Goal: Task Accomplishment & Management: Complete application form

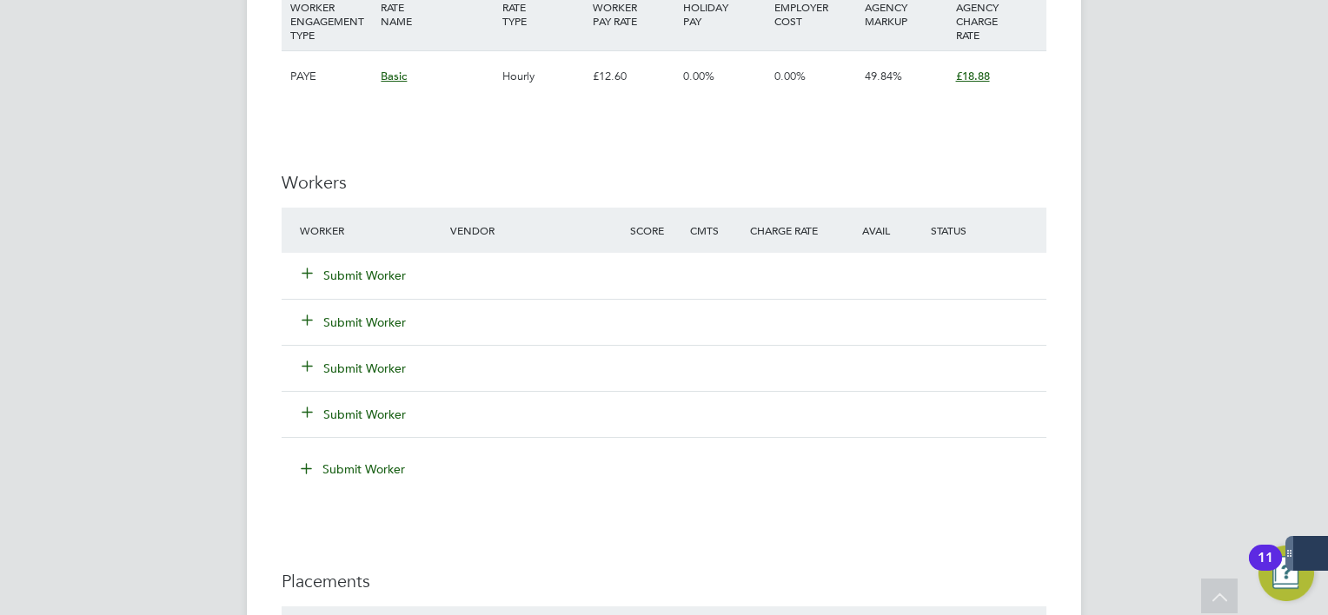
click at [375, 279] on button "Submit Worker" at bounding box center [354, 275] width 104 height 17
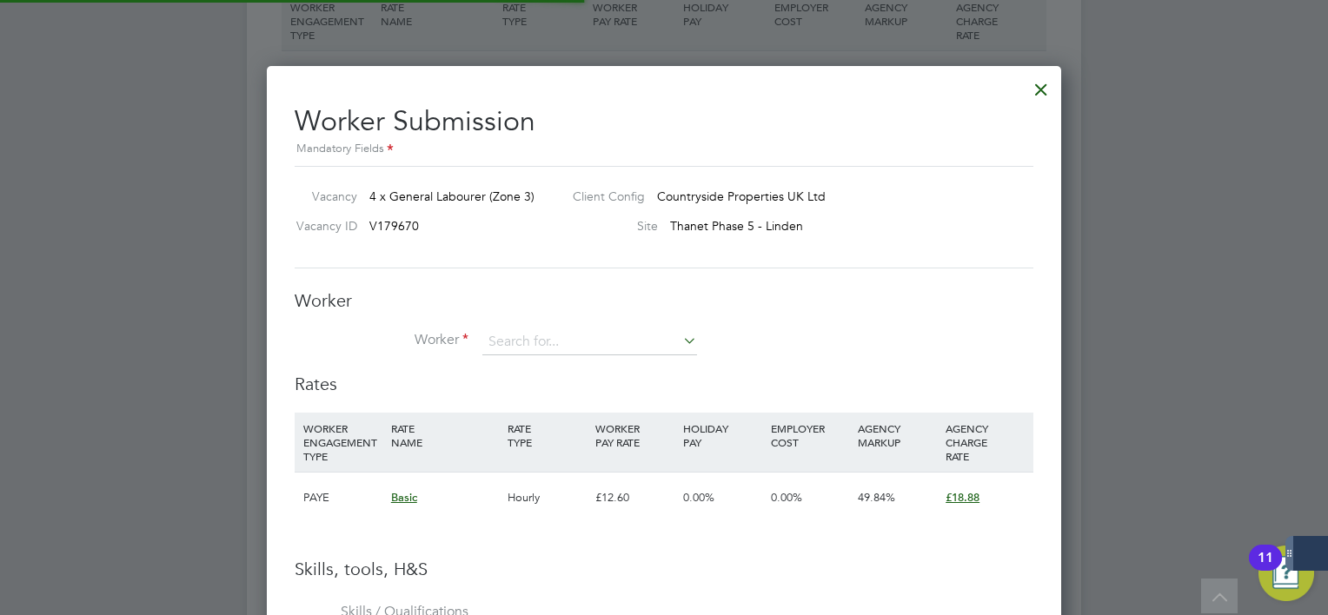
scroll to position [51, 118]
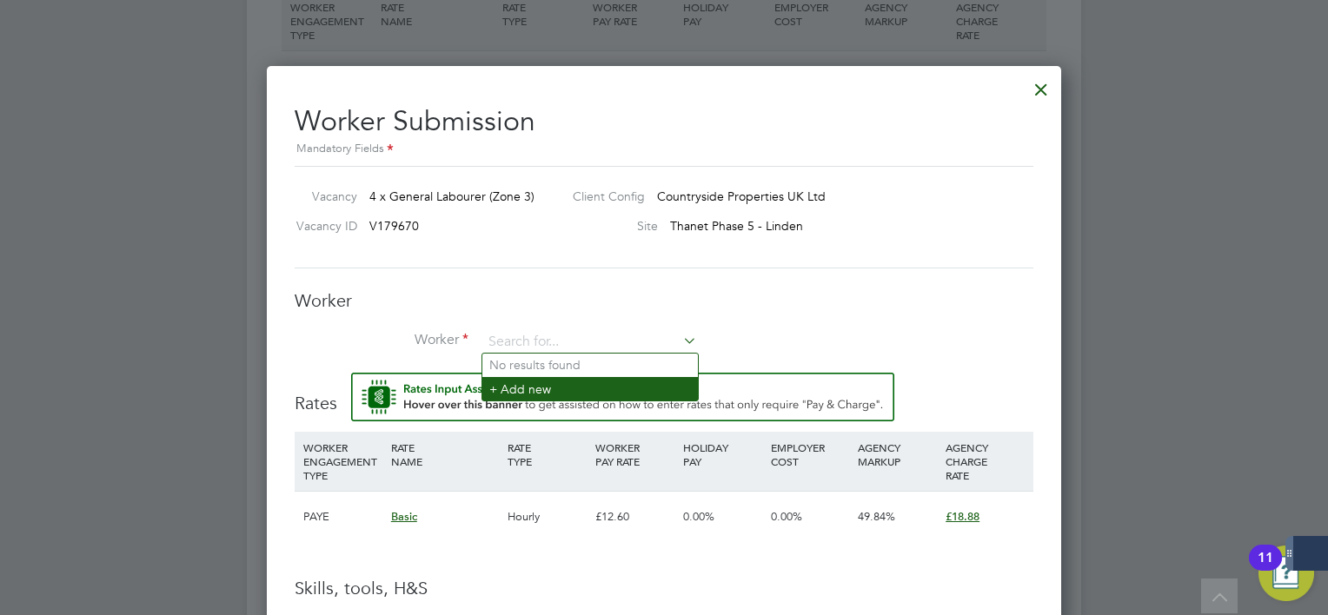
click at [547, 384] on li "+ Add new" at bounding box center [590, 388] width 216 height 23
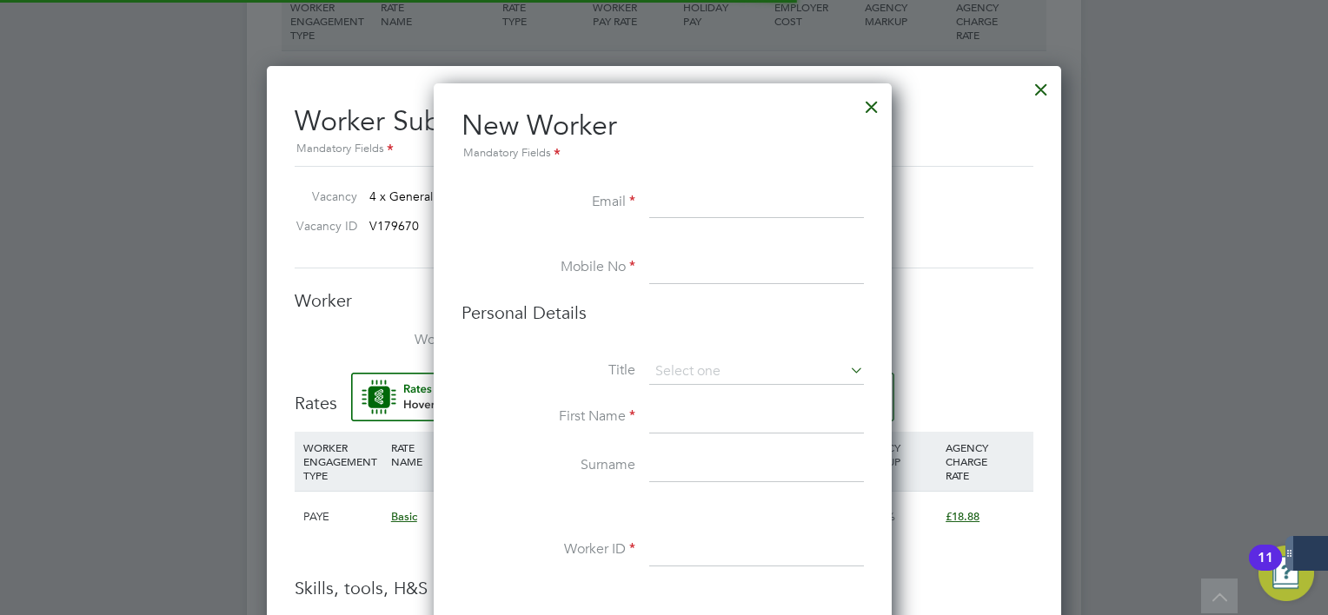
scroll to position [1463, 460]
click at [884, 111] on div at bounding box center [871, 102] width 31 height 31
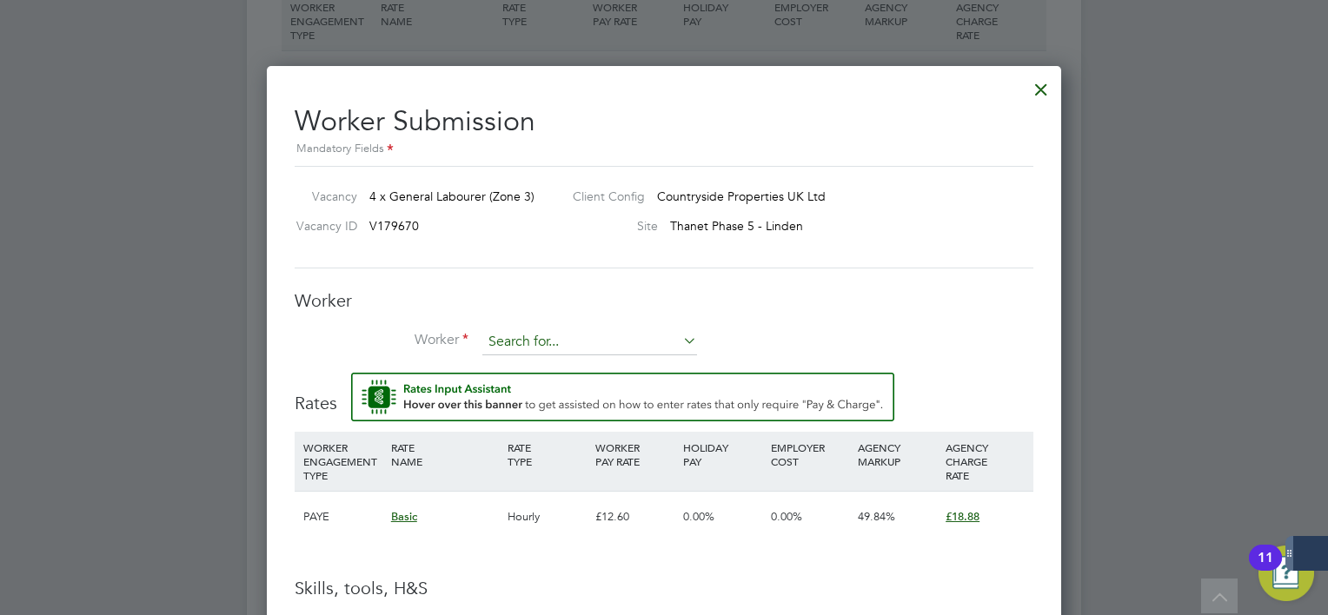
click at [594, 342] on input at bounding box center [589, 342] width 215 height 26
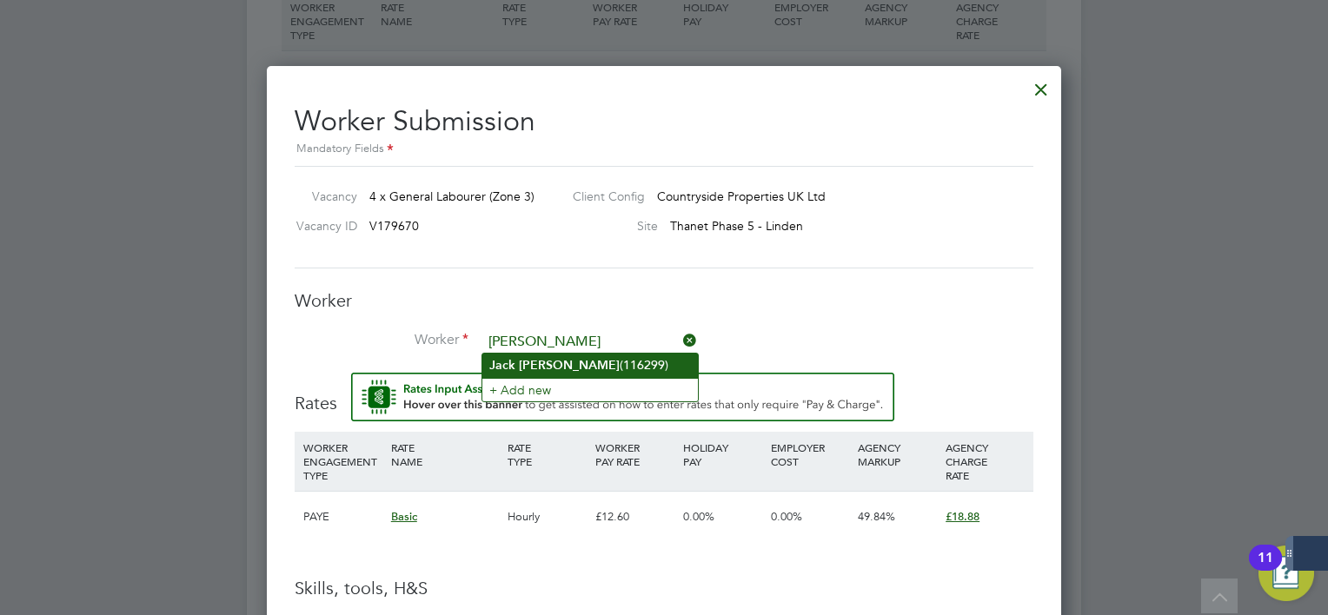
click at [598, 361] on li "[PERSON_NAME] (116299)" at bounding box center [590, 365] width 216 height 23
type input "[PERSON_NAME] (116299)"
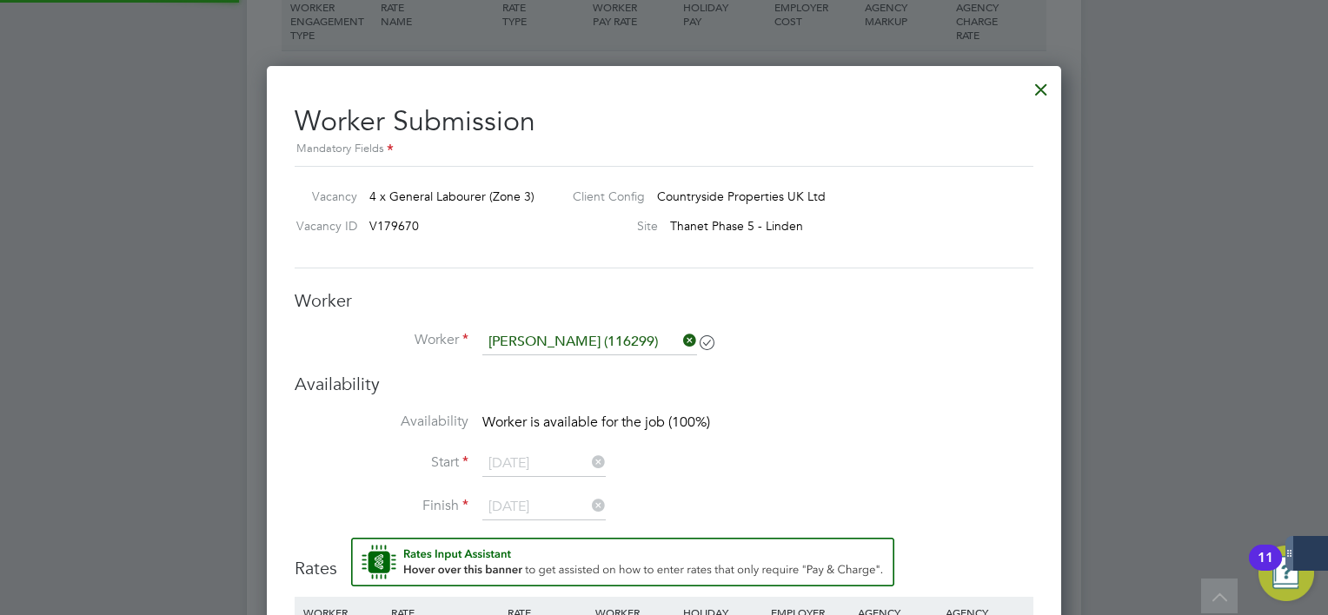
scroll to position [1465, 795]
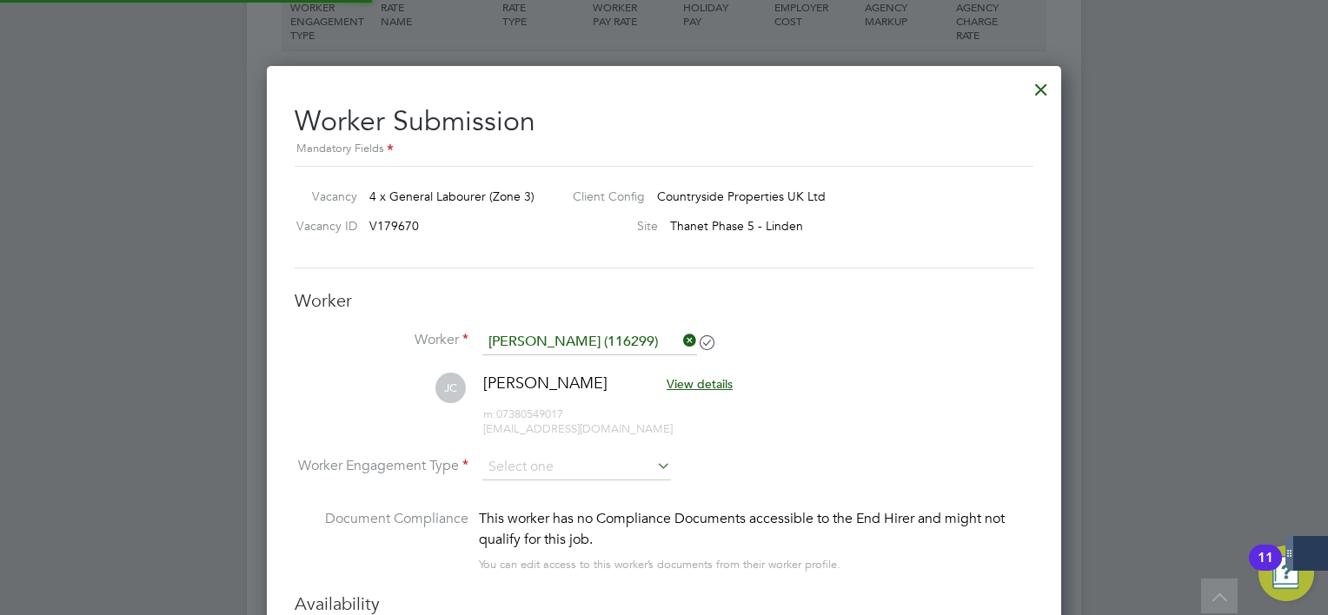
click at [844, 401] on li "[PERSON_NAME] [PERSON_NAME] View details m: 07380549017 [EMAIL_ADDRESS][DOMAIN_…" at bounding box center [664, 414] width 739 height 83
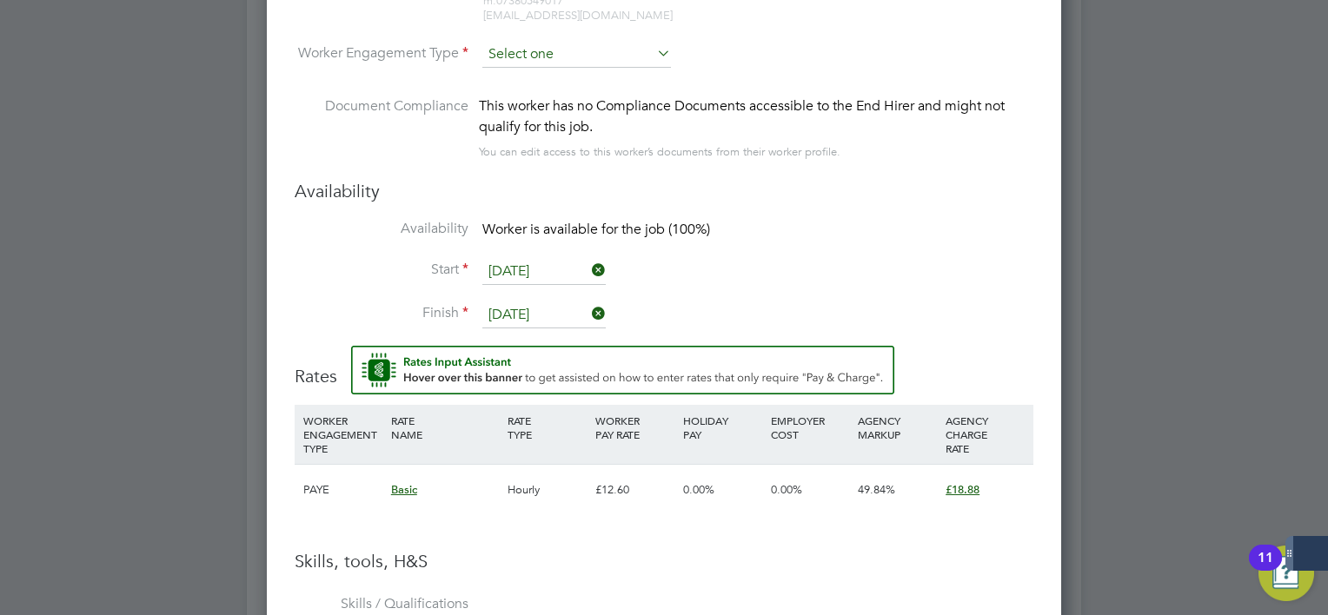
click at [502, 59] on input at bounding box center [576, 55] width 189 height 26
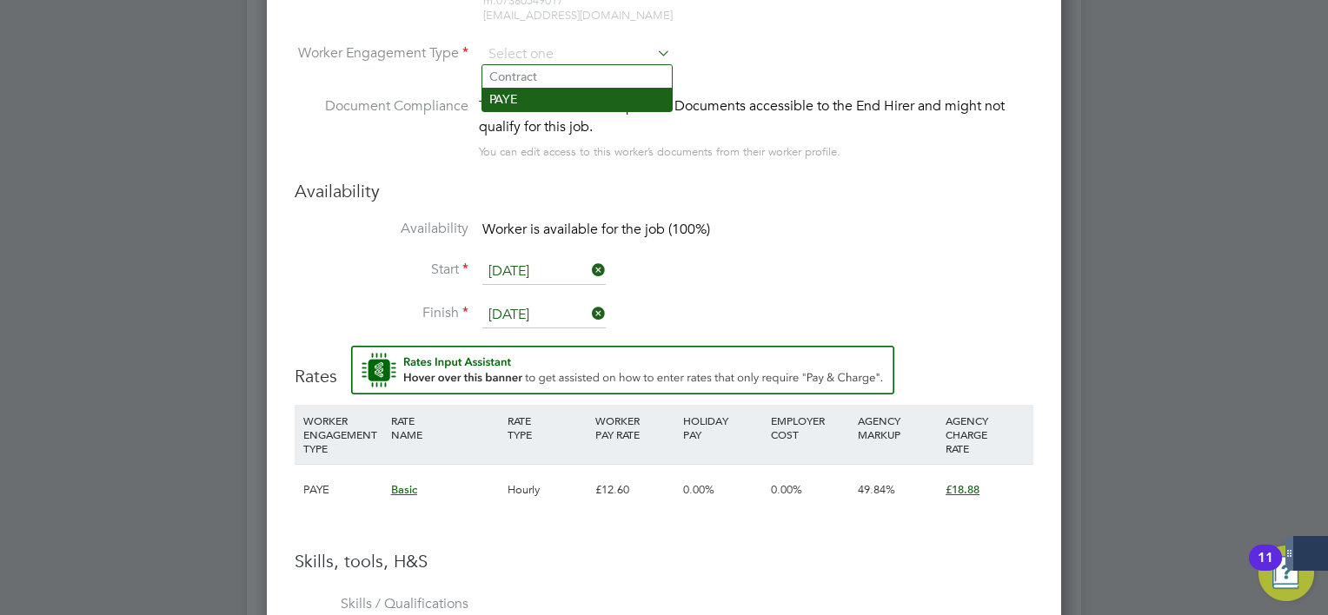
click at [509, 99] on li "PAYE" at bounding box center [576, 99] width 189 height 23
type input "PAYE"
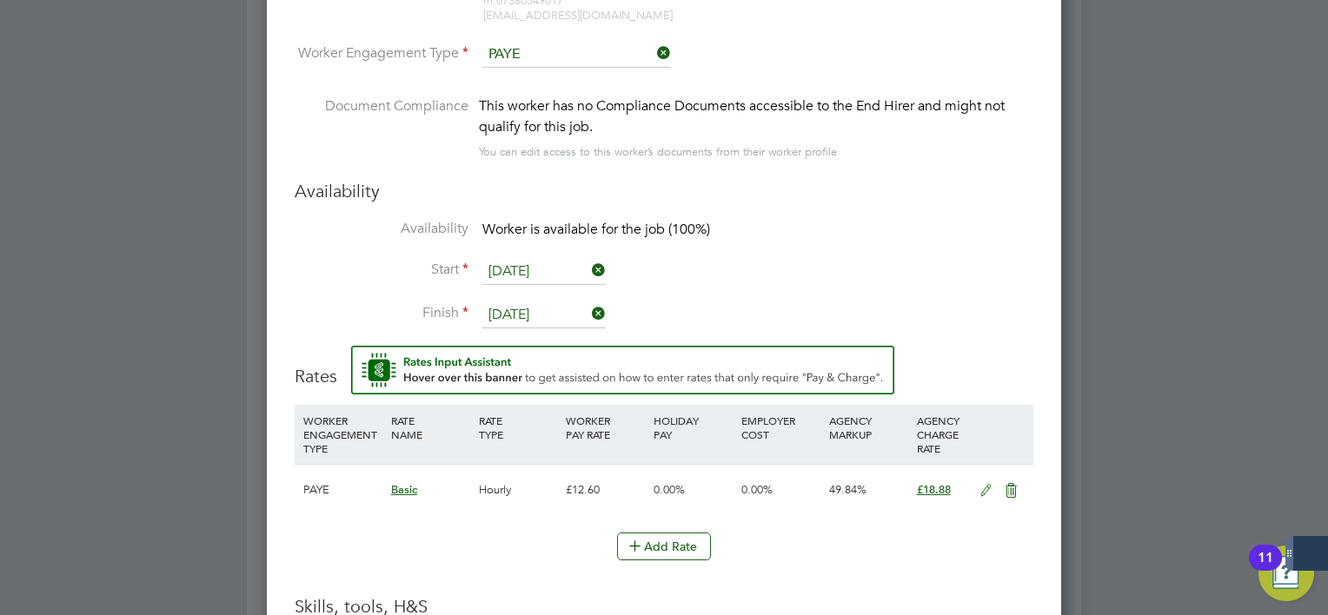
click at [554, 311] on input "[DATE]" at bounding box center [543, 315] width 123 height 26
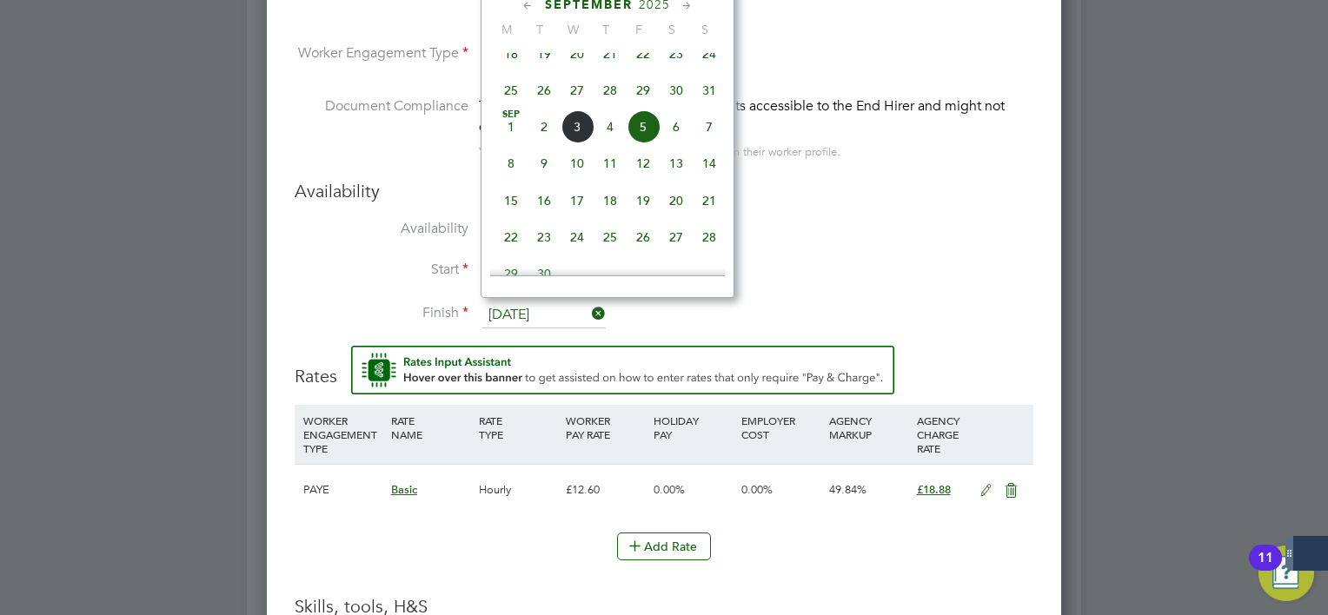
click at [548, 143] on span "2" at bounding box center [543, 126] width 33 height 33
type input "[DATE]"
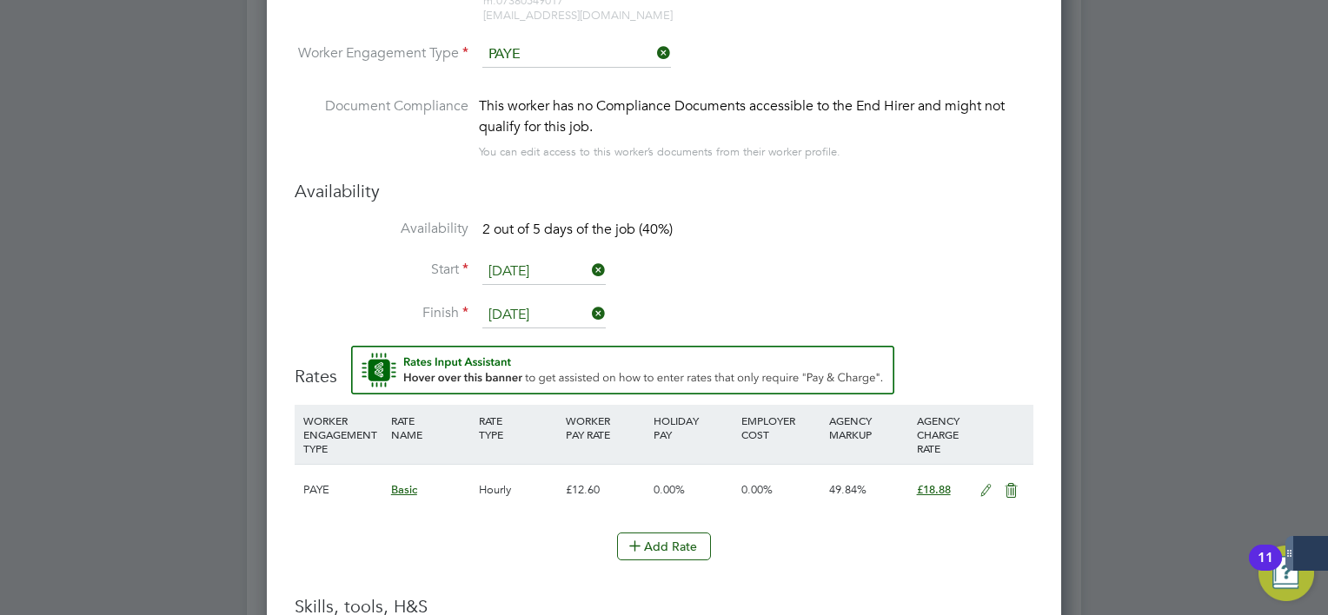
click at [798, 280] on li "Start [DATE]" at bounding box center [664, 280] width 739 height 43
click at [978, 491] on icon at bounding box center [986, 491] width 22 height 14
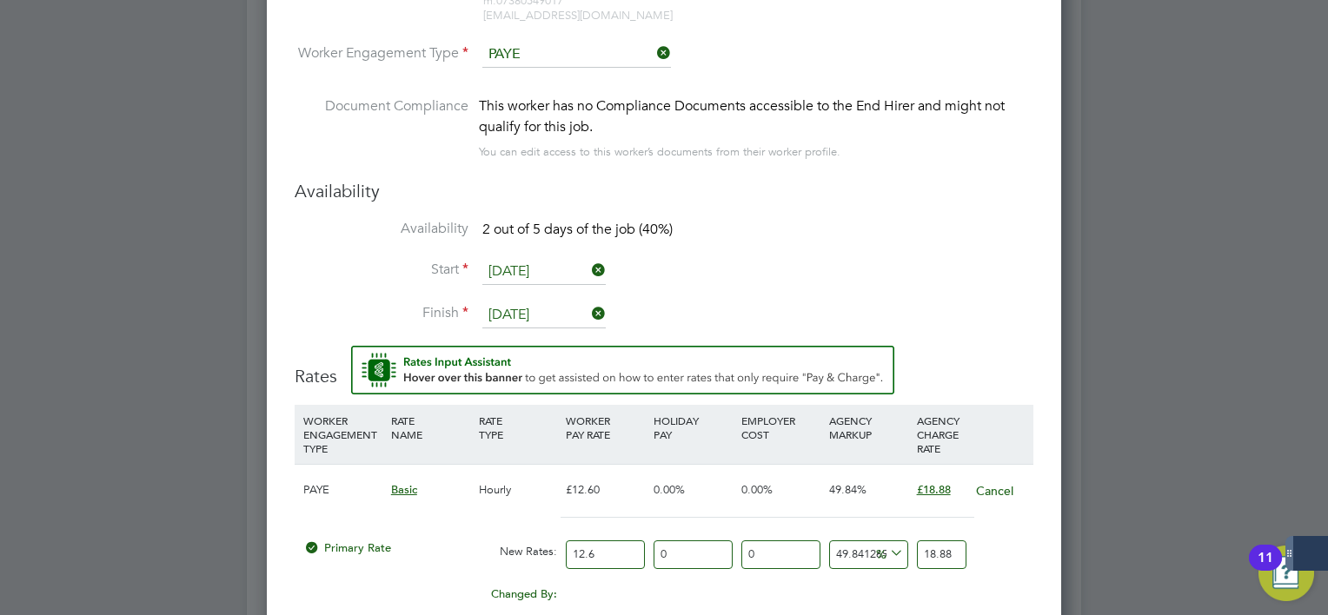
drag, startPoint x: 689, startPoint y: 551, endPoint x: 459, endPoint y: 549, distance: 230.3
click at [469, 546] on div "Primary Rate New Rates: 12.6 0 n/a 0 n/a 49.84126984126984 0 % 18.88" at bounding box center [664, 555] width 739 height 46
type input "1"
type input "19.0688"
type input "15"
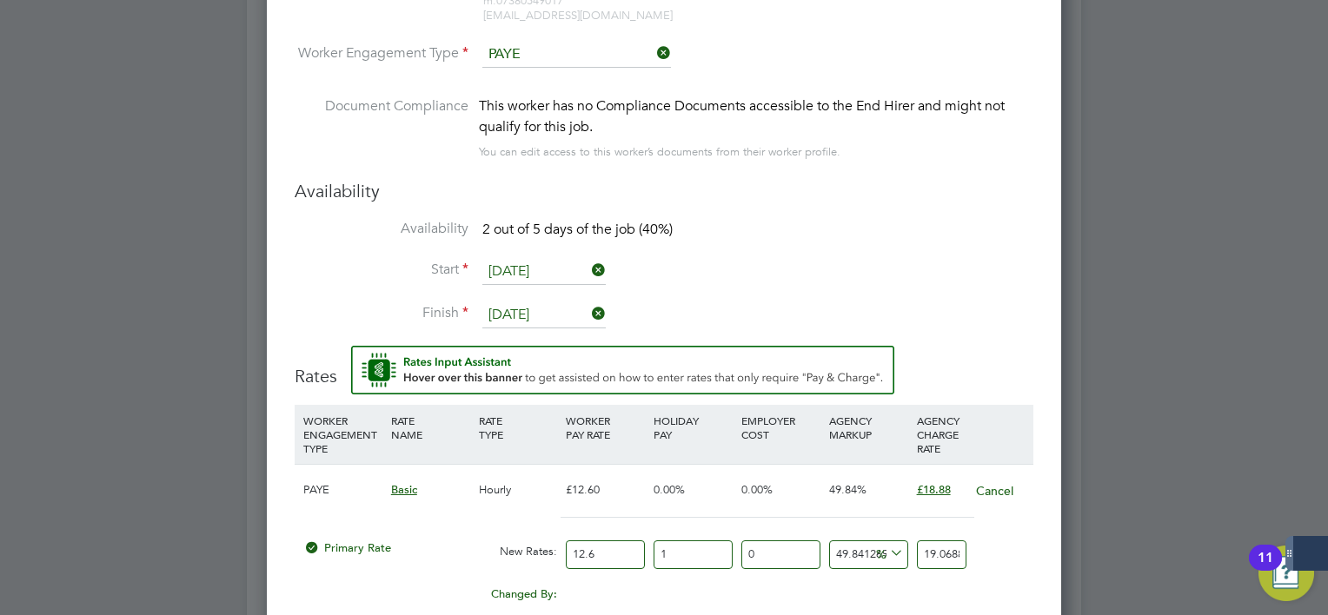
type input "21.712"
type input "15.9"
type input "21.88192"
type input "15.90"
drag, startPoint x: 925, startPoint y: 552, endPoint x: 1151, endPoint y: 563, distance: 226.2
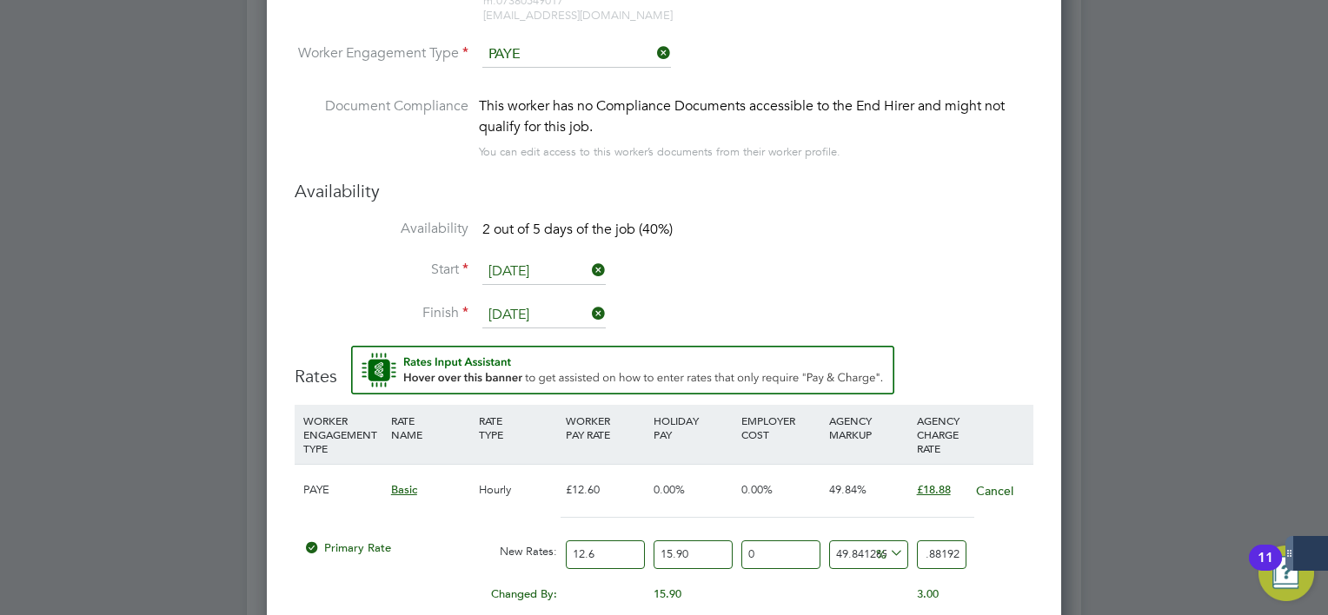
type input "-93.15227960611912"
type input "1"
type input "23.258967089855787"
type input "18"
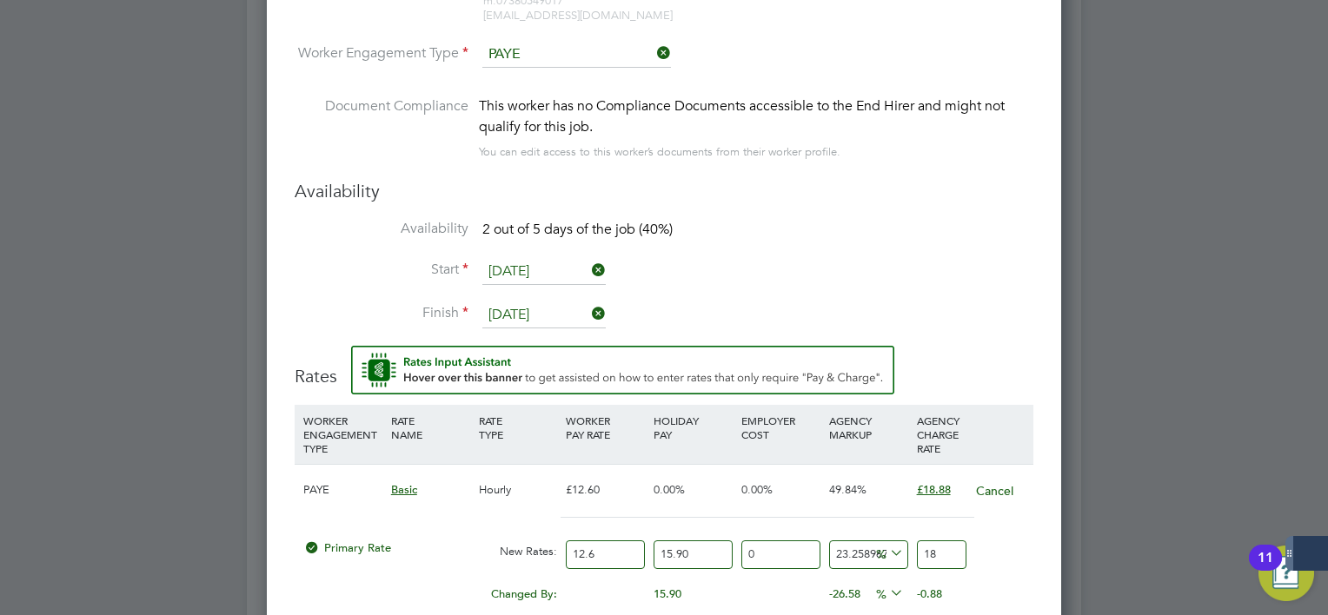
type input "28.737143404960488"
type input "18.8"
type input "29.28496103647096"
type input "18.88"
click at [1011, 495] on div "Cancel" at bounding box center [1000, 491] width 58 height 52
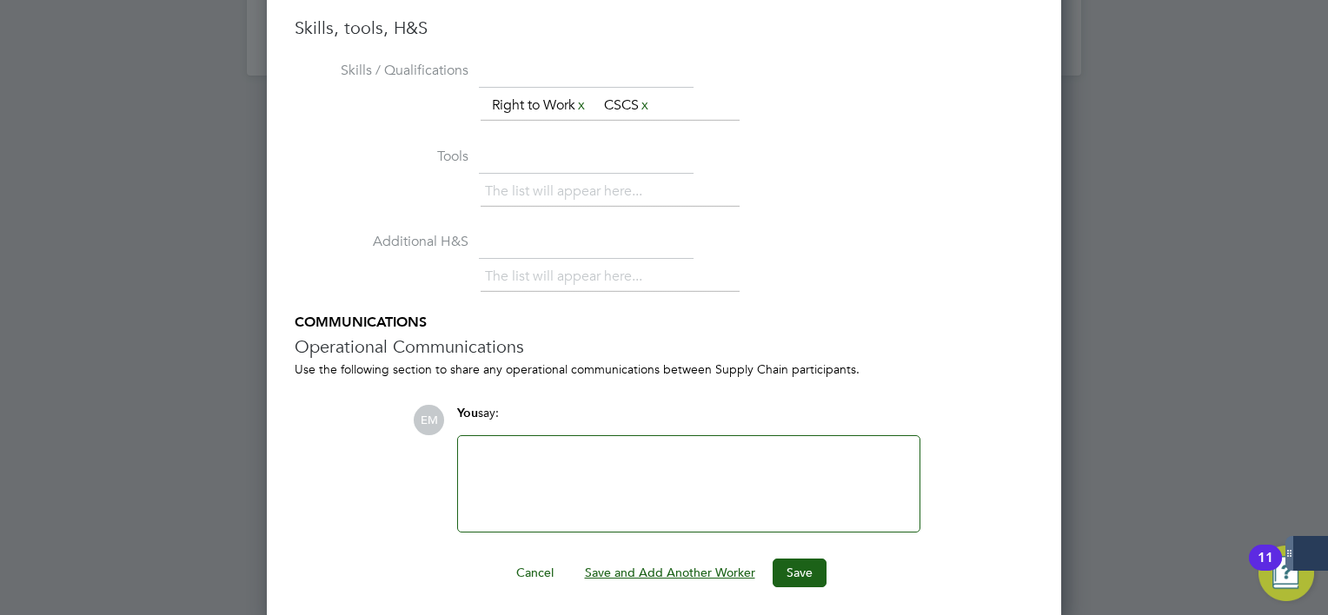
click at [702, 569] on button "Save and Add Another Worker" at bounding box center [670, 573] width 198 height 28
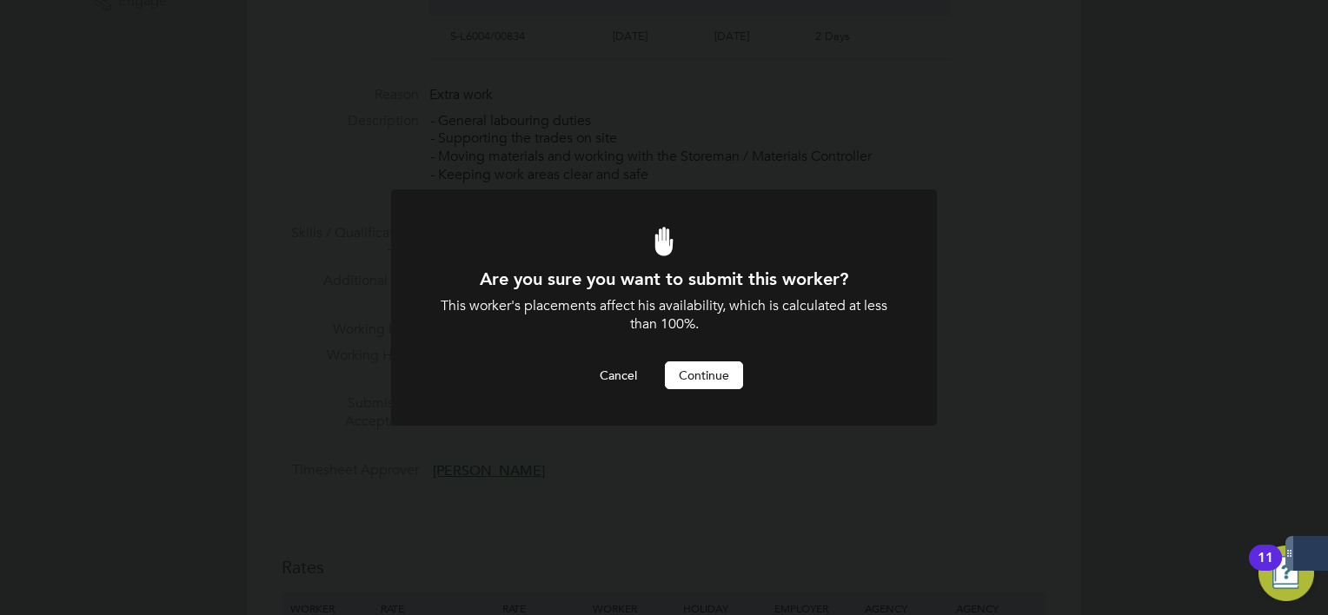
click at [695, 380] on button "Continue" at bounding box center [704, 375] width 78 height 28
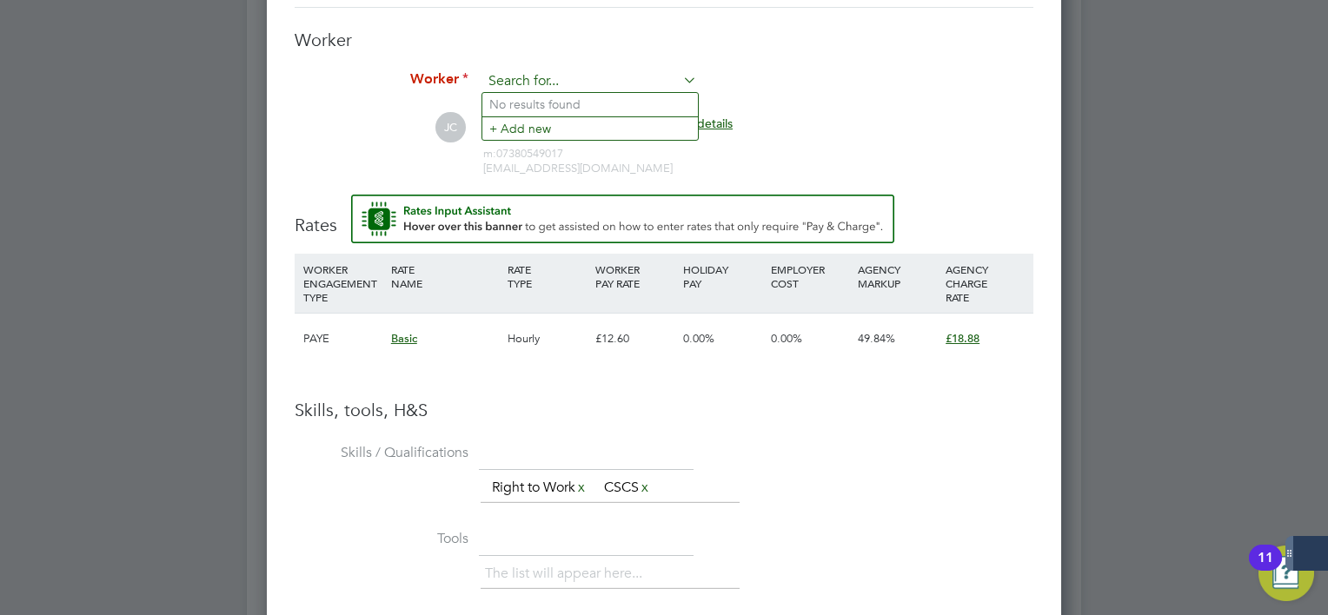
click at [549, 78] on input at bounding box center [589, 82] width 215 height 26
click at [567, 129] on li "+ Add new" at bounding box center [590, 127] width 216 height 23
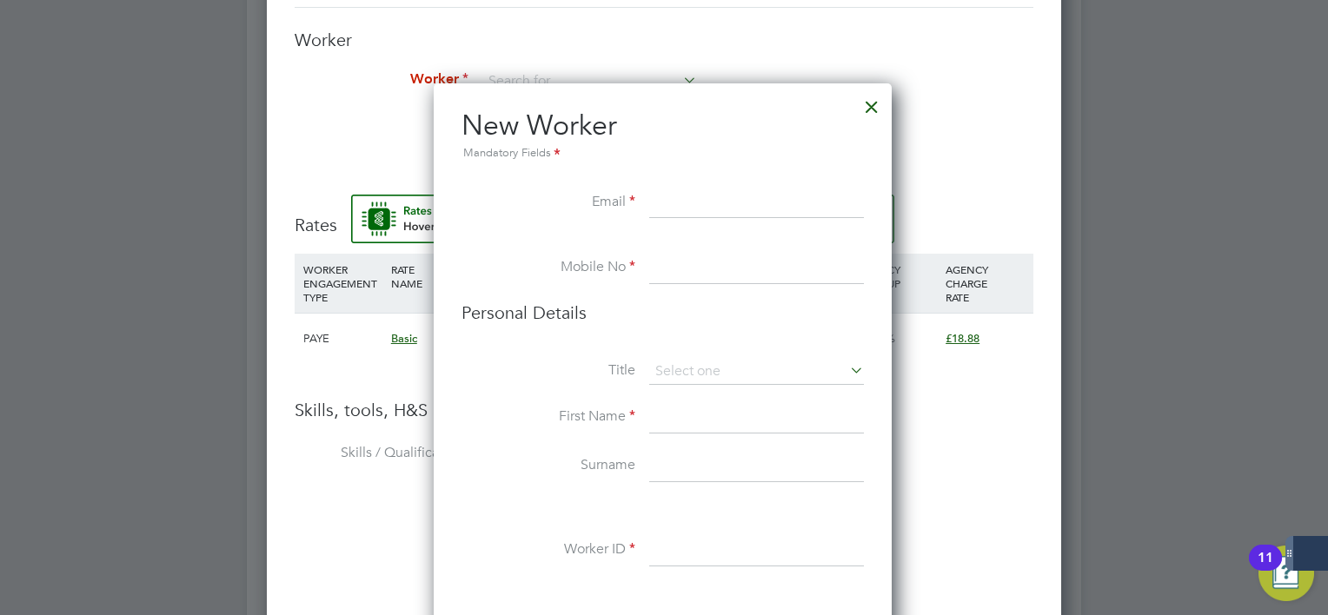
click at [664, 196] on input at bounding box center [756, 203] width 215 height 31
paste input "[EMAIL_ADDRESS][DOMAIN_NAME]"
type input "[EMAIL_ADDRESS][DOMAIN_NAME]"
click at [681, 269] on input at bounding box center [756, 268] width 215 height 31
paste input "[PHONE_NUMBER]"
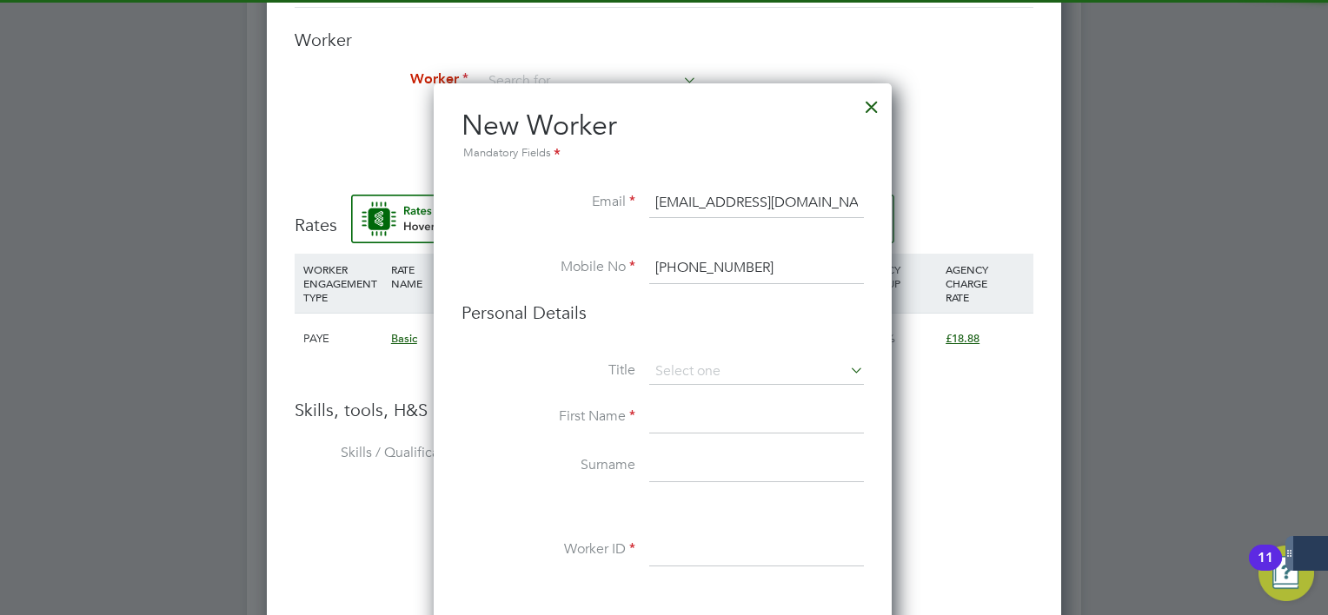
type input "[PHONE_NUMBER]"
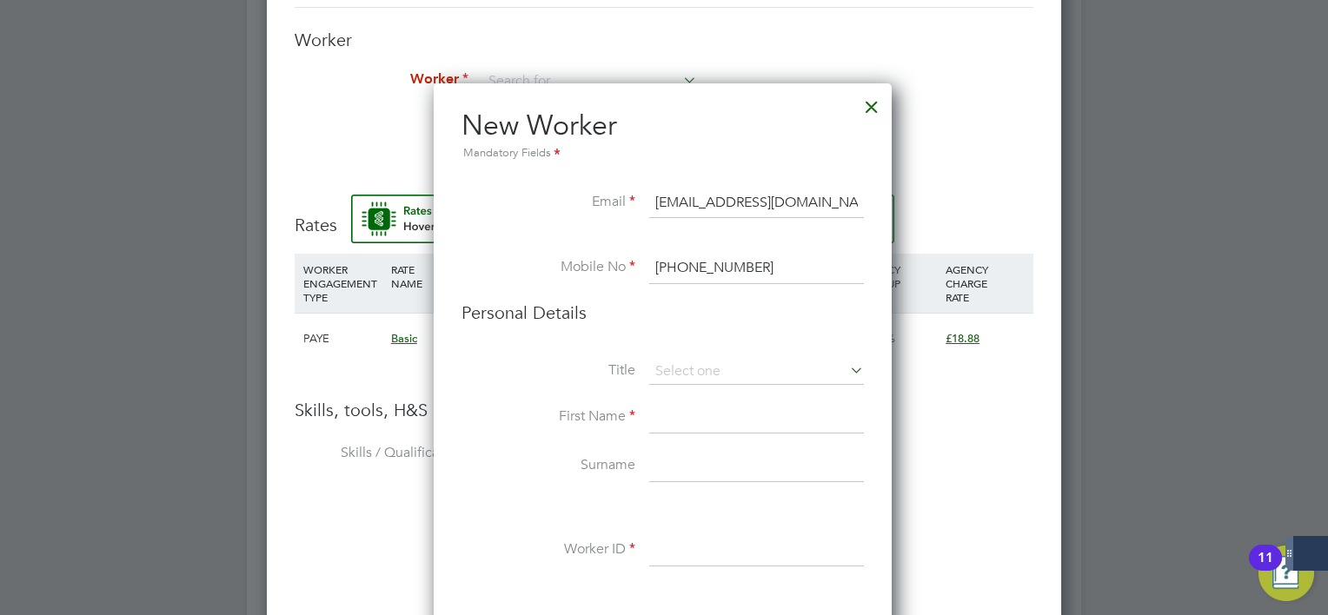
click at [676, 415] on input at bounding box center [756, 417] width 215 height 31
type input "Kobie"
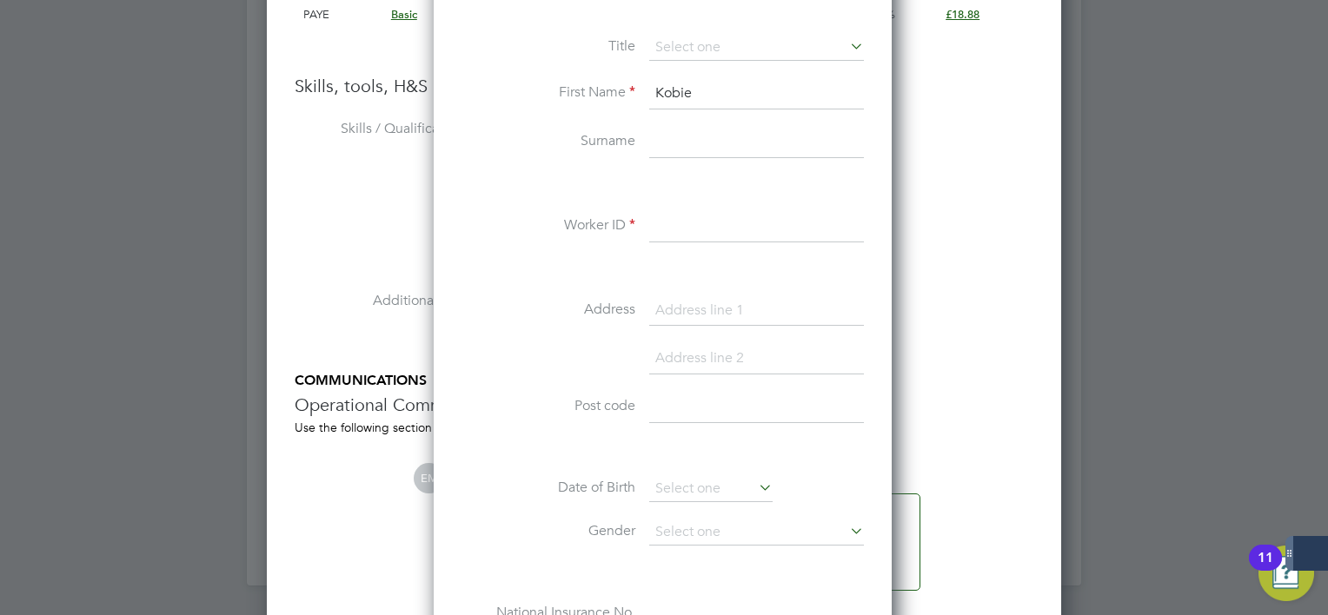
scroll to position [1806, 0]
type input "Fox"
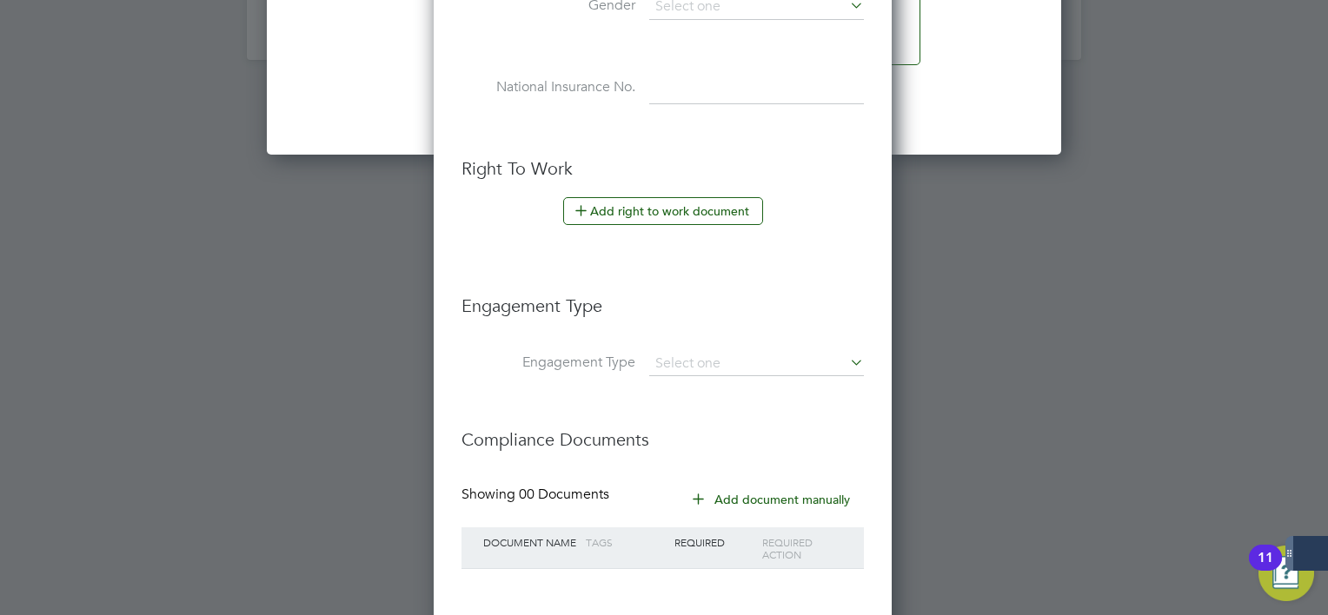
scroll to position [2409, 0]
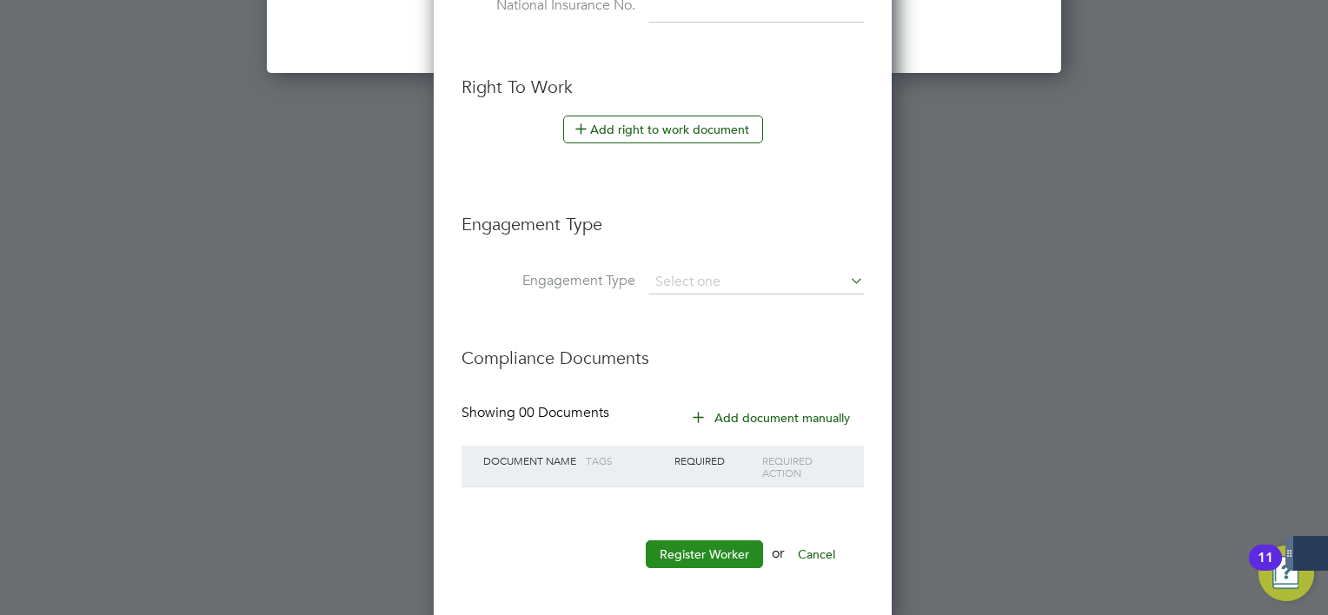
type input "120163"
click at [716, 553] on button "Register Worker" at bounding box center [704, 555] width 117 height 28
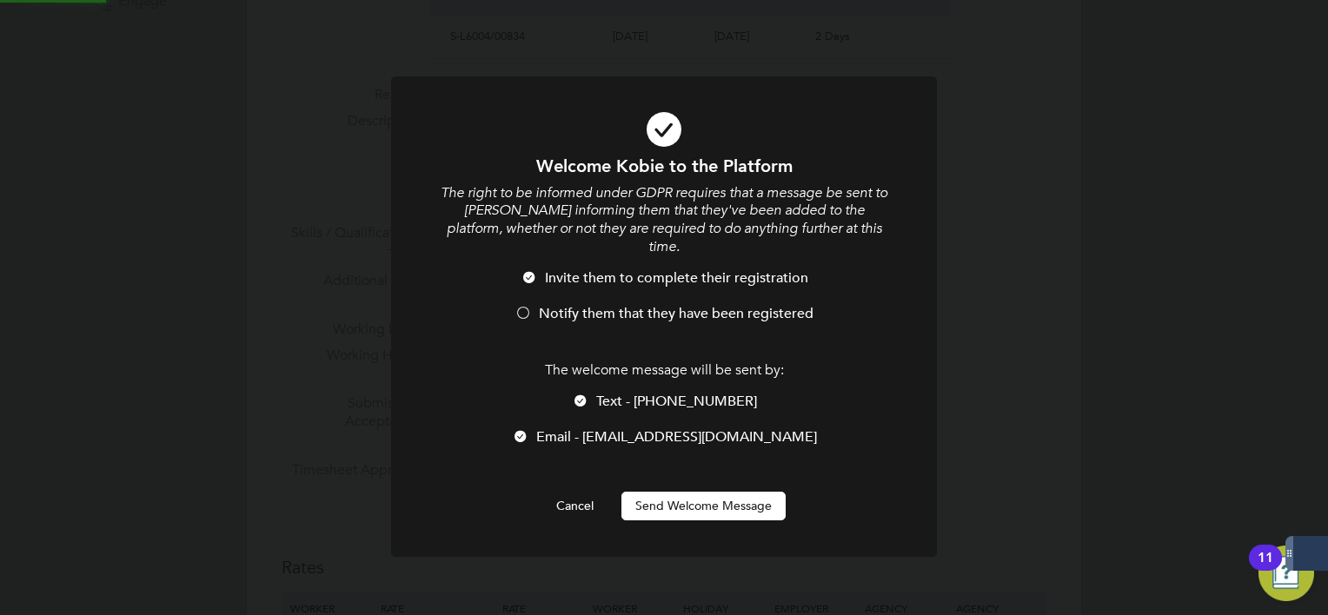
scroll to position [0, 0]
click at [547, 305] on span "Notify them that they have been registered" at bounding box center [676, 313] width 275 height 17
click at [644, 393] on span "Text - [PHONE_NUMBER]" at bounding box center [676, 401] width 161 height 17
click at [670, 492] on button "Send Welcome Message" at bounding box center [703, 506] width 164 height 28
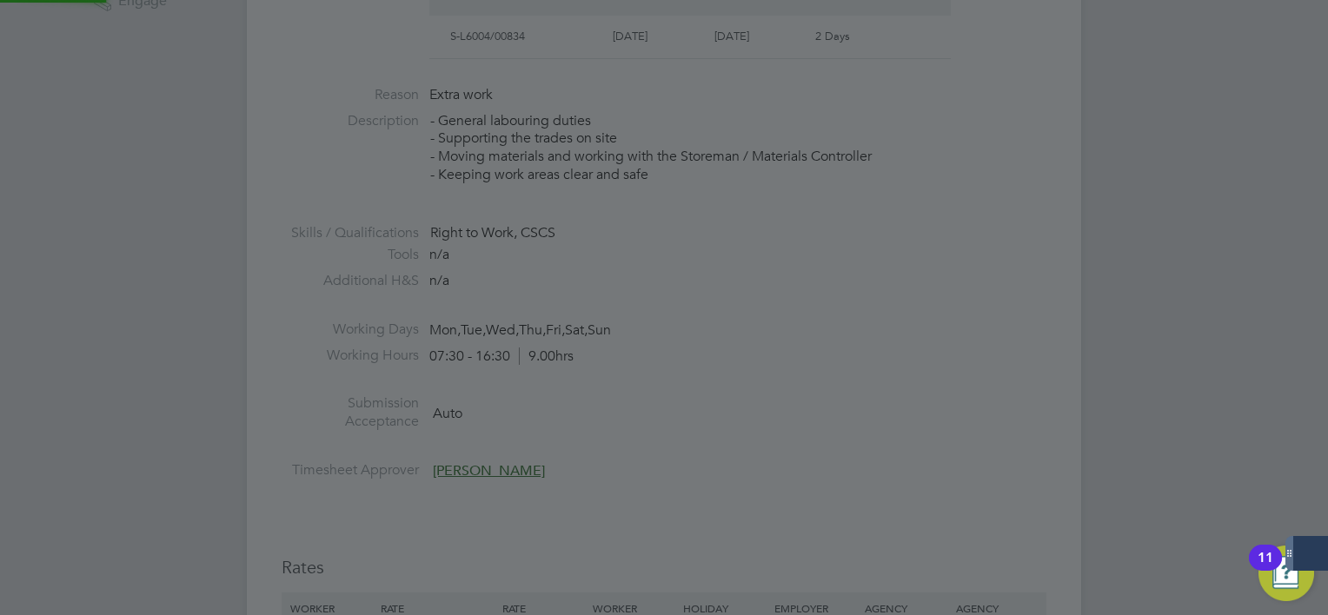
type input "[PERSON_NAME] (120163)"
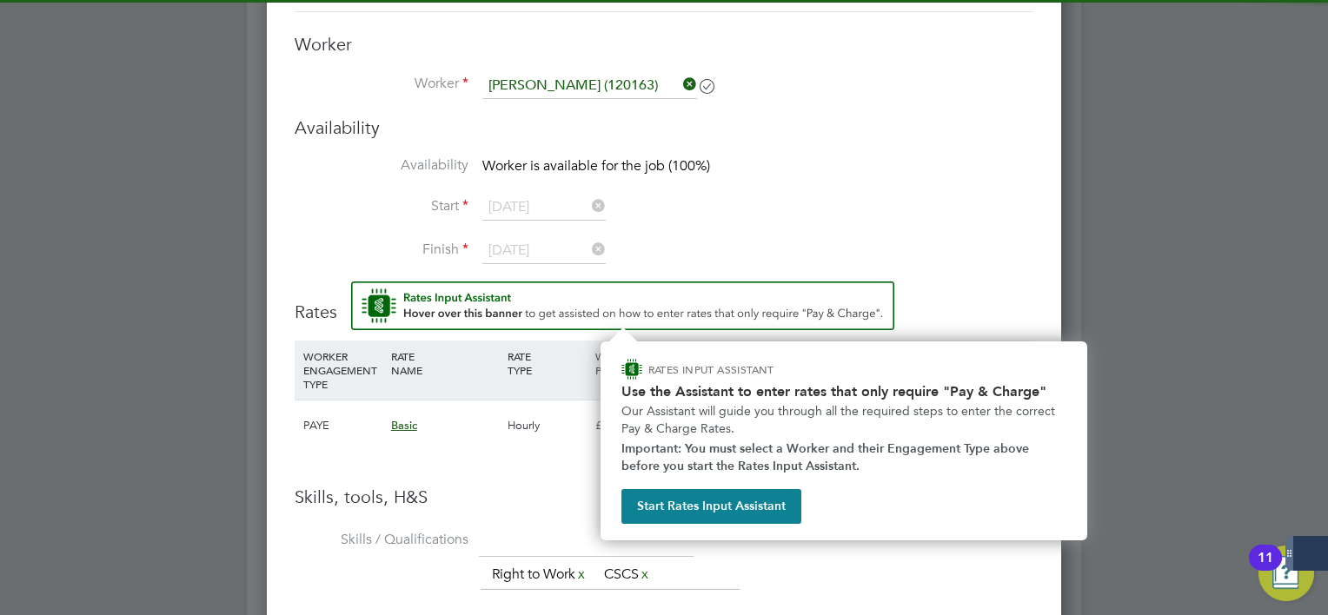
scroll to position [1477, 0]
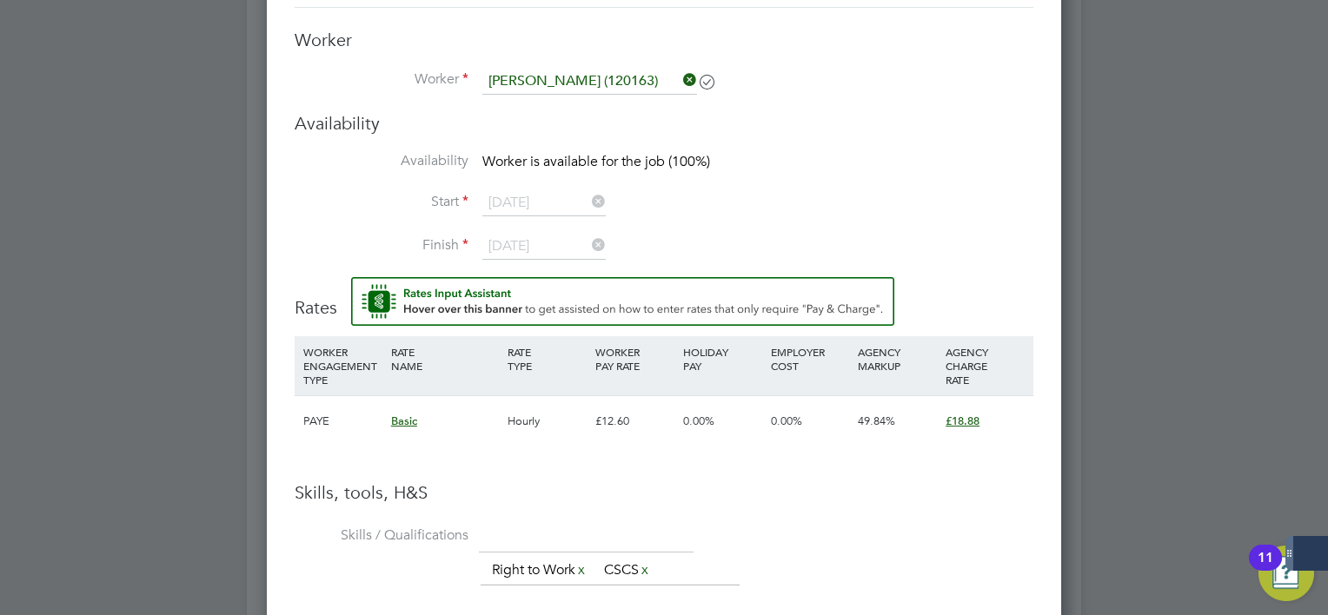
click at [688, 214] on li "Start [DATE]" at bounding box center [664, 211] width 739 height 43
click at [613, 66] on div "Worker Worker [PERSON_NAME] (120163) Worker Engagement Type" at bounding box center [664, 70] width 739 height 83
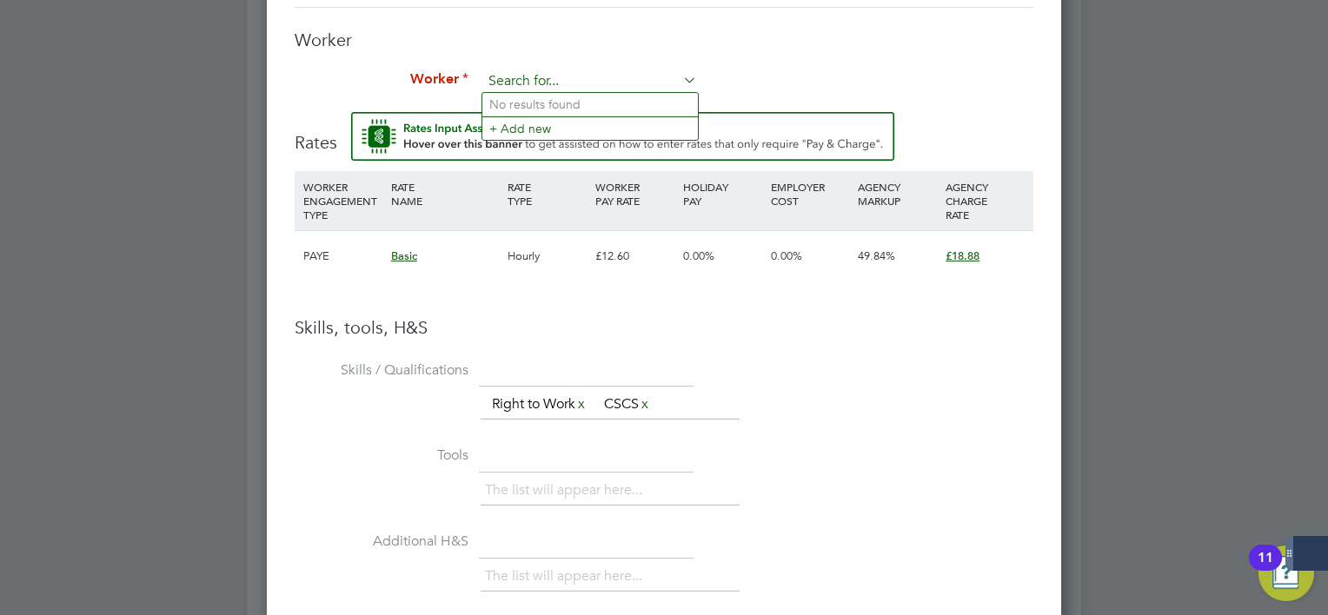
click at [614, 76] on input at bounding box center [589, 82] width 215 height 26
click at [591, 108] on li "Kob ie Fox (120163)" at bounding box center [590, 104] width 216 height 23
type input "[PERSON_NAME] (120163)"
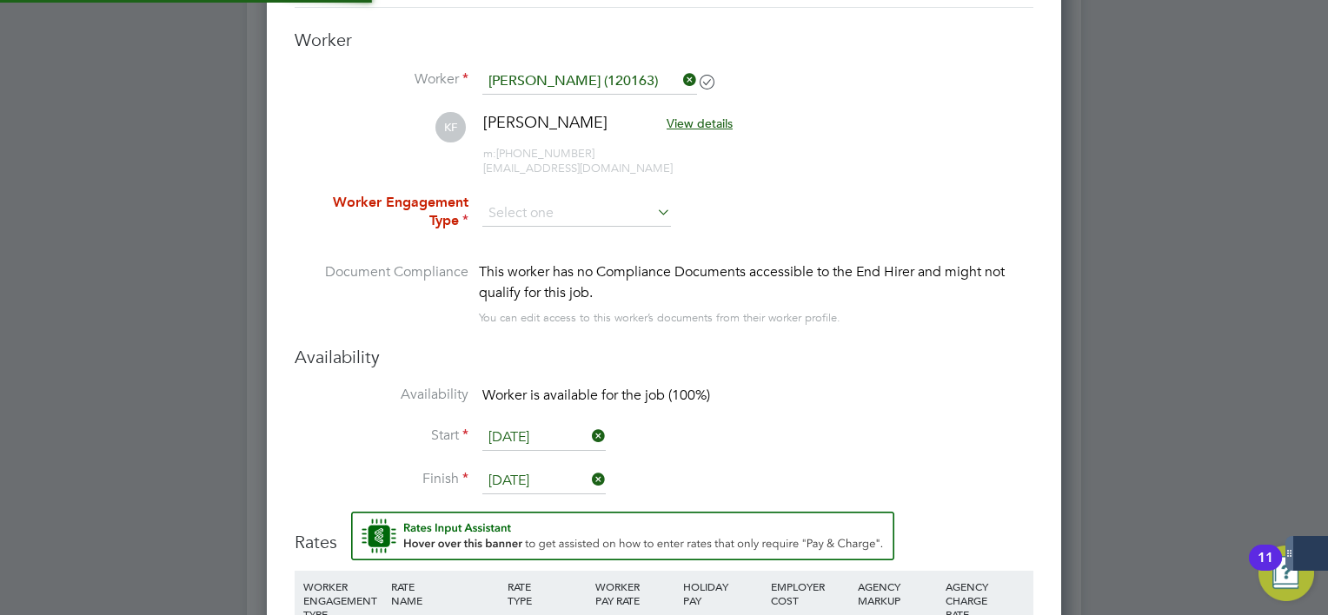
scroll to position [1513, 795]
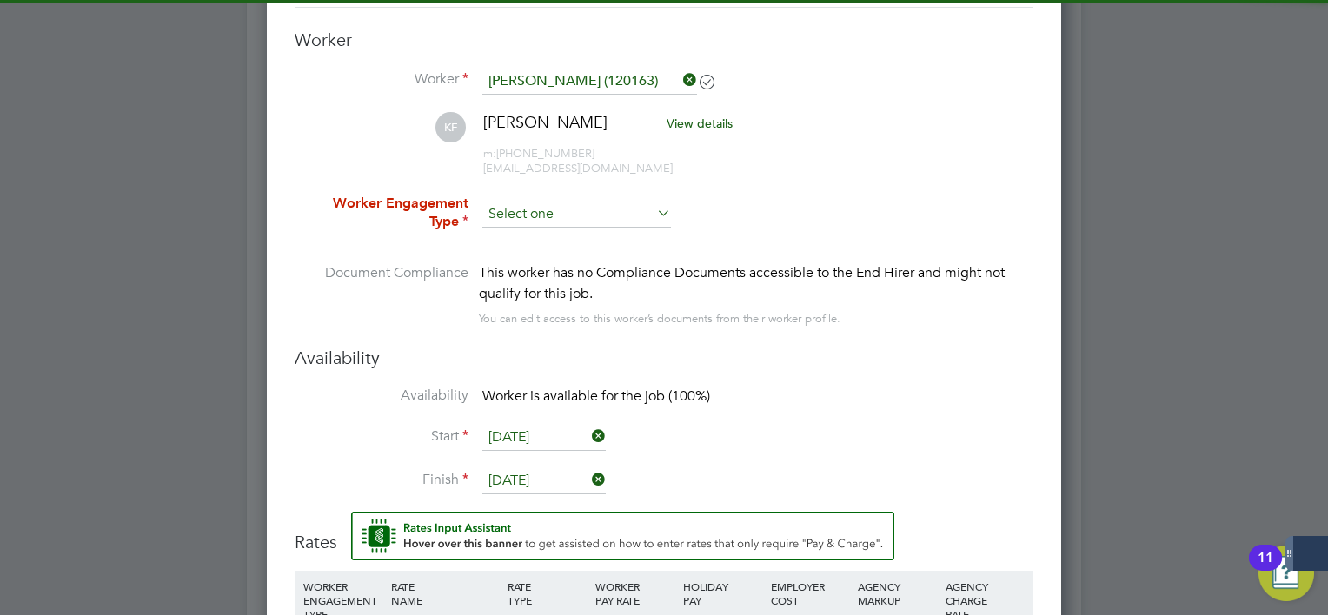
click at [561, 206] on input at bounding box center [576, 215] width 189 height 26
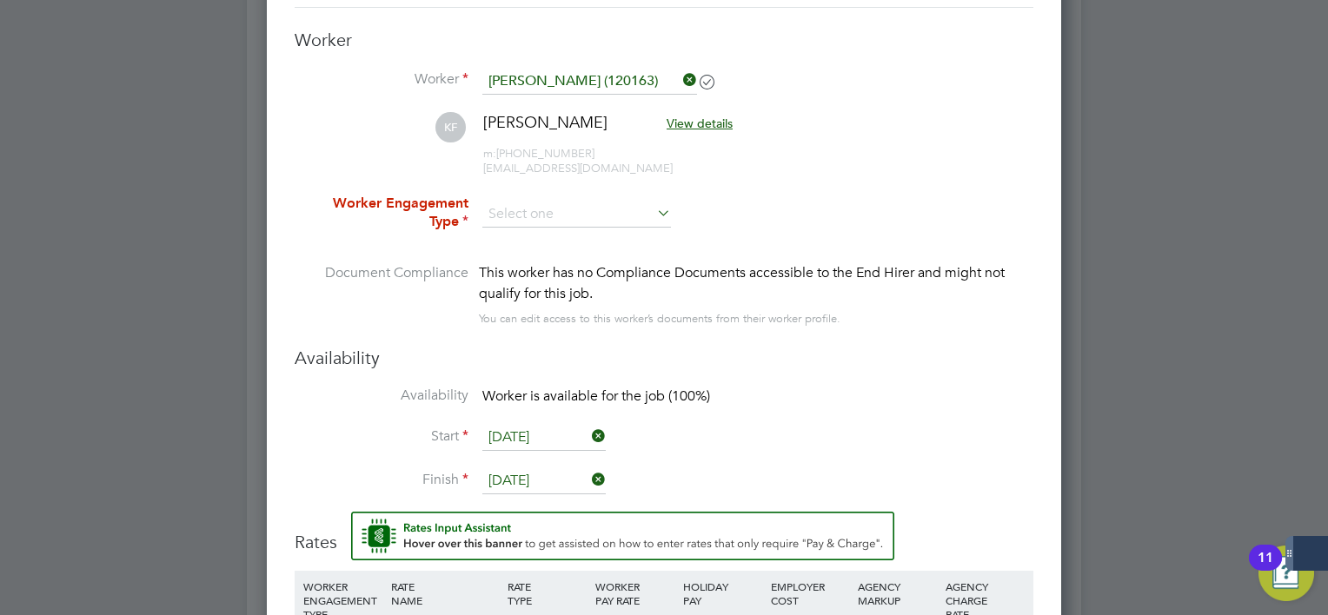
click at [547, 257] on li "PAYE" at bounding box center [576, 260] width 189 height 23
type input "PAYE"
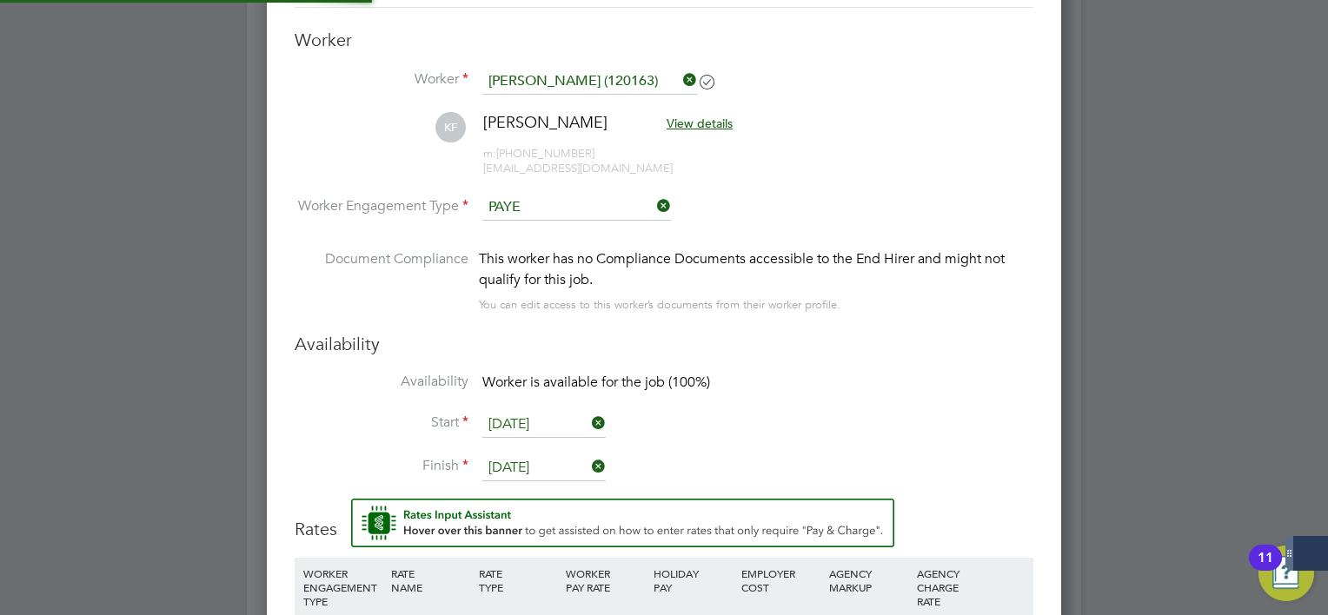
scroll to position [51, 89]
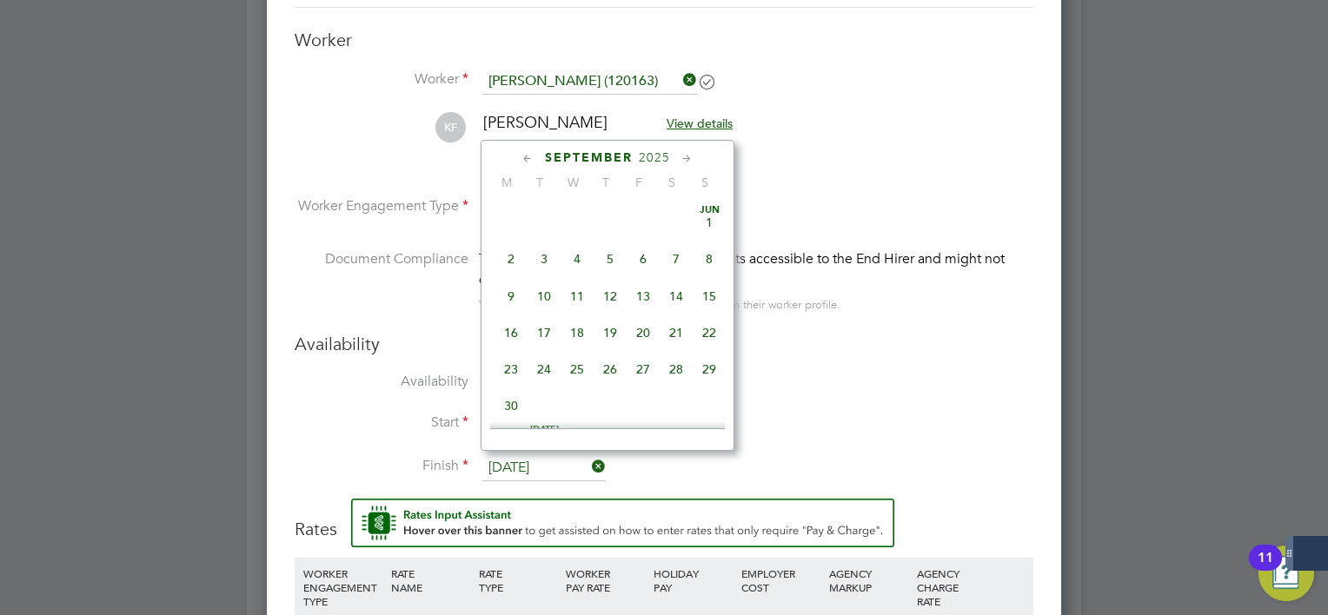
click at [537, 455] on input "[DATE]" at bounding box center [543, 468] width 123 height 26
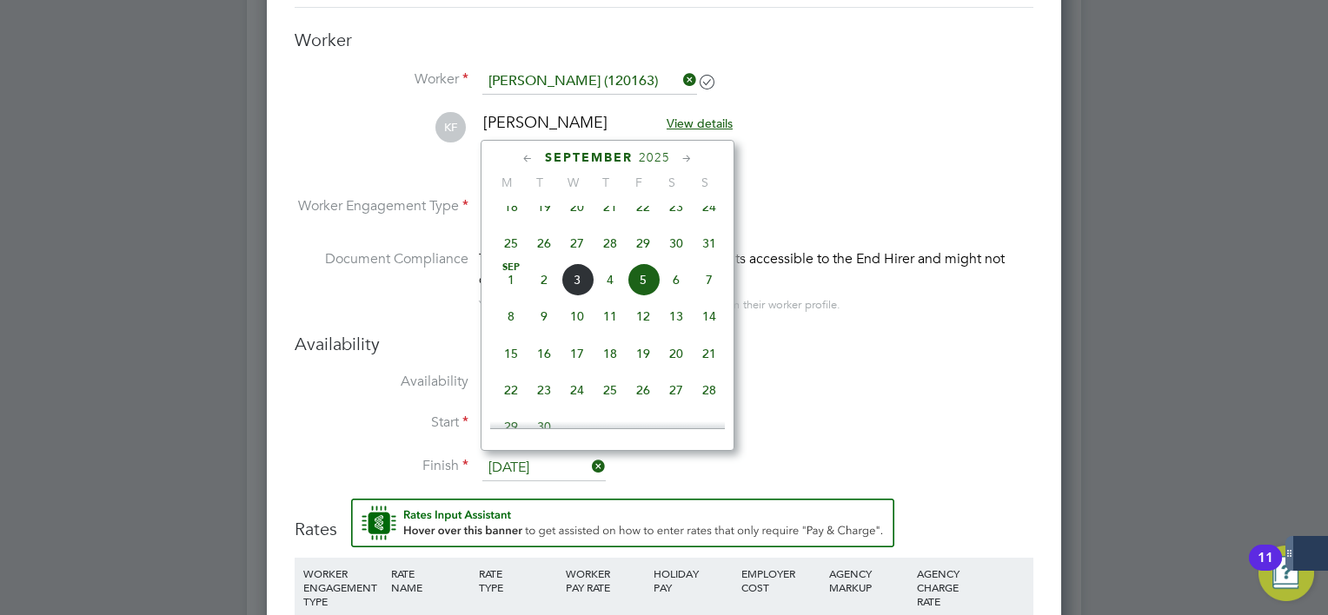
click at [513, 289] on span "[DATE]" at bounding box center [510, 279] width 33 height 33
type input "[DATE]"
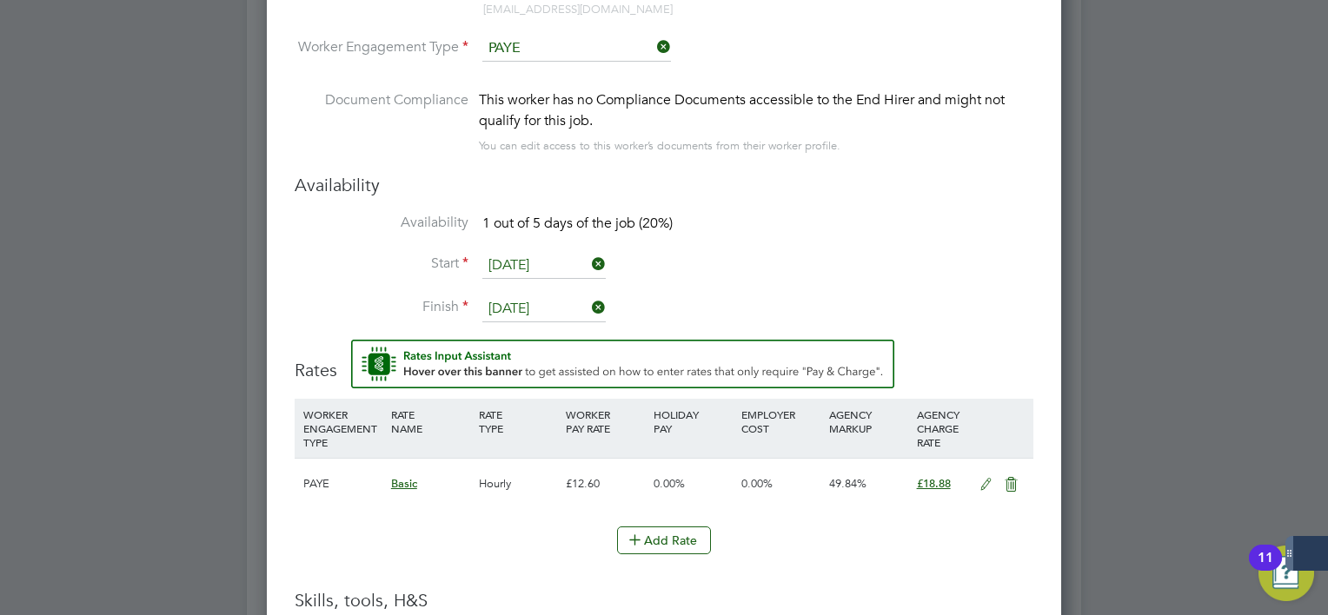
scroll to position [1825, 0]
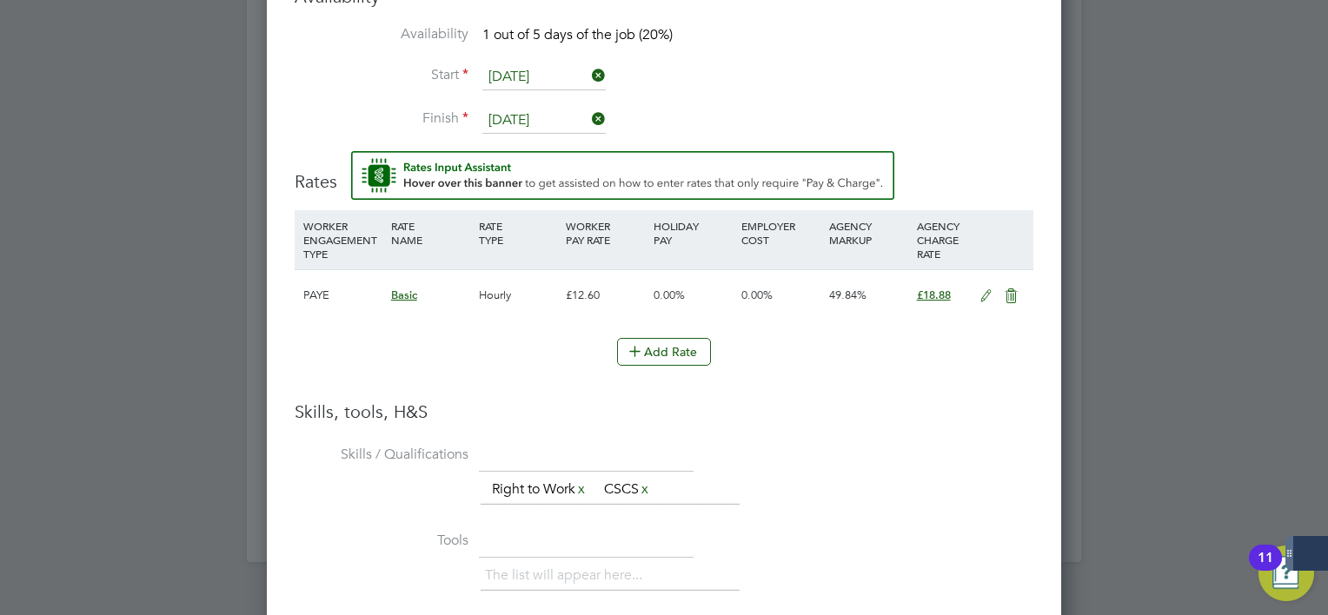
click at [986, 293] on icon at bounding box center [986, 296] width 22 height 14
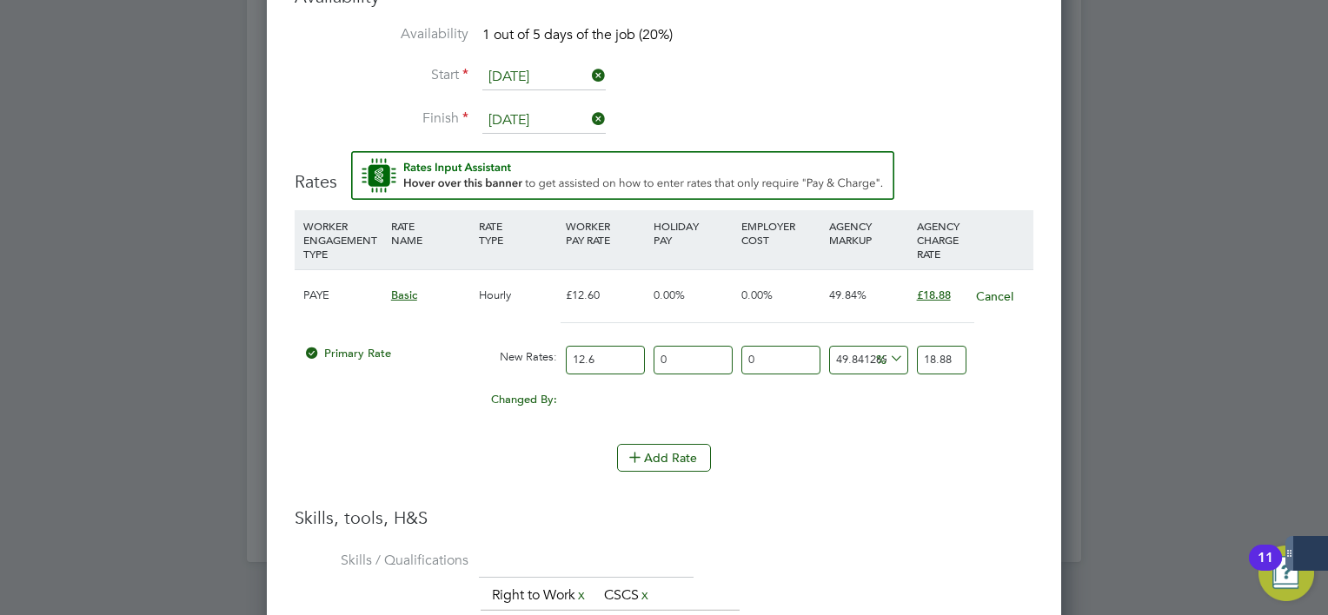
drag, startPoint x: 706, startPoint y: 360, endPoint x: 567, endPoint y: 364, distance: 140.0
click at [567, 364] on div "Primary Rate New Rates: 12.6 0 n/a 0 n/a 49.84126984126984 0 % 18.88" at bounding box center [664, 360] width 739 height 46
type input "1"
type input "19.0688"
type input "15"
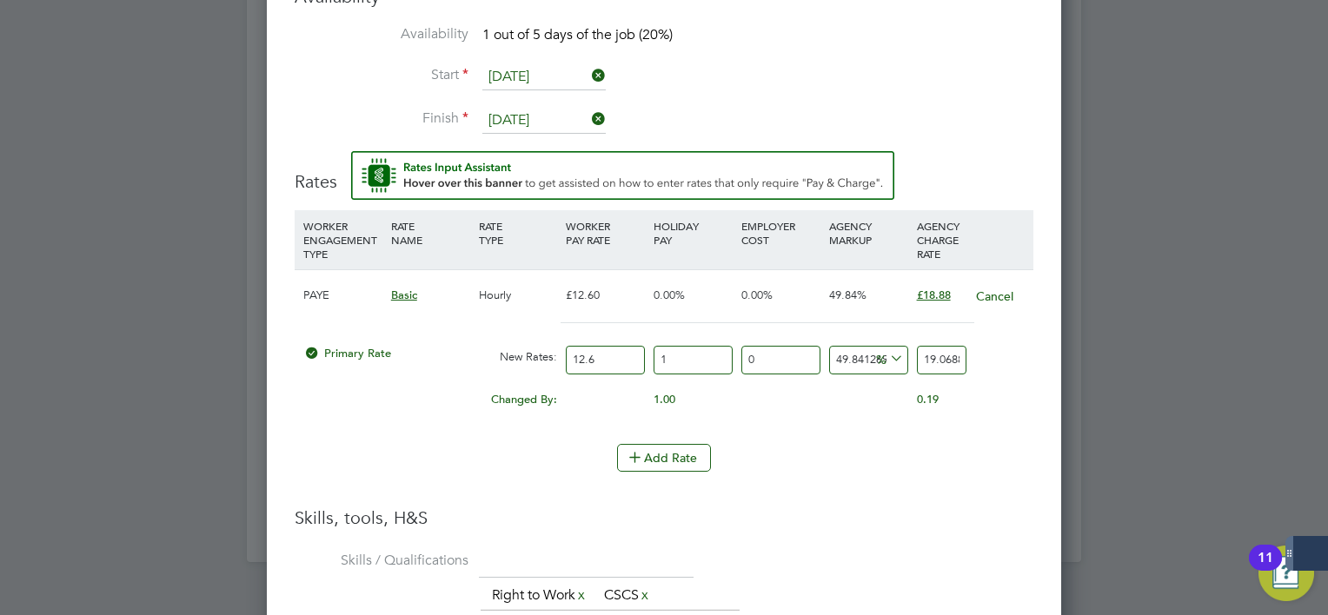
type input "21.712"
type input "15"
drag, startPoint x: 602, startPoint y: 359, endPoint x: 521, endPoint y: 359, distance: 80.8
click at [526, 359] on div "Primary Rate New Rates: 12.6 15 n/a 0 n/a 49.84126984126984 7.222 % 21.712" at bounding box center [664, 360] width 739 height 46
type input "1"
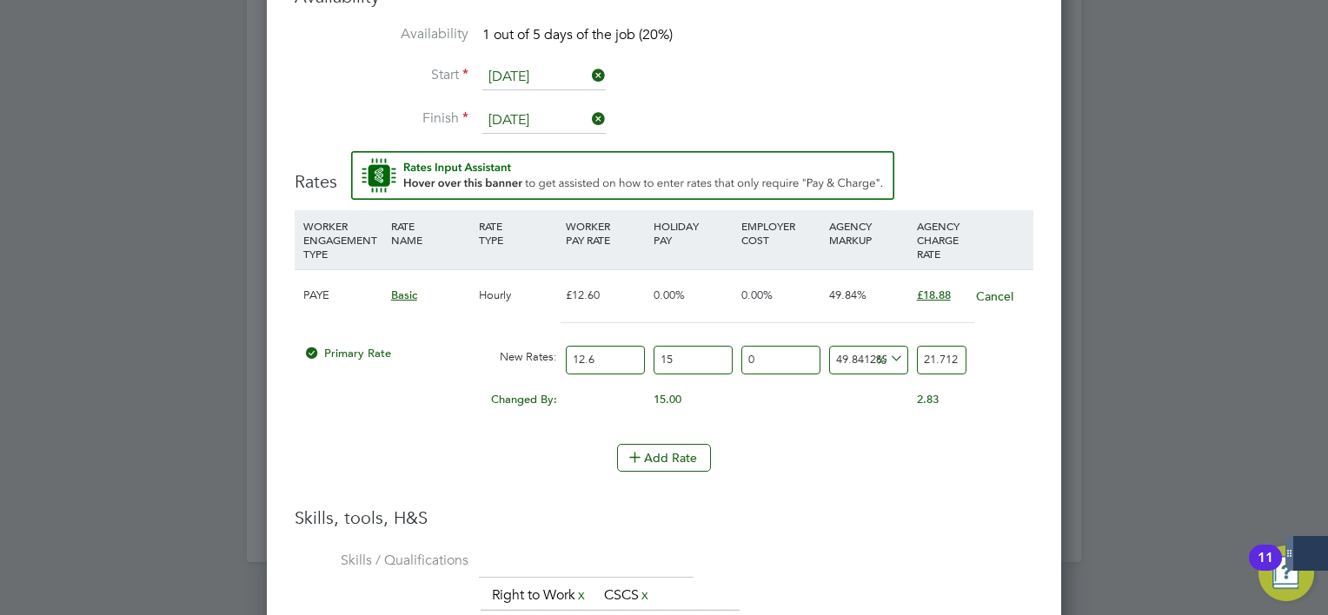
type input "1.7231746031746031"
type input "15"
type input "25.847619047619048"
type input "15.9"
type input "27.39847619047619"
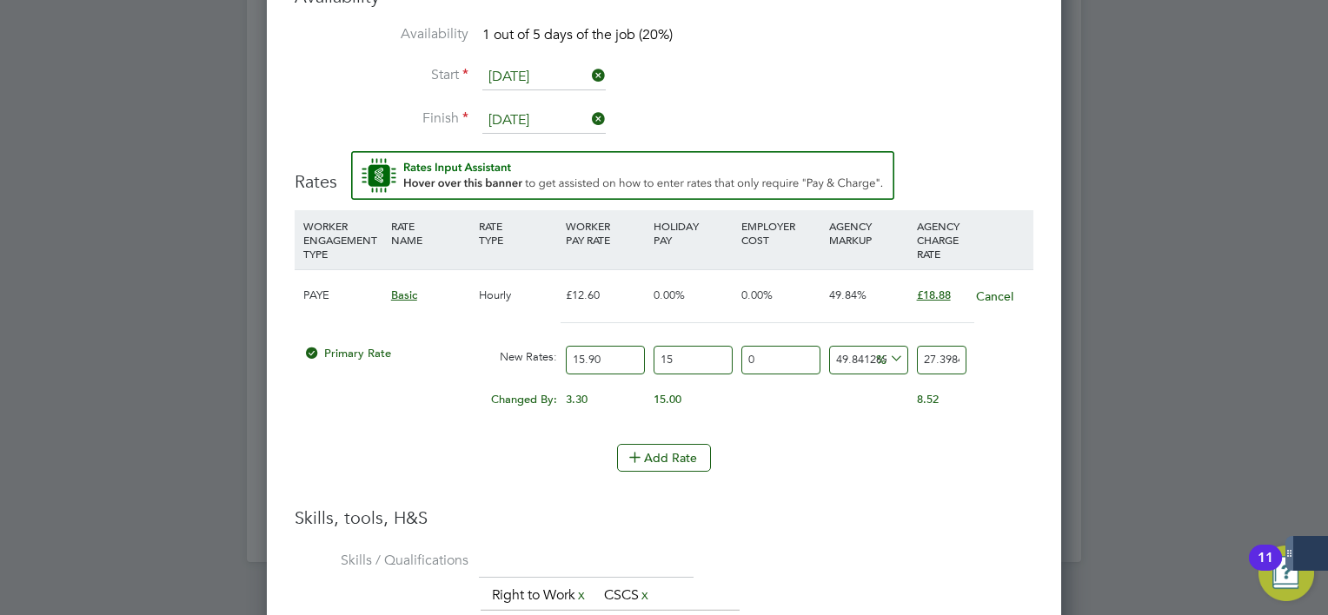
type input "15.90"
drag, startPoint x: 920, startPoint y: 358, endPoint x: 1137, endPoint y: 361, distance: 216.4
type input "-94.53103636860816"
type input "1"
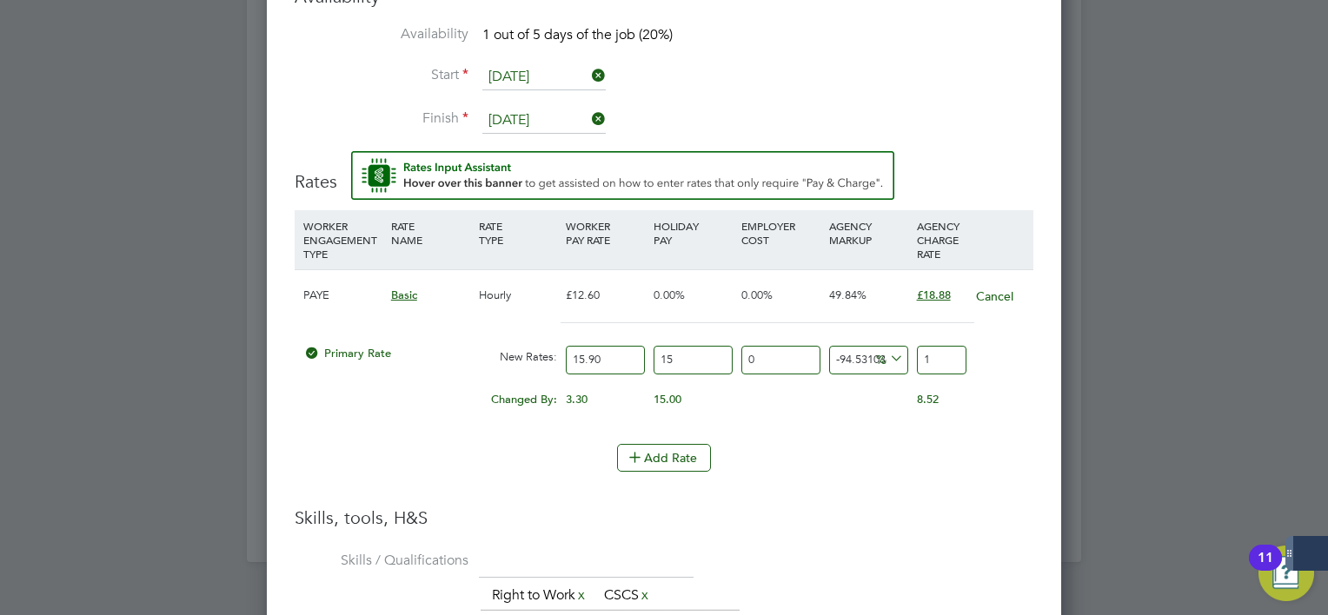
type input "-1.5586546349466777"
type input "18"
type input "2.816516270166803"
type input "18.8"
type input "3.2540333606781515"
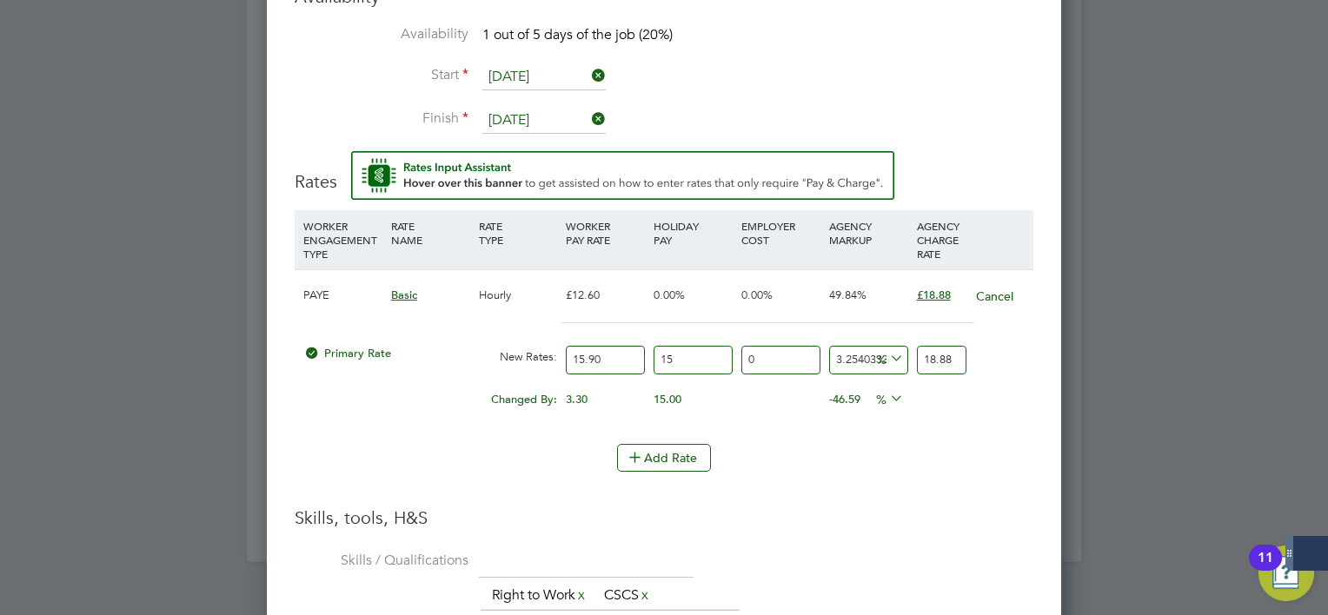
type input "18.88"
click at [896, 560] on li "Skills / Qualifications The list will appear here... Right to Work x CSCS x" at bounding box center [664, 590] width 739 height 86
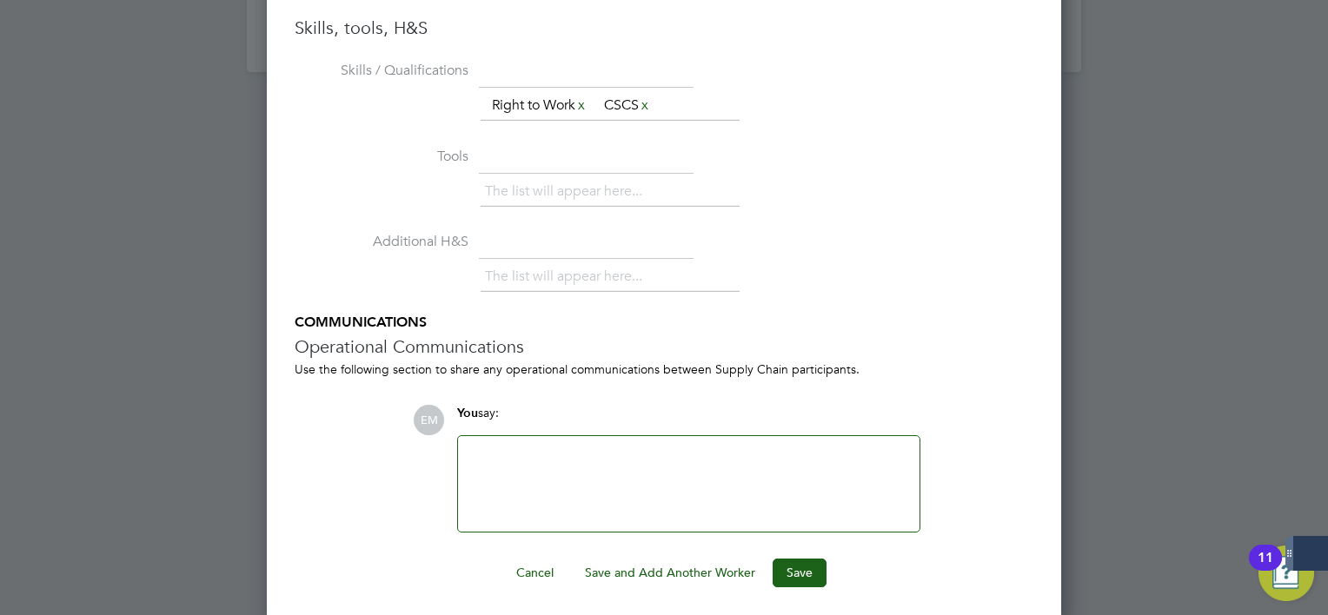
click at [729, 566] on button "Save and Add Another Worker" at bounding box center [670, 573] width 198 height 28
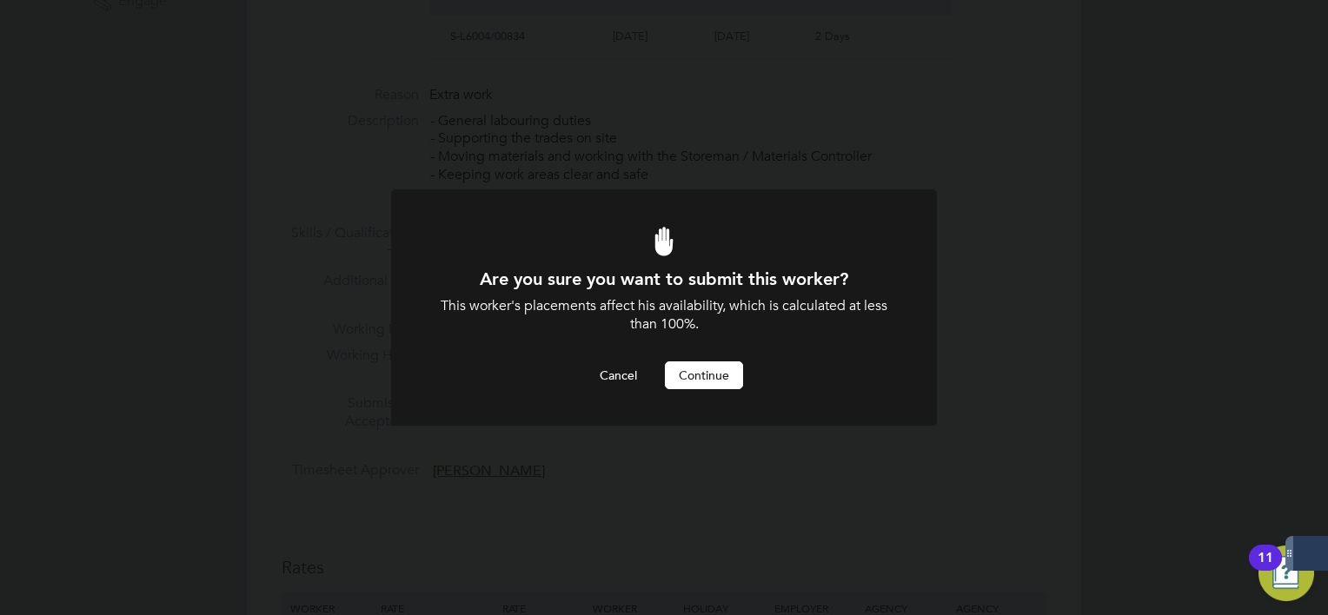
click at [700, 375] on button "Continue" at bounding box center [704, 375] width 78 height 28
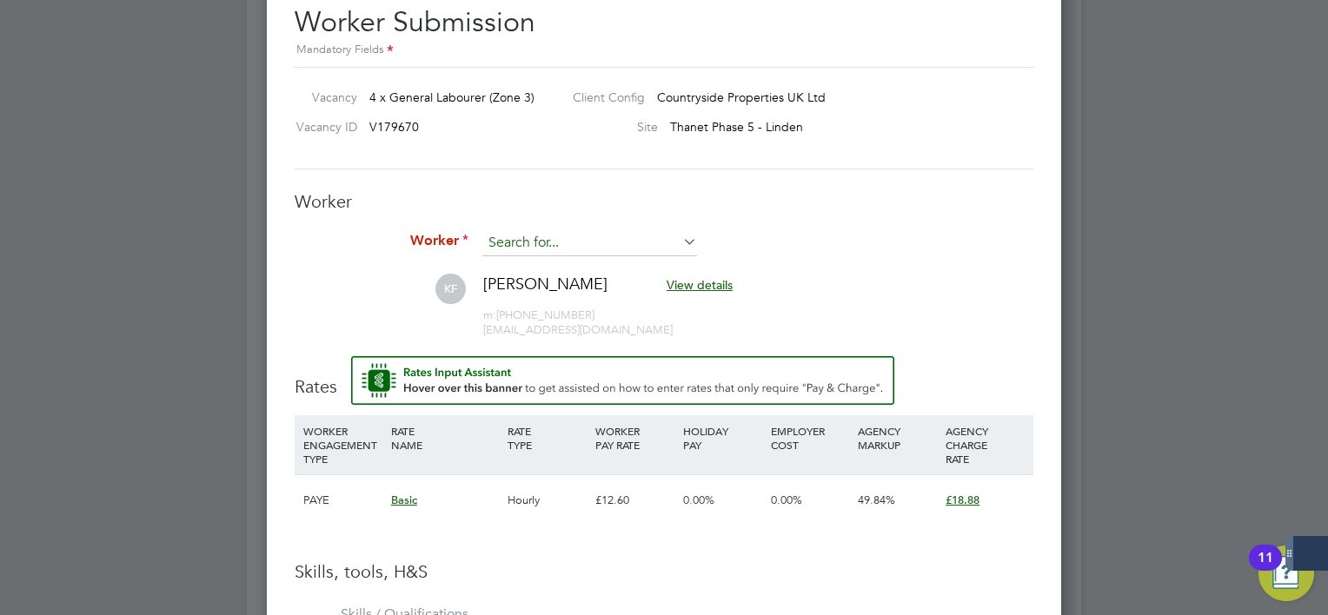
click at [587, 240] on input at bounding box center [589, 243] width 215 height 26
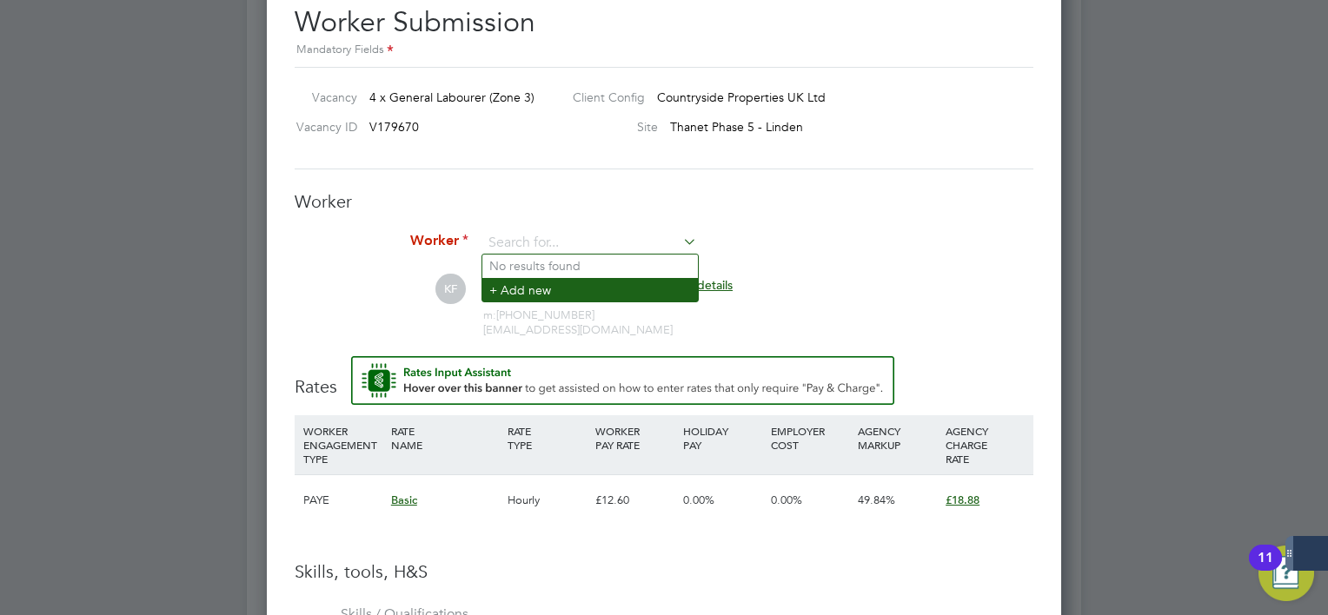
click at [564, 285] on li "+ Add new" at bounding box center [590, 289] width 216 height 23
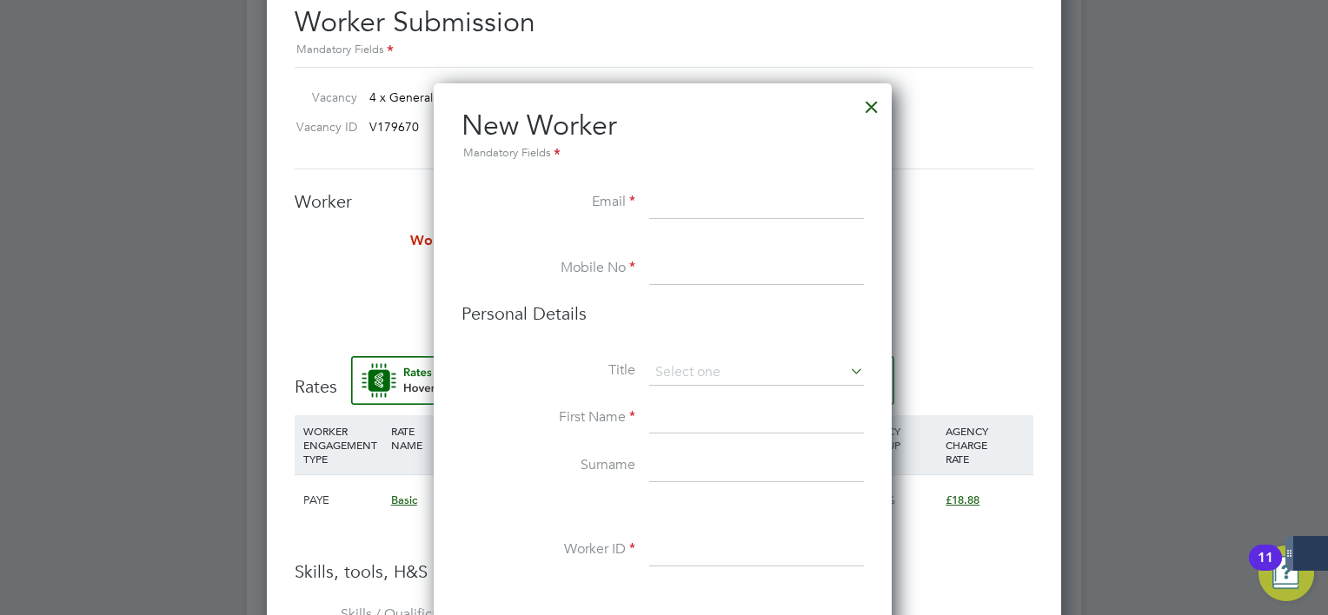
click at [681, 196] on input at bounding box center [756, 203] width 215 height 31
paste input "[EMAIL_ADDRESS][DOMAIN_NAME]"
type input "[EMAIL_ADDRESS][DOMAIN_NAME]"
click at [746, 271] on input at bounding box center [756, 269] width 215 height 31
click at [759, 269] on input at bounding box center [756, 269] width 215 height 31
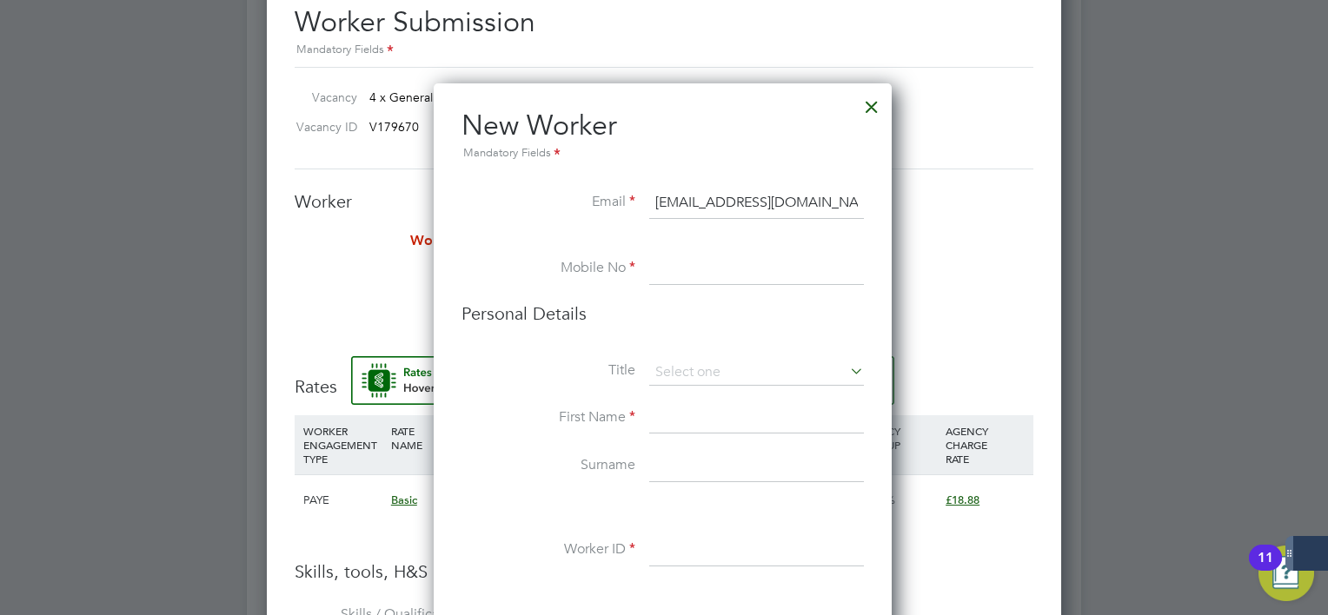
paste input "07858012179"
type input "07858012179"
click at [704, 415] on input at bounding box center [756, 418] width 215 height 31
type input "[PERSON_NAME]"
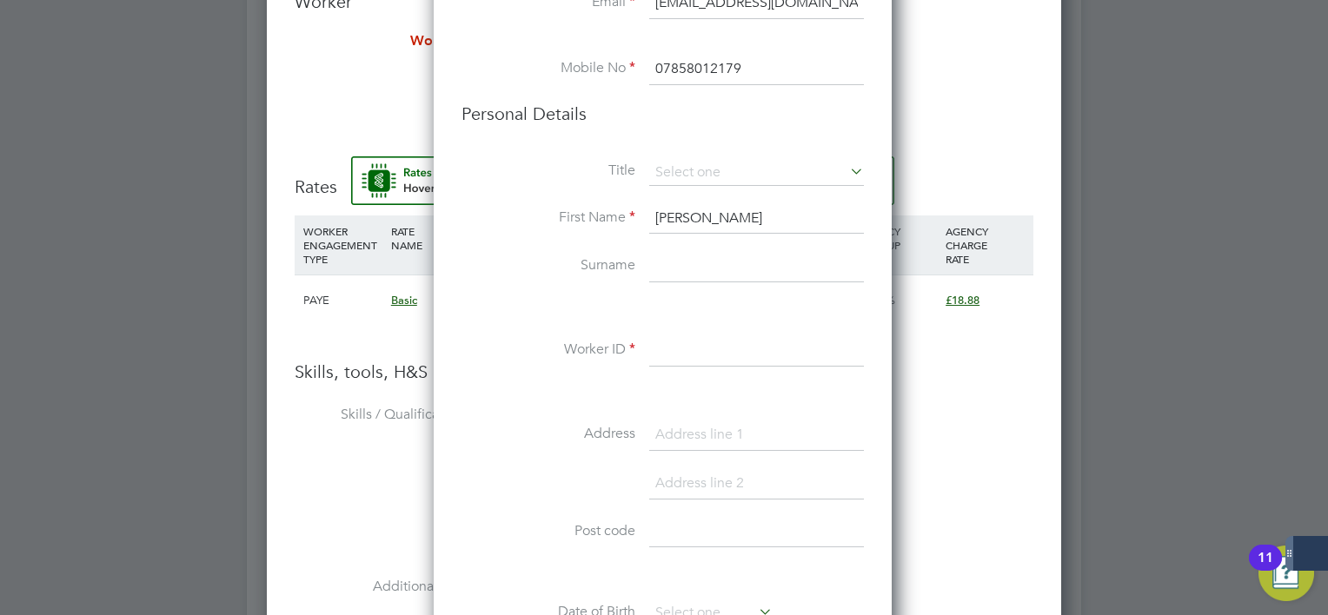
scroll to position [1561, 0]
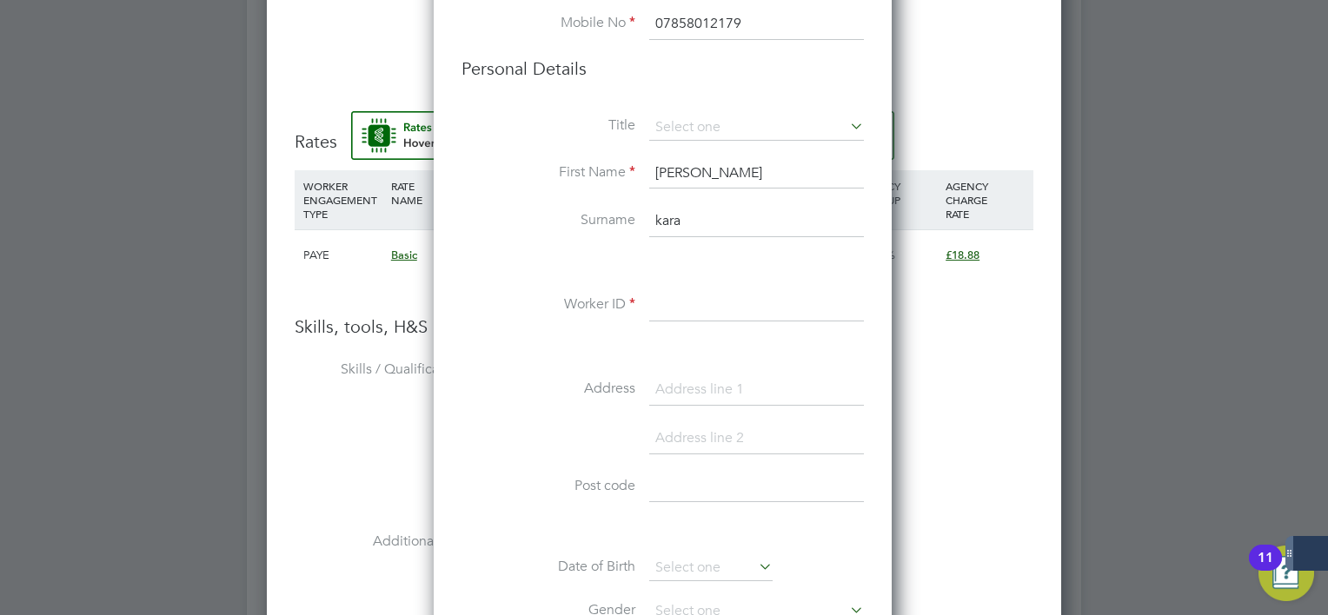
type input "kara"
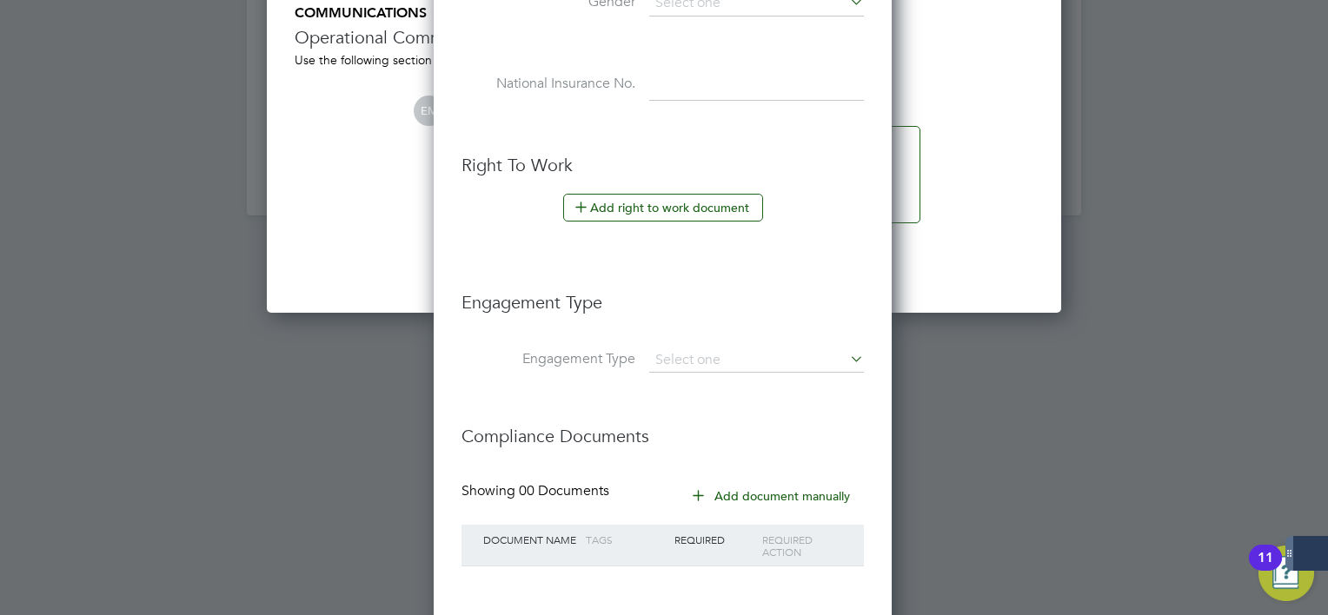
scroll to position [2247, 0]
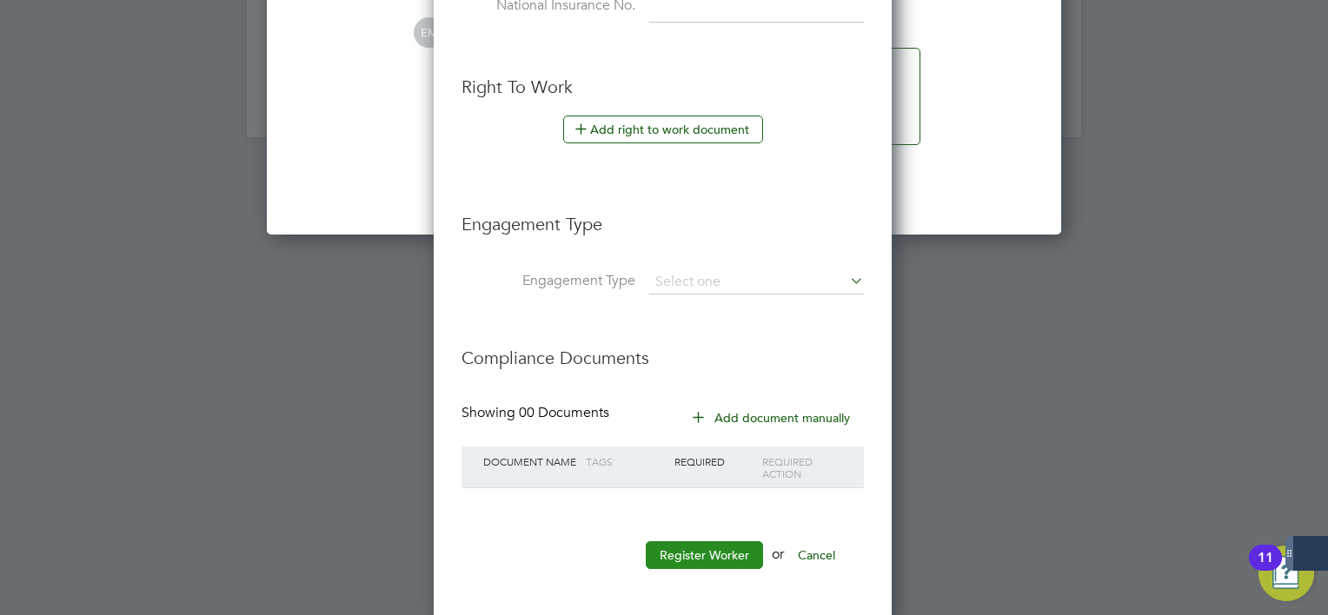
type input "112748"
click at [709, 560] on button "Register Worker" at bounding box center [704, 555] width 117 height 28
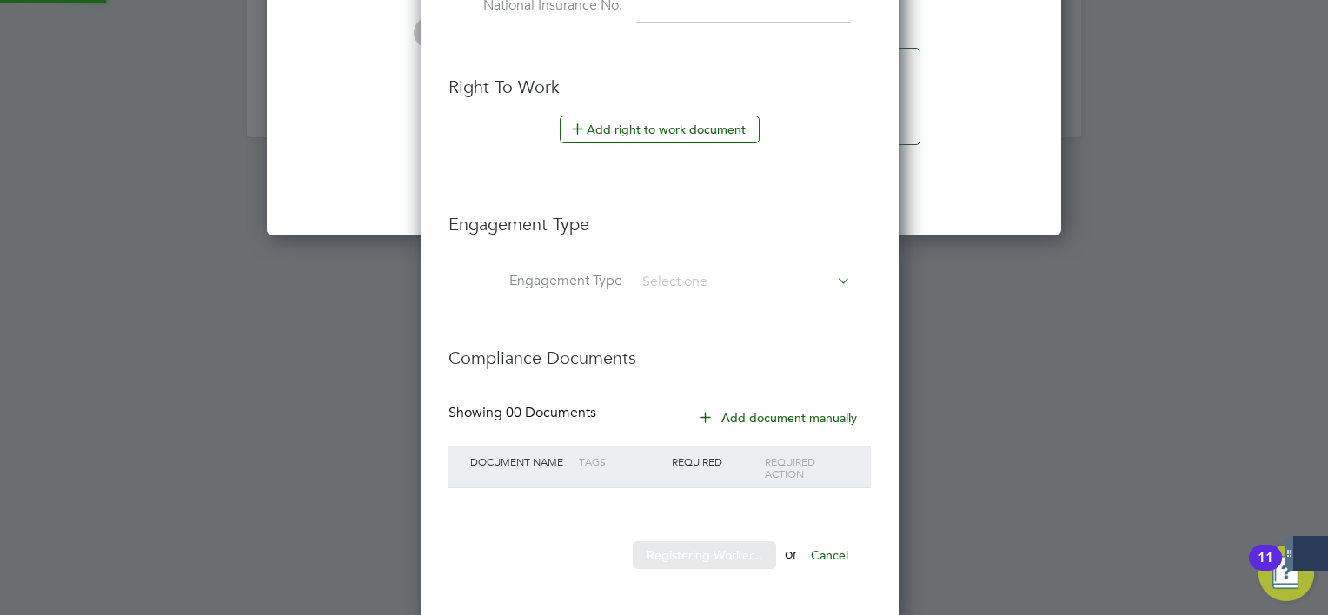
scroll to position [1463, 487]
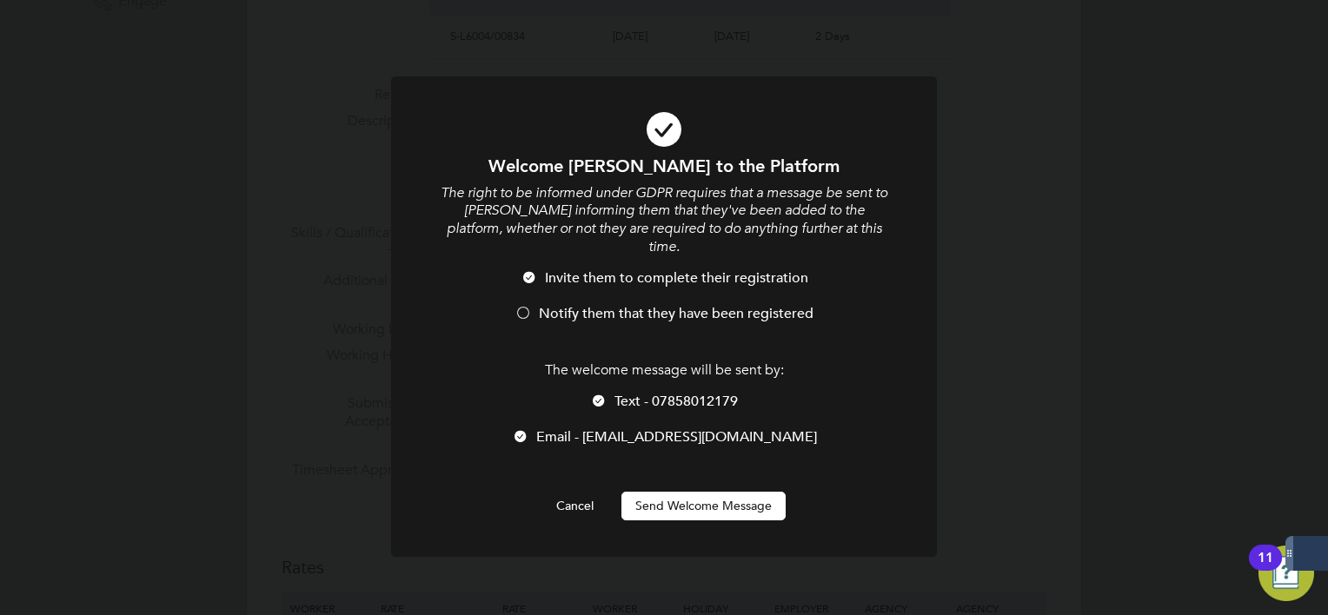
click at [651, 393] on span "Text - 07858012179" at bounding box center [675, 401] width 123 height 17
click at [636, 307] on li "Notify them that they have been registered" at bounding box center [664, 323] width 452 height 36
click at [641, 459] on div "Welcome [PERSON_NAME] to the Platform The right to be informed under GDPR requi…" at bounding box center [664, 338] width 452 height 366
click at [653, 494] on button "Send Welcome Message" at bounding box center [703, 506] width 164 height 28
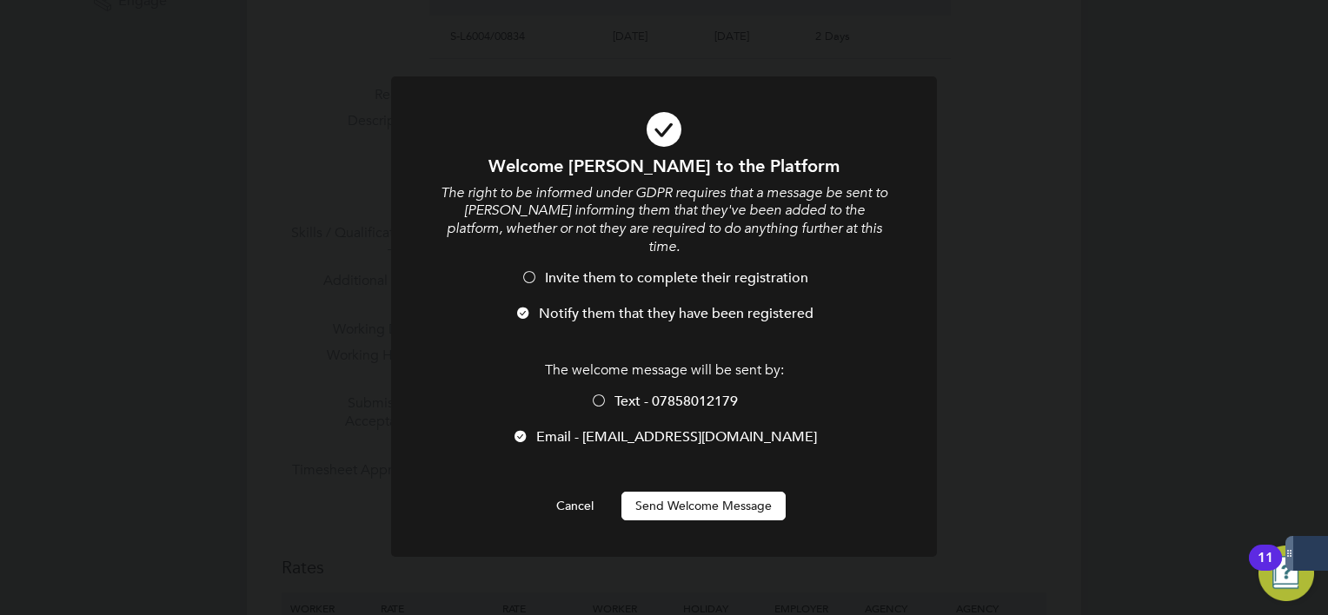
scroll to position [615, 0]
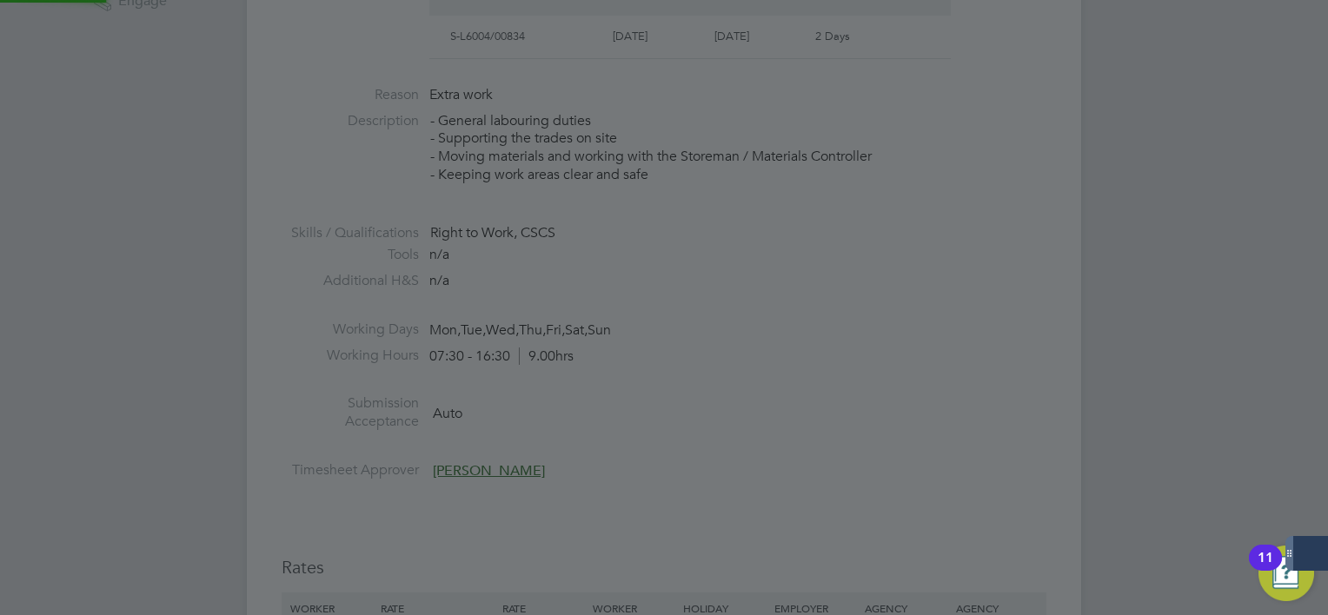
type input "[PERSON_NAME] (112748)"
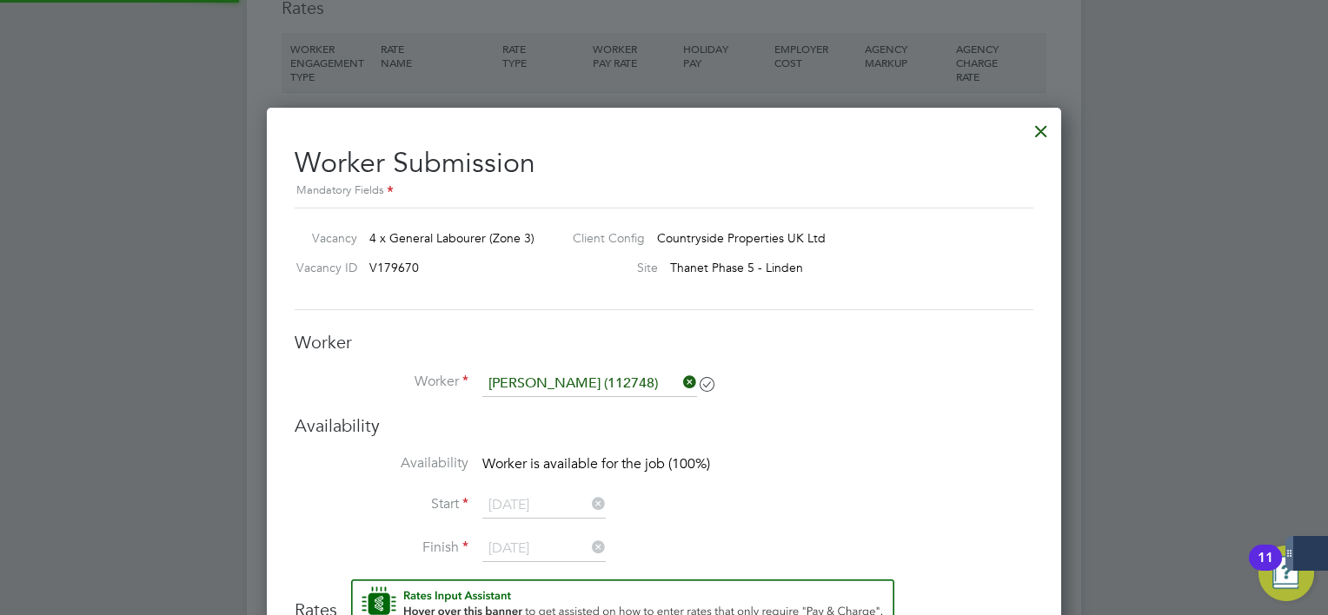
scroll to position [1316, 0]
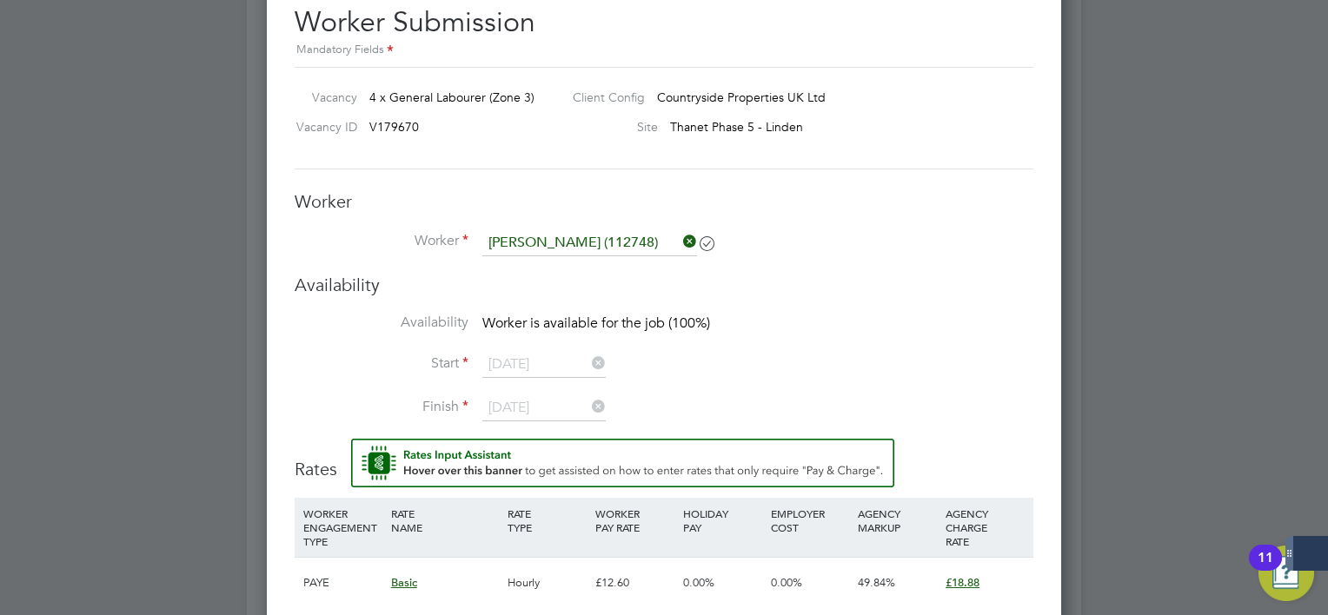
click at [727, 369] on li "Start [DATE]" at bounding box center [664, 373] width 739 height 43
click at [633, 233] on input at bounding box center [589, 243] width 215 height 26
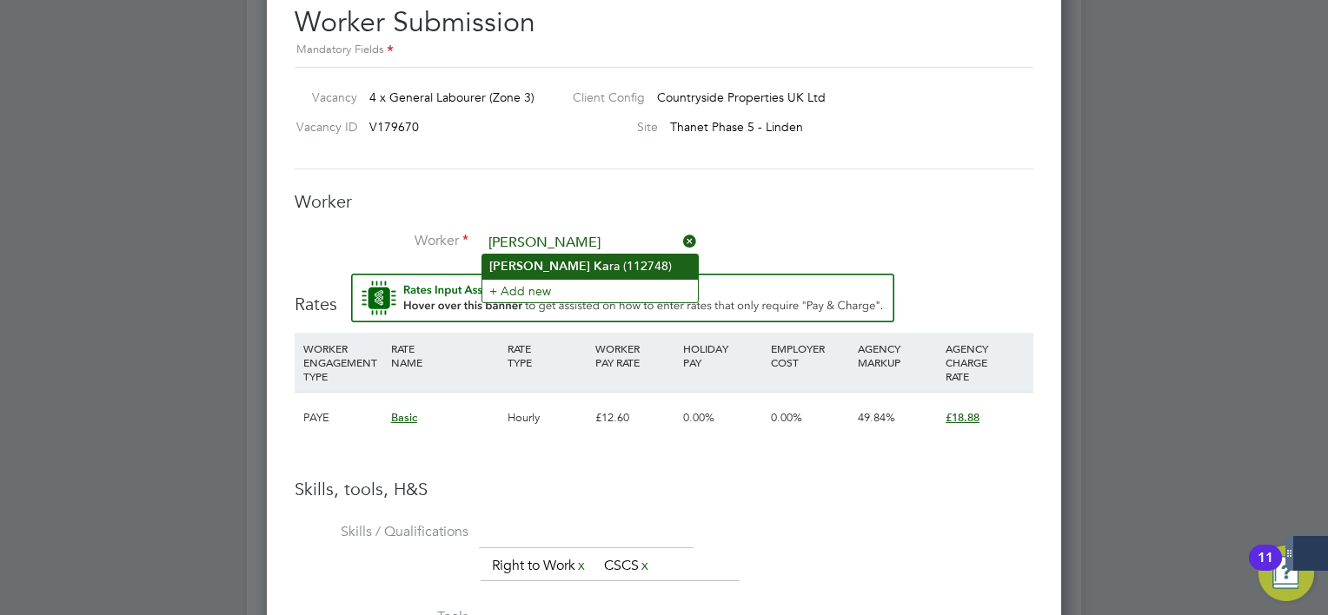
click at [623, 269] on li "[PERSON_NAME] ra (112748)" at bounding box center [590, 266] width 216 height 23
type input "[PERSON_NAME] (112748)"
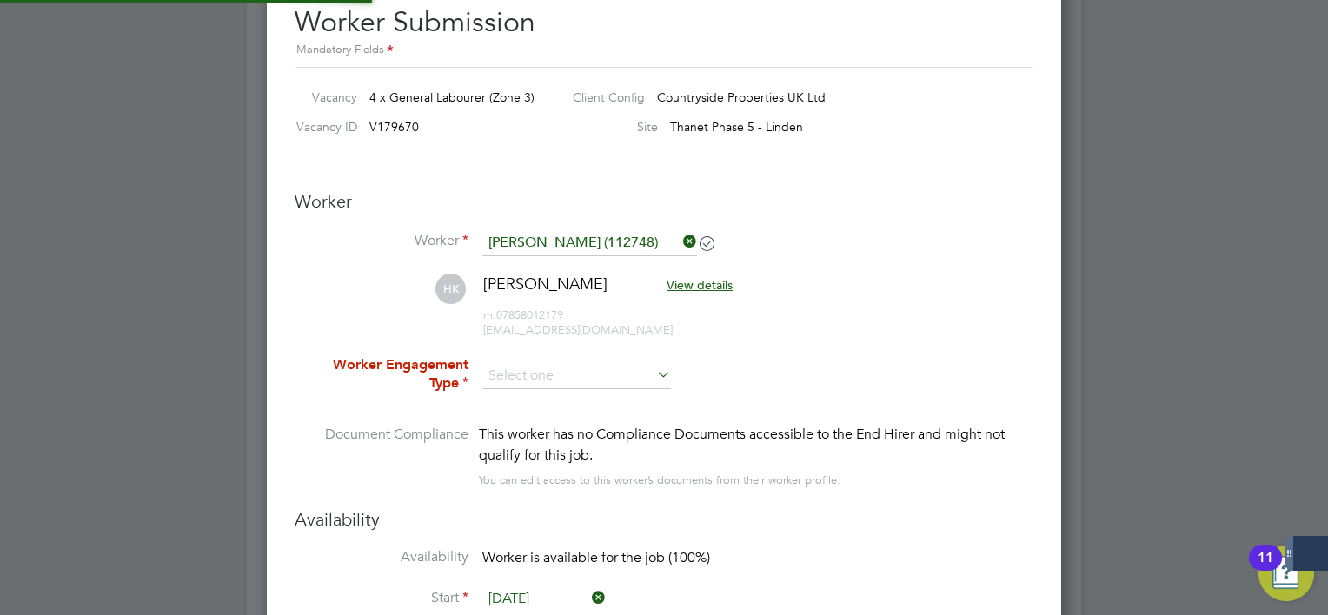
scroll to position [9, 8]
click at [733, 370] on li "Worker Engagement Type" at bounding box center [664, 390] width 739 height 68
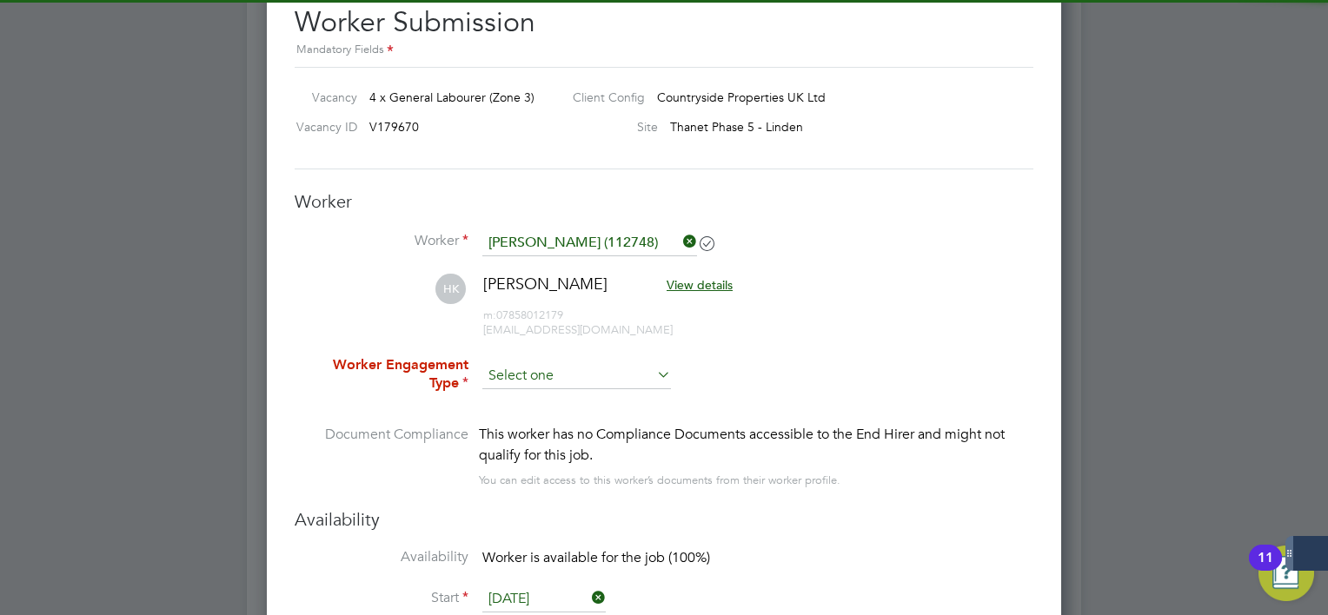
click at [598, 375] on input at bounding box center [576, 376] width 189 height 26
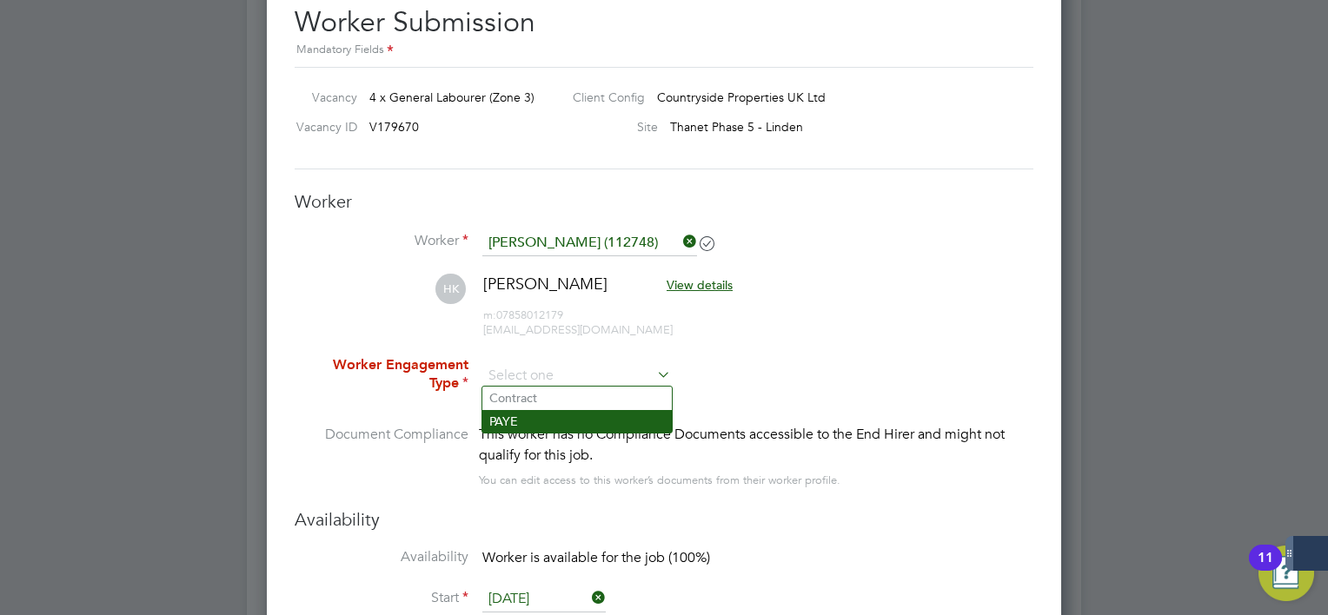
click at [567, 415] on li "PAYE" at bounding box center [576, 421] width 189 height 23
type input "PAYE"
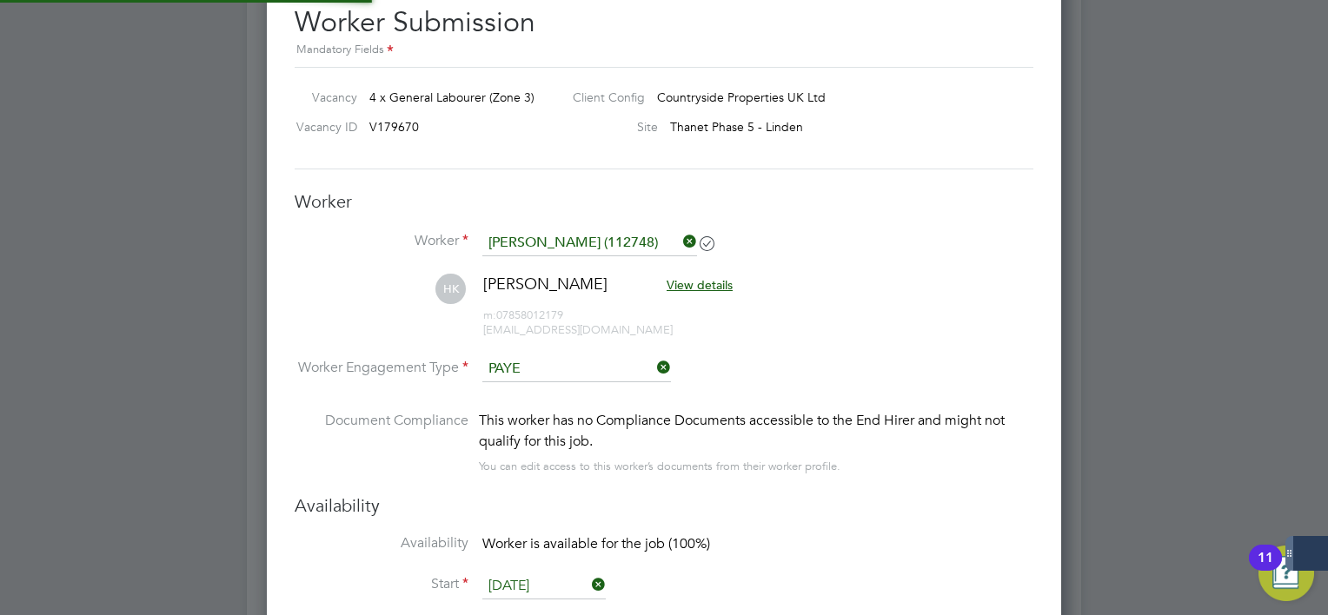
scroll to position [51, 89]
click at [831, 372] on li "Worker Engagement Type PAYE" at bounding box center [664, 383] width 739 height 54
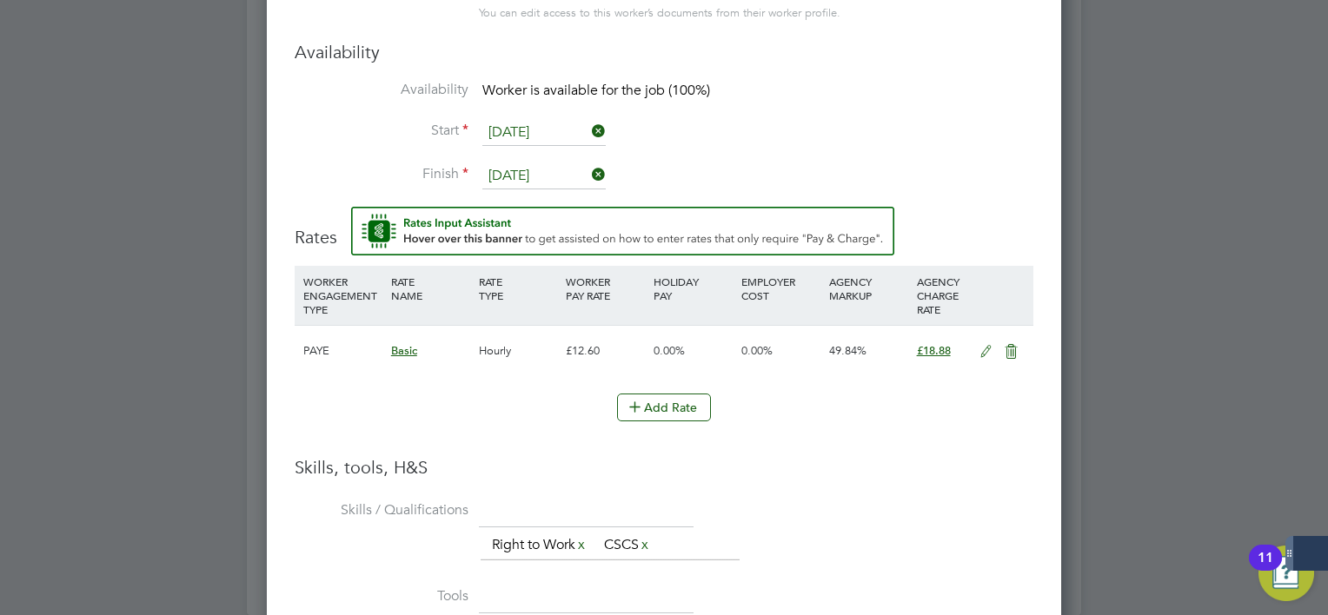
scroll to position [1837, 0]
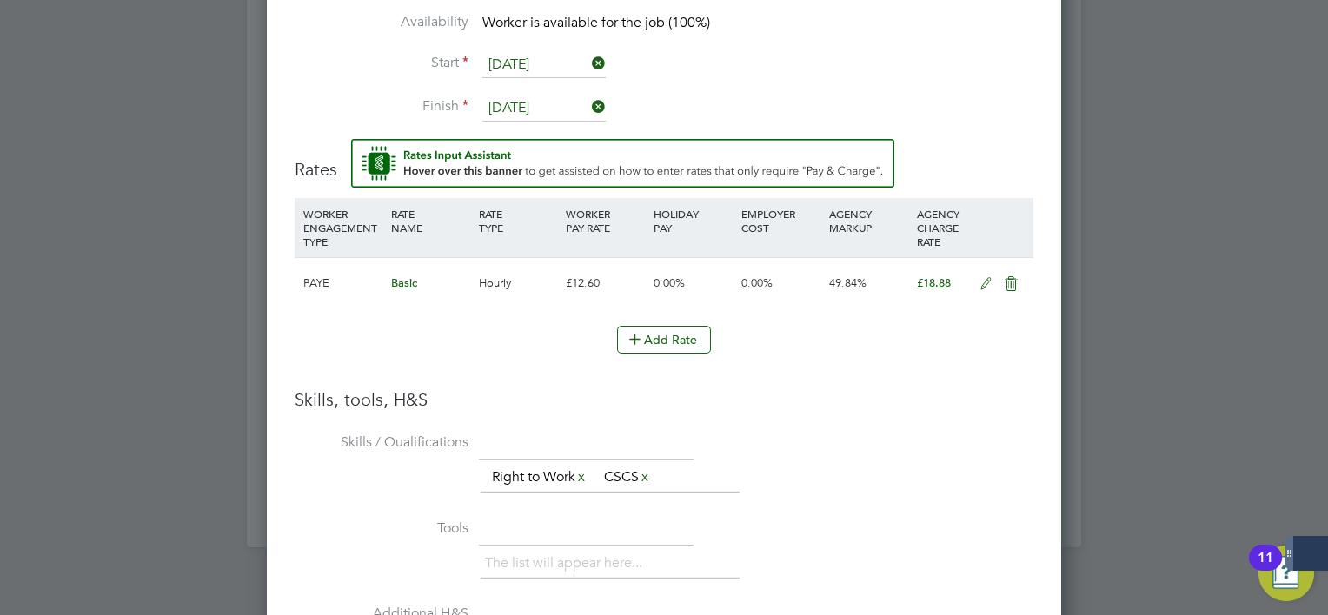
click at [991, 277] on icon at bounding box center [986, 284] width 22 height 14
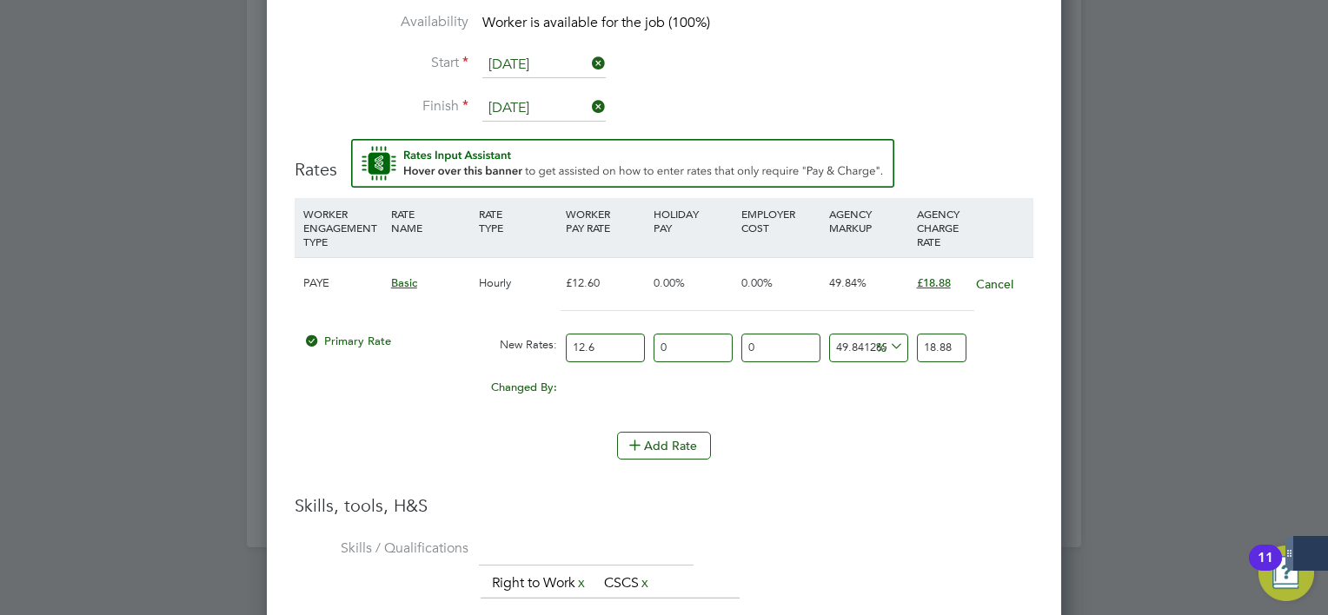
drag, startPoint x: 612, startPoint y: 342, endPoint x: 438, endPoint y: 348, distance: 173.9
click at [438, 348] on div "Primary Rate New Rates: 12.6 0 n/a 0 n/a 49.84126984126984 0 % 18.88" at bounding box center [664, 348] width 739 height 46
type input "1"
type input "1.4984126984126984"
type input "15"
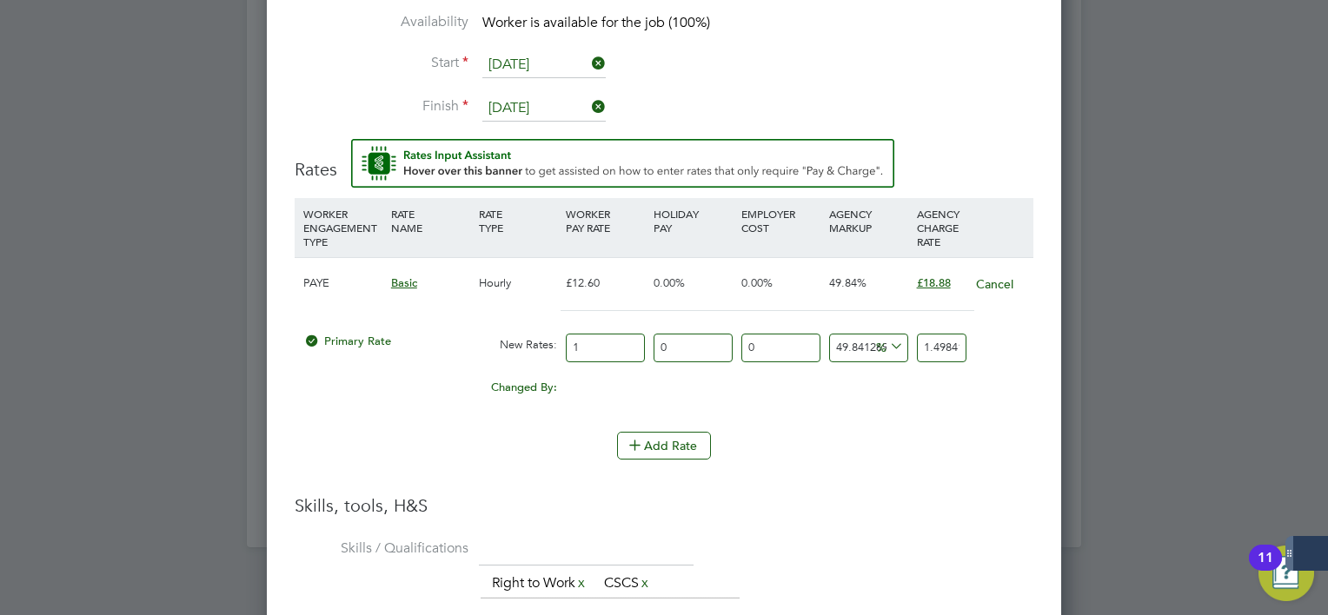
type input "22.476190476190474"
type input "159"
type input "238.24761904761905"
type input "1590"
type input "2382.4761904761904"
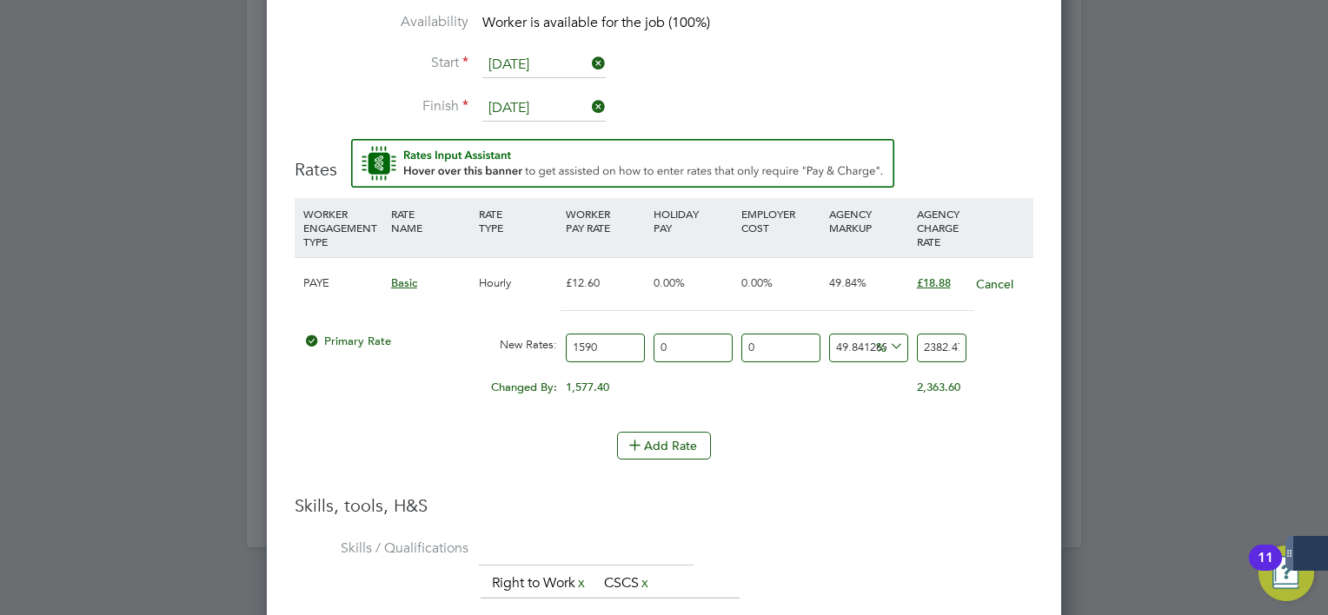
click at [582, 344] on input "1590" at bounding box center [605, 348] width 79 height 29
type input "15.90"
type input "23.824761904761903"
type input "15.90"
drag, startPoint x: 920, startPoint y: 345, endPoint x: 1055, endPoint y: 335, distance: 135.1
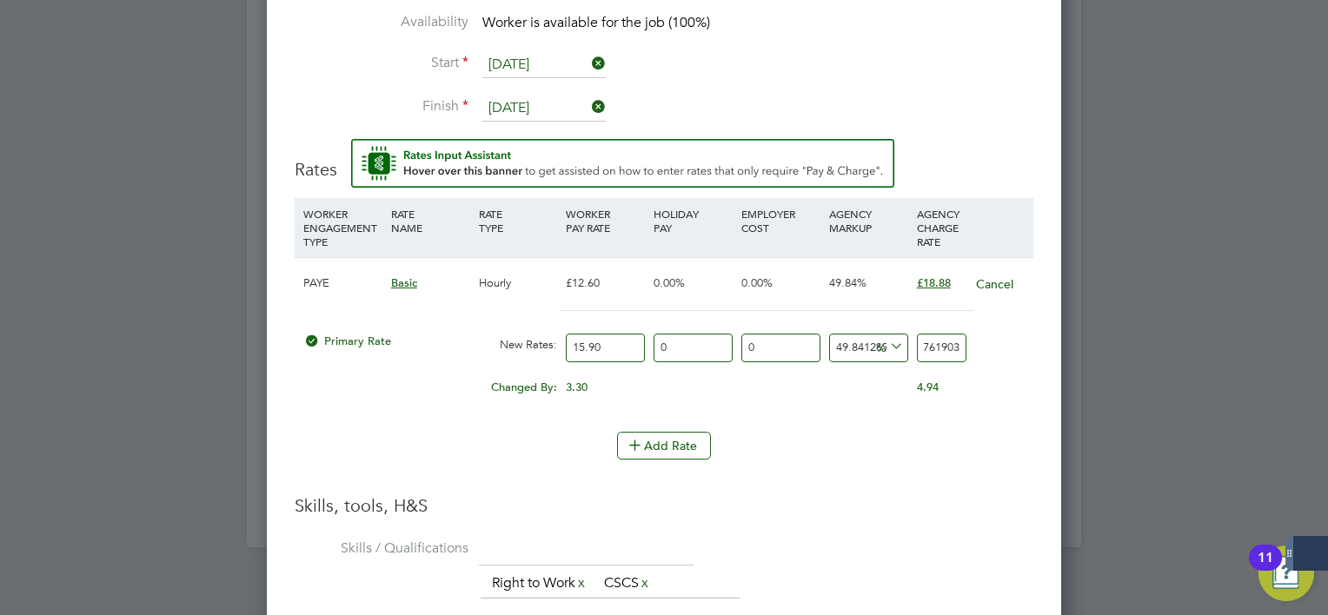
click at [1055, 335] on div "Worker Submission Mandatory Fields Vacancy 4 x General Labourer (Zone 3) Client…" at bounding box center [664, 273] width 794 height 1655
type input "-93.71069182389937"
type input "1"
type input "13.20754716981132"
type input "18"
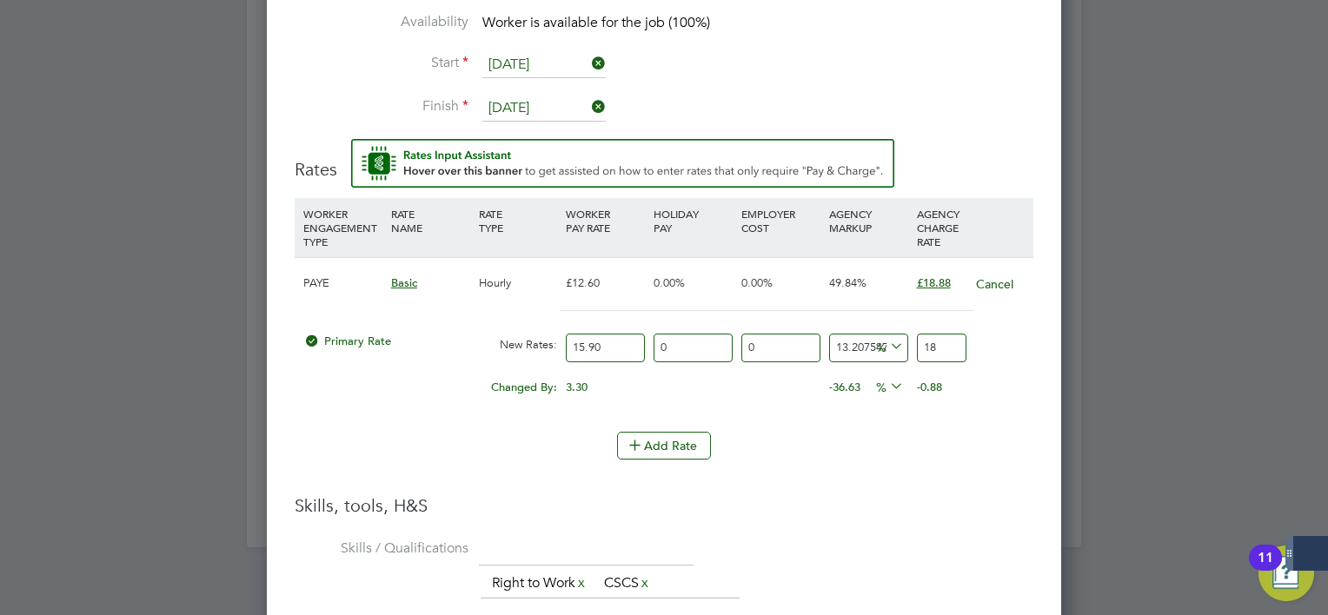
type input "18.238993710691823"
type input "18.8"
type input "18.742138364779873"
type input "18.88"
click at [890, 462] on li "Add Rate" at bounding box center [664, 454] width 739 height 45
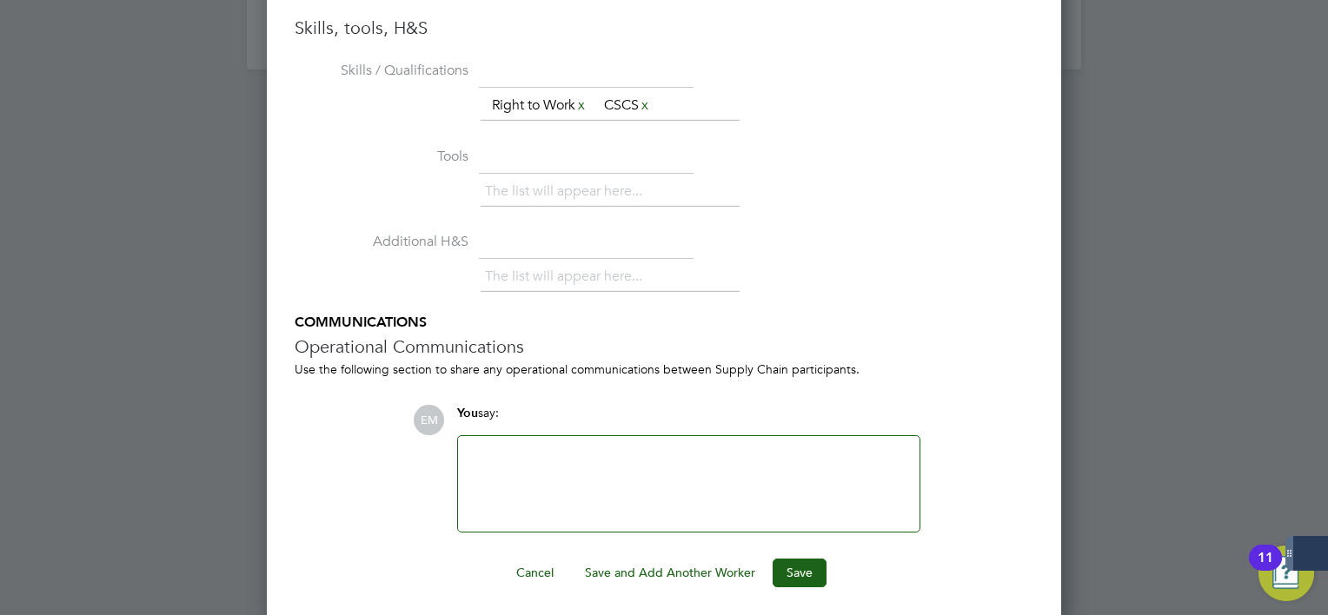
click at [691, 567] on button "Save and Add Another Worker" at bounding box center [670, 573] width 198 height 28
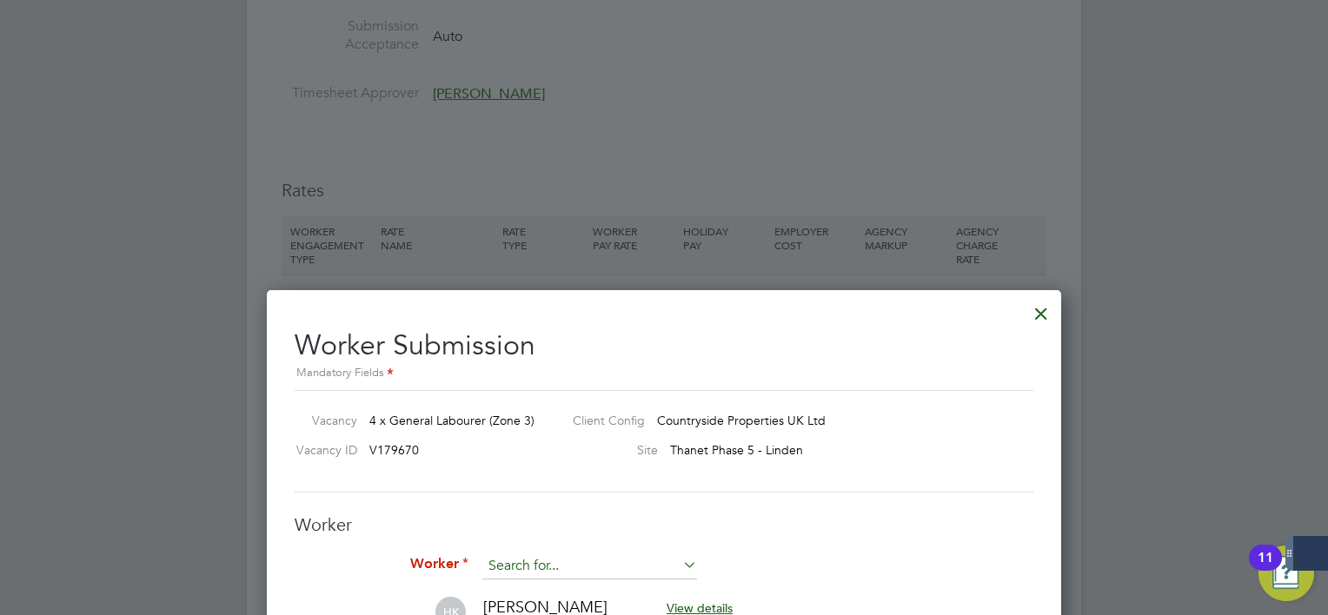
click at [600, 562] on input at bounding box center [589, 567] width 215 height 26
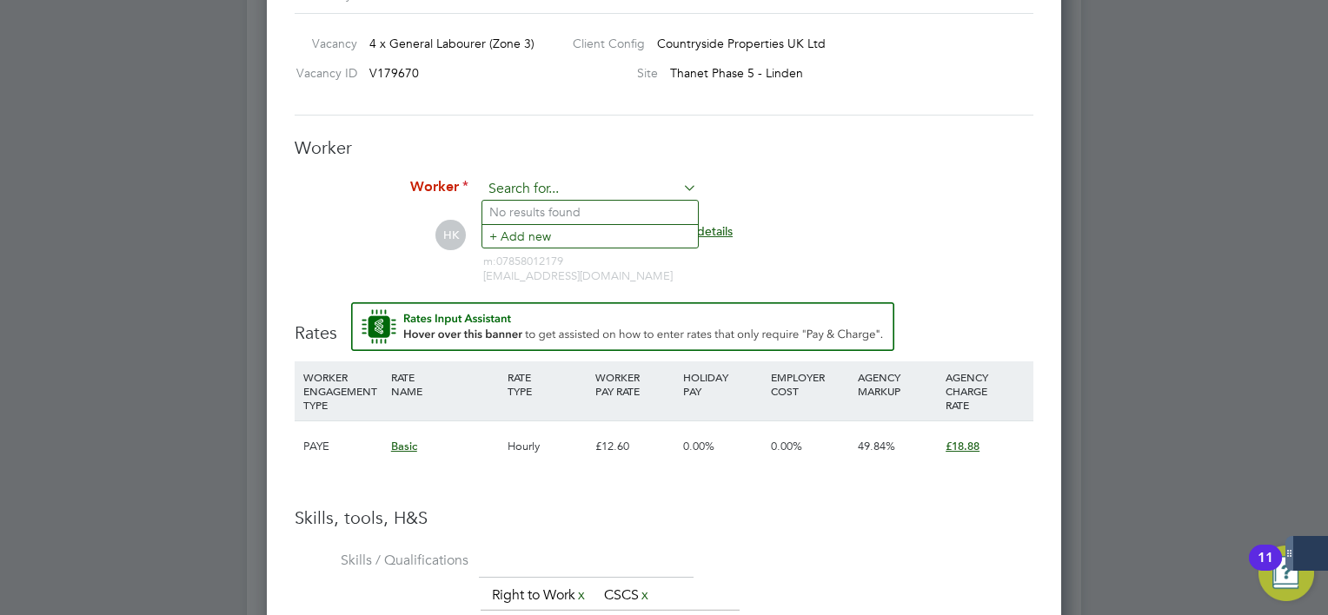
click at [615, 185] on input at bounding box center [589, 189] width 215 height 26
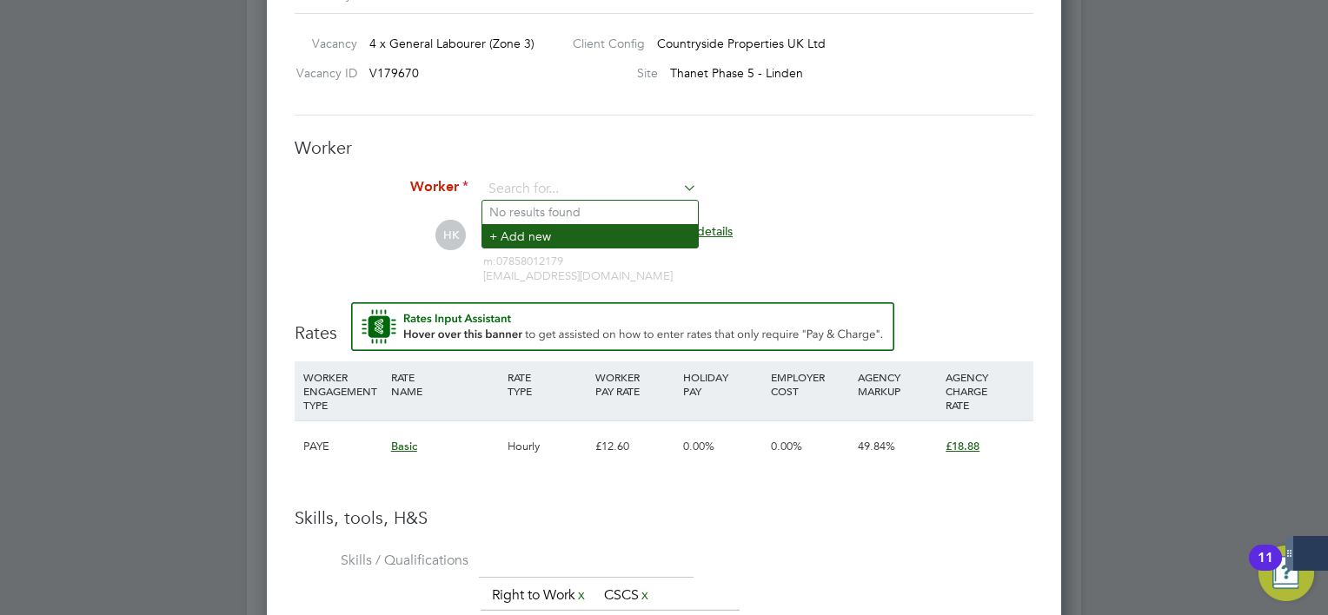
click at [561, 238] on li "+ Add new" at bounding box center [590, 235] width 216 height 23
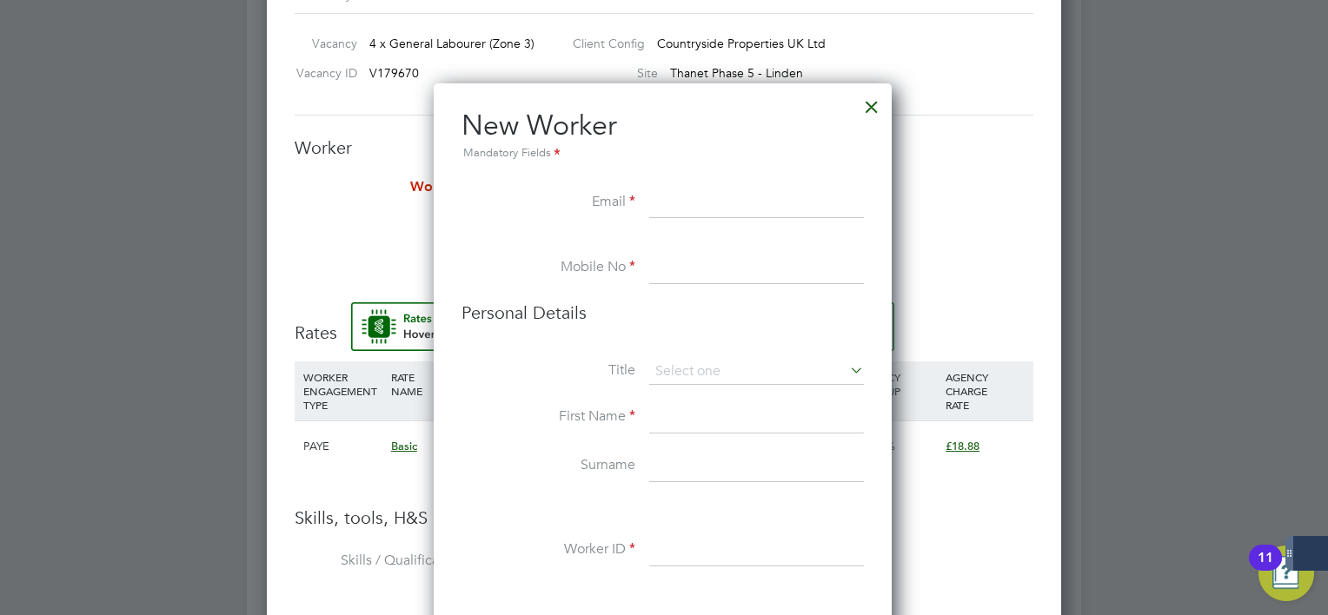
click at [691, 197] on input at bounding box center [756, 203] width 215 height 31
paste input "[EMAIL_ADDRESS][DOMAIN_NAME]"
type input "[EMAIL_ADDRESS][DOMAIN_NAME]"
click at [729, 261] on input at bounding box center [756, 268] width 215 height 31
paste input "07503033425"
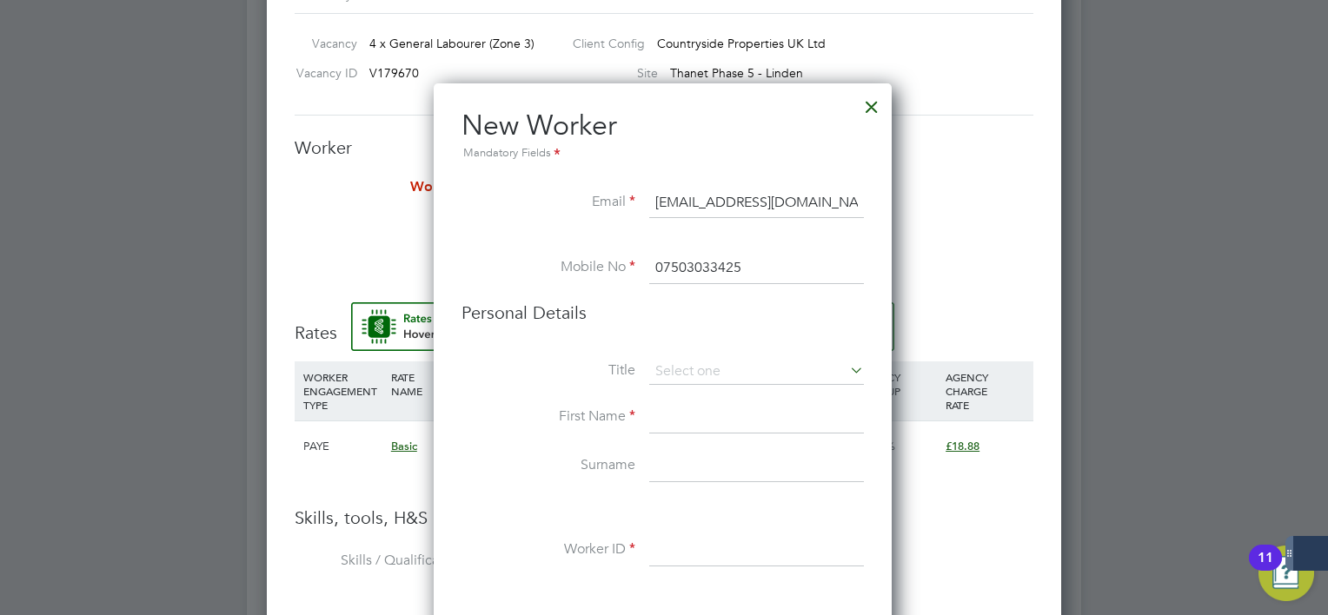
type input "07503033425"
click at [667, 419] on input at bounding box center [756, 417] width 215 height 31
type input "[PERSON_NAME]"
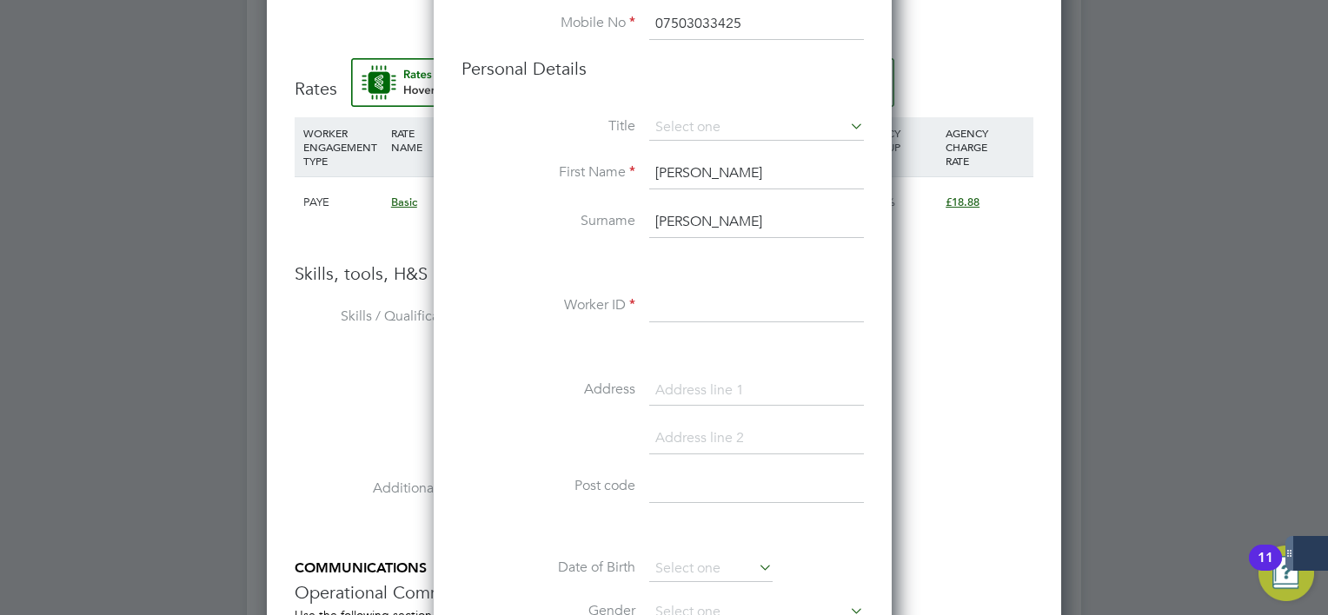
type input "[PERSON_NAME]"
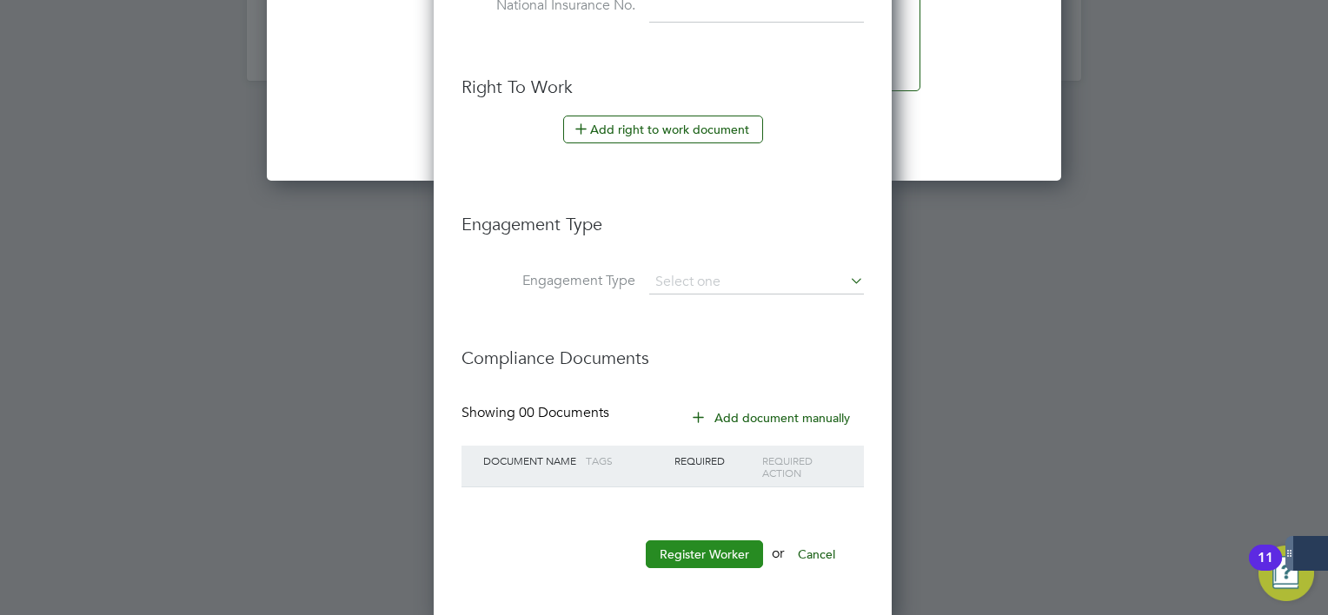
type input "115202"
click at [714, 542] on button "Register Worker" at bounding box center [704, 555] width 117 height 28
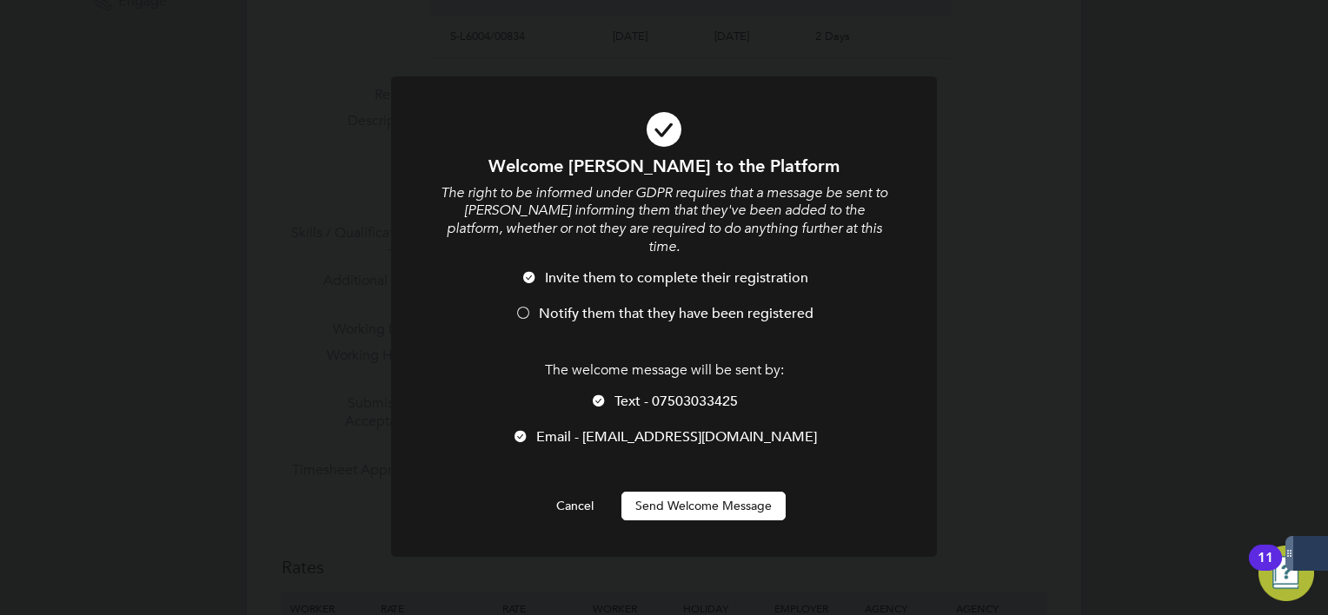
click at [699, 428] on span "Email - [EMAIL_ADDRESS][DOMAIN_NAME]" at bounding box center [676, 436] width 281 height 17
click at [695, 428] on span "Email - [EMAIL_ADDRESS][DOMAIN_NAME]" at bounding box center [676, 436] width 281 height 17
click at [698, 393] on span "Text - 07503033425" at bounding box center [675, 401] width 123 height 17
click at [678, 305] on span "Notify them that they have been registered" at bounding box center [676, 313] width 275 height 17
click at [670, 492] on button "Send Welcome Message" at bounding box center [703, 506] width 164 height 28
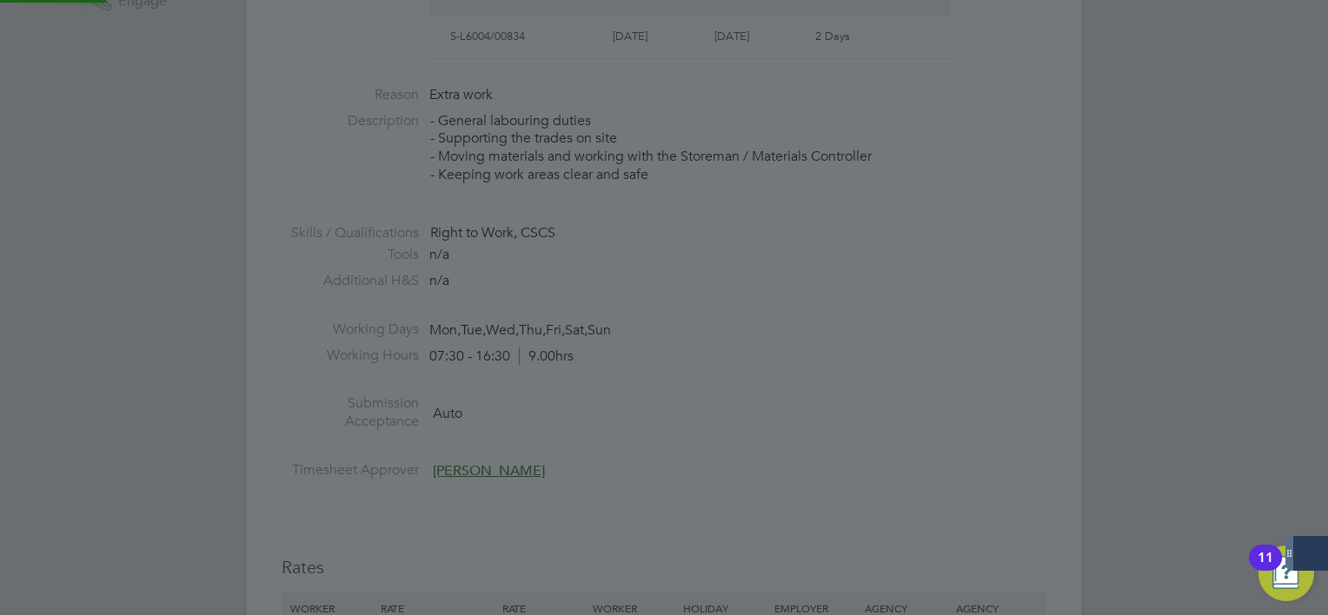
type input "[PERSON_NAME] (115202)"
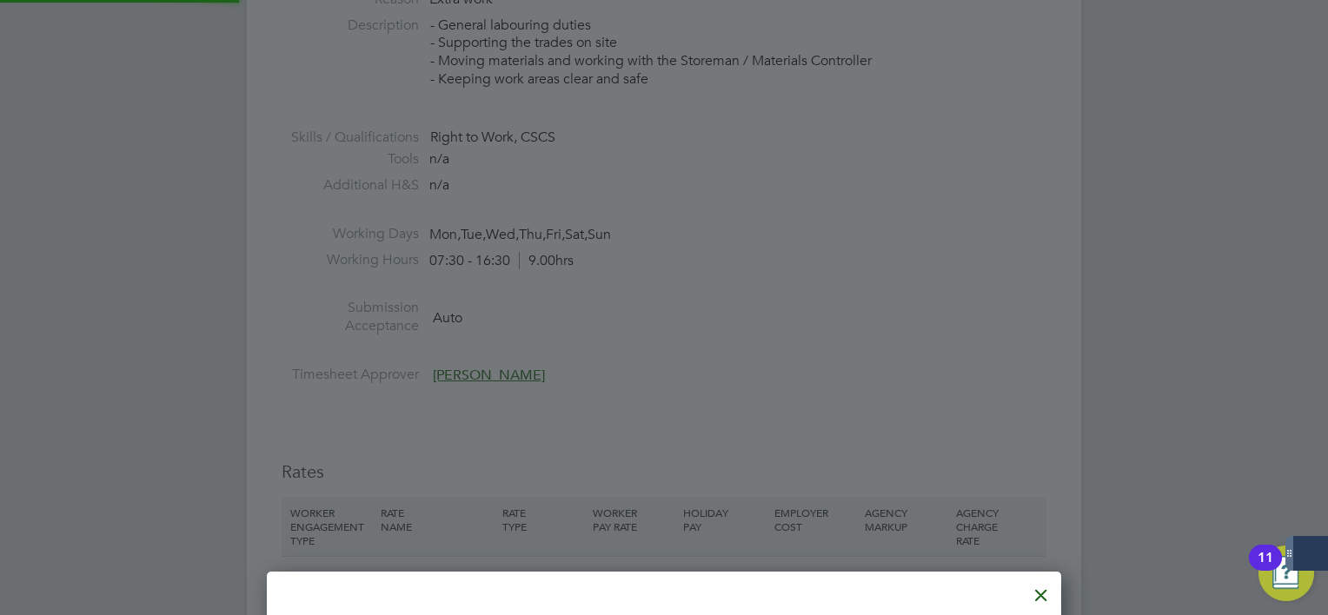
scroll to position [8, 8]
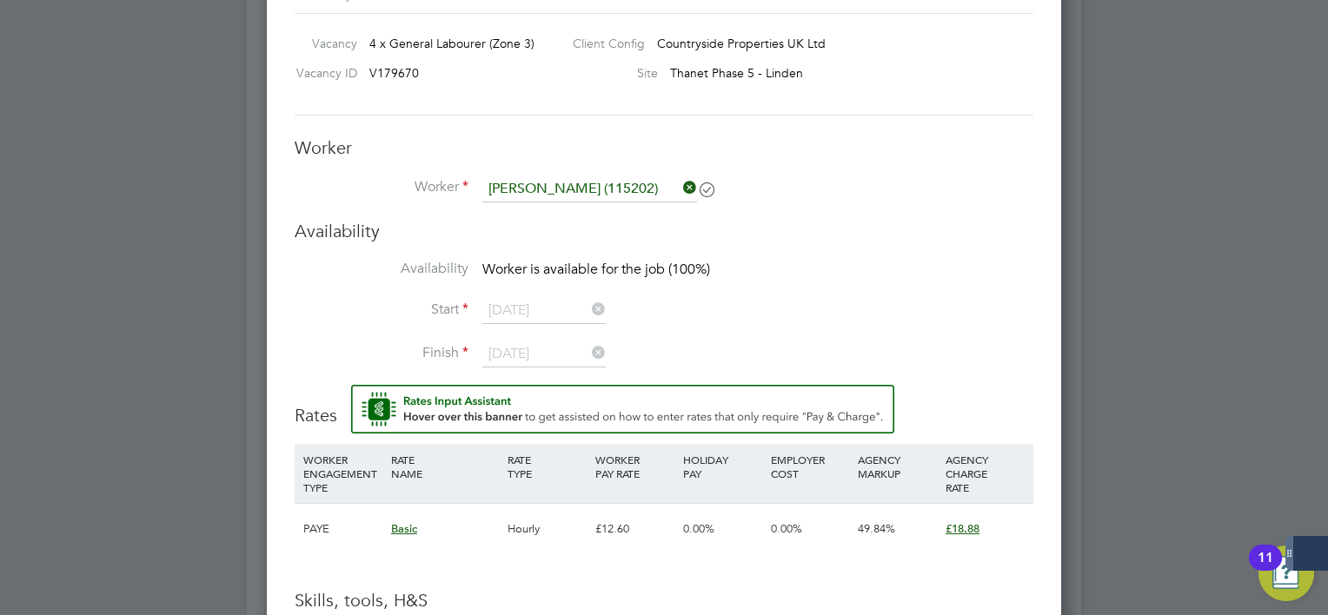
click at [696, 307] on li "Start [DATE]" at bounding box center [664, 319] width 739 height 43
click at [637, 196] on input at bounding box center [589, 189] width 215 height 26
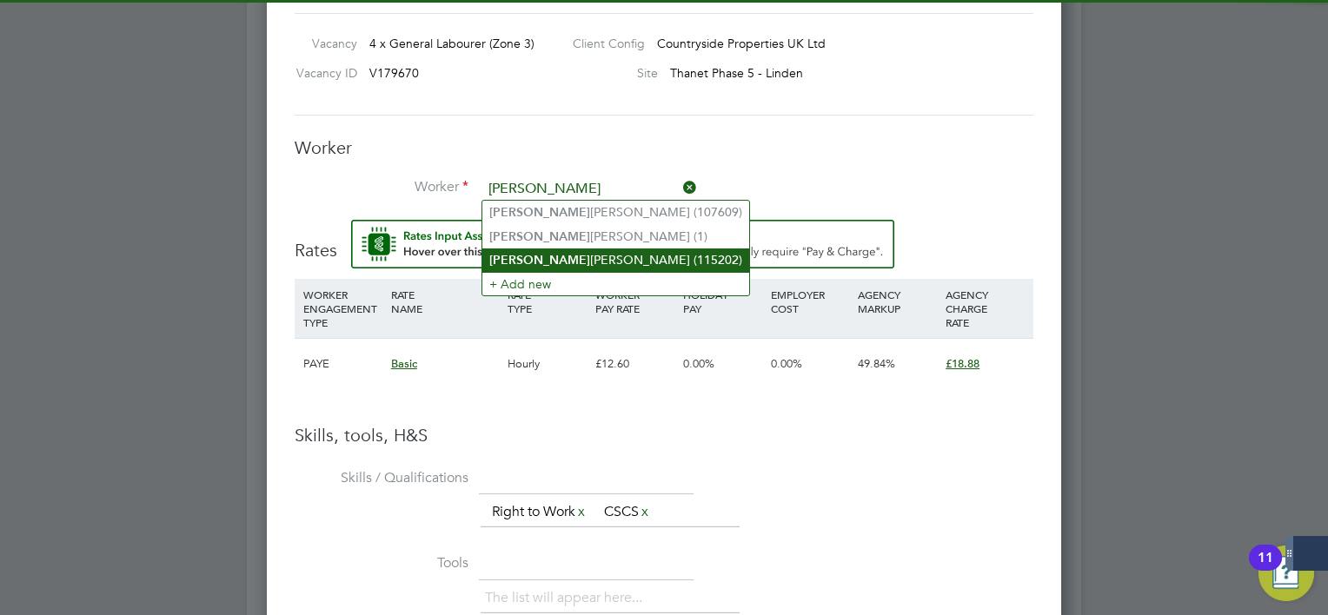
click at [596, 264] on li "[PERSON_NAME] (115202)" at bounding box center [615, 260] width 267 height 23
type input "[PERSON_NAME] (115202)"
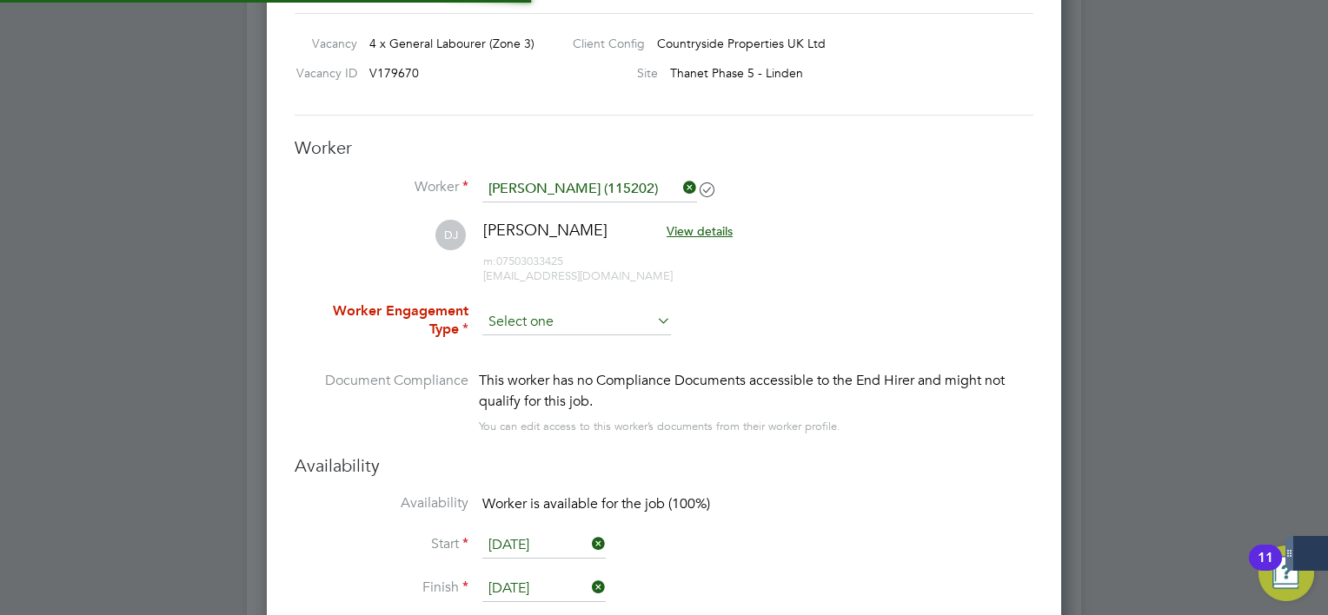
click at [557, 322] on input at bounding box center [576, 322] width 189 height 26
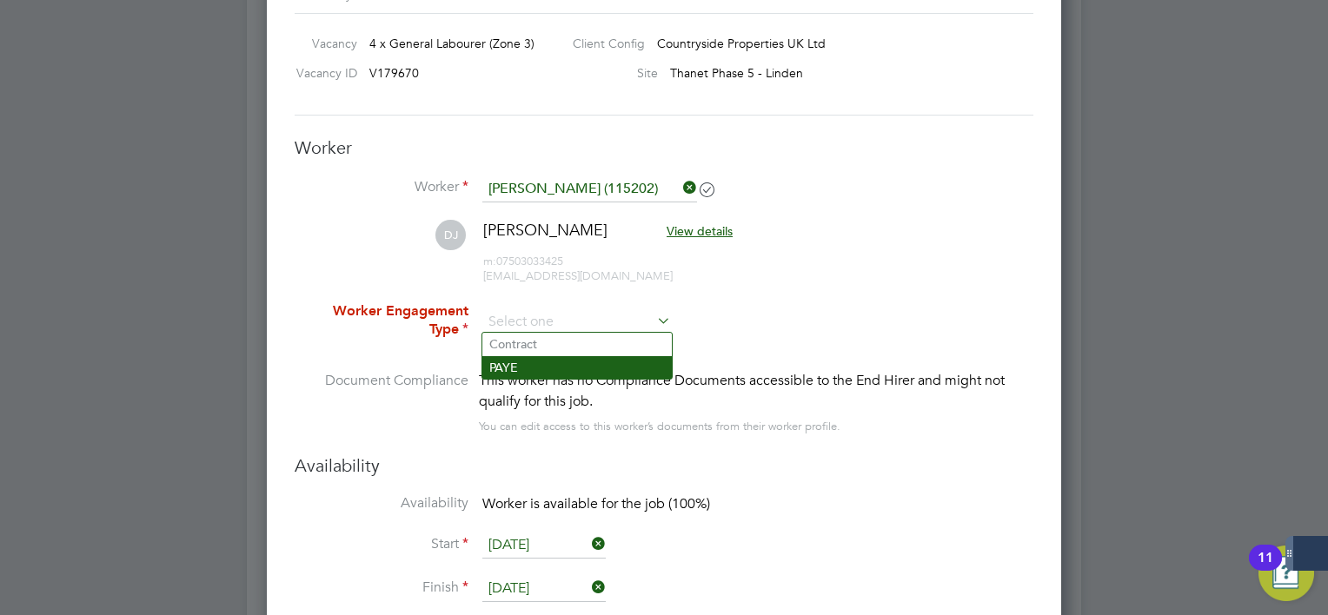
click at [548, 358] on li "PAYE" at bounding box center [576, 367] width 189 height 23
type input "PAYE"
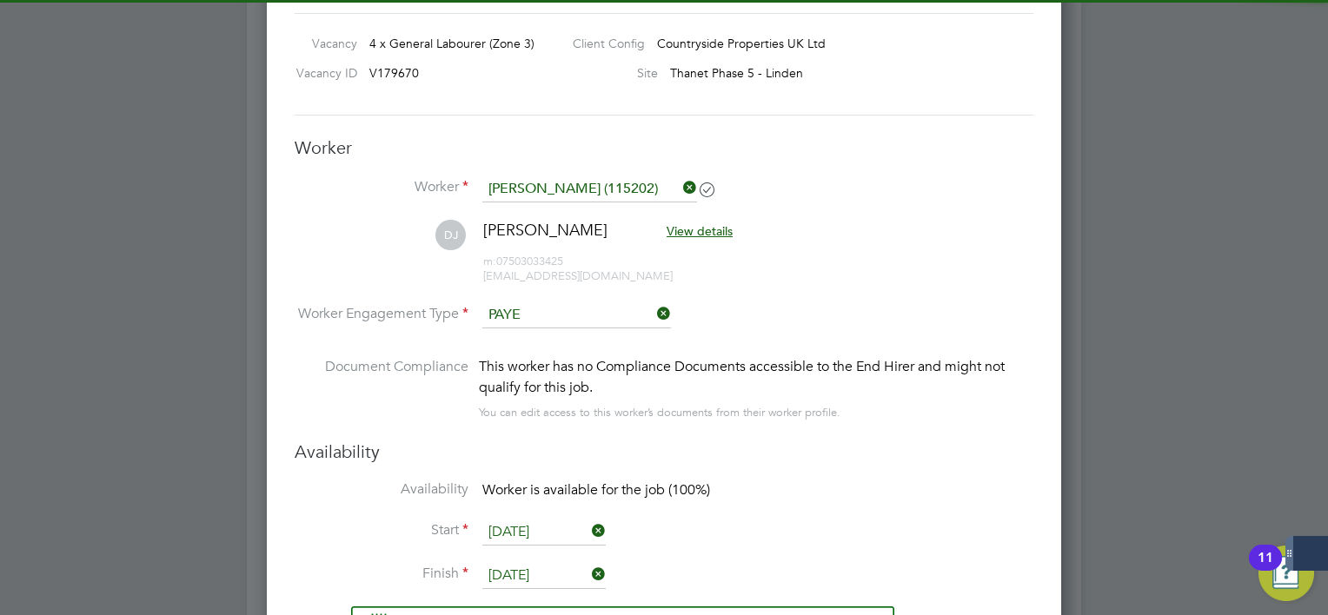
click at [561, 537] on input "[DATE]" at bounding box center [543, 533] width 123 height 26
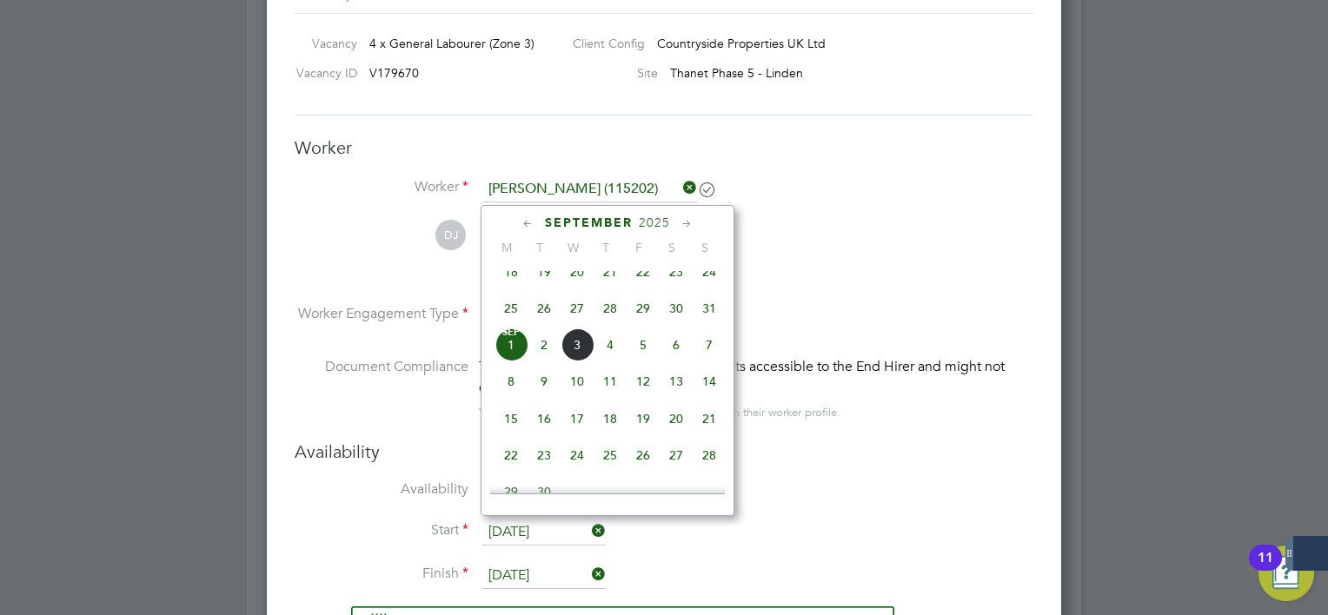
click at [546, 357] on span "2" at bounding box center [543, 344] width 33 height 33
type input "[DATE]"
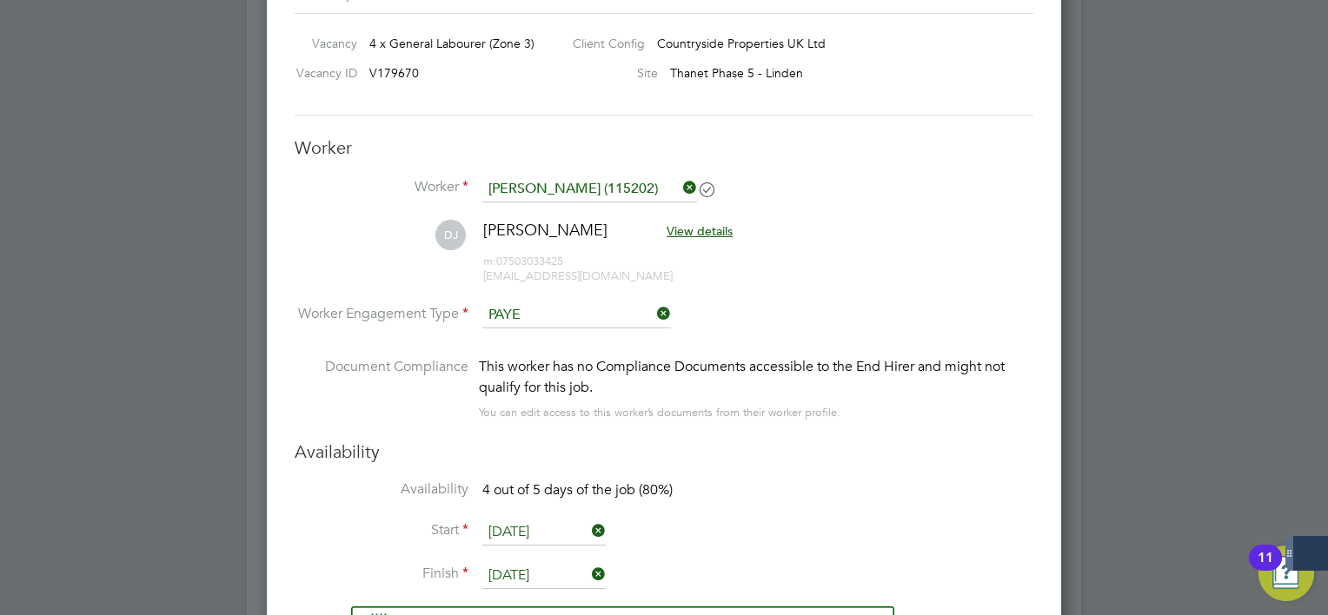
click at [960, 481] on li "Availability 4 out of 5 days of the job (80%)" at bounding box center [664, 500] width 739 height 39
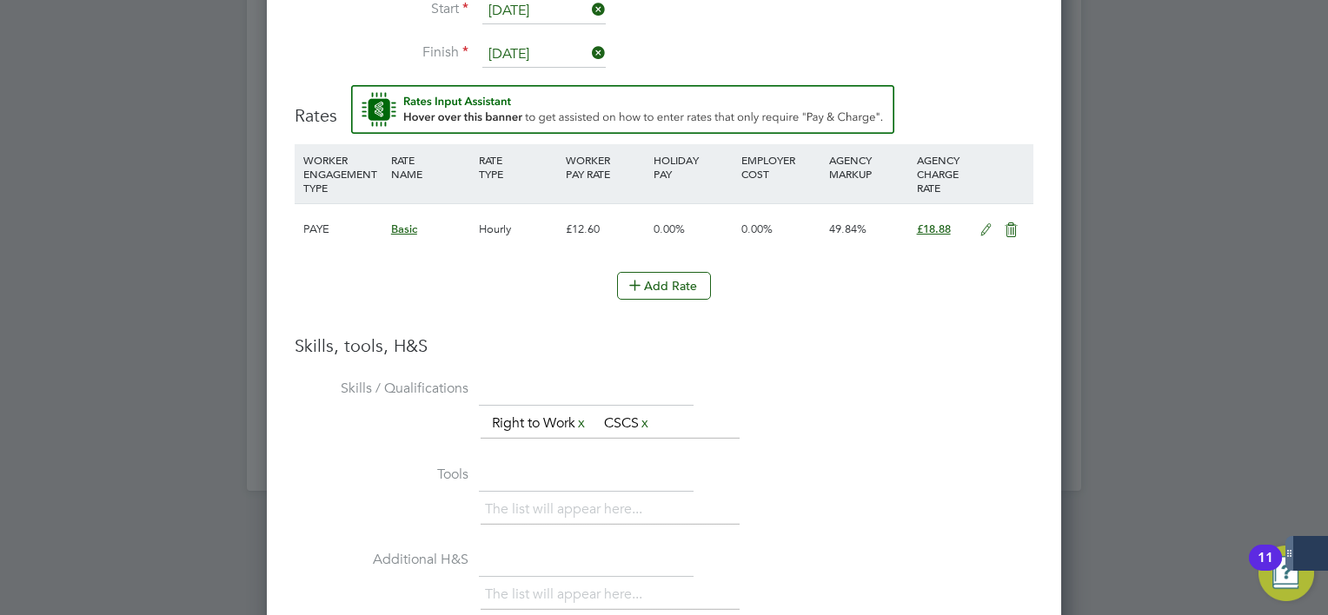
click at [978, 224] on icon at bounding box center [986, 230] width 22 height 14
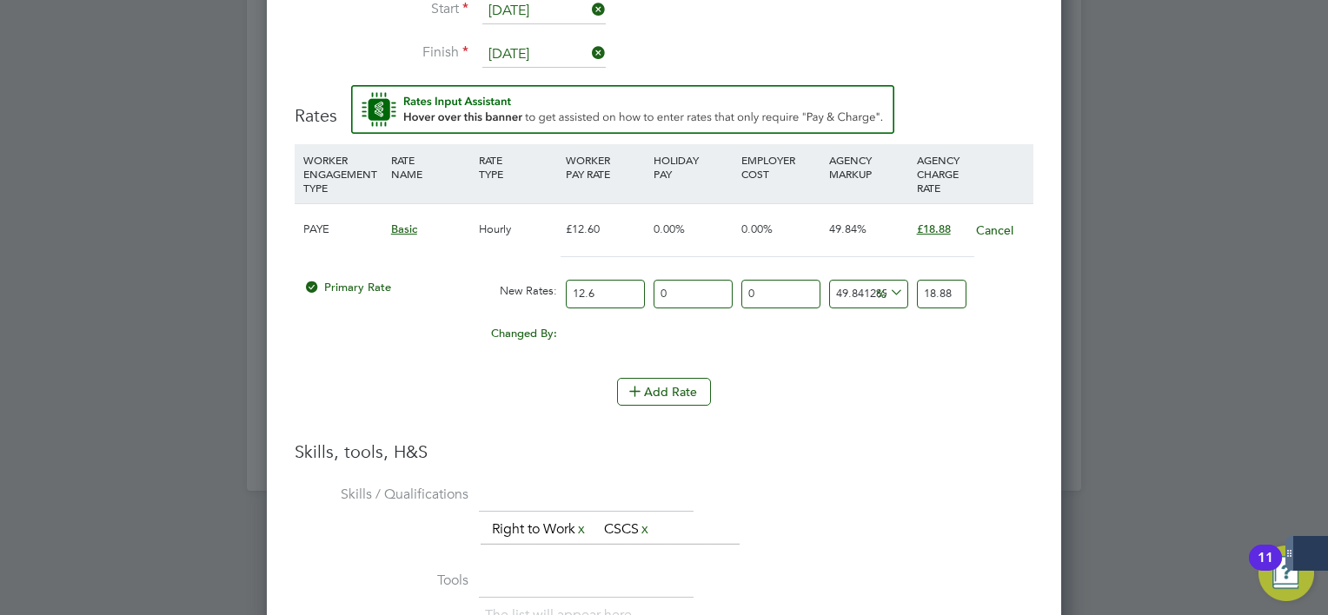
drag, startPoint x: 610, startPoint y: 289, endPoint x: 368, endPoint y: 316, distance: 243.2
click at [380, 315] on div "PAYE Basic Hourly £12.60 0.00% 0.00% 49.84% £18.88 Cancel Primary Rate New Rate…" at bounding box center [664, 281] width 739 height 157
type input "1"
type input "1.4984126984126984"
type input "15"
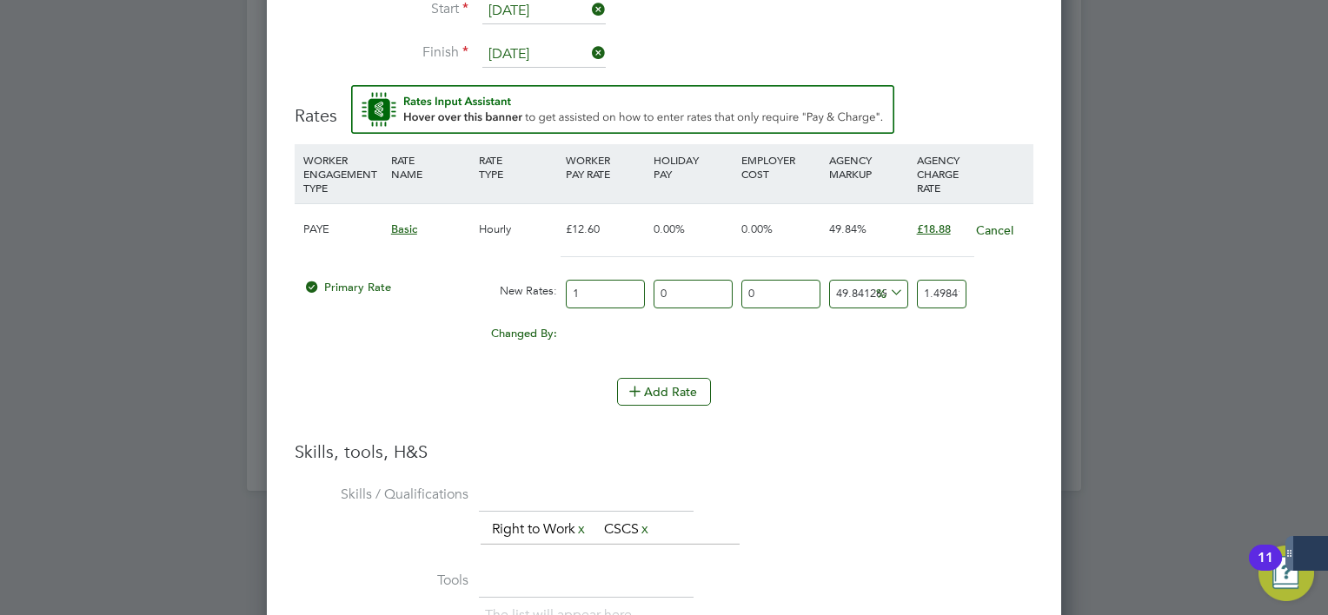
type input "22.476190476190474"
type input "15.9"
type input "23.824761904761903"
type input "15.90"
type input "-93.71069182389937"
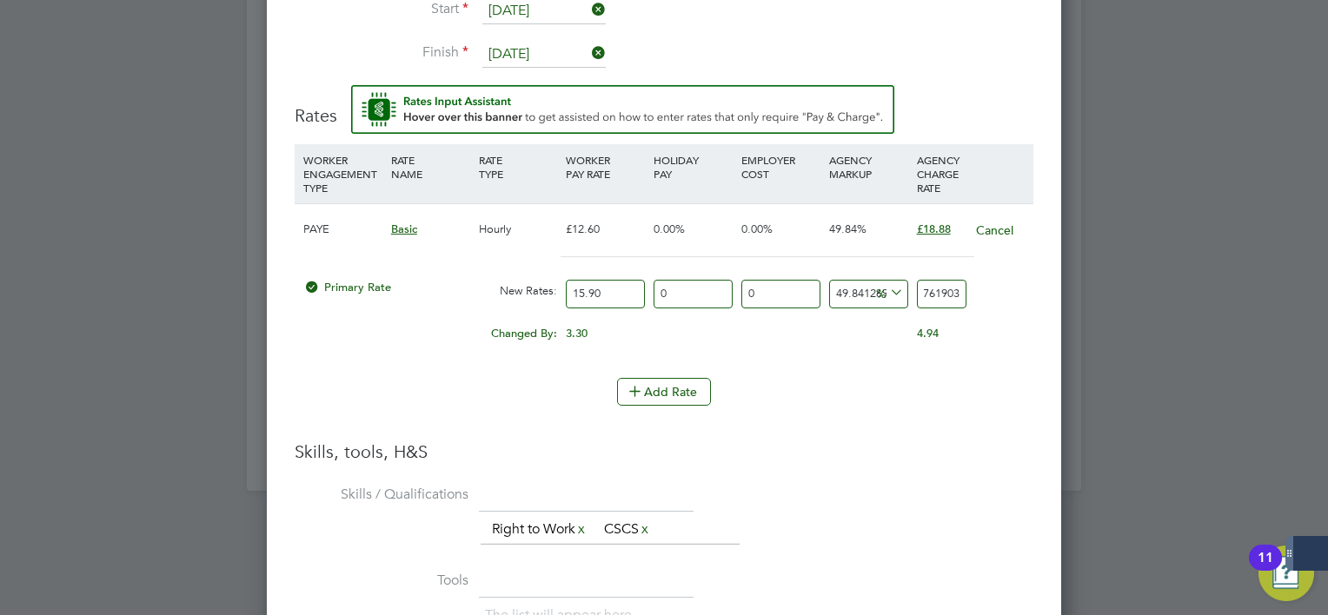
type input "1"
type input "13.20754716981132"
type input "18"
type input "18.238993710691823"
type input "18.8"
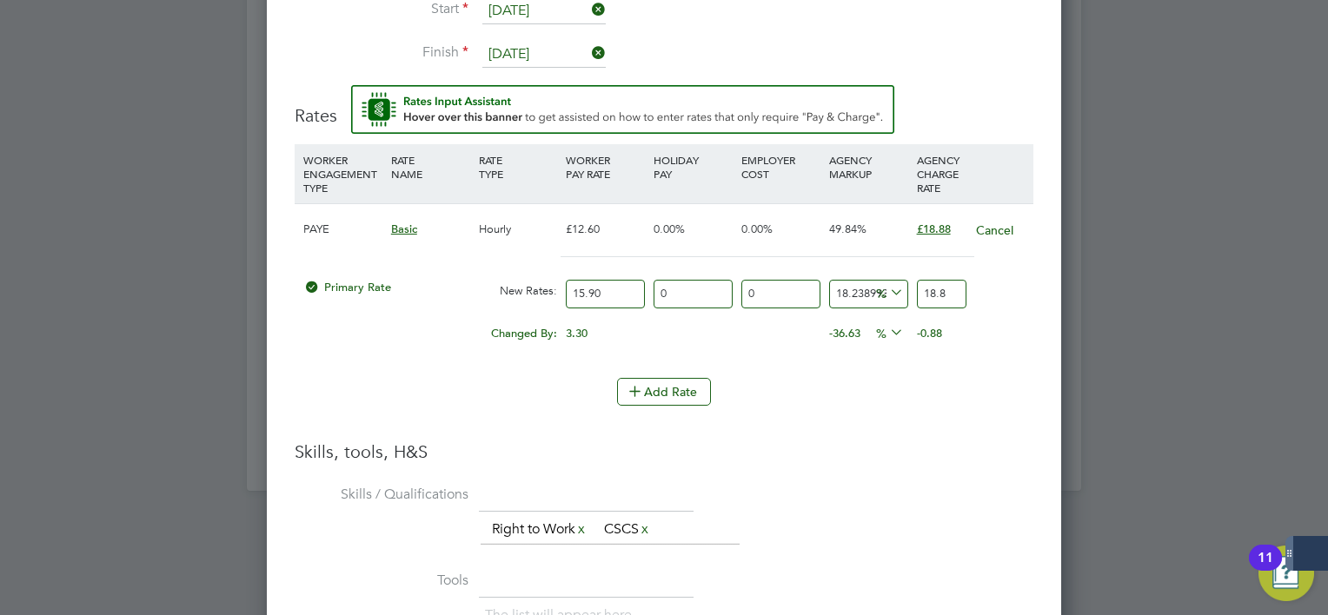
type input "18.742138364779873"
type input "18.88"
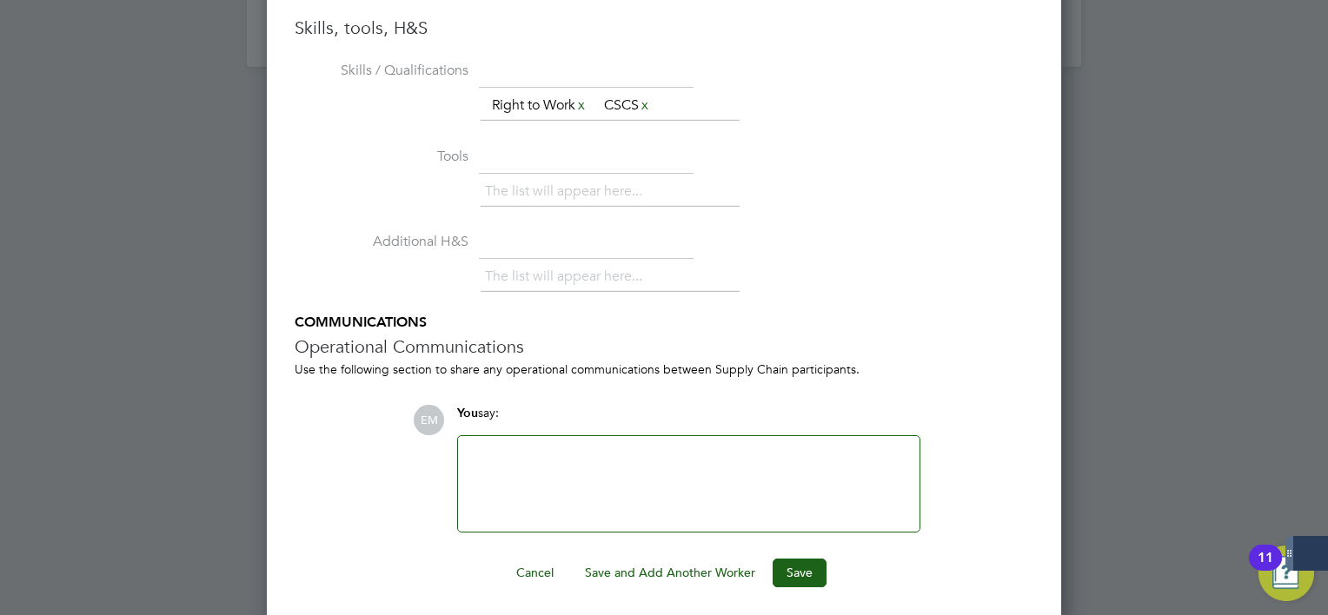
click at [746, 563] on button "Save and Add Another Worker" at bounding box center [670, 573] width 198 height 28
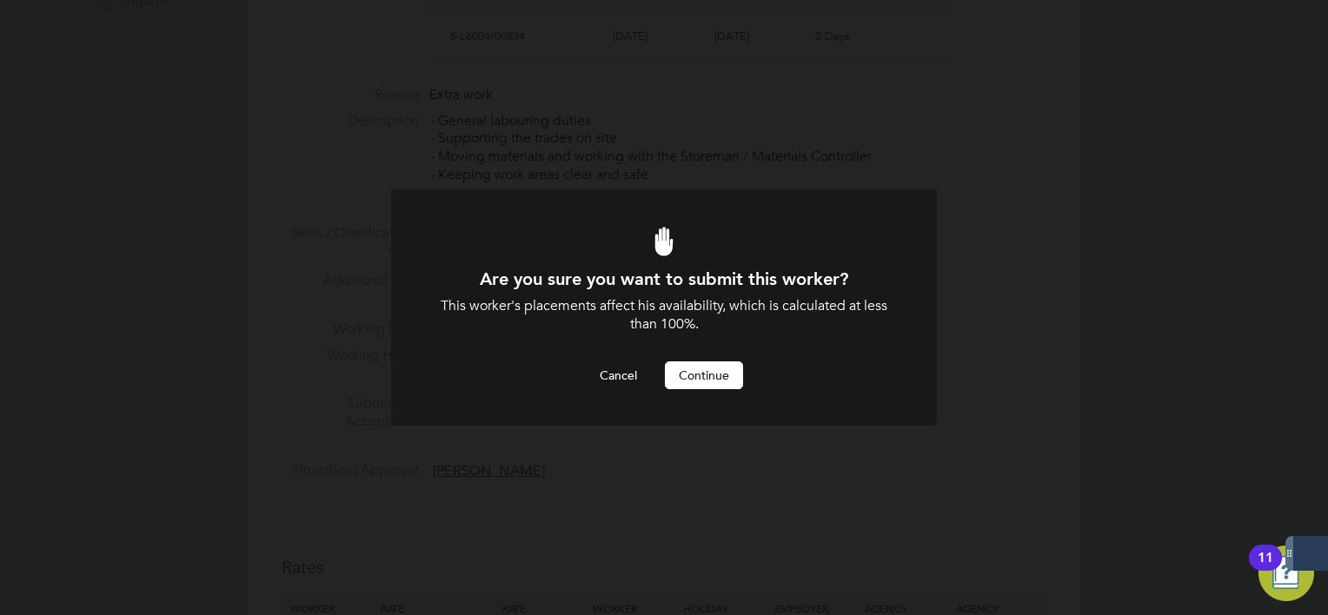
click at [725, 375] on button "Continue" at bounding box center [704, 375] width 78 height 28
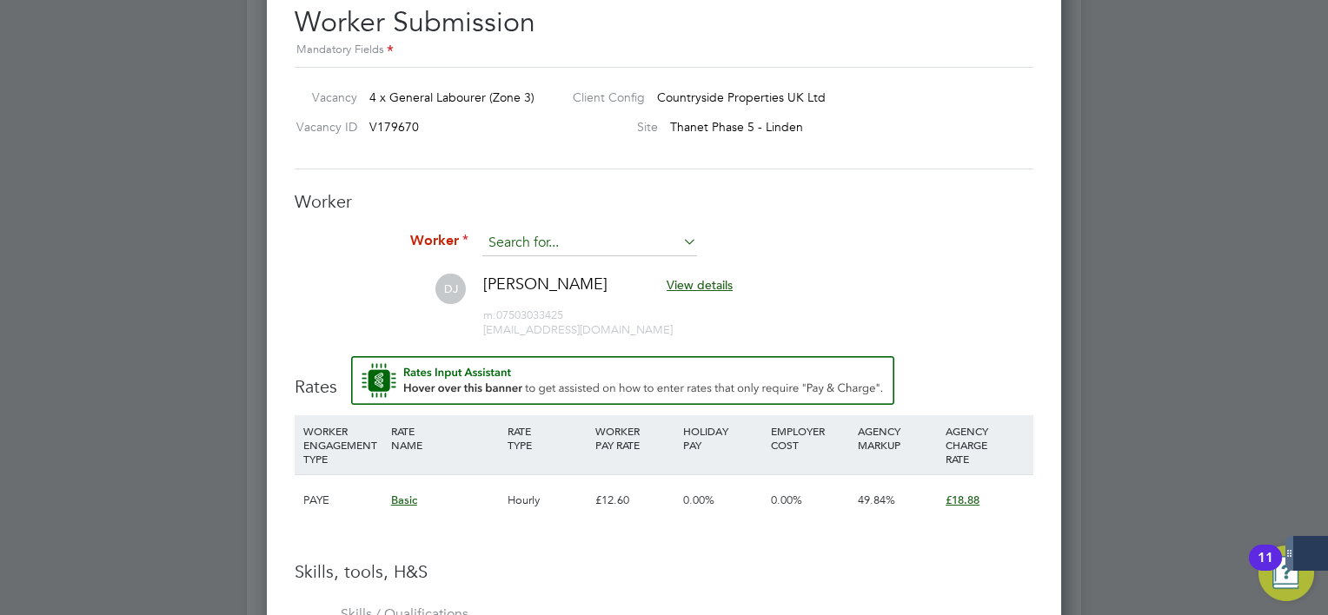
click at [626, 250] on input at bounding box center [589, 243] width 215 height 26
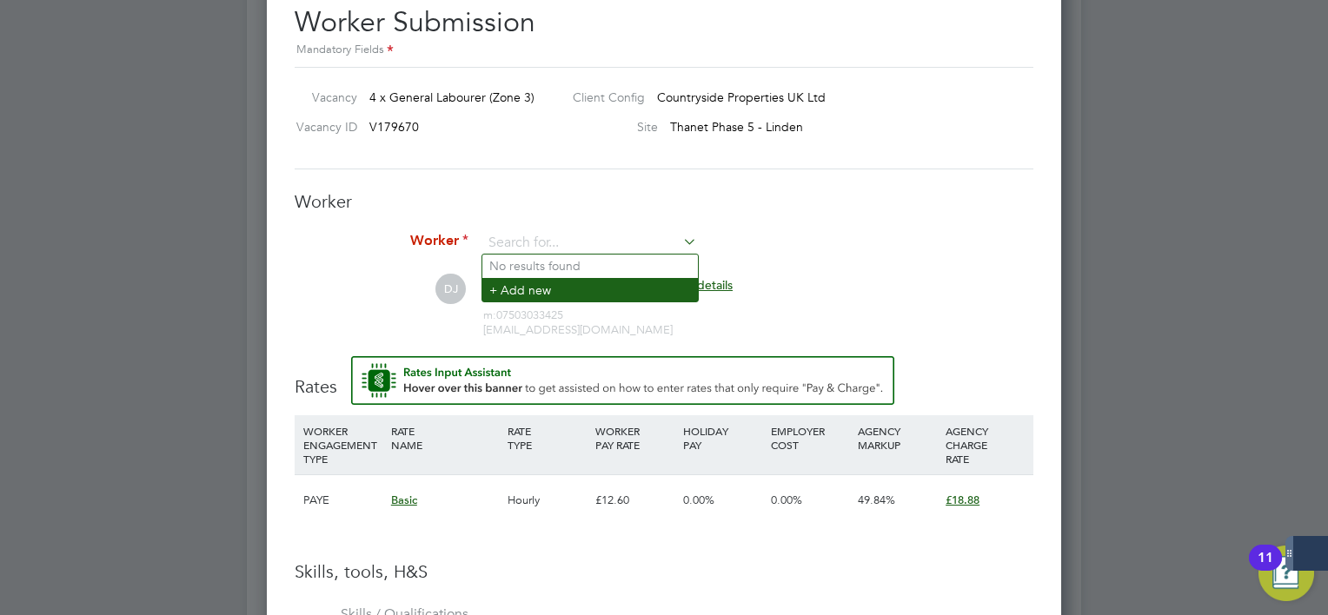
click at [591, 292] on li "+ Add new" at bounding box center [590, 289] width 216 height 23
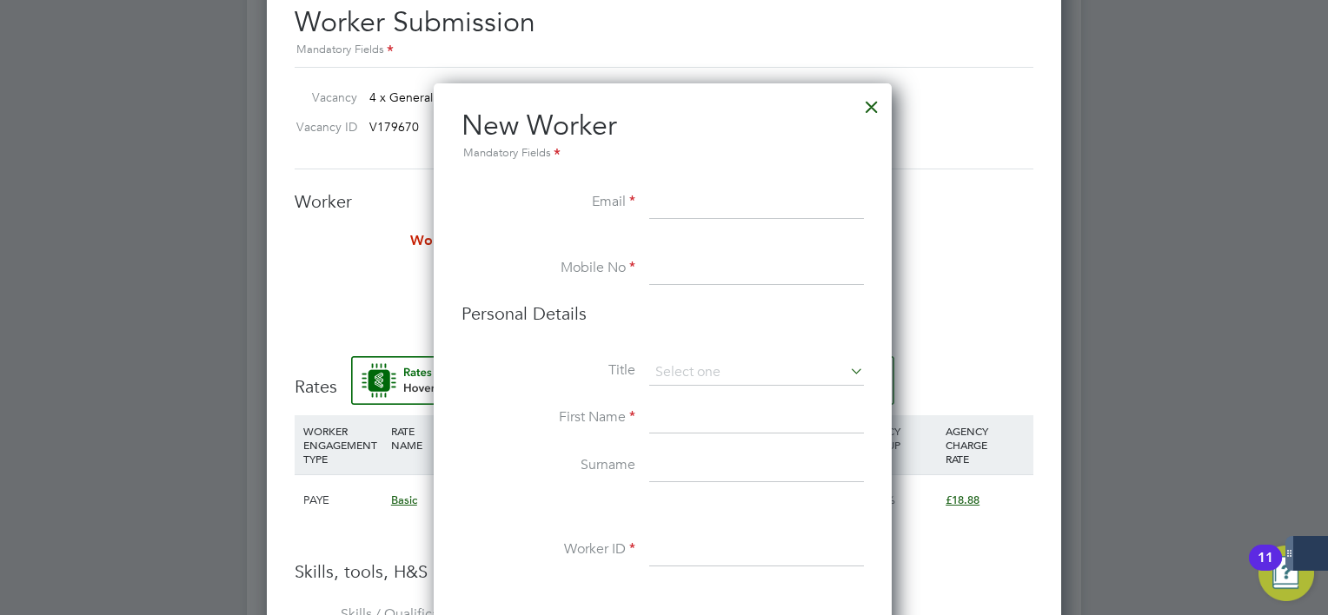
click at [652, 183] on li "New Worker Mandatory Fields" at bounding box center [662, 148] width 402 height 80
click at [672, 202] on input at bounding box center [756, 203] width 215 height 31
paste input "[EMAIL_ADDRESS][DOMAIN_NAME]"
type input "[EMAIL_ADDRESS][DOMAIN_NAME]"
click at [713, 254] on input at bounding box center [756, 269] width 215 height 31
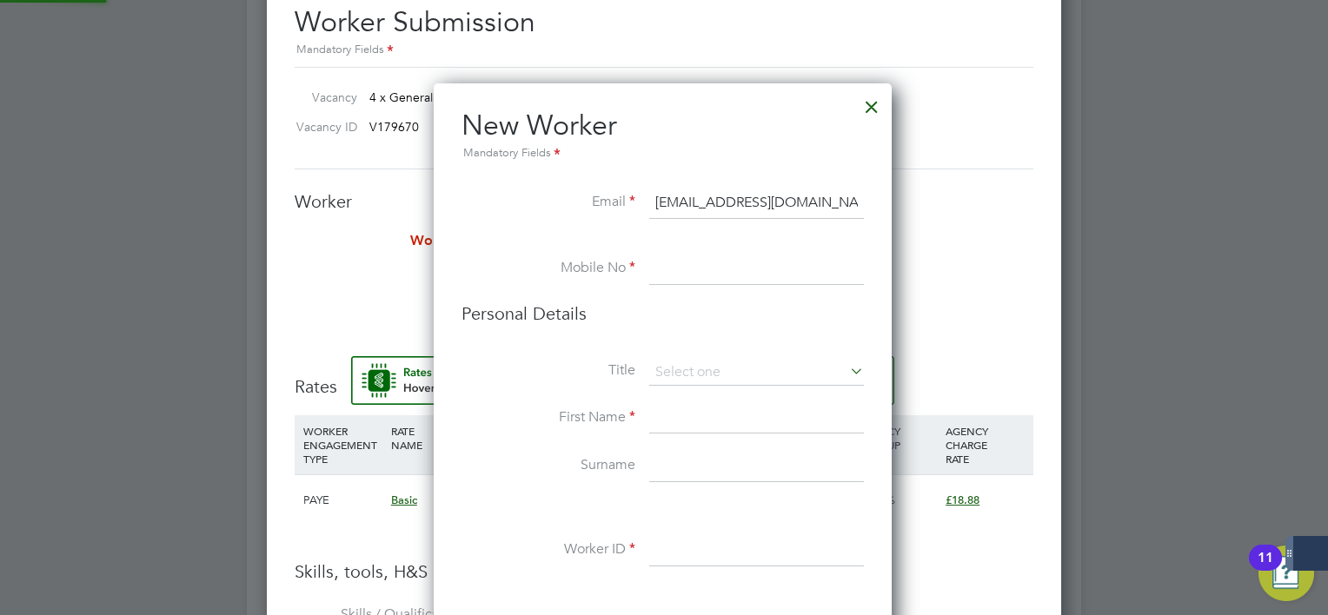
paste input "07591990521"
type input "07591990521"
click at [681, 415] on input at bounding box center [756, 418] width 215 height 31
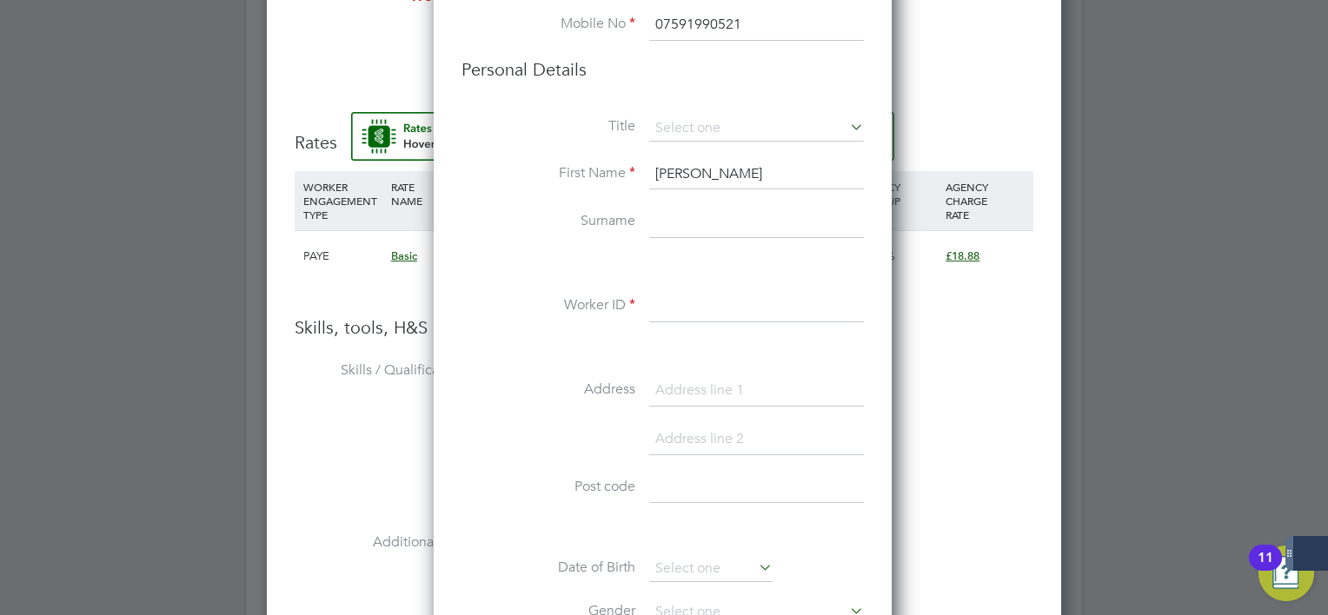
scroll to position [1561, 0]
type input "a"
type input "[PERSON_NAME]"
type input "Singlewood"
click at [706, 317] on input at bounding box center [756, 305] width 215 height 31
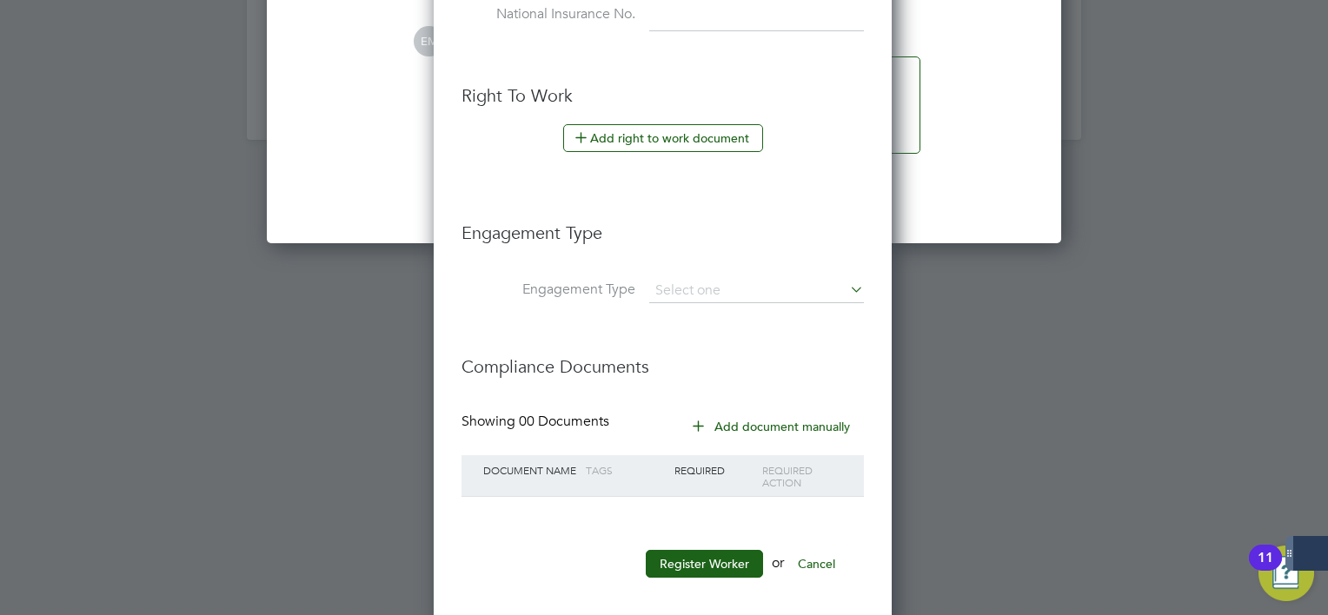
scroll to position [2247, 0]
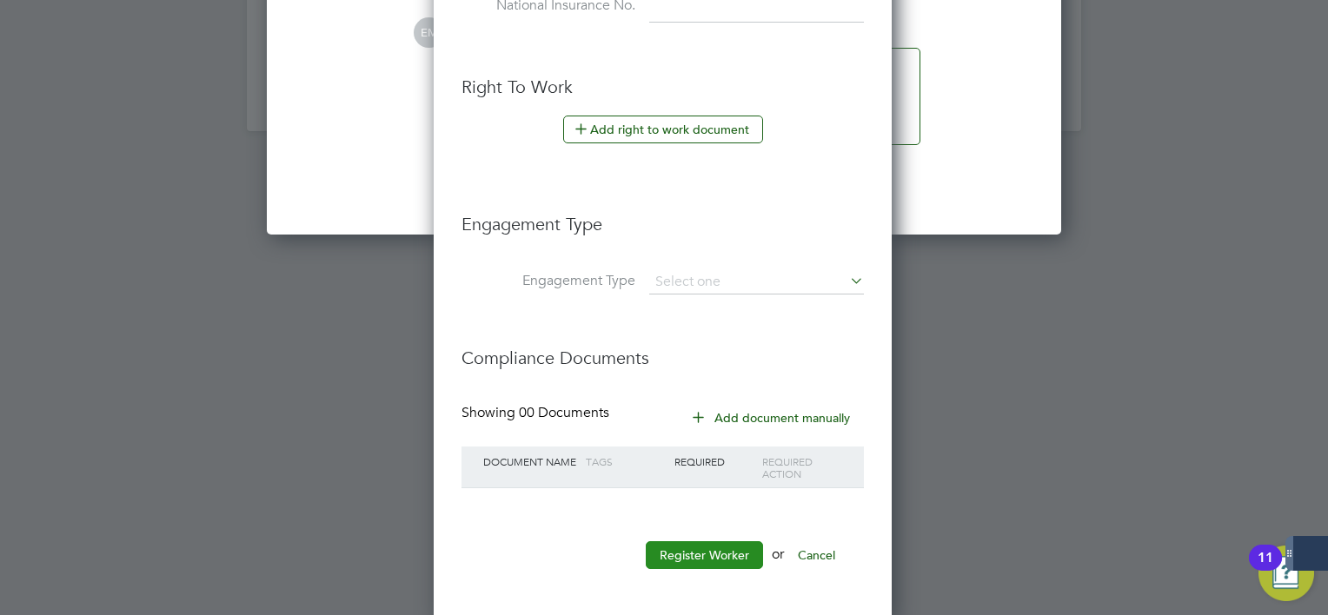
type input "119656"
click at [699, 547] on button "Register Worker" at bounding box center [704, 555] width 117 height 28
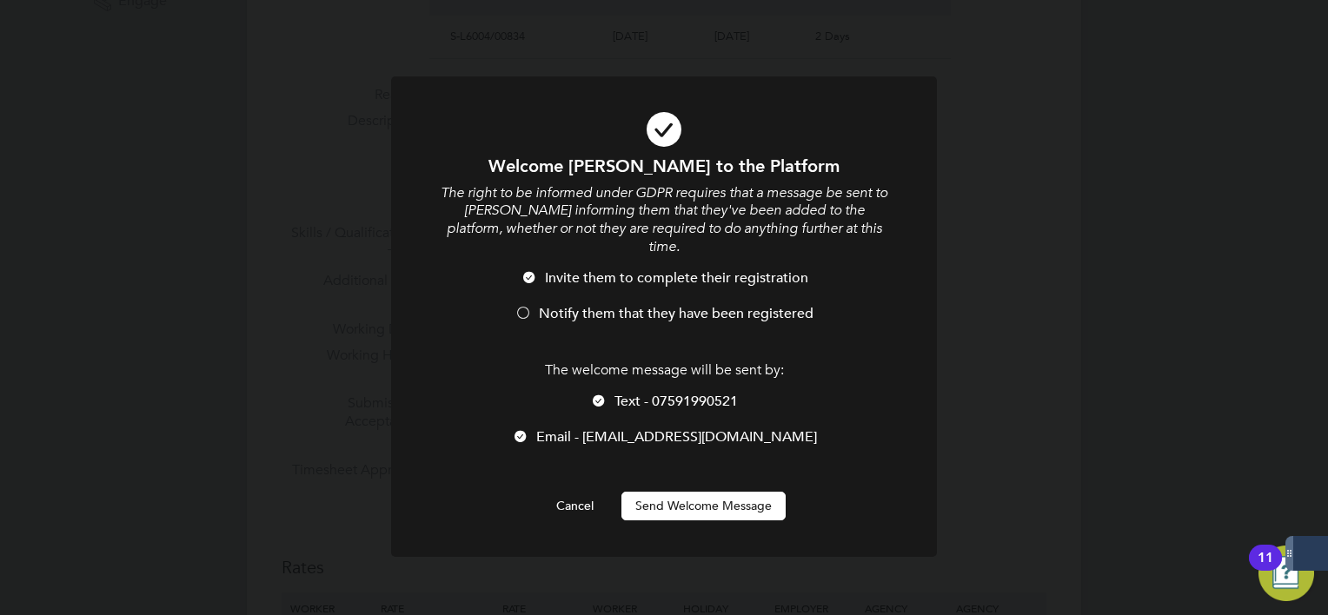
click at [685, 305] on span "Notify them that they have been registered" at bounding box center [676, 313] width 275 height 17
click at [645, 393] on span "Text - 07591990521" at bounding box center [675, 401] width 123 height 17
click at [673, 497] on button "Send Welcome Message" at bounding box center [703, 506] width 164 height 28
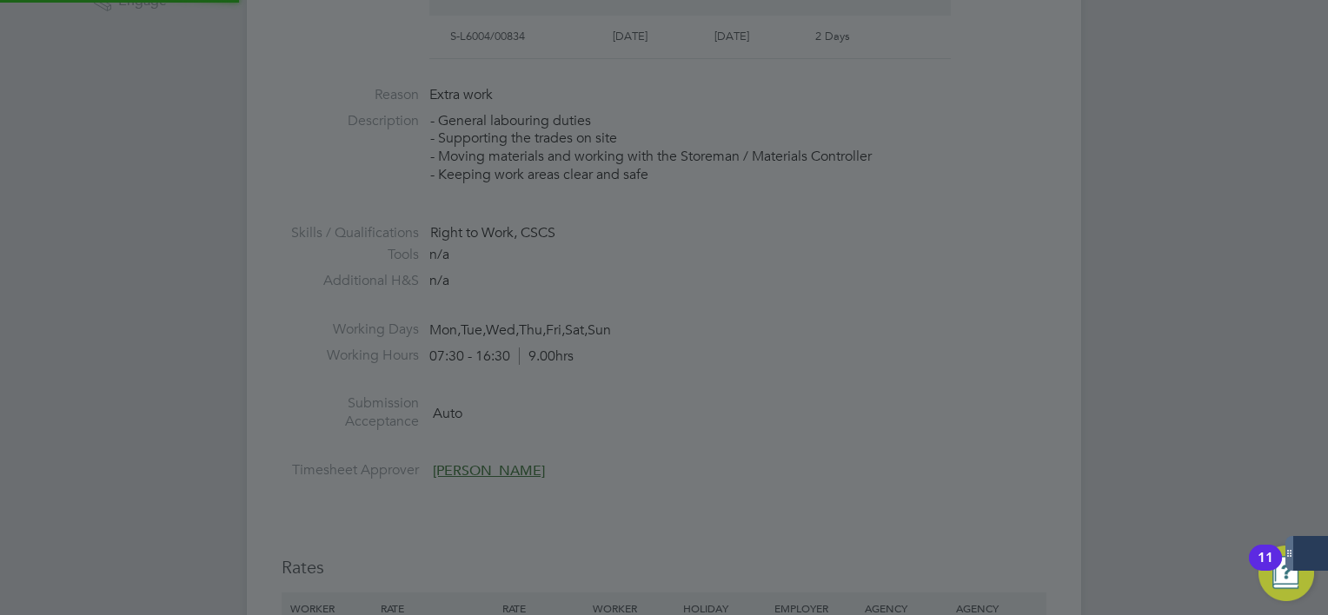
type input "[PERSON_NAME] (119656)"
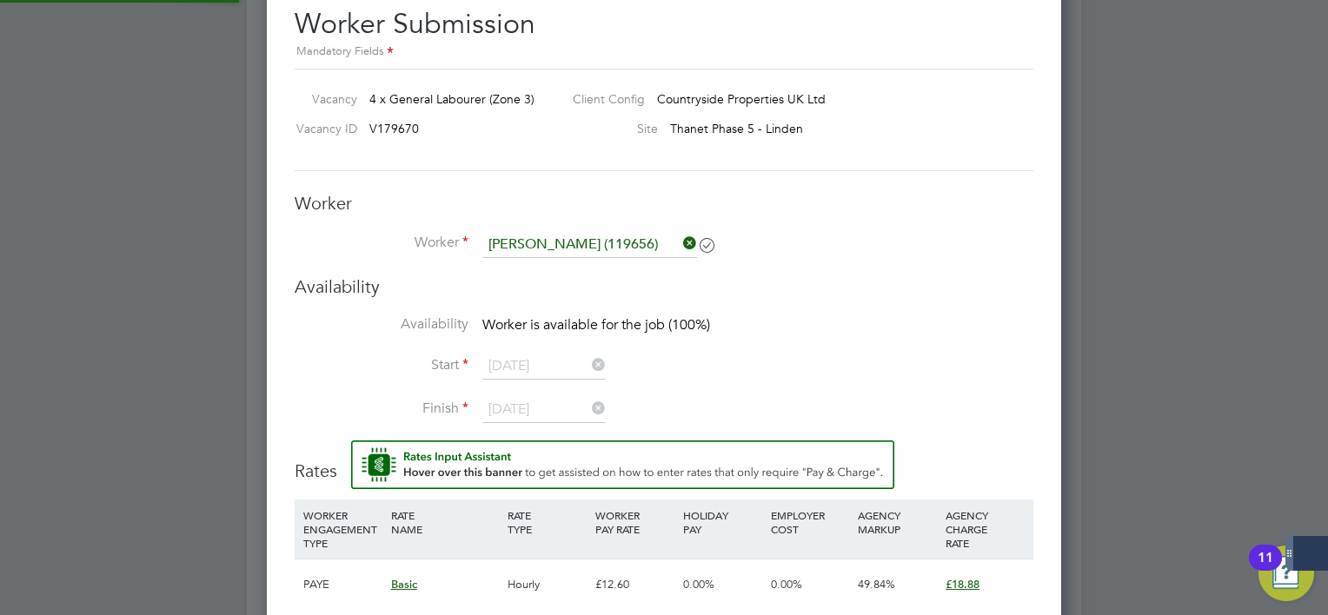
scroll to position [1397, 0]
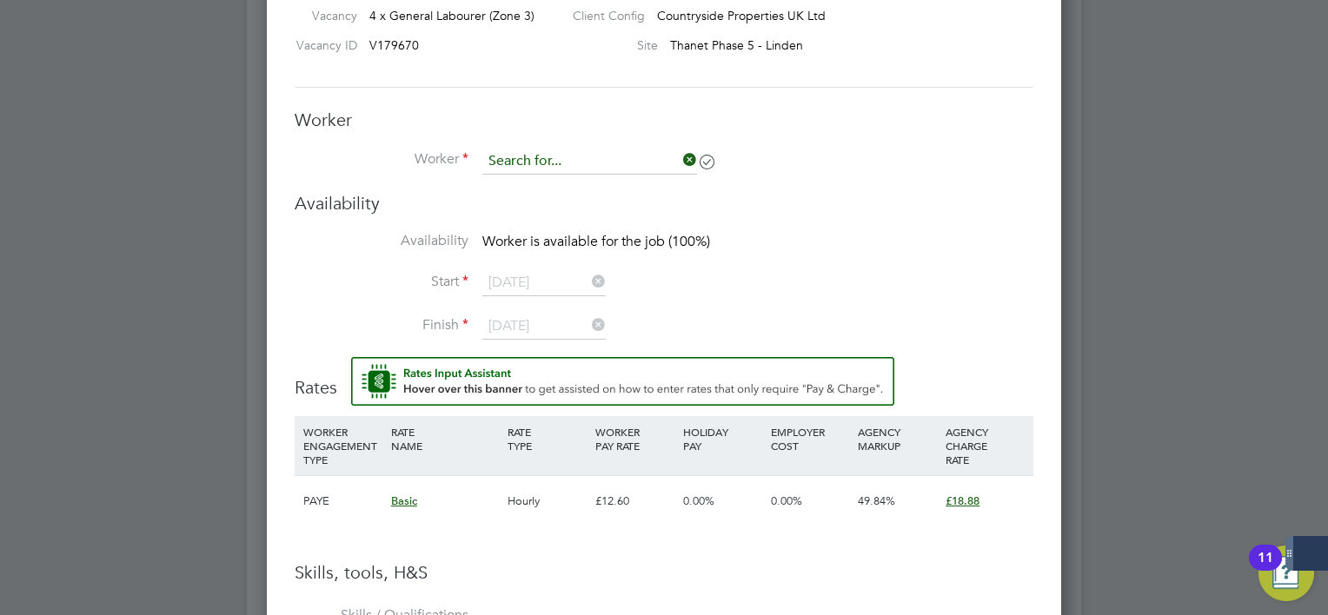
click at [653, 165] on input at bounding box center [589, 162] width 215 height 26
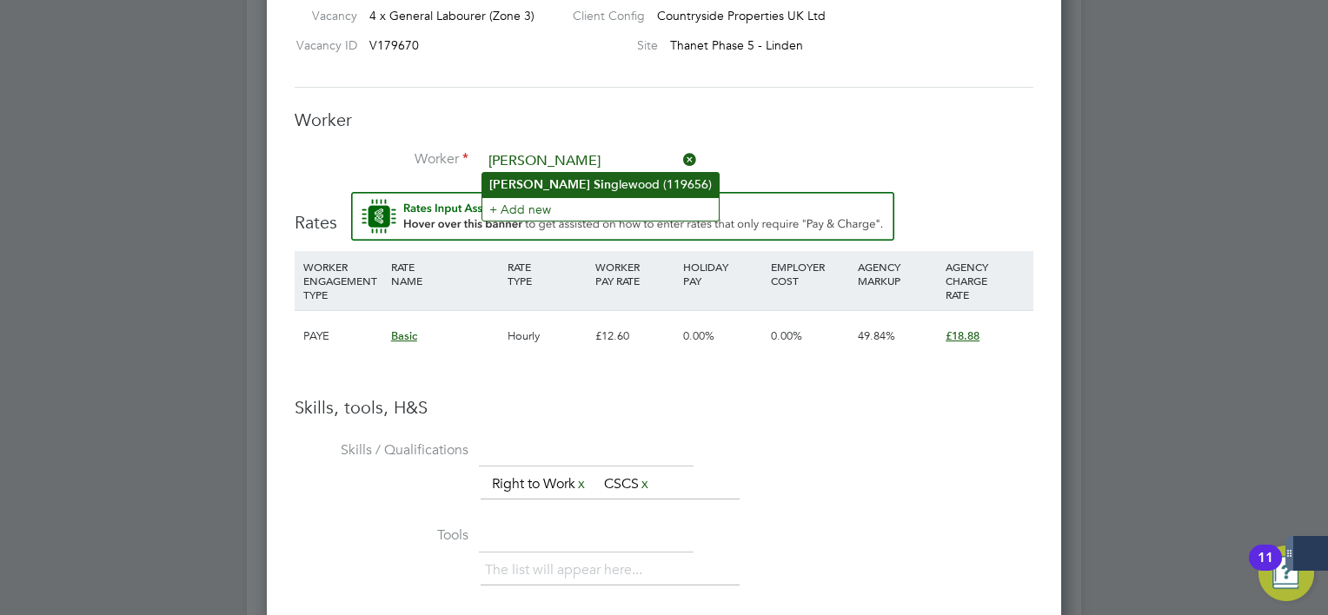
click at [638, 188] on li "[PERSON_NAME] glewood (119656)" at bounding box center [600, 184] width 236 height 23
type input "[PERSON_NAME] (119656)"
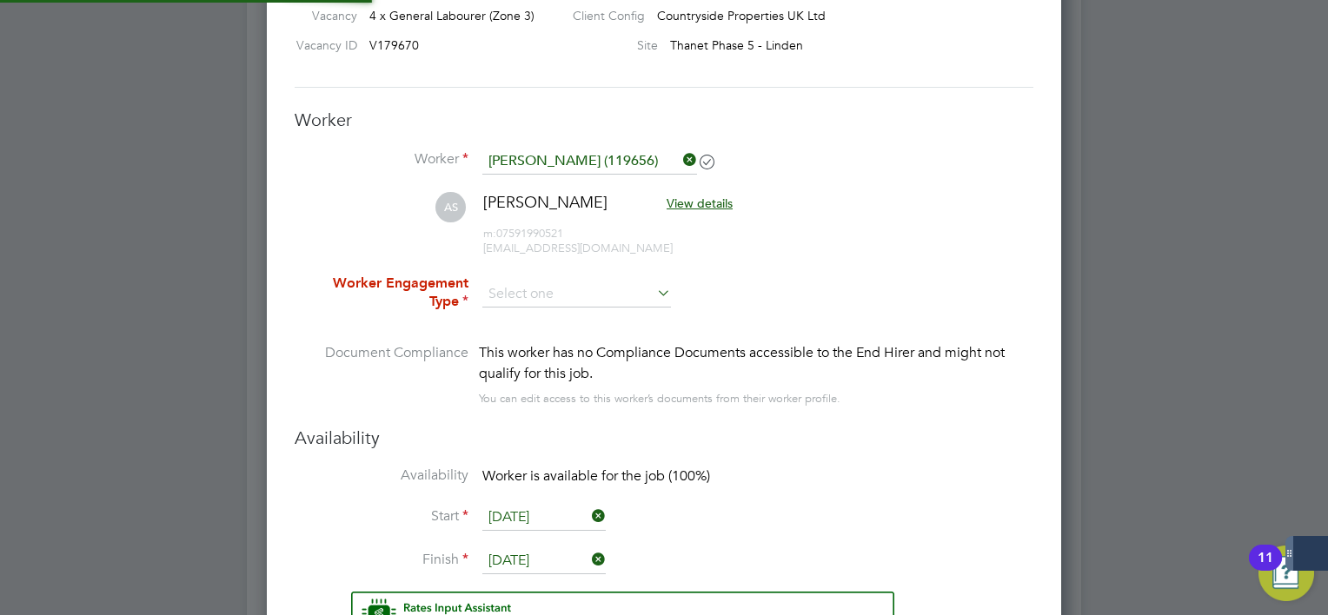
scroll to position [1513, 795]
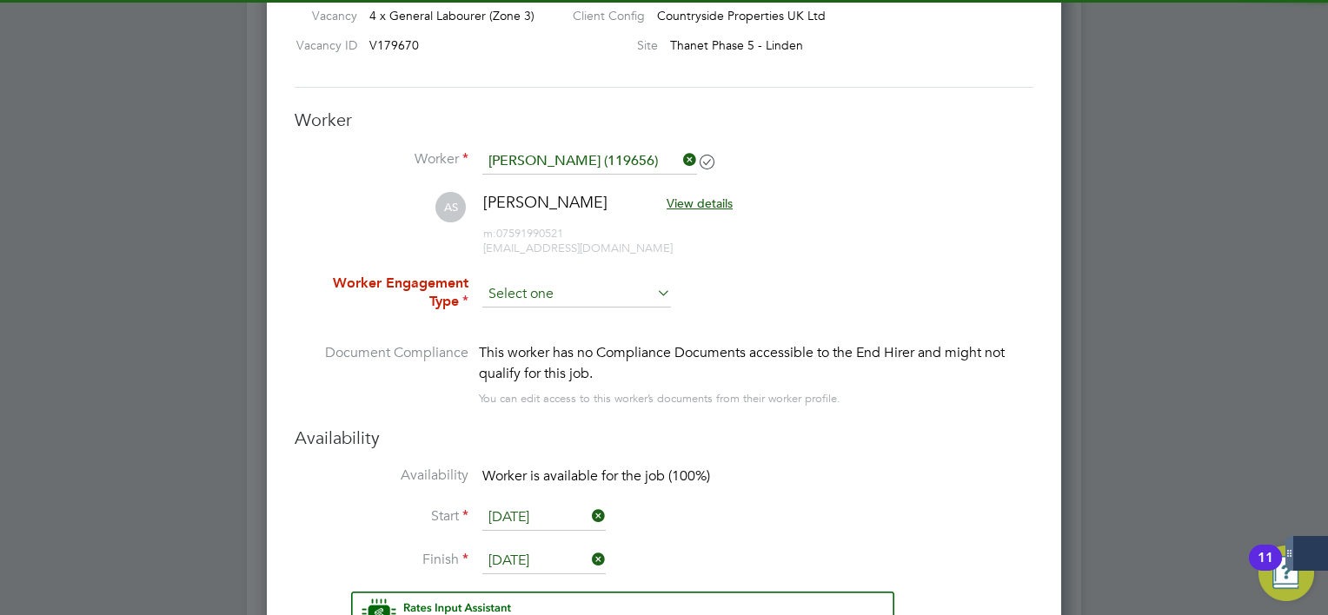
click at [606, 300] on input at bounding box center [576, 295] width 189 height 26
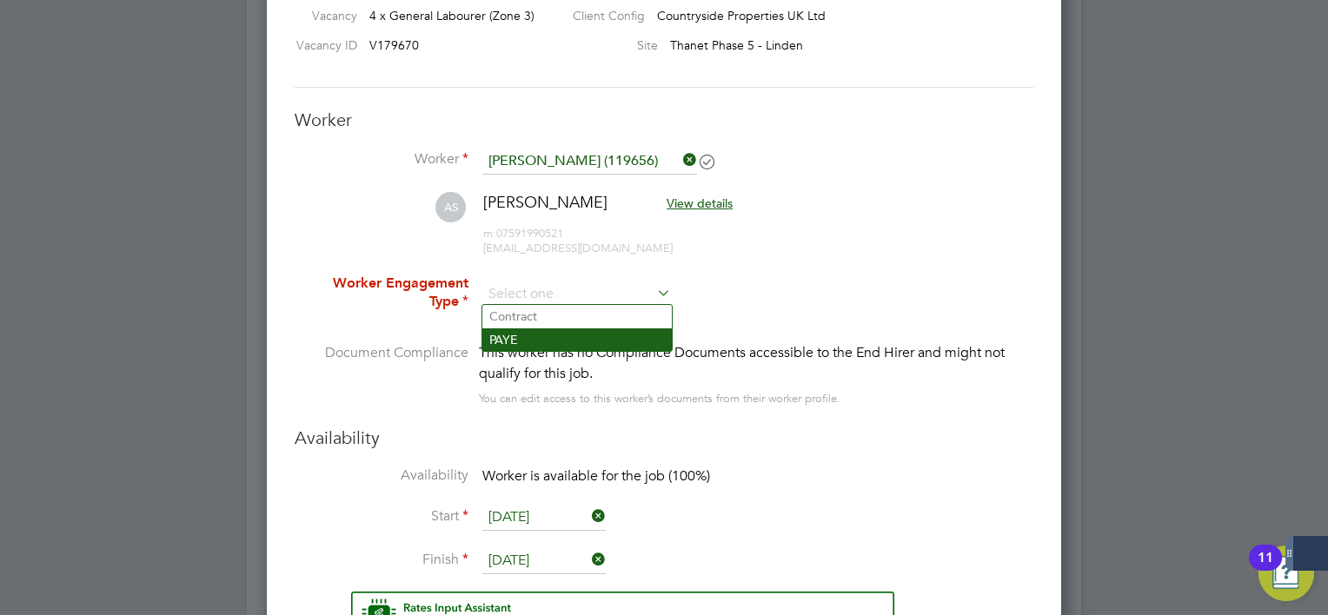
click at [587, 336] on li "PAYE" at bounding box center [576, 339] width 189 height 23
type input "PAYE"
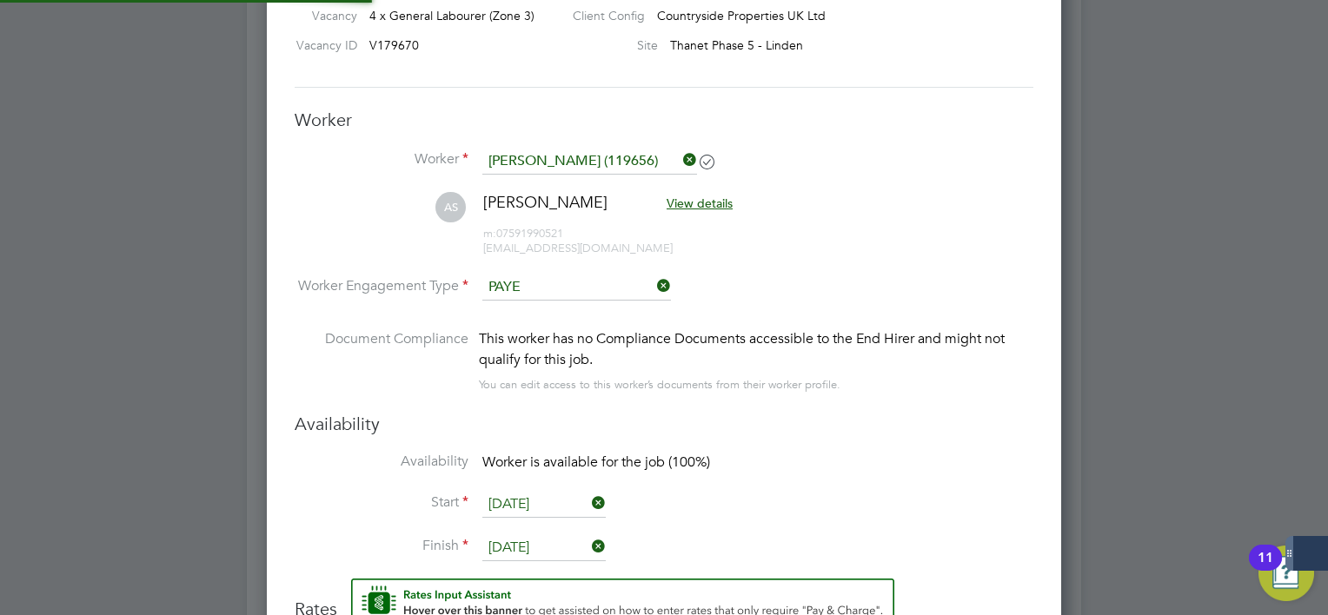
scroll to position [51, 89]
click at [521, 507] on input "[DATE]" at bounding box center [543, 505] width 123 height 26
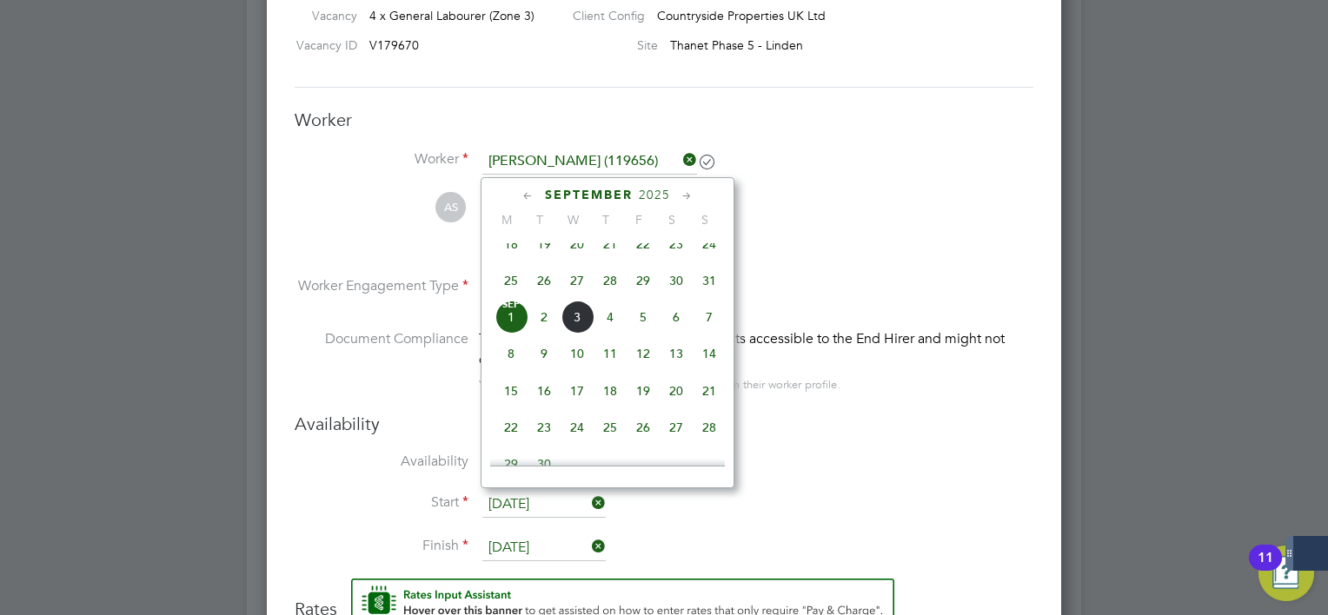
click at [541, 328] on span "2" at bounding box center [543, 317] width 33 height 33
type input "[DATE]"
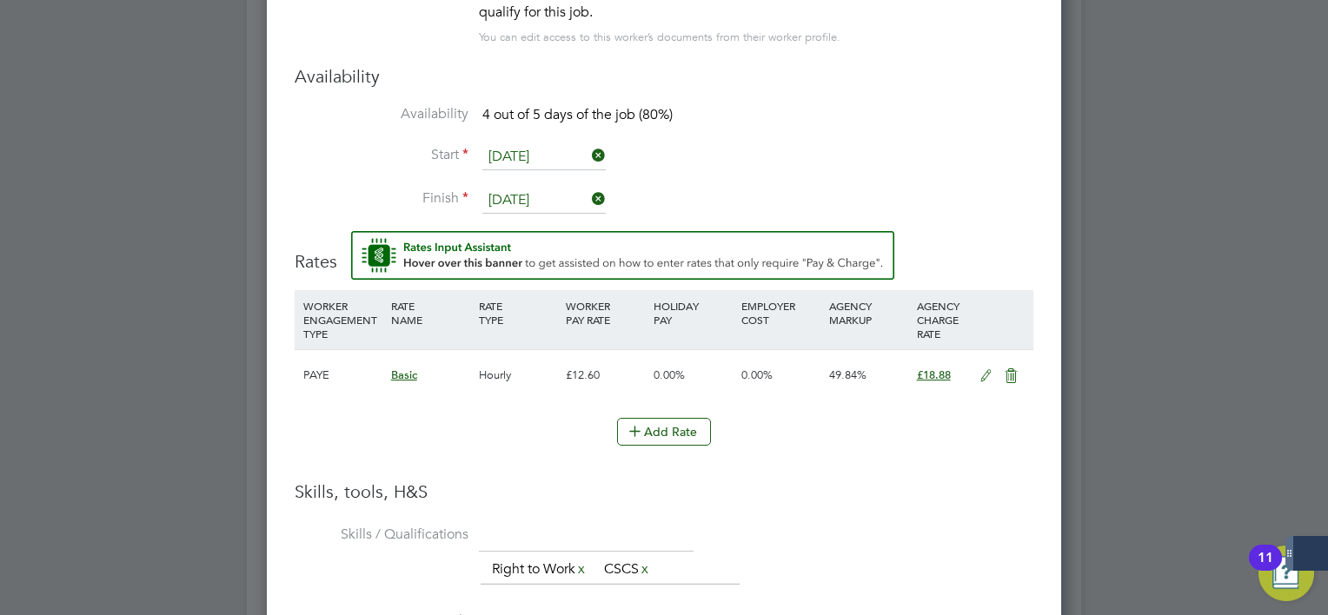
click at [987, 369] on icon at bounding box center [986, 376] width 22 height 14
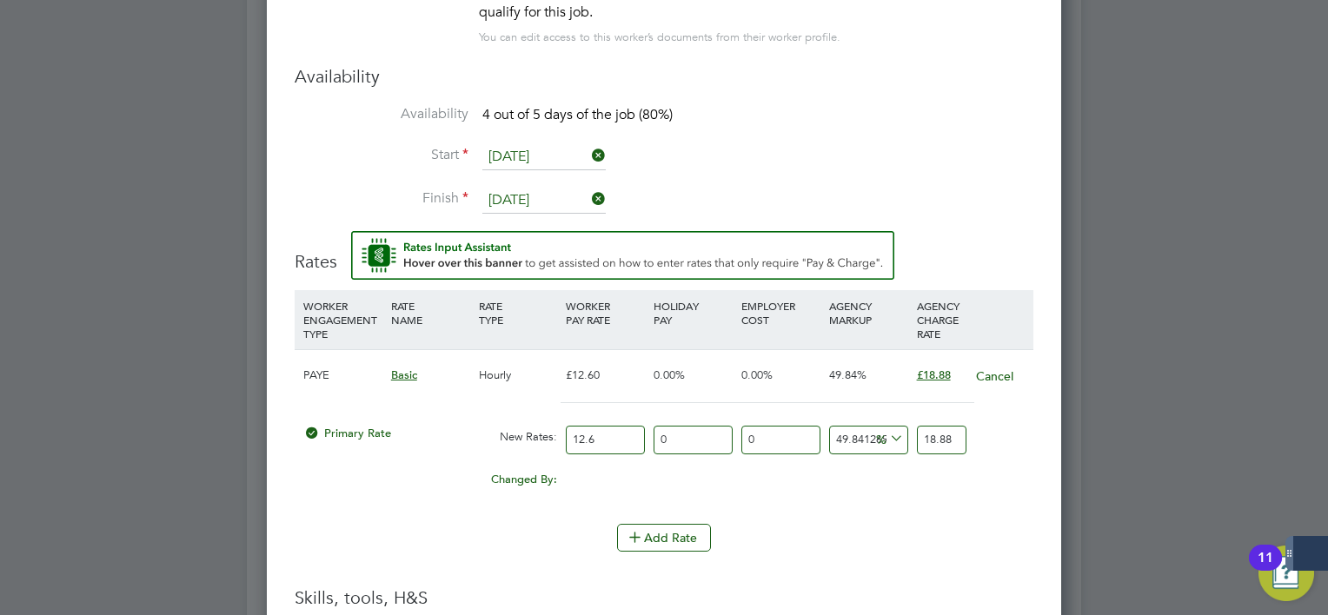
drag, startPoint x: 601, startPoint y: 434, endPoint x: 453, endPoint y: 428, distance: 148.7
click at [462, 429] on div "Primary Rate New Rates: 12.6 0 n/a 0 n/a 49.84126984126984 0 % 18.88" at bounding box center [664, 440] width 739 height 46
type input "1"
type input "1.4984126984126984"
type input "15"
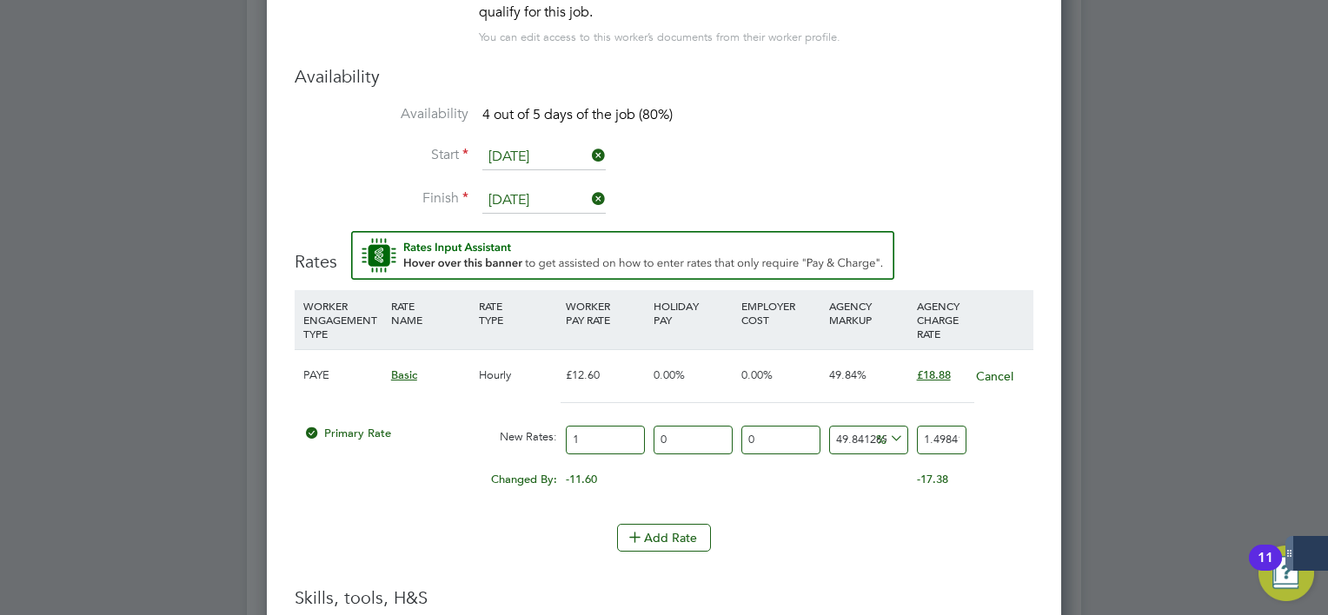
type input "22.476190476190474"
type input "15.9"
type input "23.824761904761903"
type input "15.90"
drag, startPoint x: 925, startPoint y: 433, endPoint x: 1569, endPoint y: 357, distance: 648.3
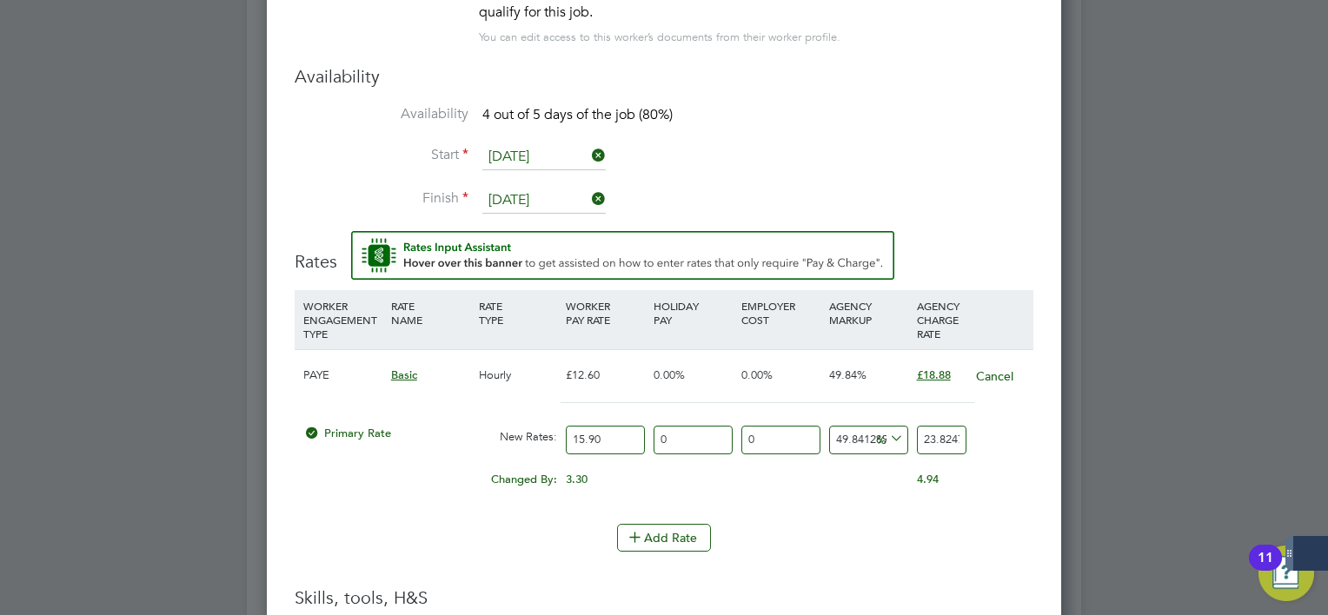
type input "-93.71069182389937"
type input "1"
type input "13.20754716981132"
type input "18"
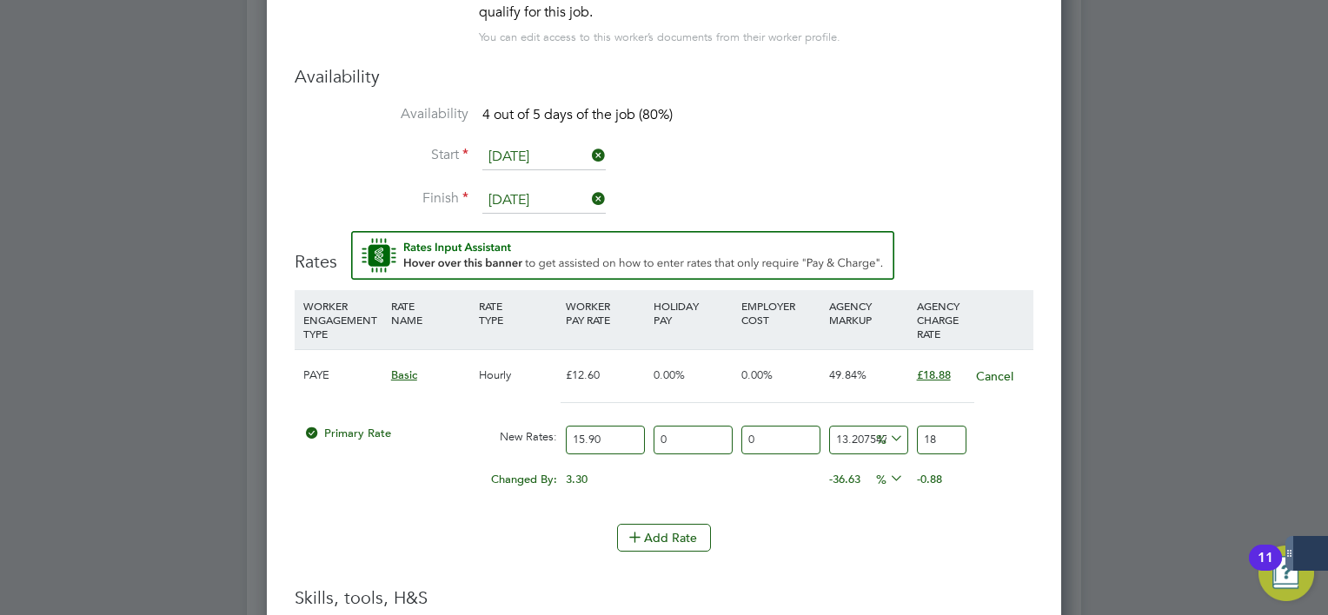
type input "18.238993710691823"
type input "18.8"
type input "18.742138364779873"
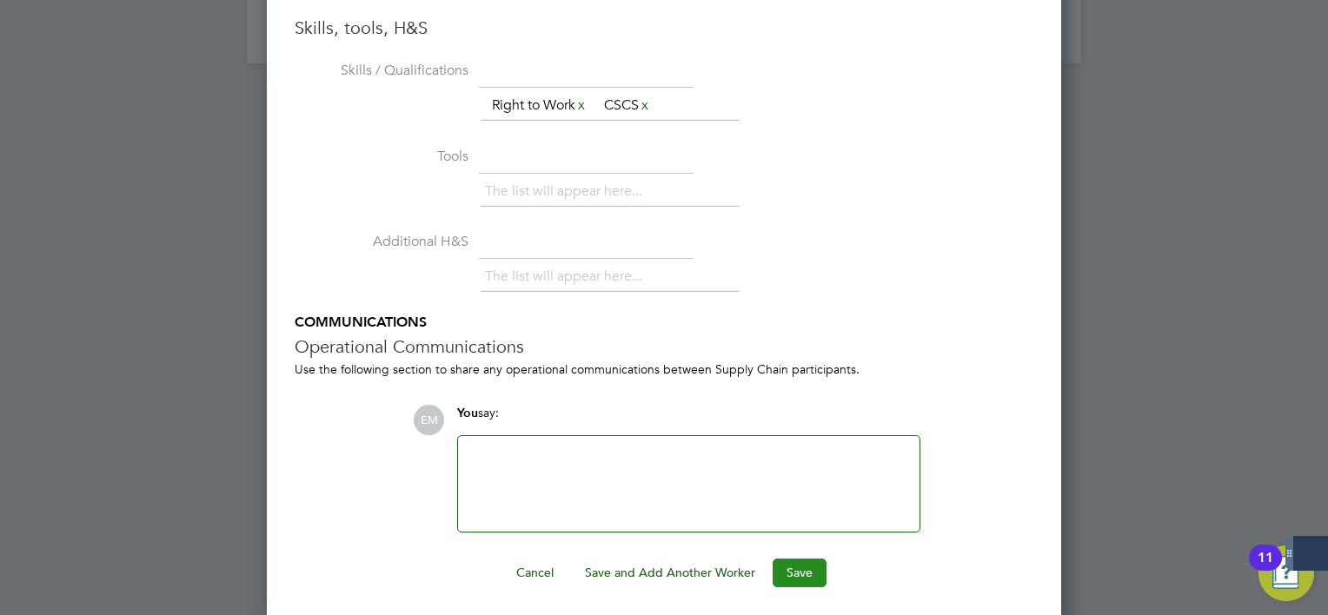
type input "18.88"
click at [799, 569] on button "Save" at bounding box center [800, 573] width 54 height 28
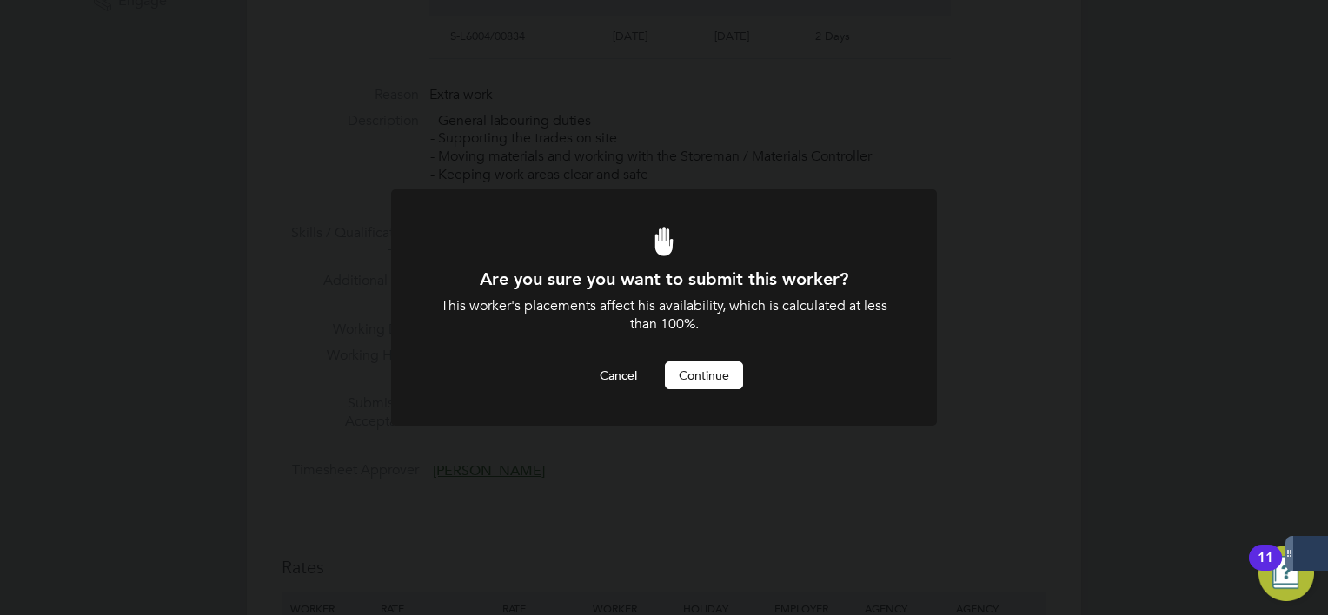
click at [726, 379] on button "Continue" at bounding box center [704, 375] width 78 height 28
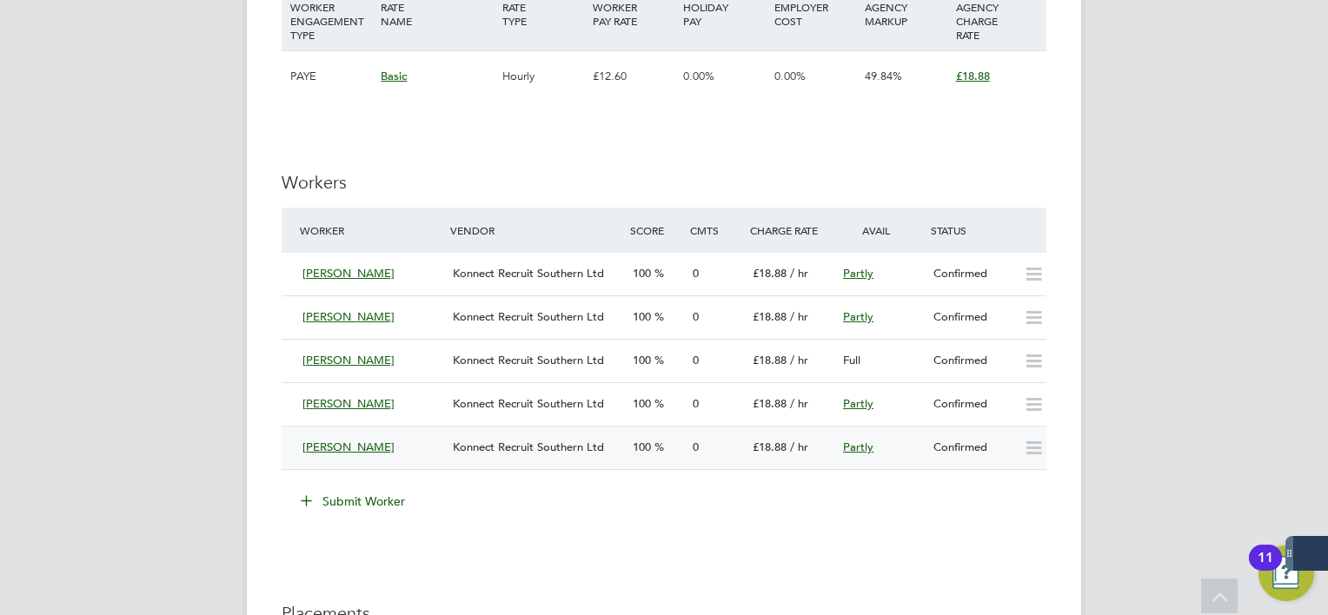
click at [1039, 452] on icon at bounding box center [1034, 448] width 22 height 14
click at [903, 271] on div "Partly" at bounding box center [881, 274] width 90 height 29
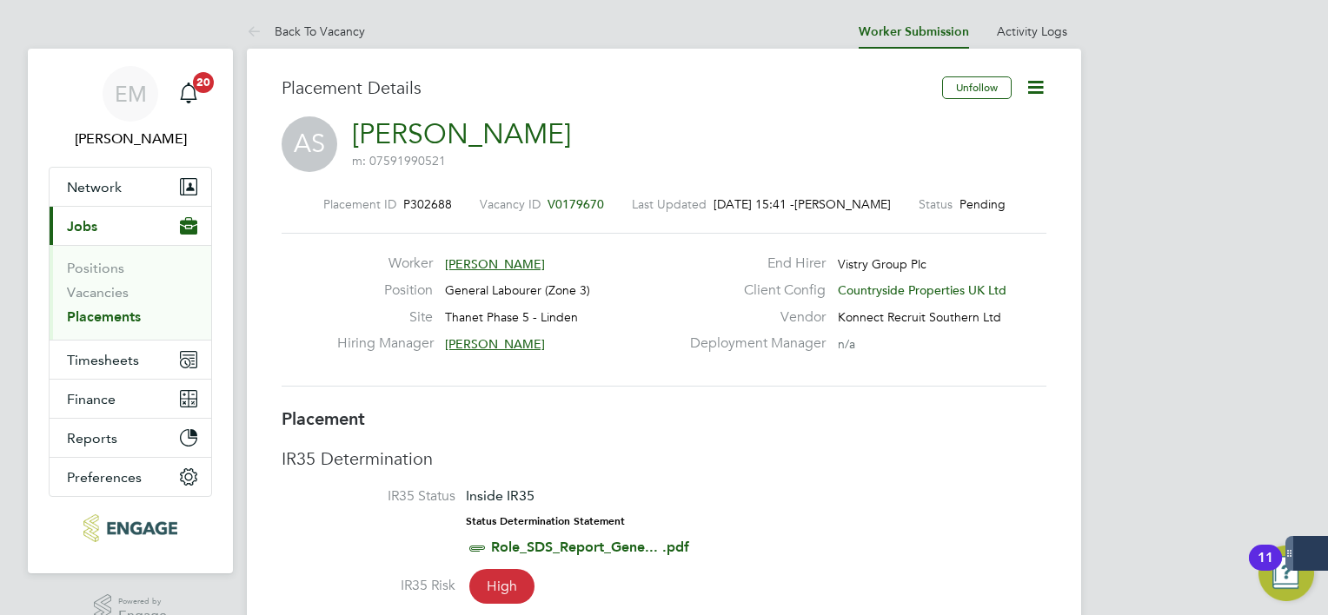
click at [1040, 90] on icon at bounding box center [1036, 87] width 22 height 22
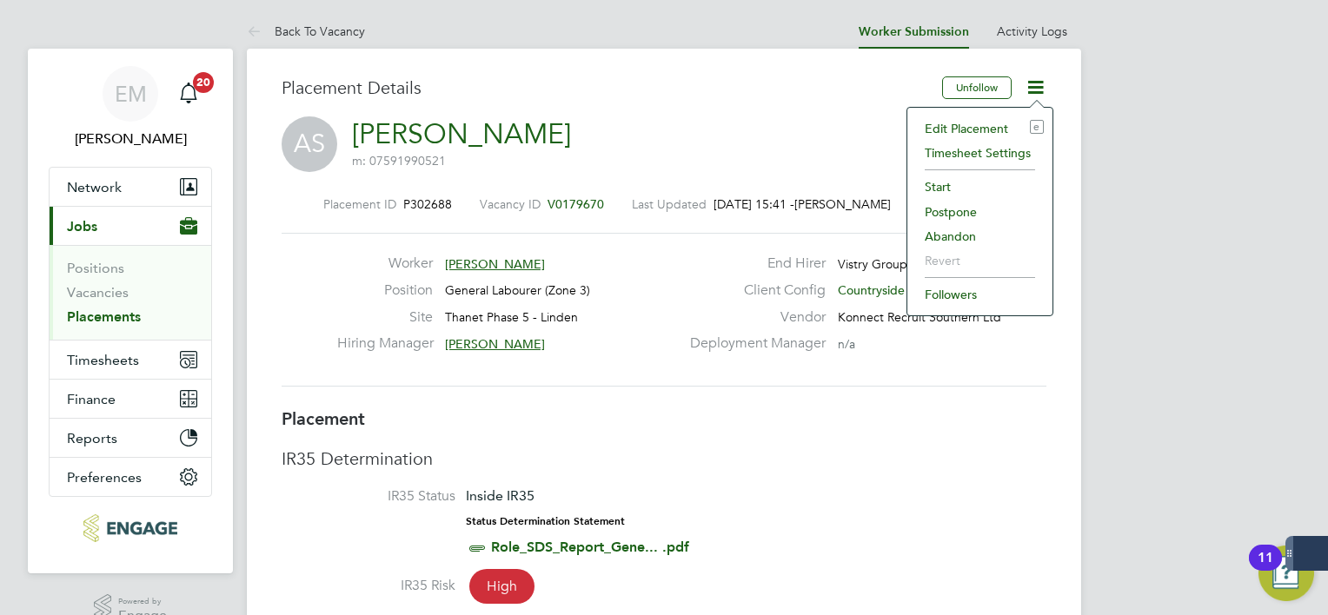
click at [949, 182] on li "Start" at bounding box center [980, 187] width 128 height 24
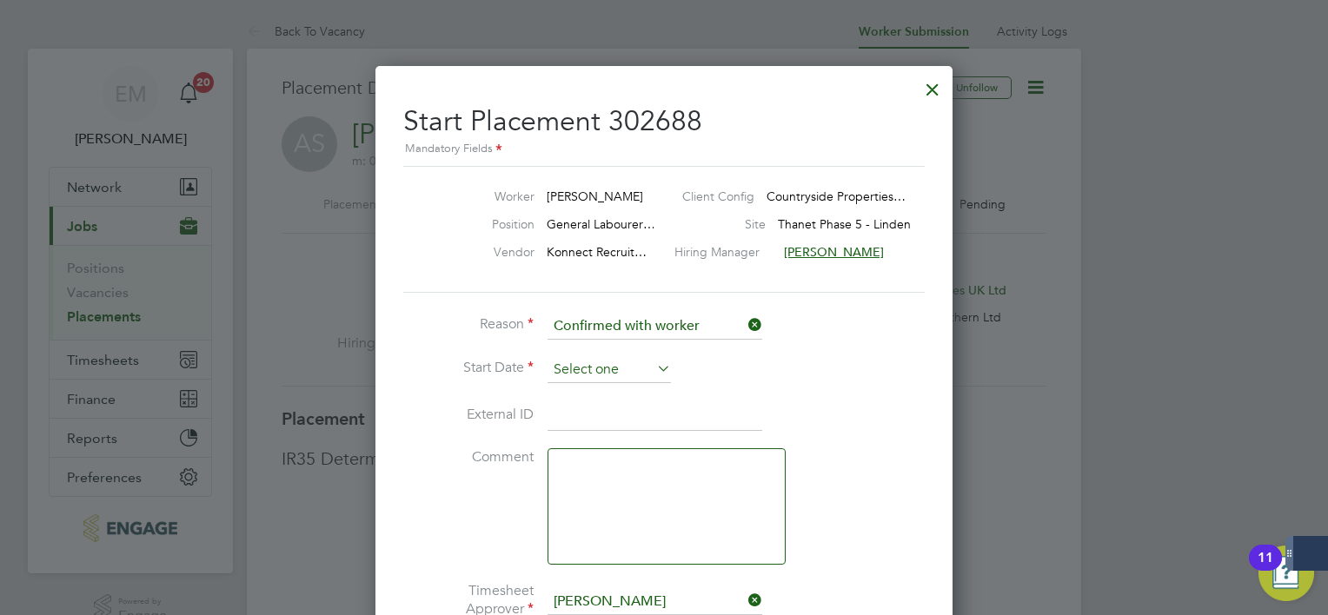
click at [602, 363] on input at bounding box center [608, 370] width 123 height 26
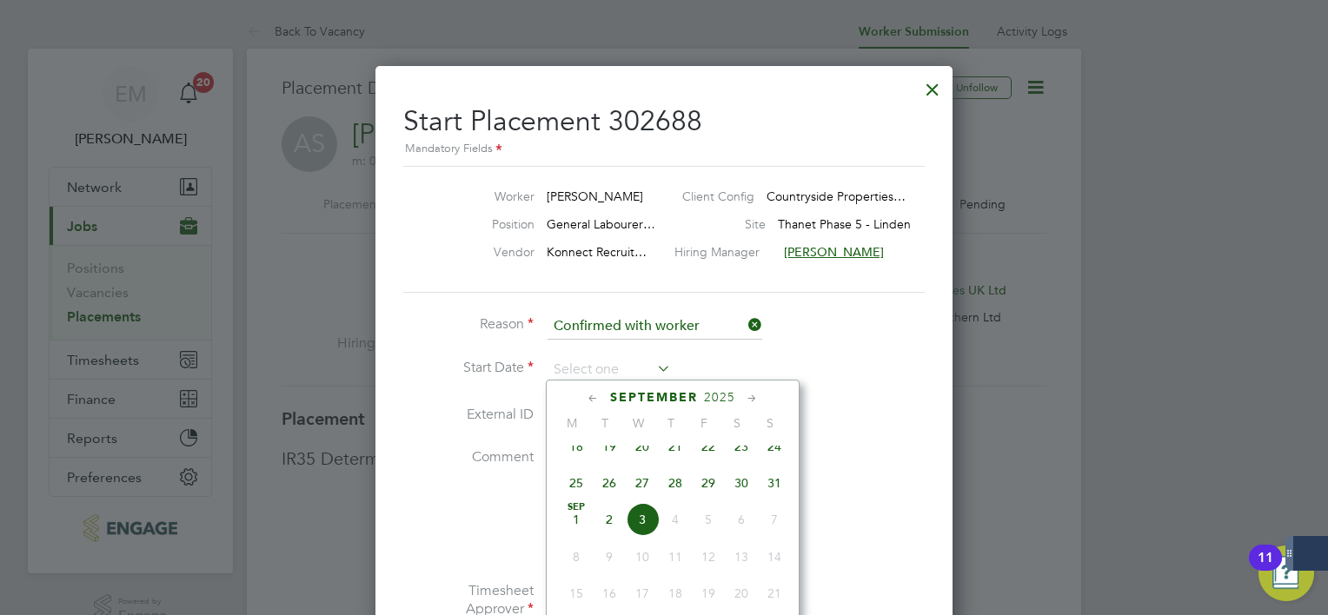
click at [614, 527] on span "2" at bounding box center [609, 519] width 33 height 33
type input "[DATE]"
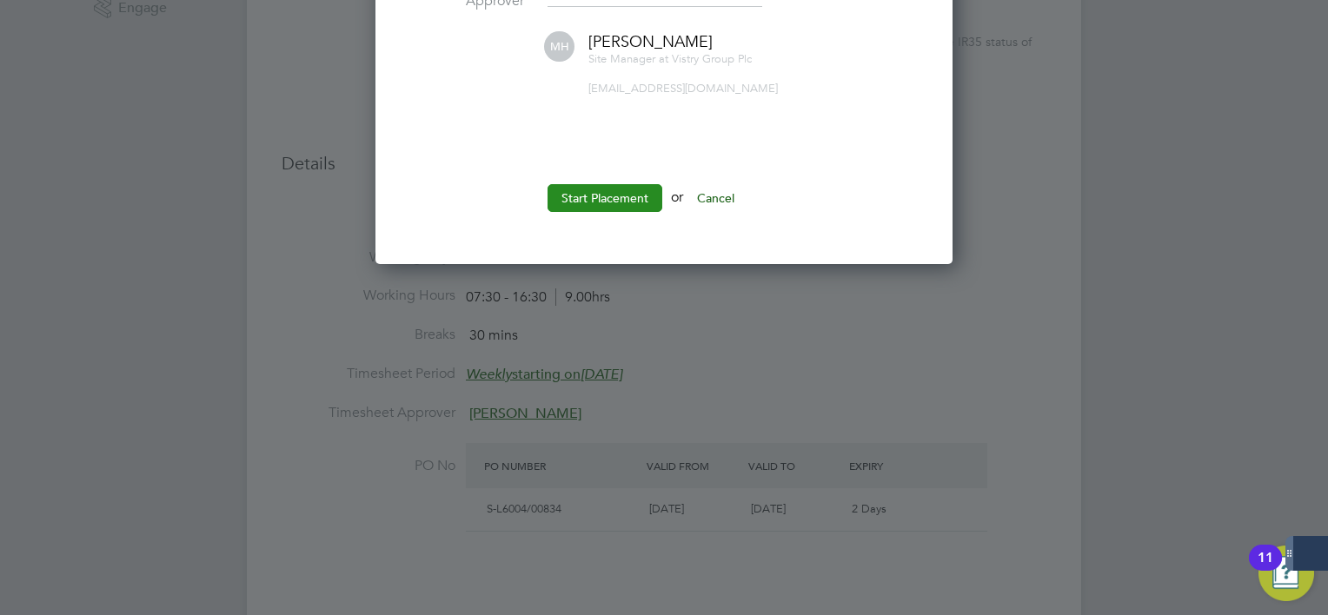
click at [610, 191] on button "Start Placement" at bounding box center [604, 198] width 115 height 28
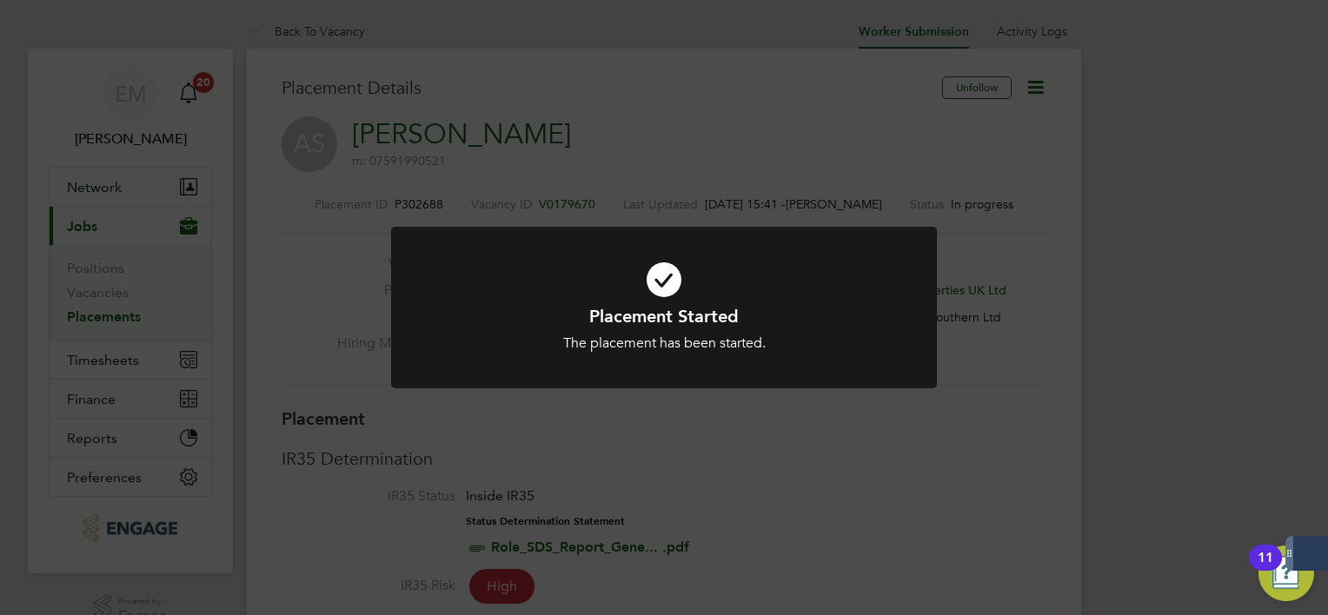
click at [608, 251] on icon at bounding box center [664, 280] width 452 height 68
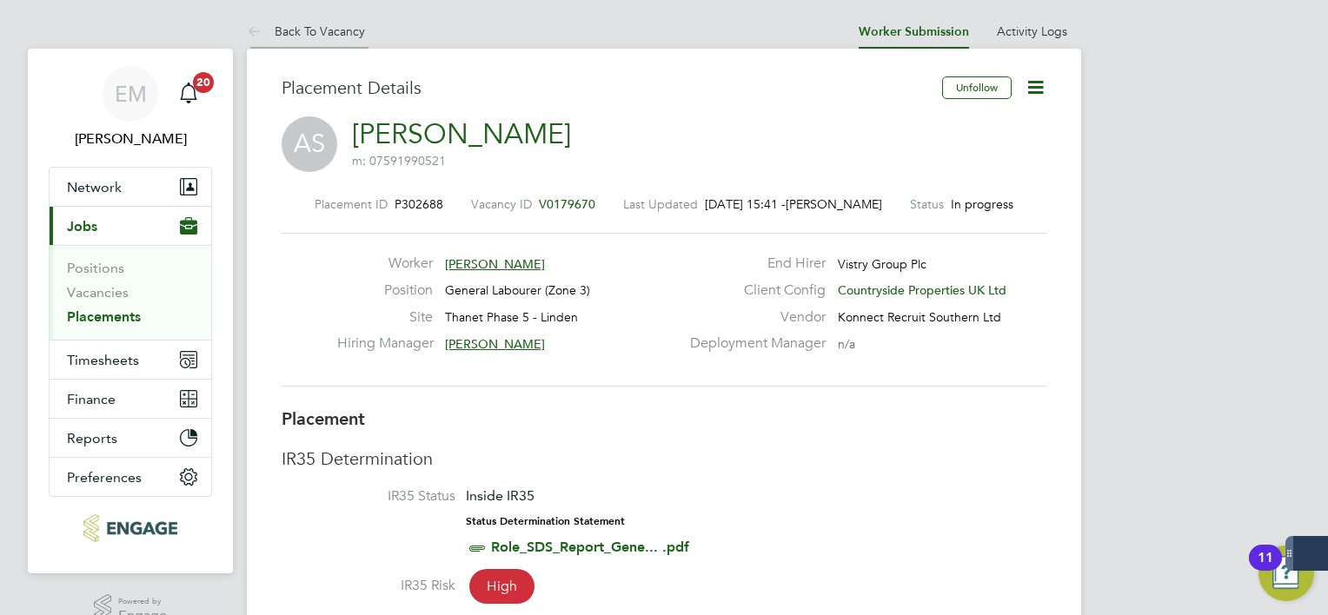
click at [322, 23] on li "Back To Vacancy" at bounding box center [306, 31] width 118 height 35
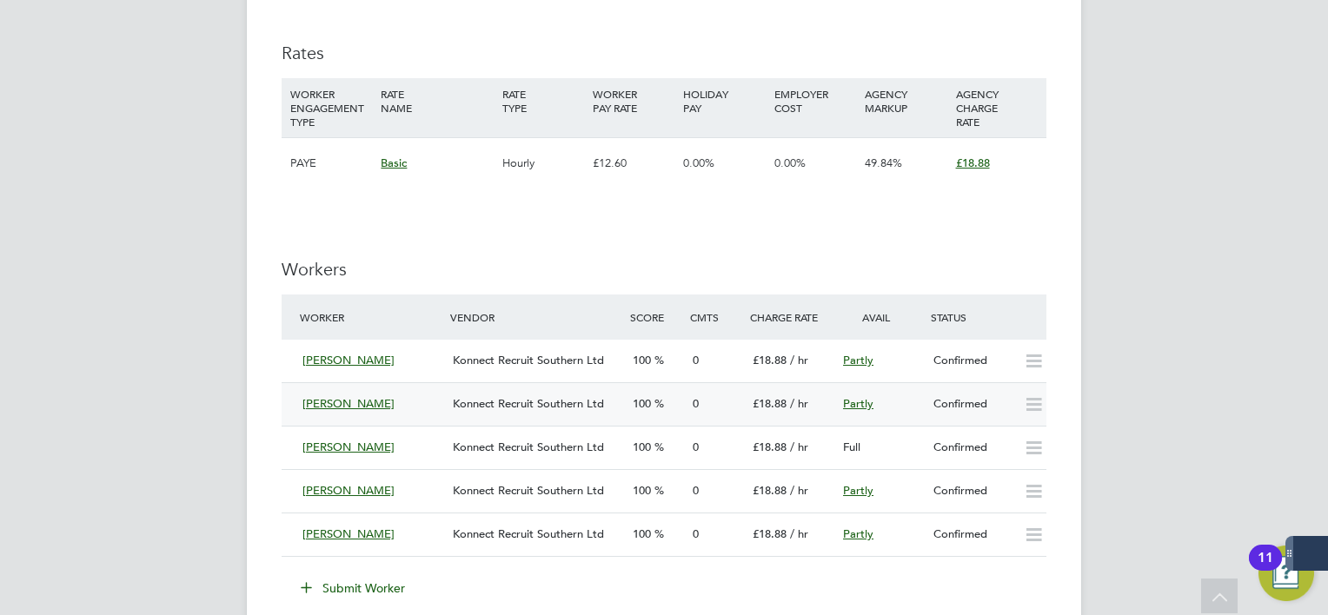
click at [979, 407] on div "Confirmed" at bounding box center [971, 404] width 90 height 29
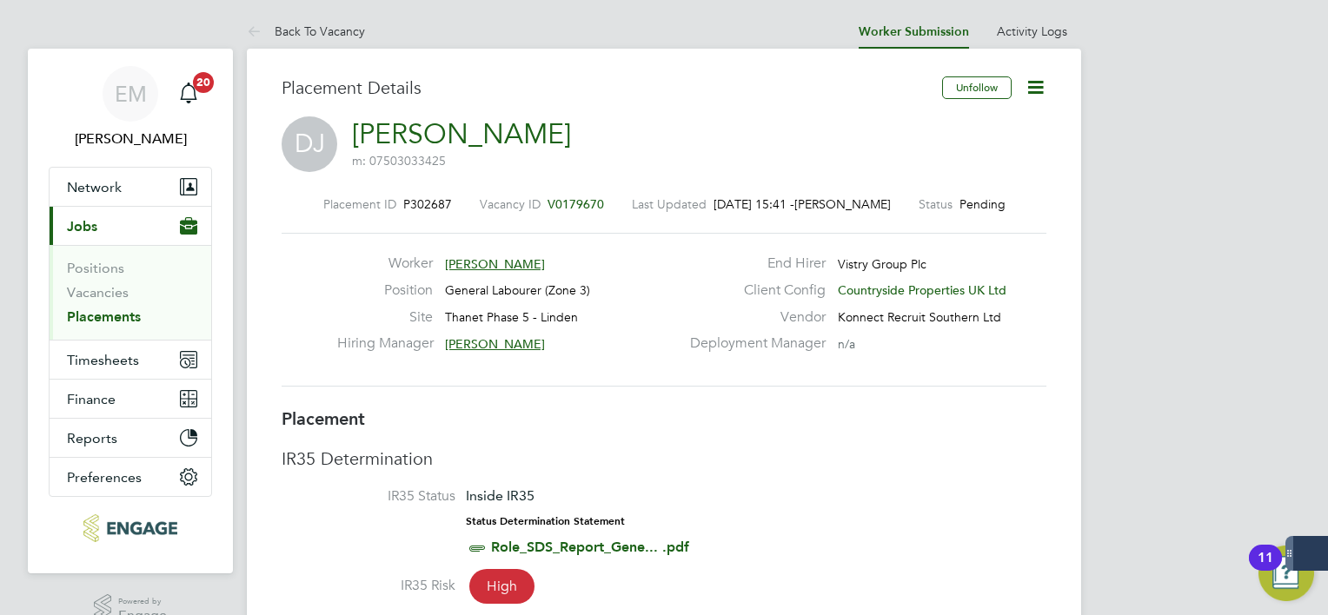
click at [1038, 79] on icon at bounding box center [1036, 87] width 22 height 22
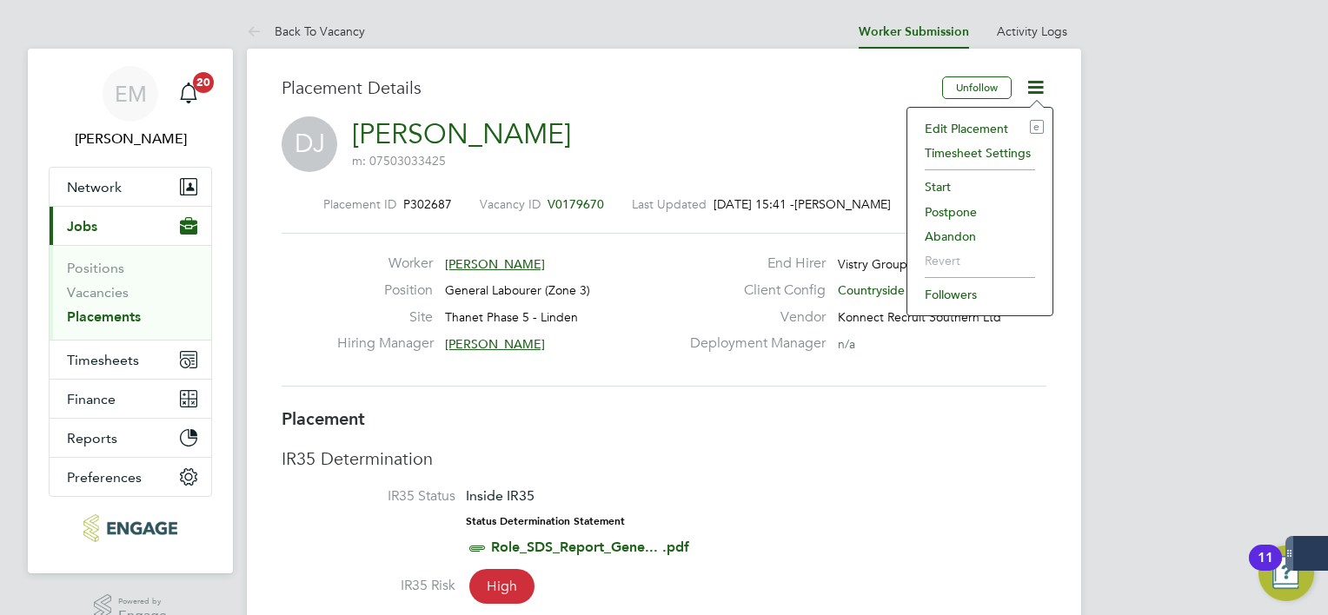
click at [942, 195] on li "Start" at bounding box center [980, 187] width 128 height 24
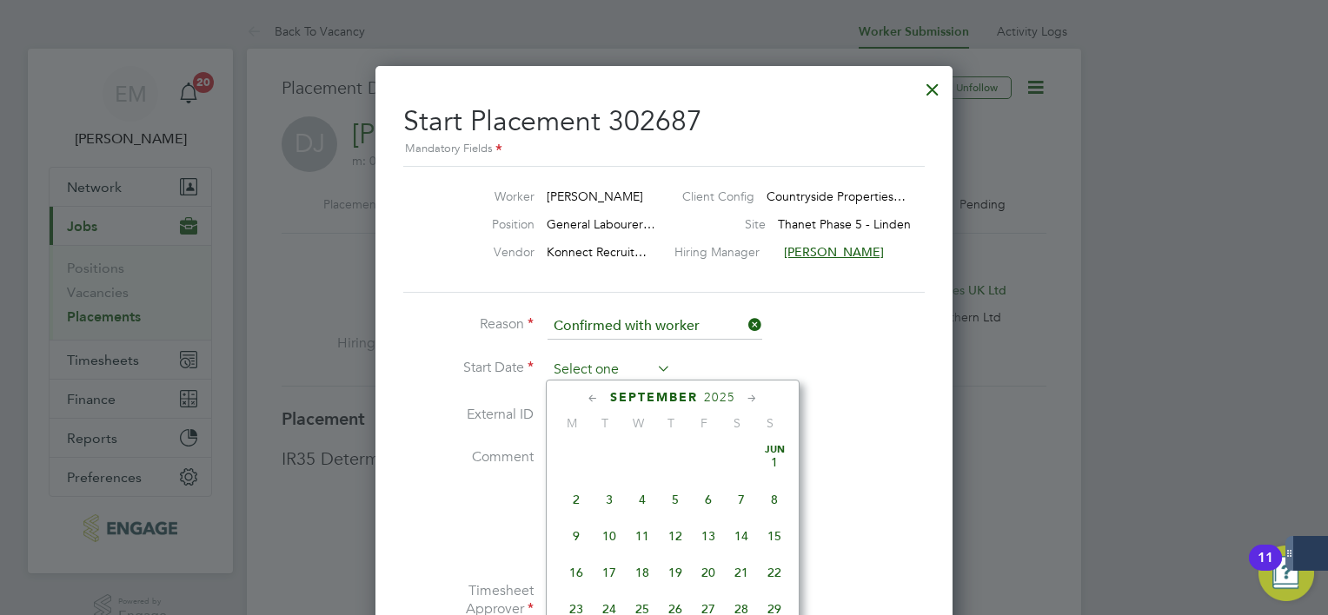
click at [650, 361] on input at bounding box center [608, 370] width 123 height 26
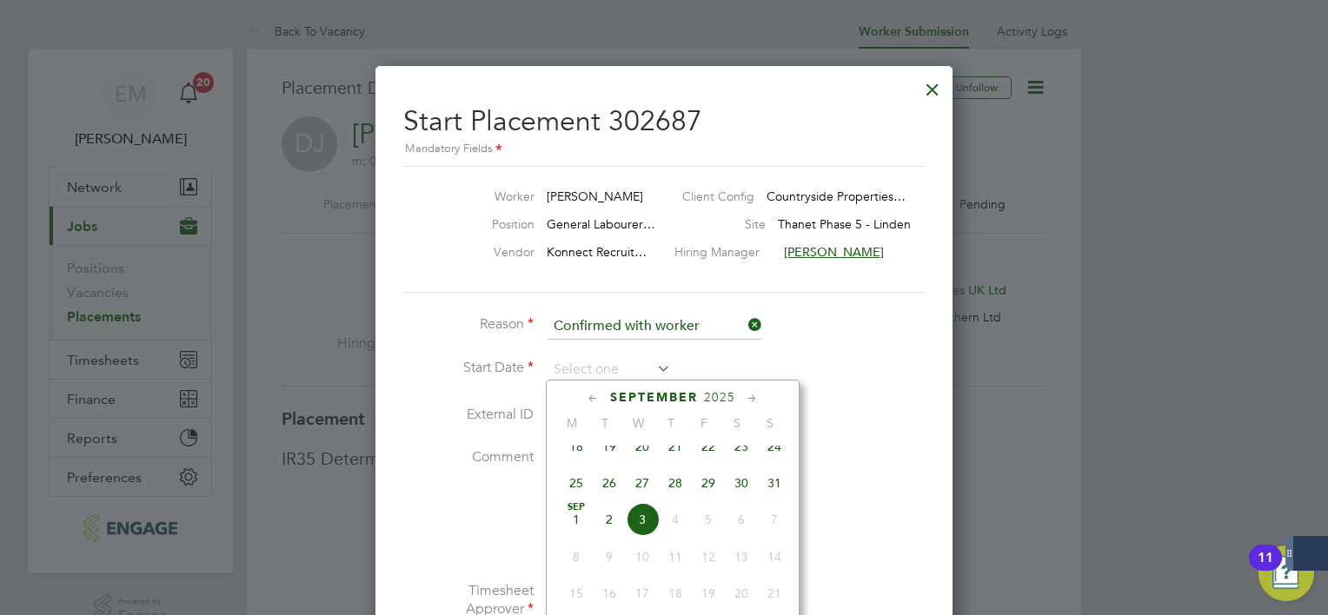
click at [612, 536] on span "2" at bounding box center [609, 519] width 33 height 33
type input "[DATE]"
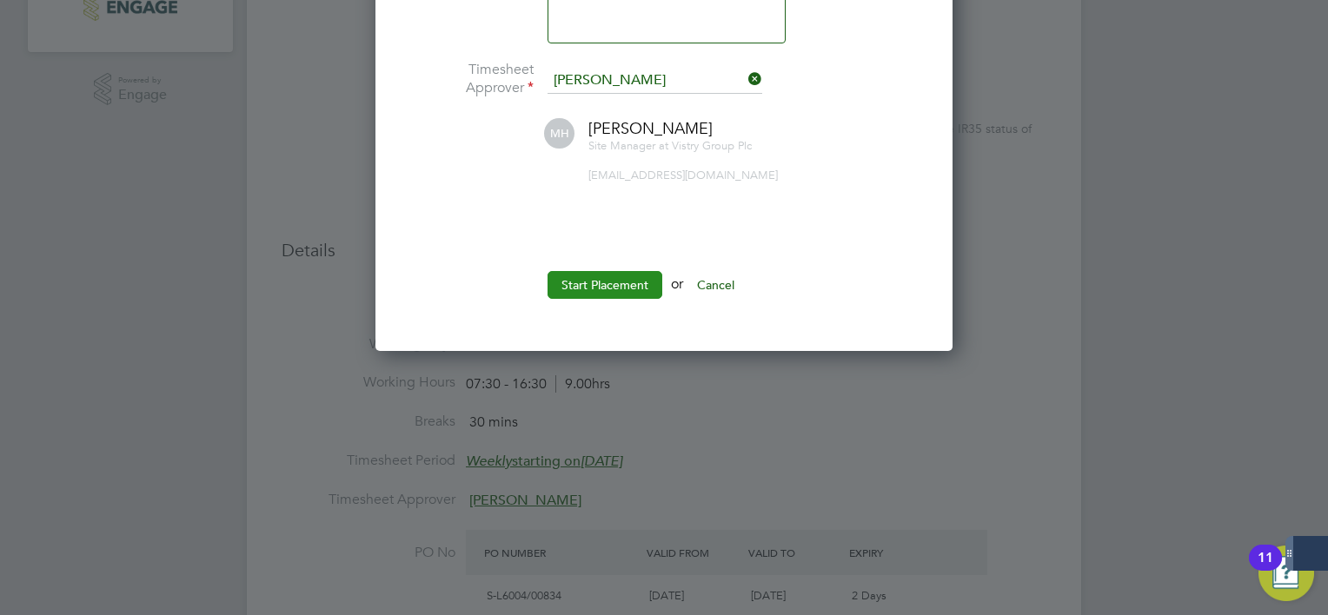
click at [616, 286] on button "Start Placement" at bounding box center [604, 285] width 115 height 28
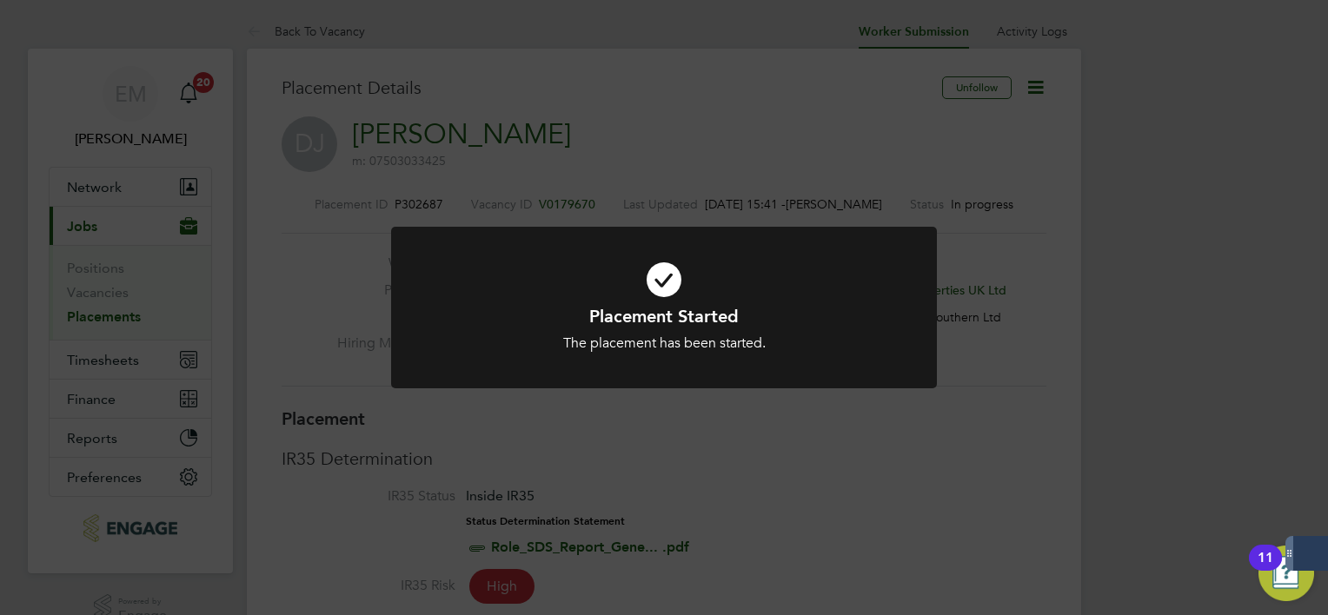
click at [1024, 441] on div "Placement Started The placement has been started. Cancel Okay" at bounding box center [664, 307] width 1328 height 615
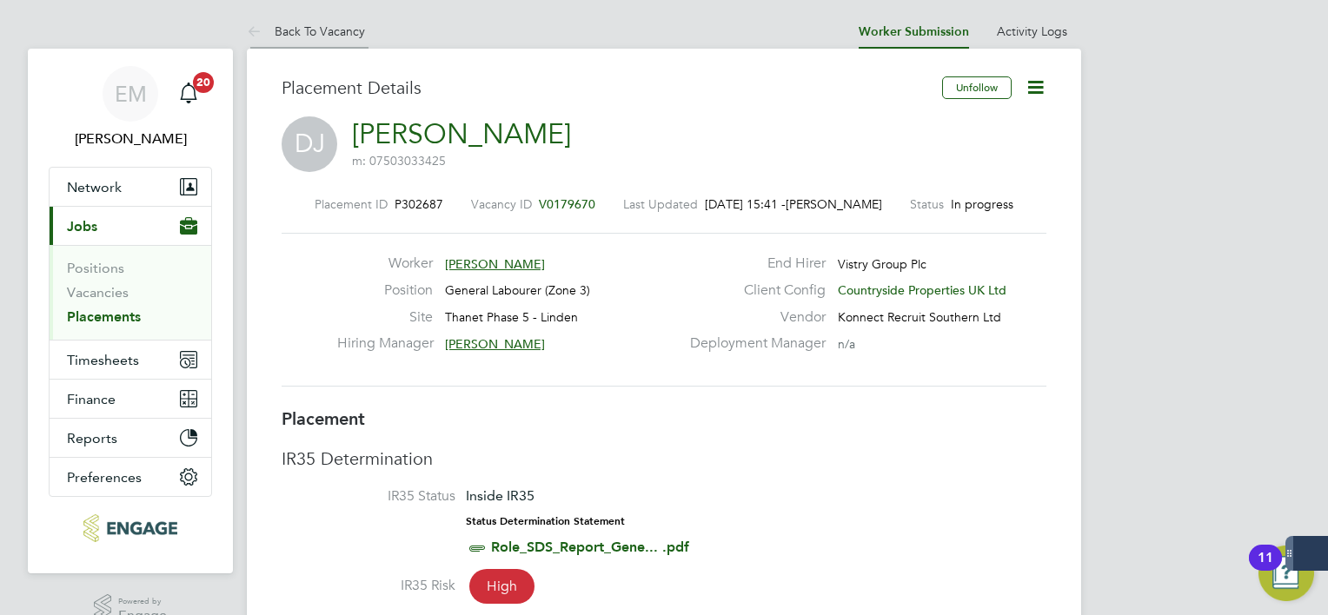
click at [309, 25] on link "Back To Vacancy" at bounding box center [306, 31] width 118 height 16
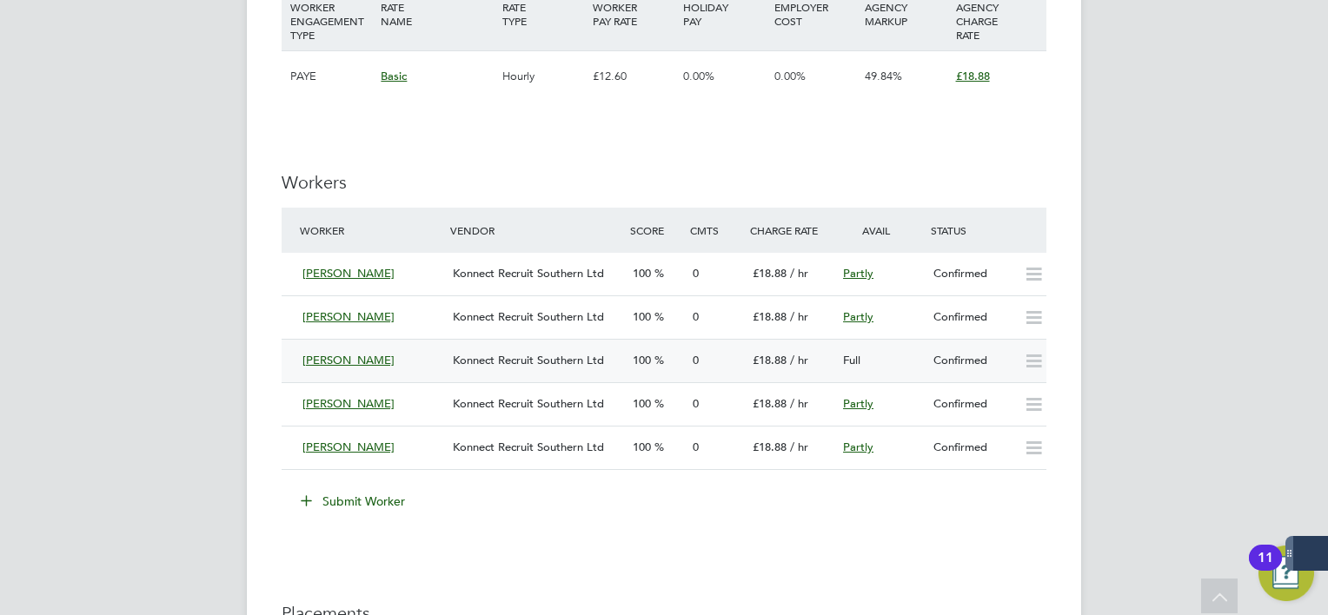
click at [916, 364] on div "Full" at bounding box center [881, 361] width 90 height 29
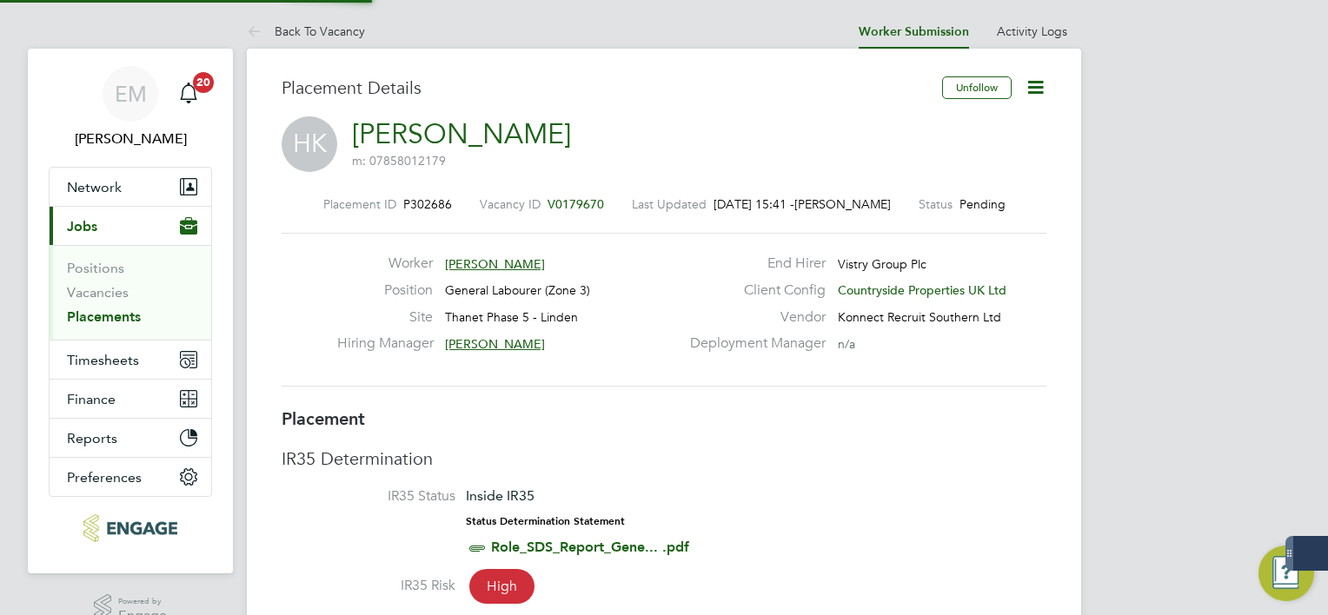
click at [1042, 88] on icon at bounding box center [1036, 87] width 22 height 22
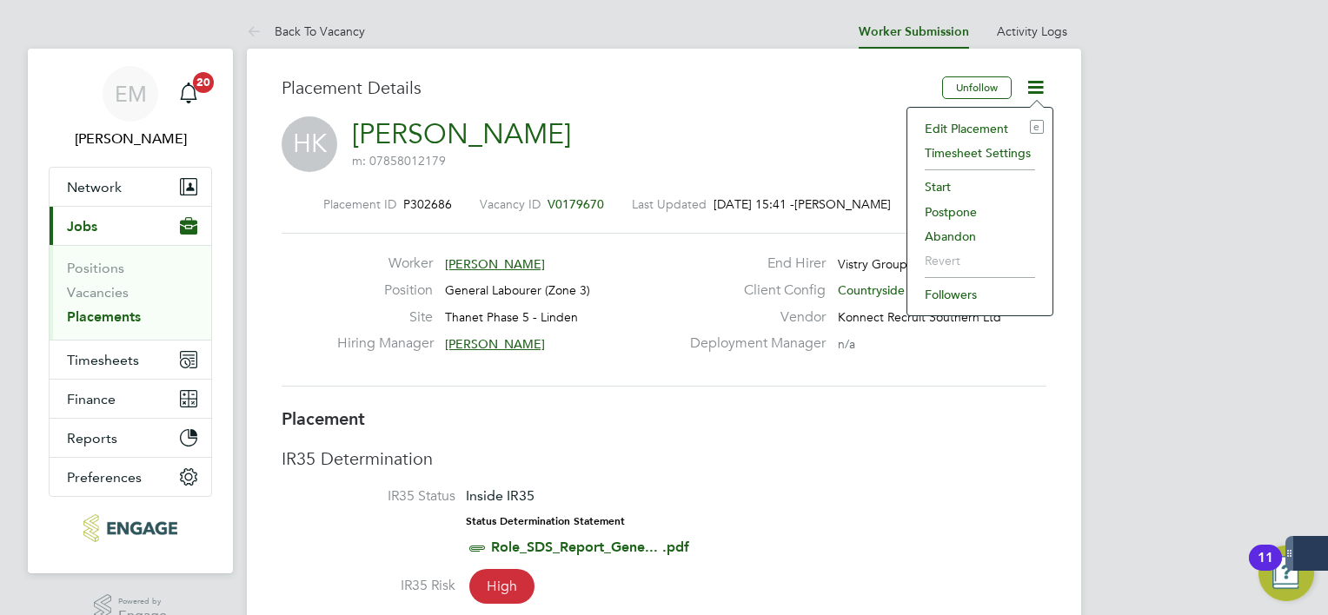
click at [945, 188] on li "Start" at bounding box center [980, 187] width 128 height 24
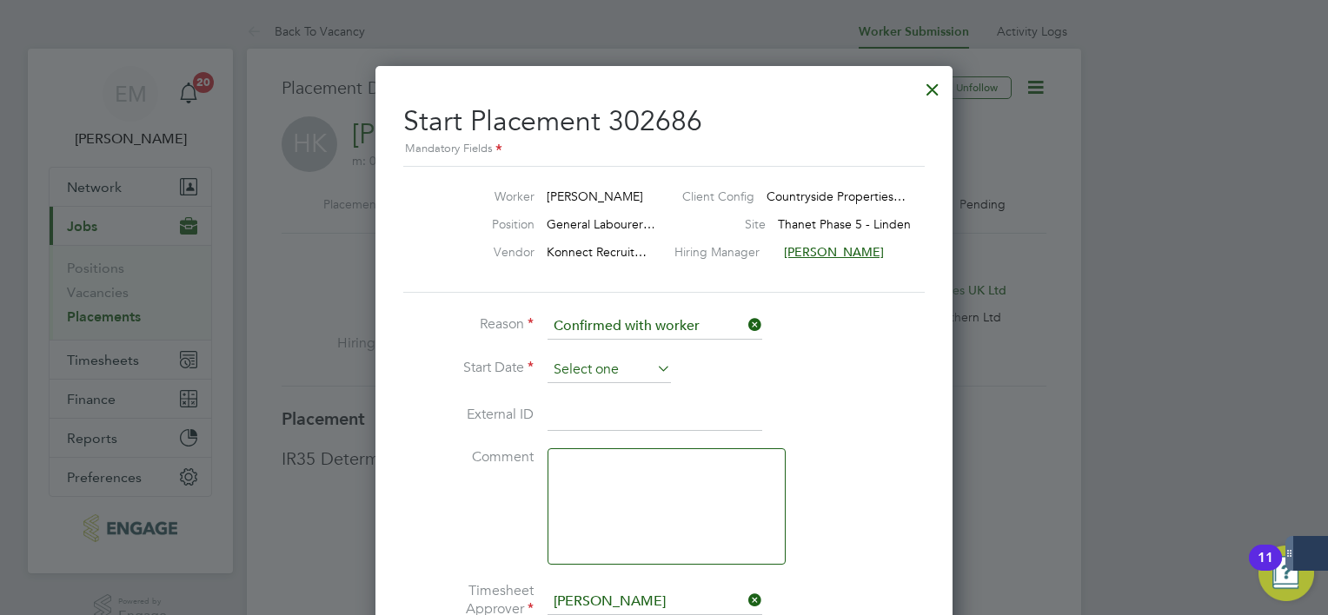
click at [630, 360] on input at bounding box center [608, 370] width 123 height 26
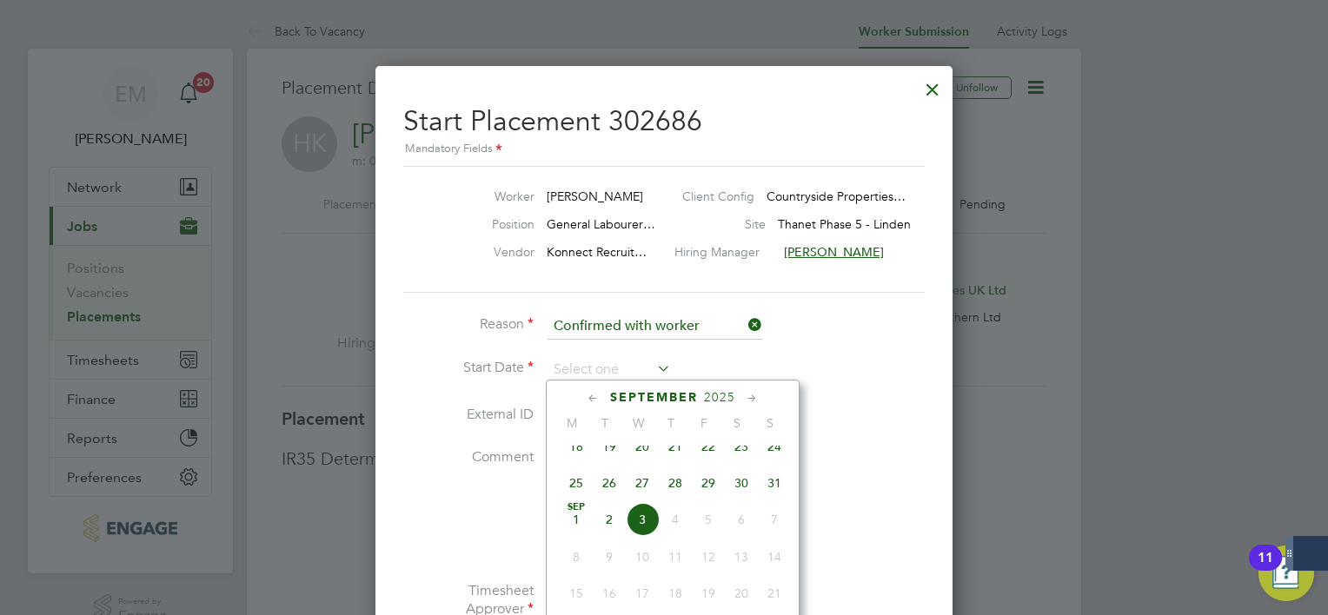
click at [574, 536] on span "[DATE]" at bounding box center [576, 519] width 33 height 33
type input "[DATE]"
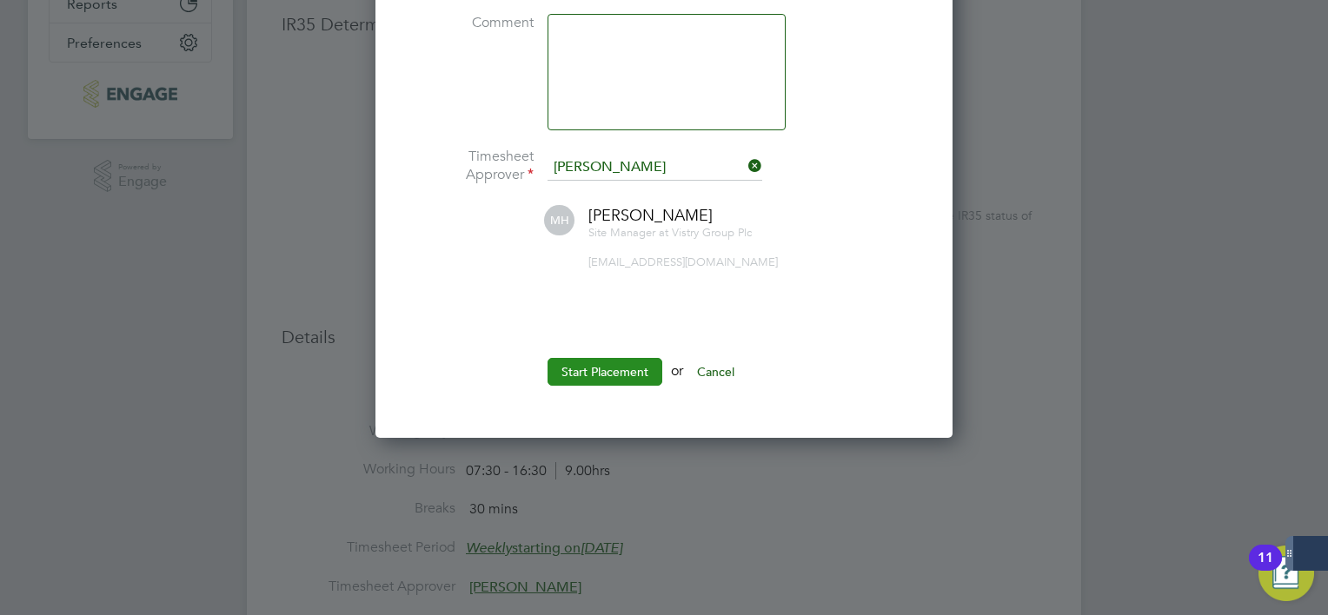
click at [633, 375] on button "Start Placement" at bounding box center [604, 372] width 115 height 28
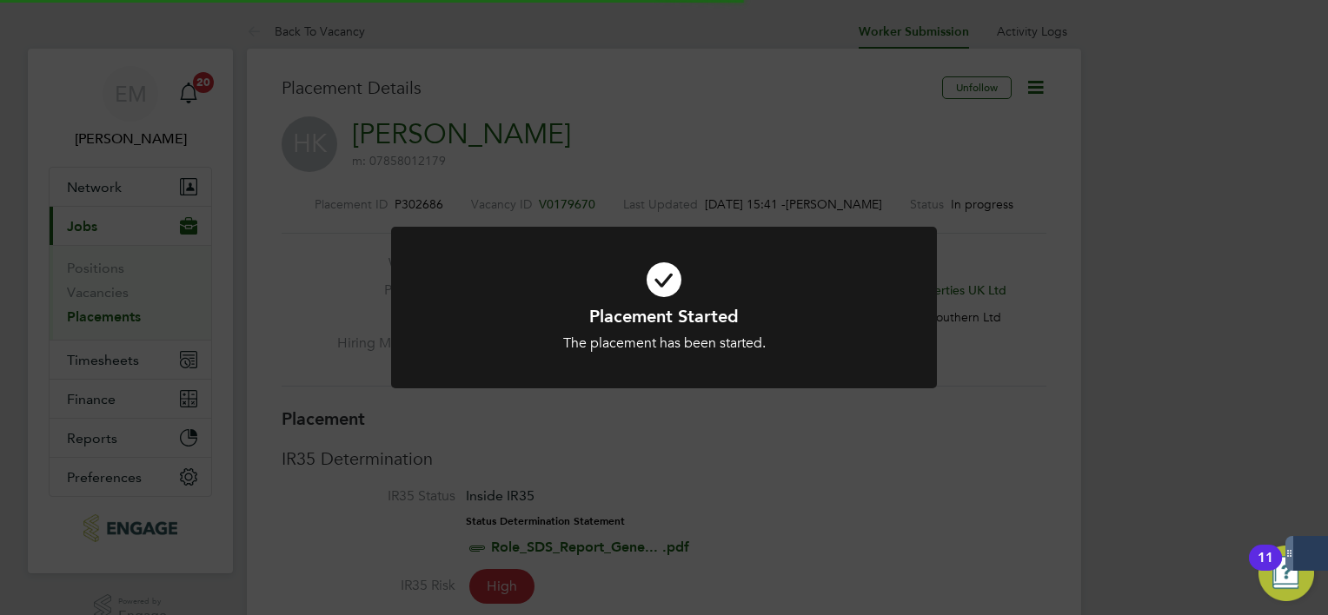
click at [730, 507] on div "Placement Started The placement has been started. Cancel Okay" at bounding box center [664, 307] width 1328 height 615
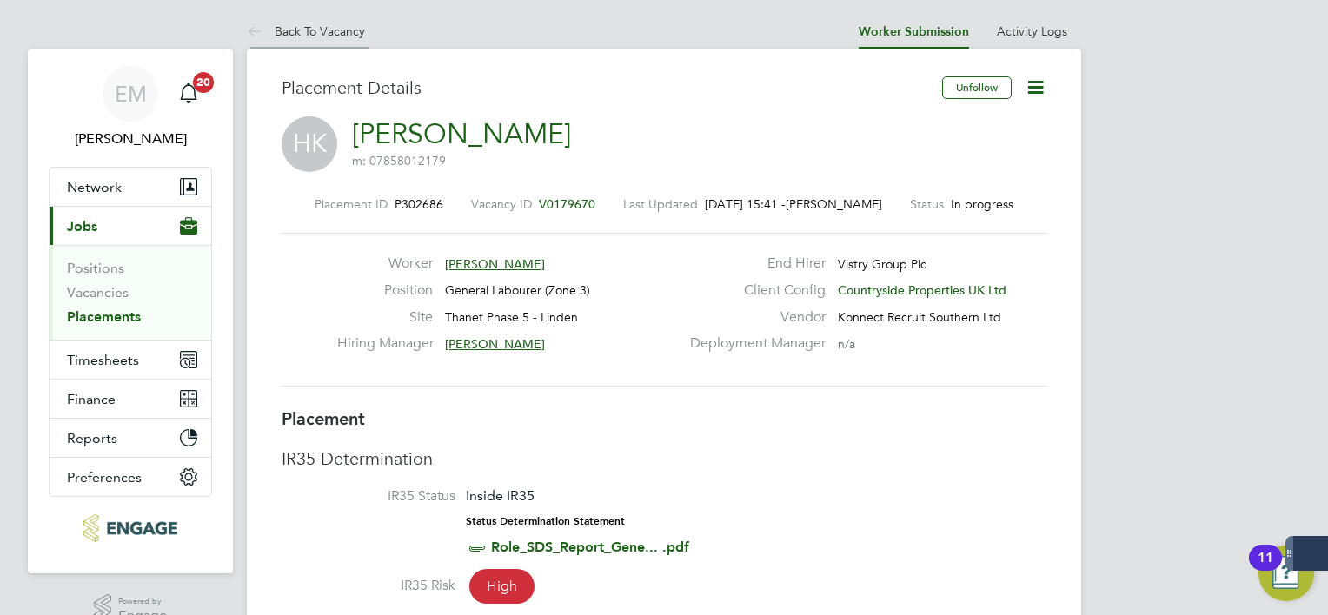
click at [313, 30] on link "Back To Vacancy" at bounding box center [306, 31] width 118 height 16
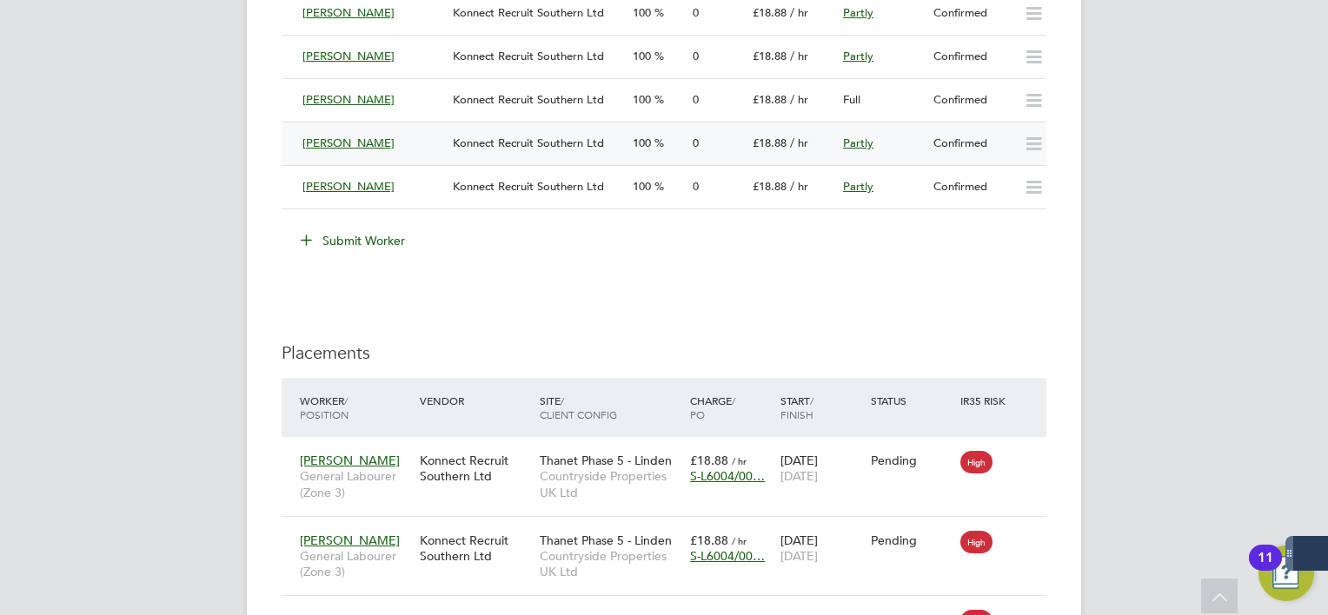
click at [1025, 146] on icon at bounding box center [1034, 144] width 22 height 14
click at [987, 135] on div "Confirmed" at bounding box center [971, 143] width 90 height 29
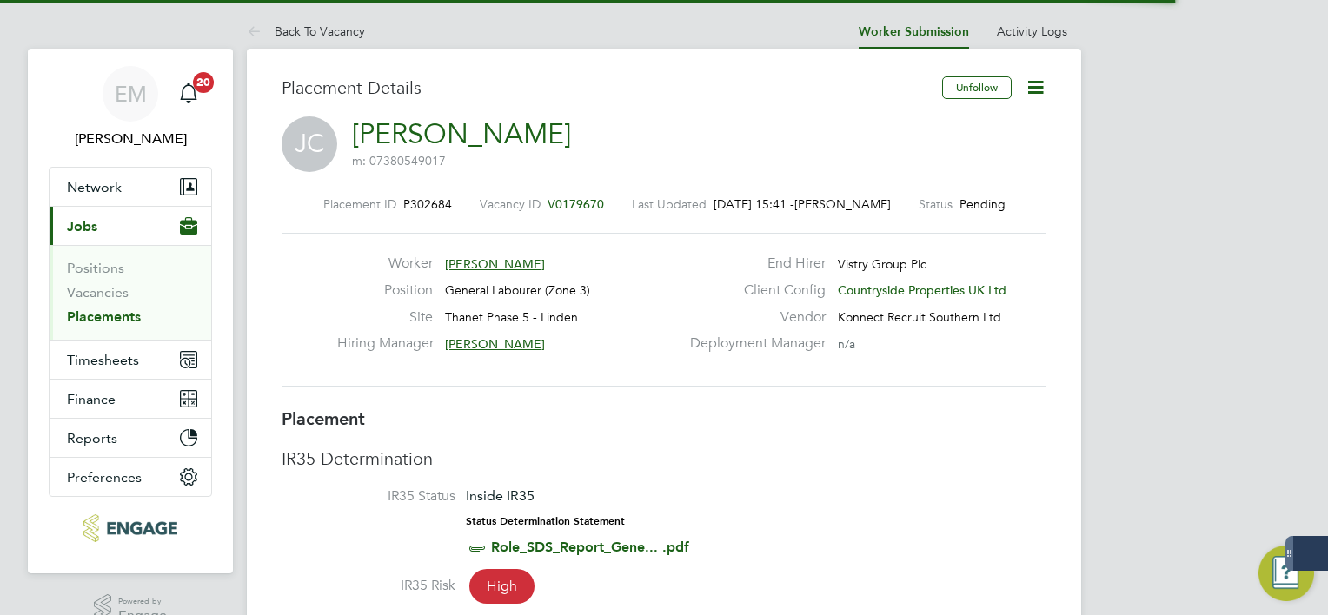
click at [1032, 96] on icon at bounding box center [1036, 87] width 22 height 22
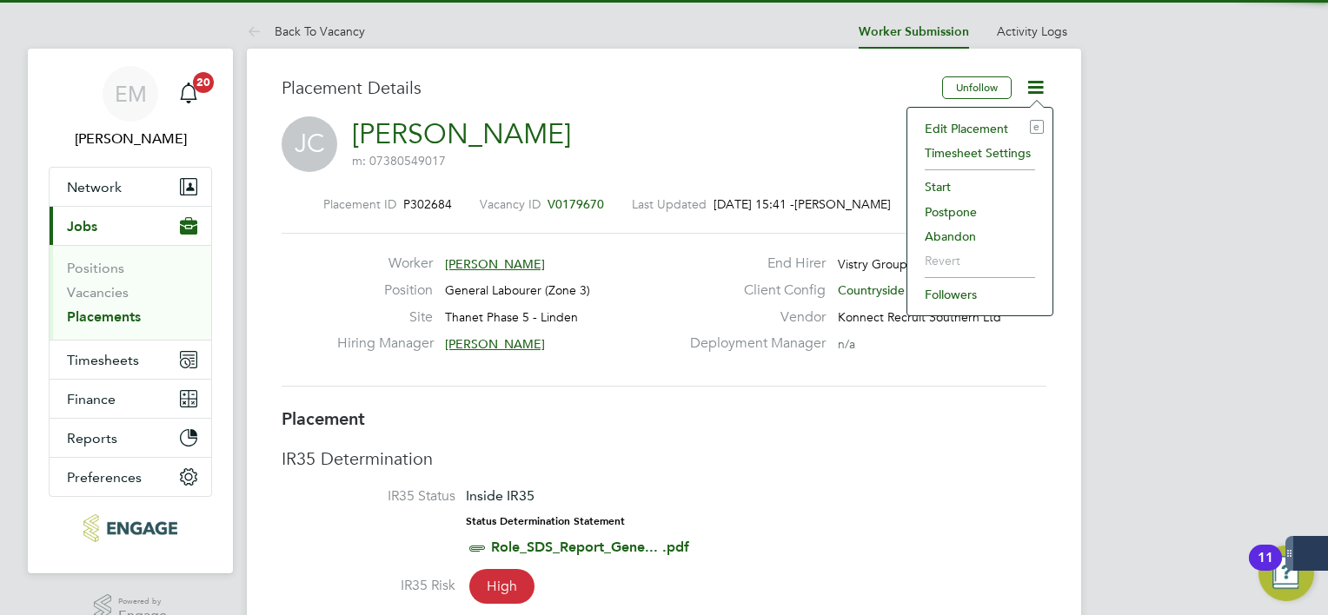
click at [939, 177] on li "Start" at bounding box center [980, 187] width 128 height 24
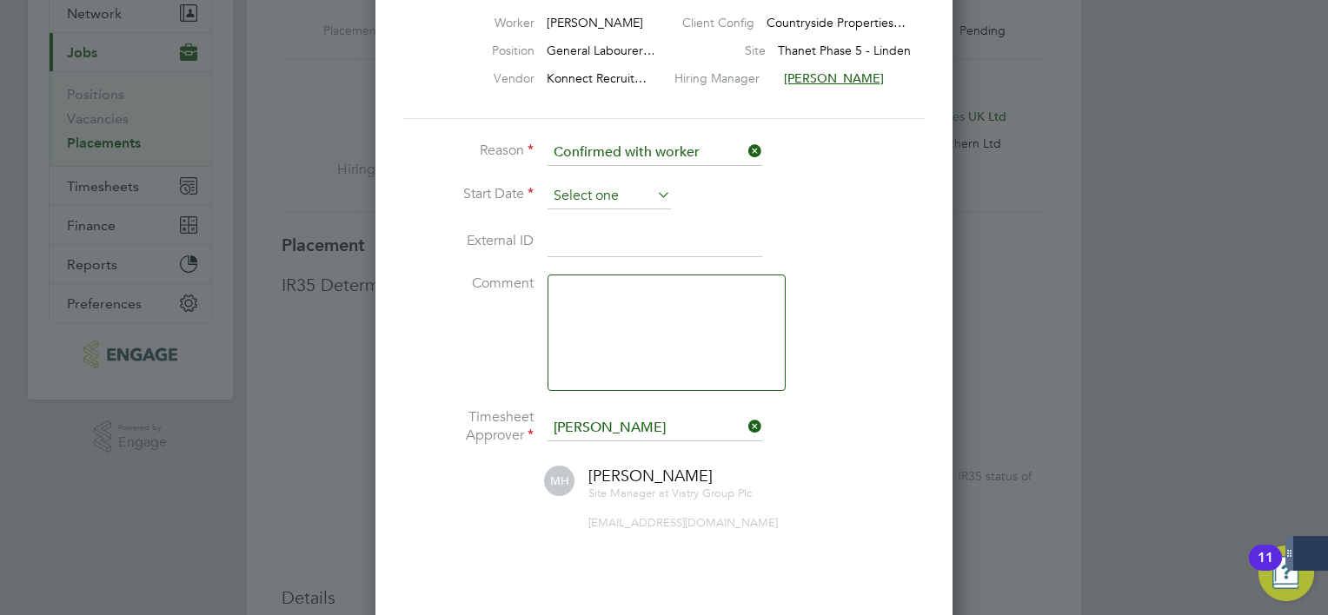
click at [624, 197] on input at bounding box center [608, 196] width 123 height 26
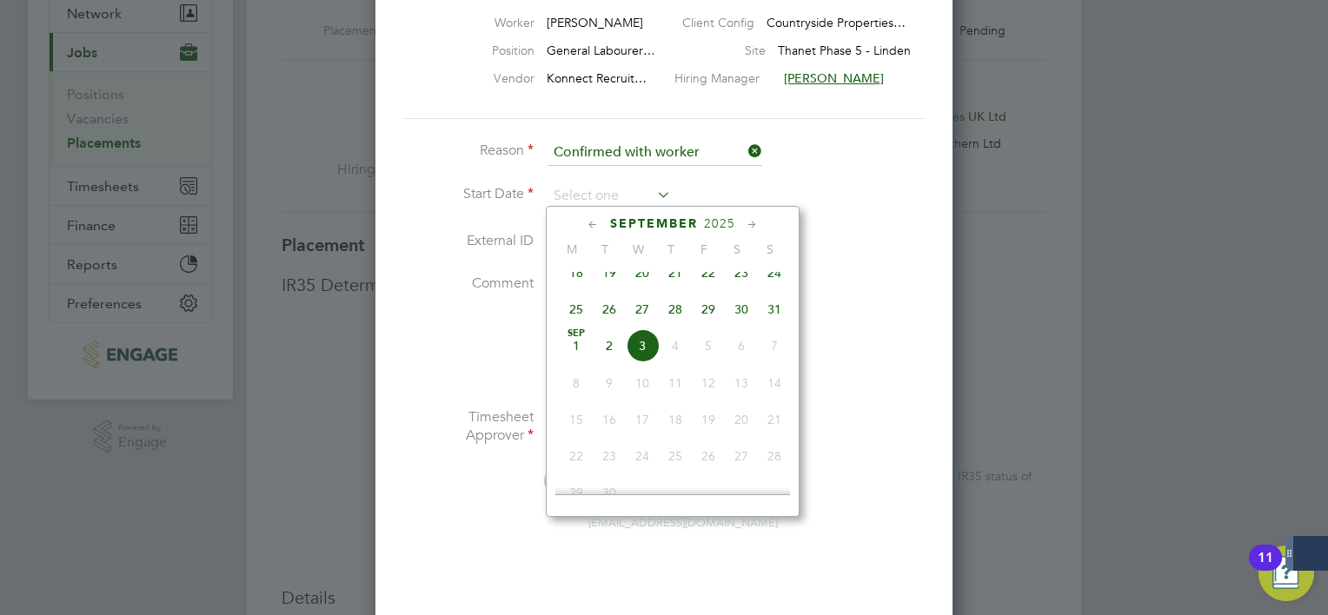
click at [570, 355] on span "[DATE]" at bounding box center [576, 345] width 33 height 33
type input "[DATE]"
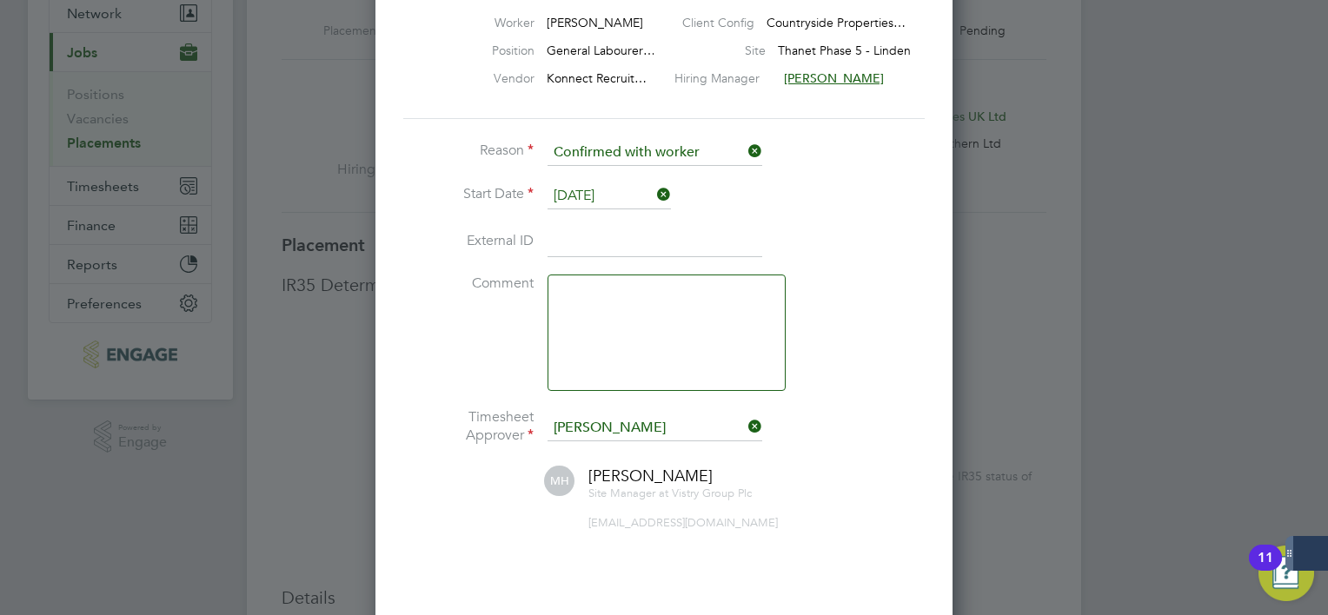
click at [766, 268] on li "External ID" at bounding box center [663, 251] width 521 height 49
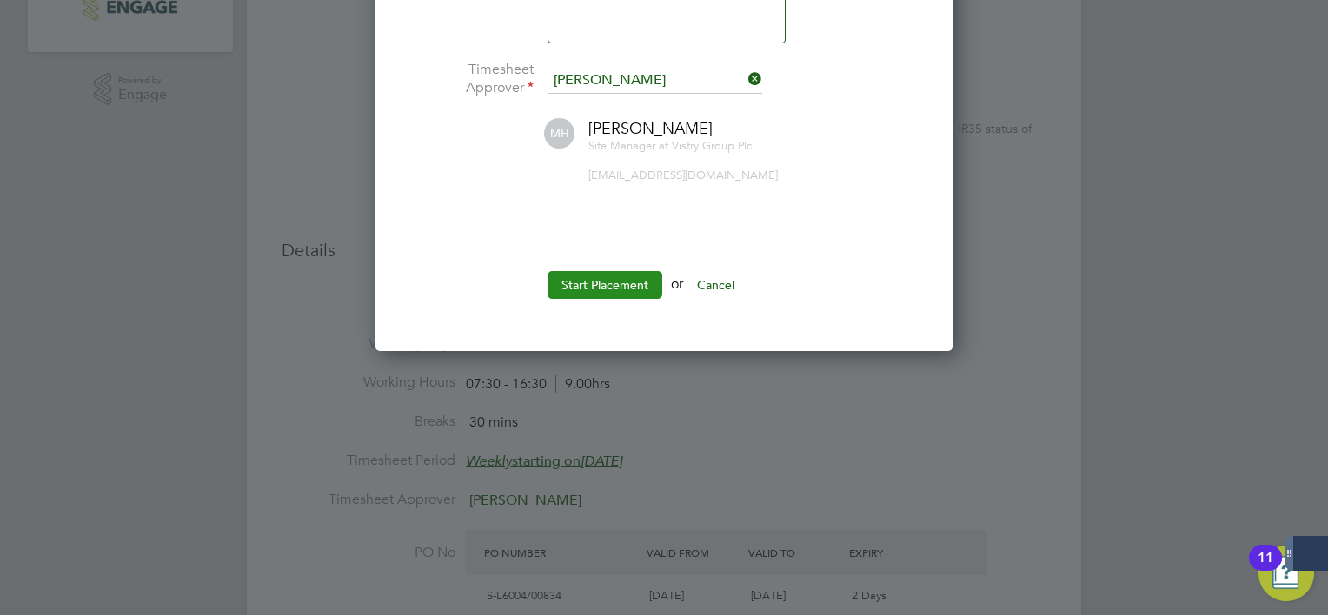
click at [620, 289] on button "Start Placement" at bounding box center [604, 285] width 115 height 28
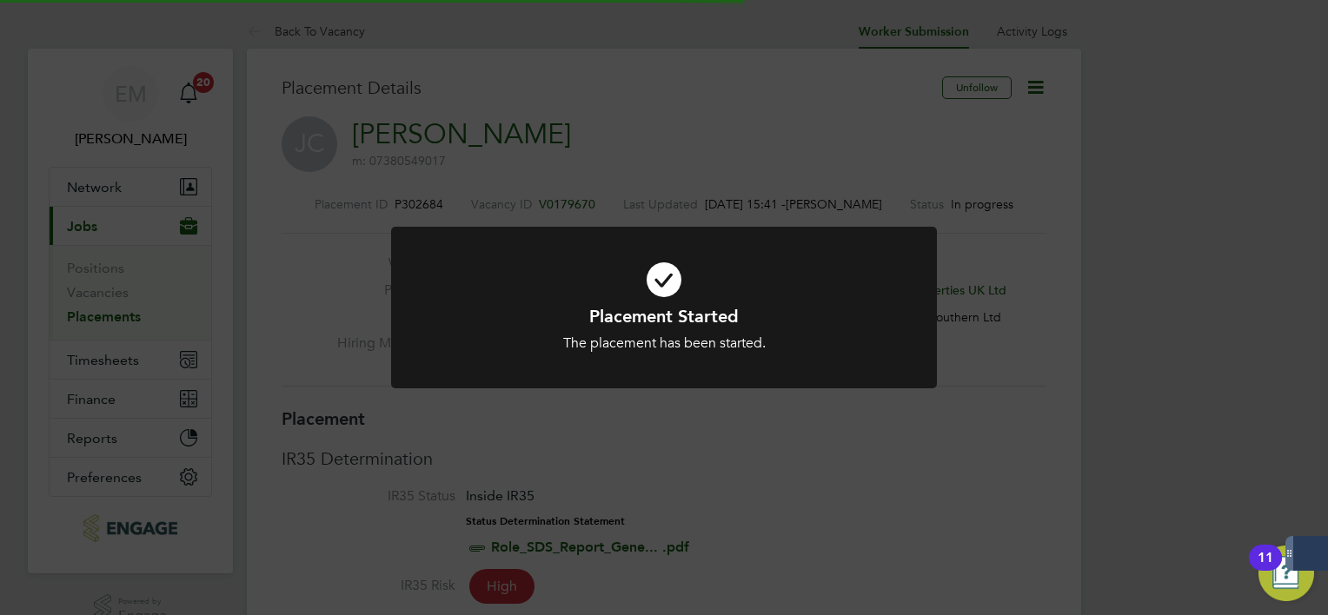
click at [846, 451] on div "Placement Started The placement has been started. Cancel Okay" at bounding box center [664, 307] width 1328 height 615
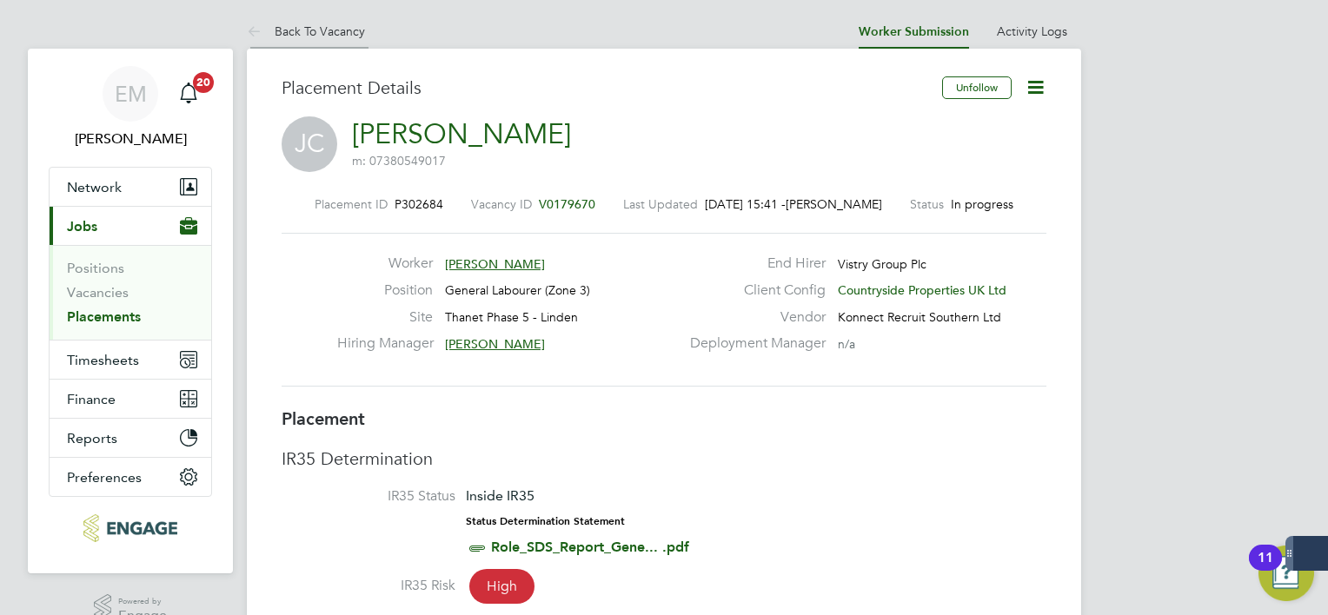
click at [339, 30] on link "Back To Vacancy" at bounding box center [306, 31] width 118 height 16
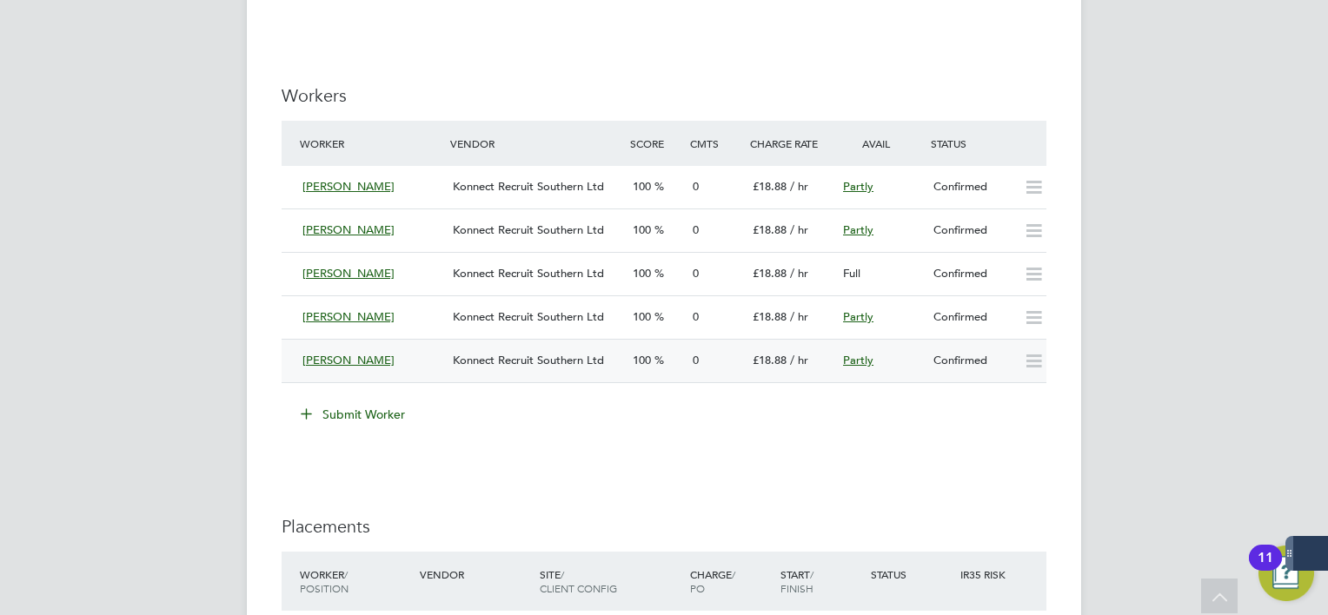
click at [740, 361] on div "0" at bounding box center [716, 361] width 60 height 29
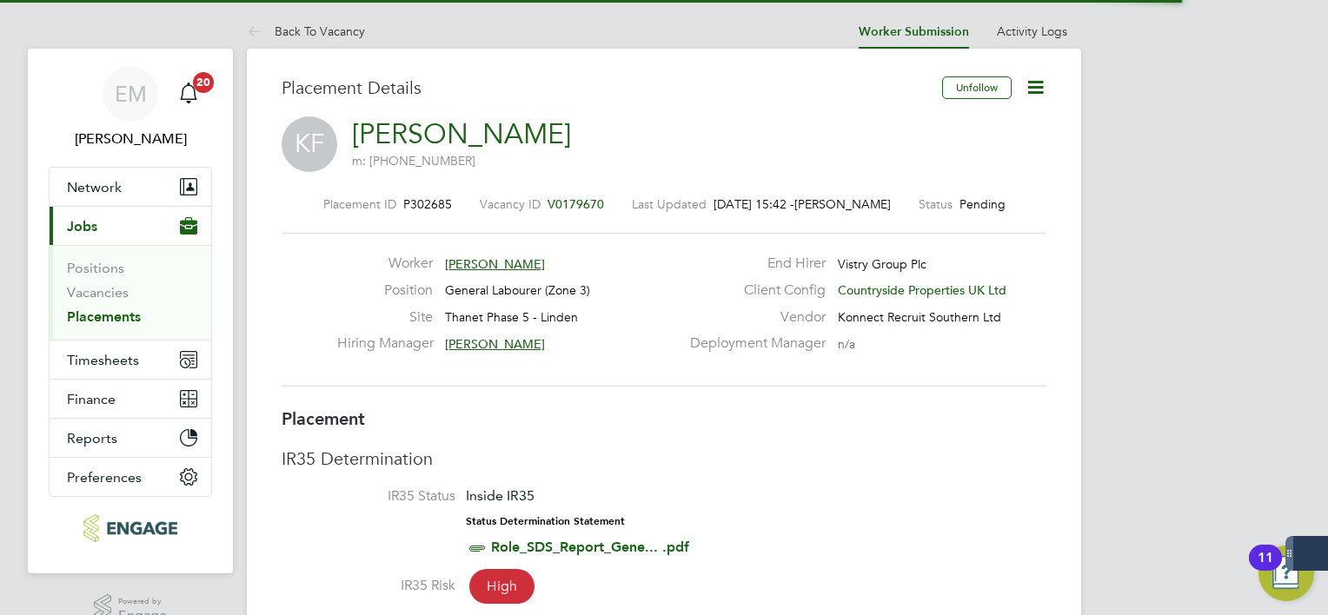
click at [1031, 90] on icon at bounding box center [1036, 87] width 22 height 22
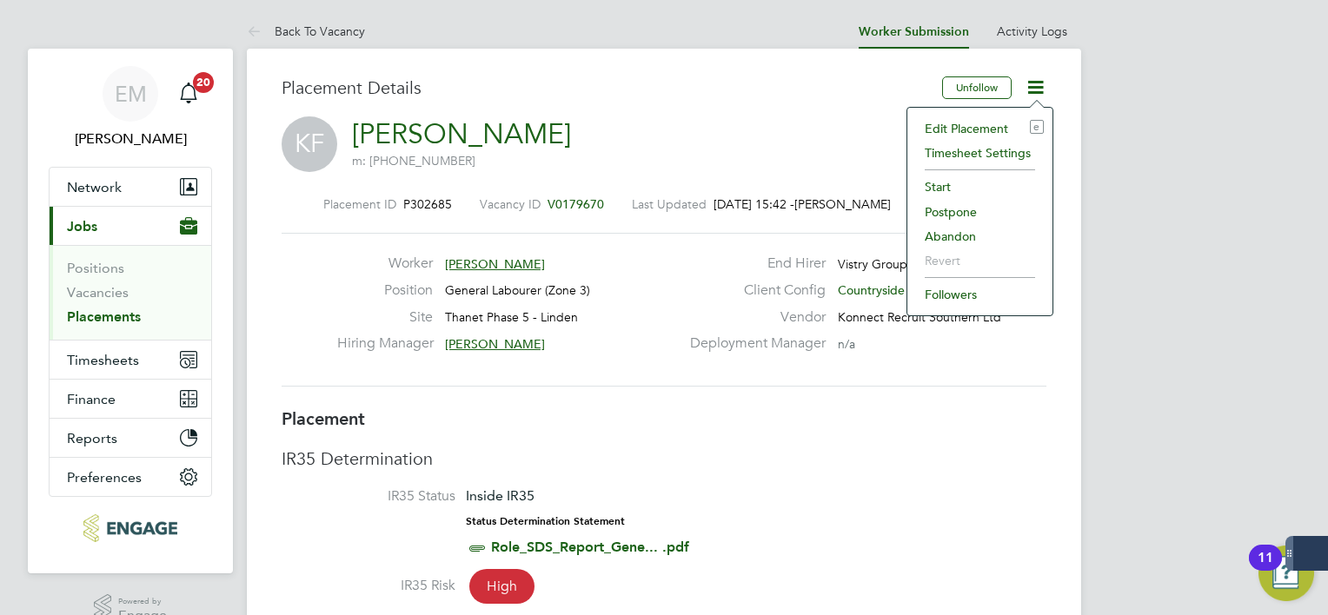
click at [945, 184] on li "Start" at bounding box center [980, 187] width 128 height 24
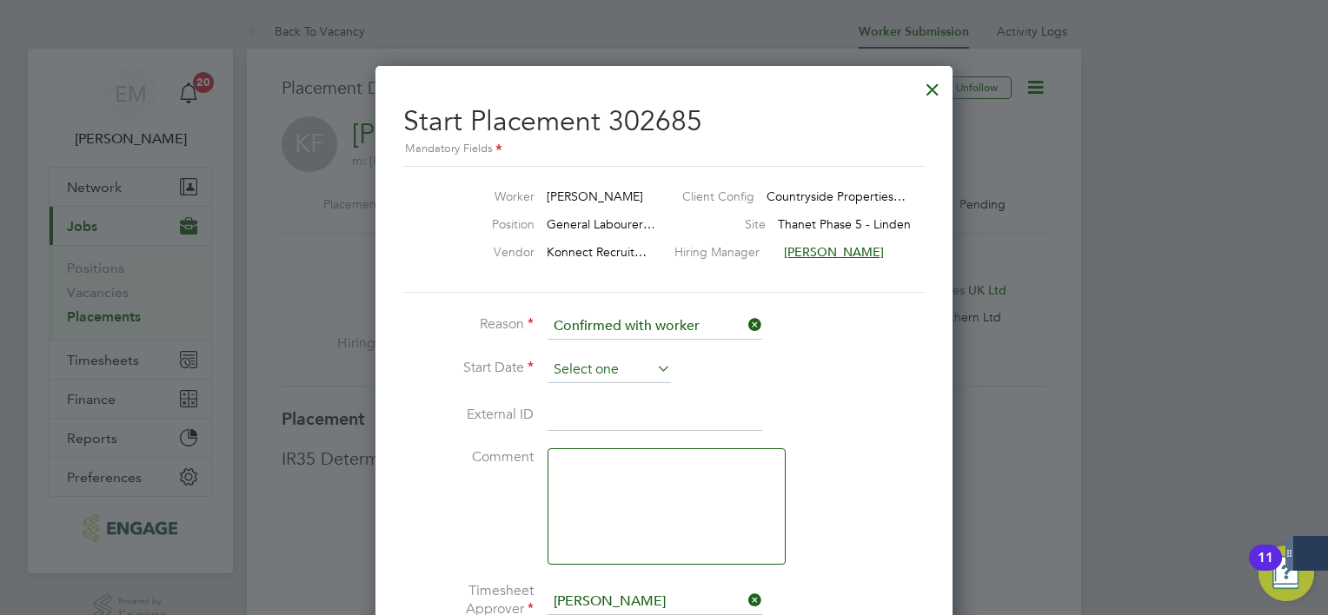
click at [570, 363] on input at bounding box center [608, 370] width 123 height 26
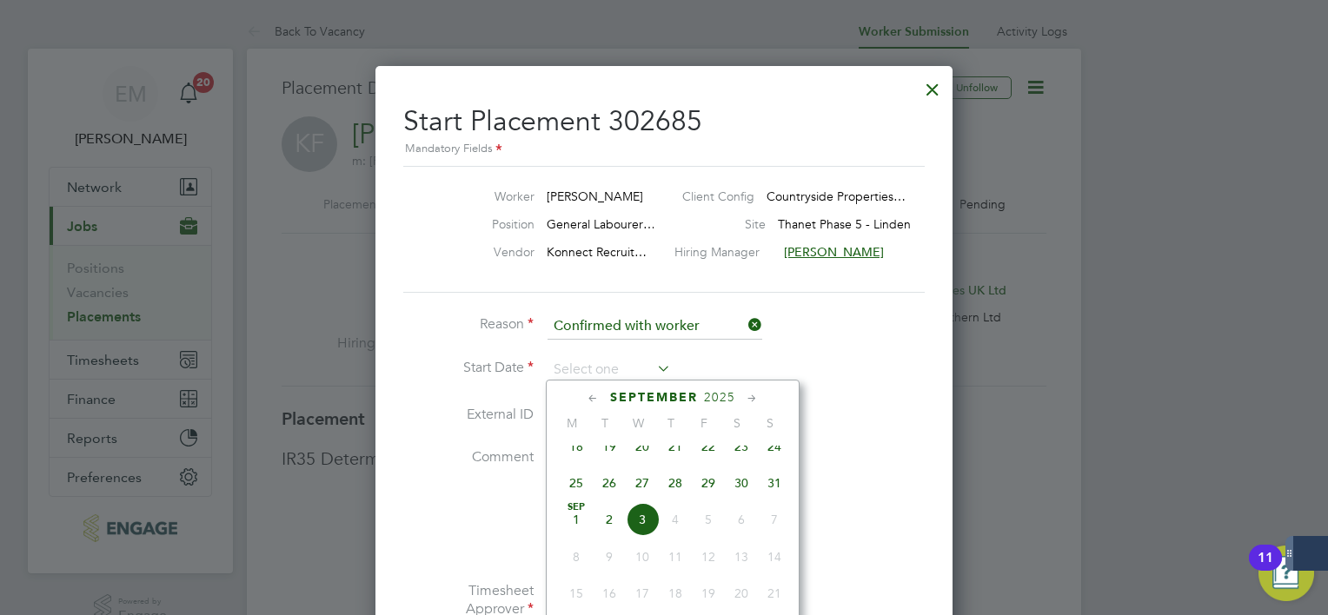
click at [584, 534] on span "[DATE]" at bounding box center [576, 519] width 33 height 33
type input "[DATE]"
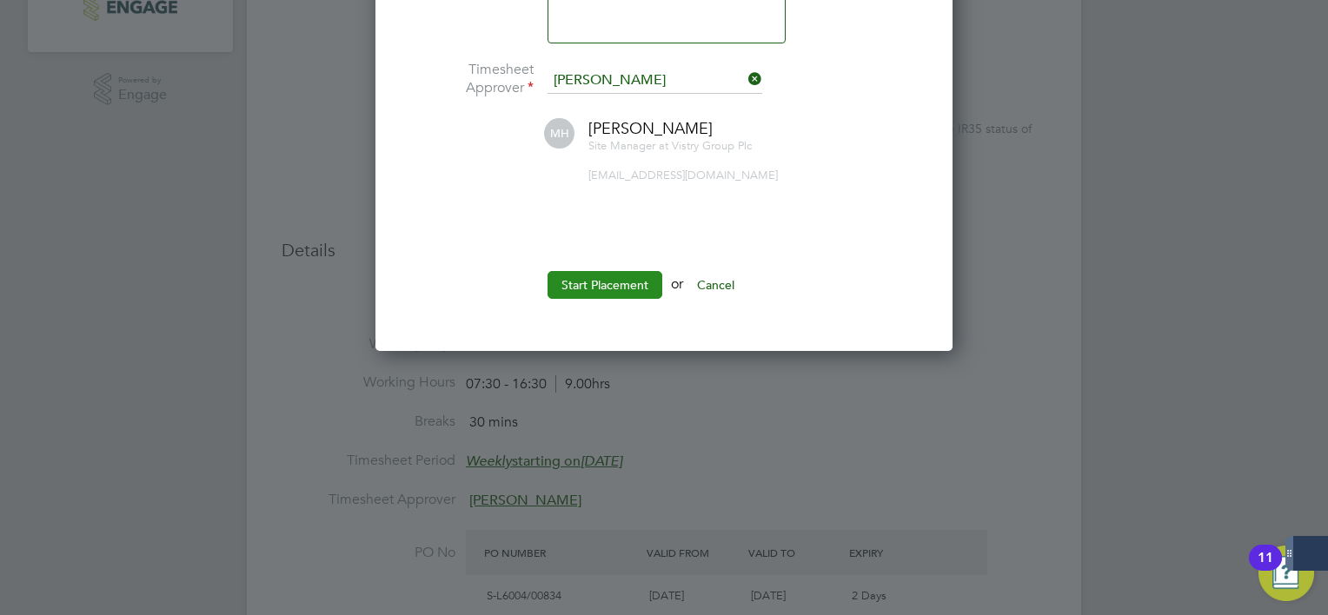
click at [642, 278] on button "Start Placement" at bounding box center [604, 285] width 115 height 28
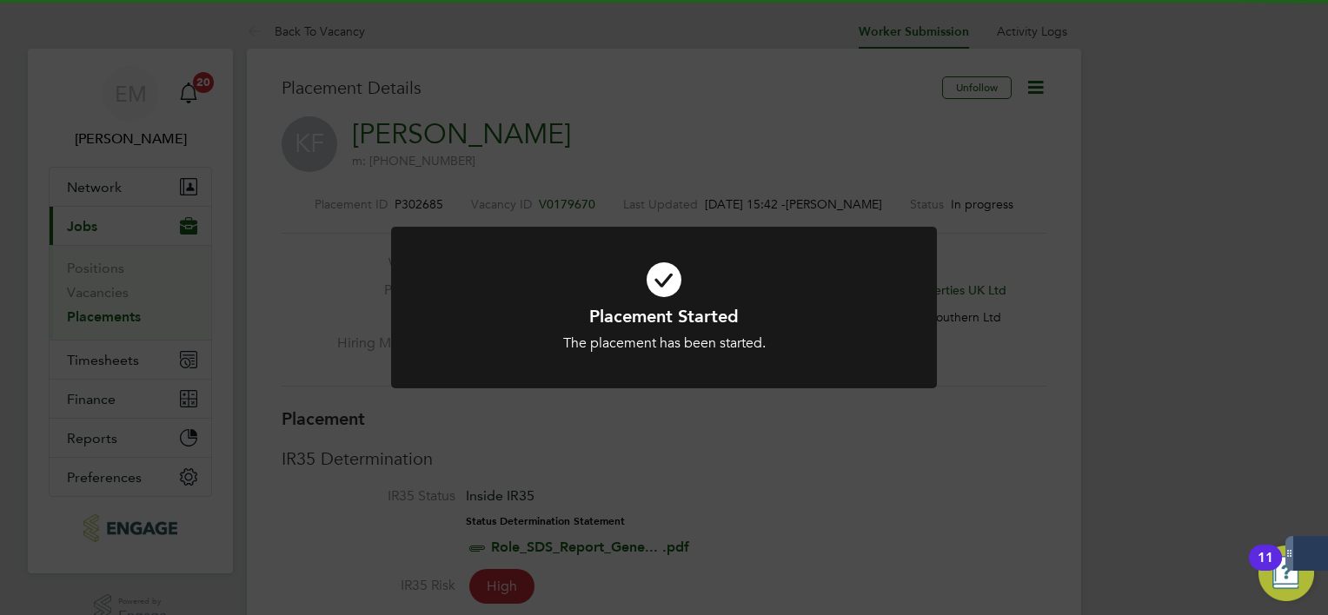
click at [919, 444] on div "Placement Started The placement has been started. Cancel Okay" at bounding box center [664, 307] width 1328 height 615
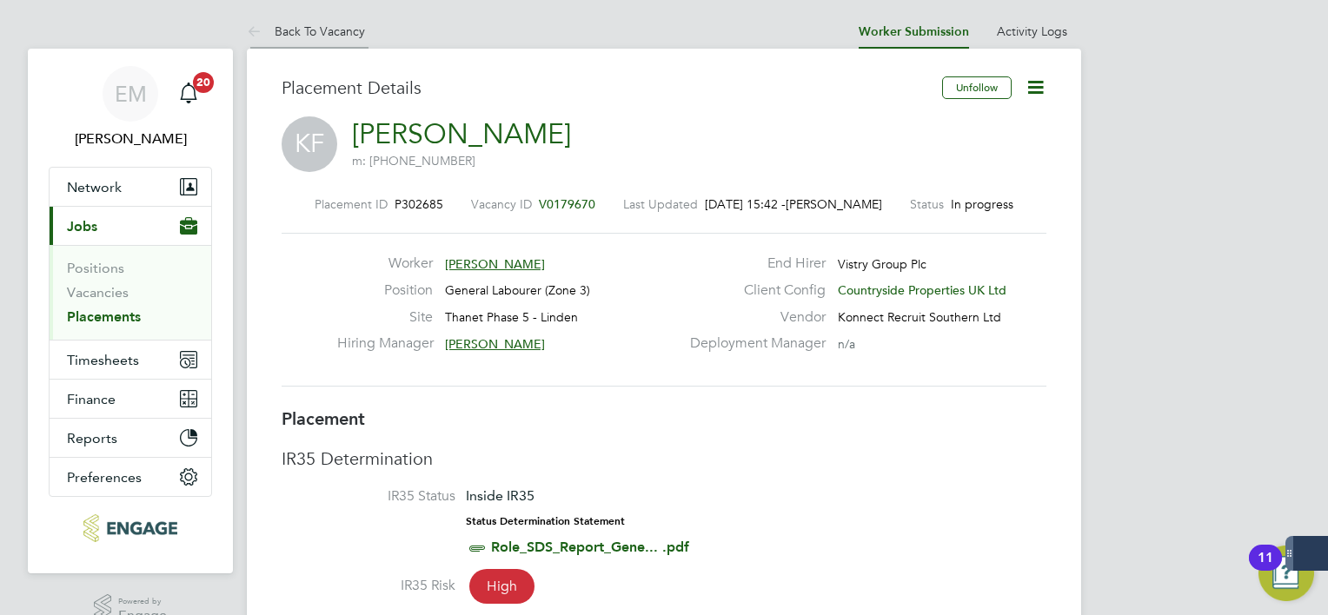
click at [253, 25] on icon at bounding box center [258, 33] width 22 height 22
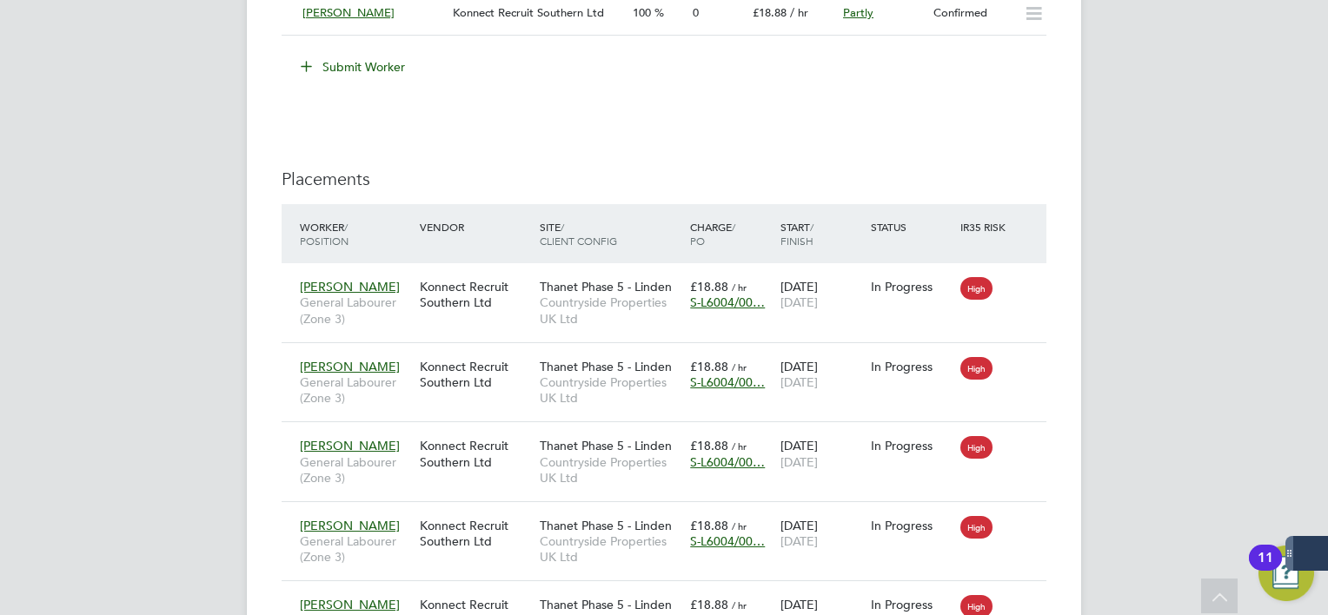
click at [358, 61] on button "Submit Worker" at bounding box center [354, 67] width 130 height 28
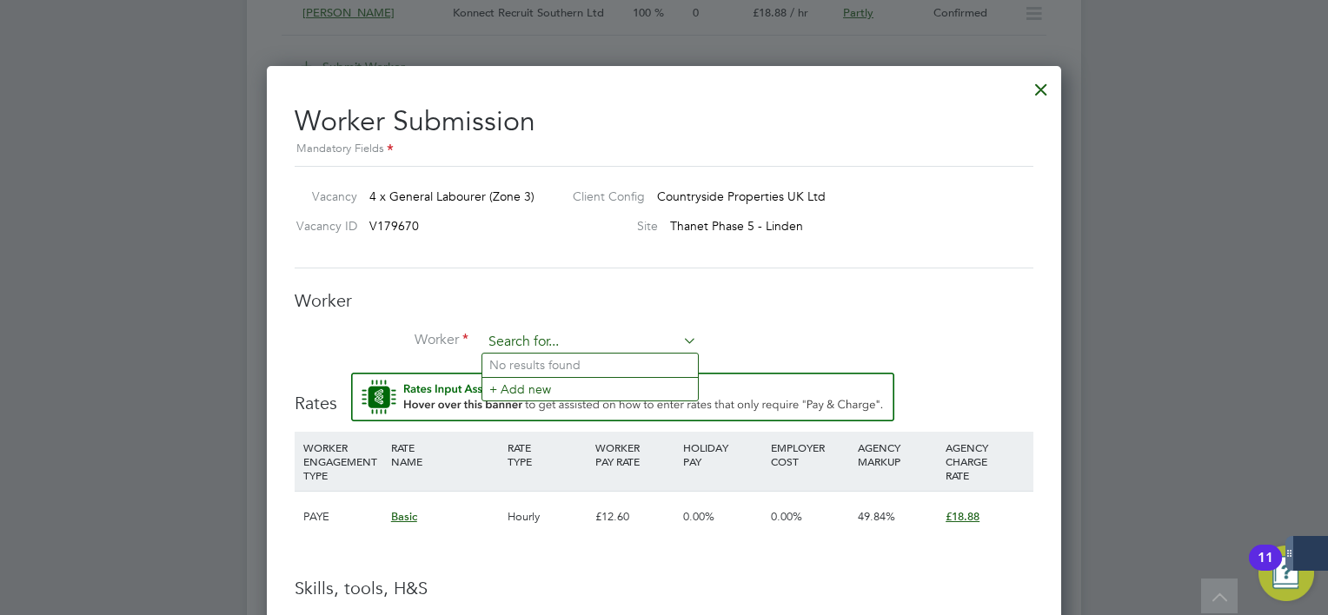
click at [512, 335] on input at bounding box center [589, 342] width 215 height 26
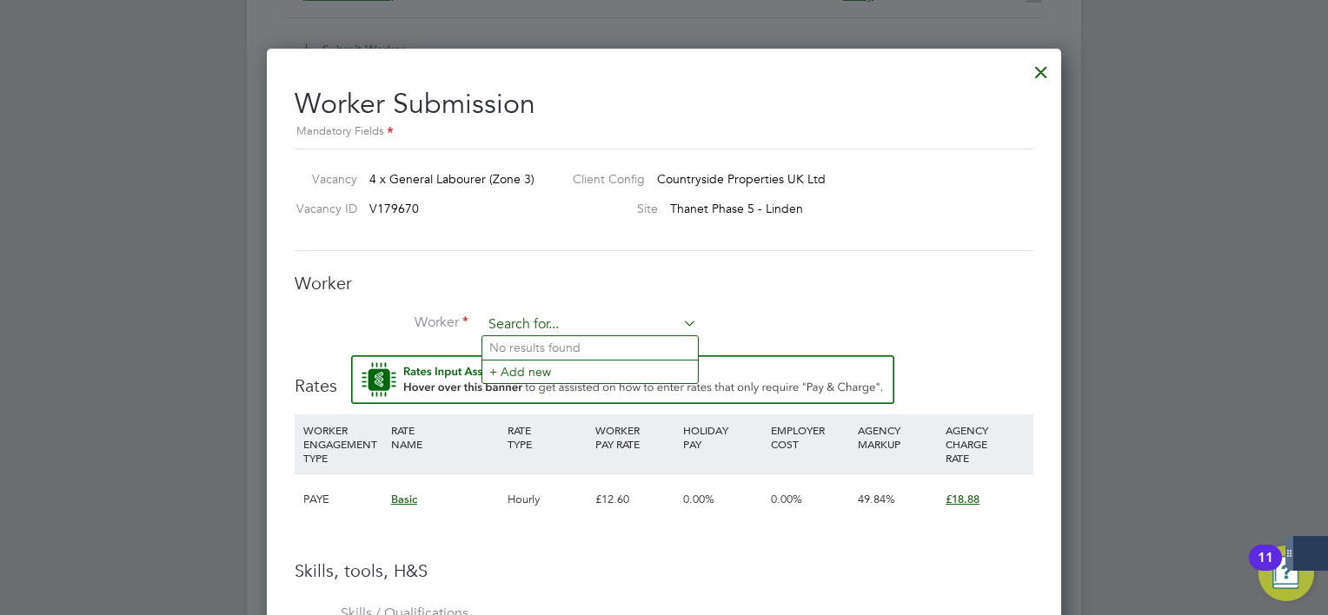
click at [559, 322] on input at bounding box center [589, 325] width 215 height 26
click at [538, 367] on li "+ Add new" at bounding box center [590, 371] width 216 height 23
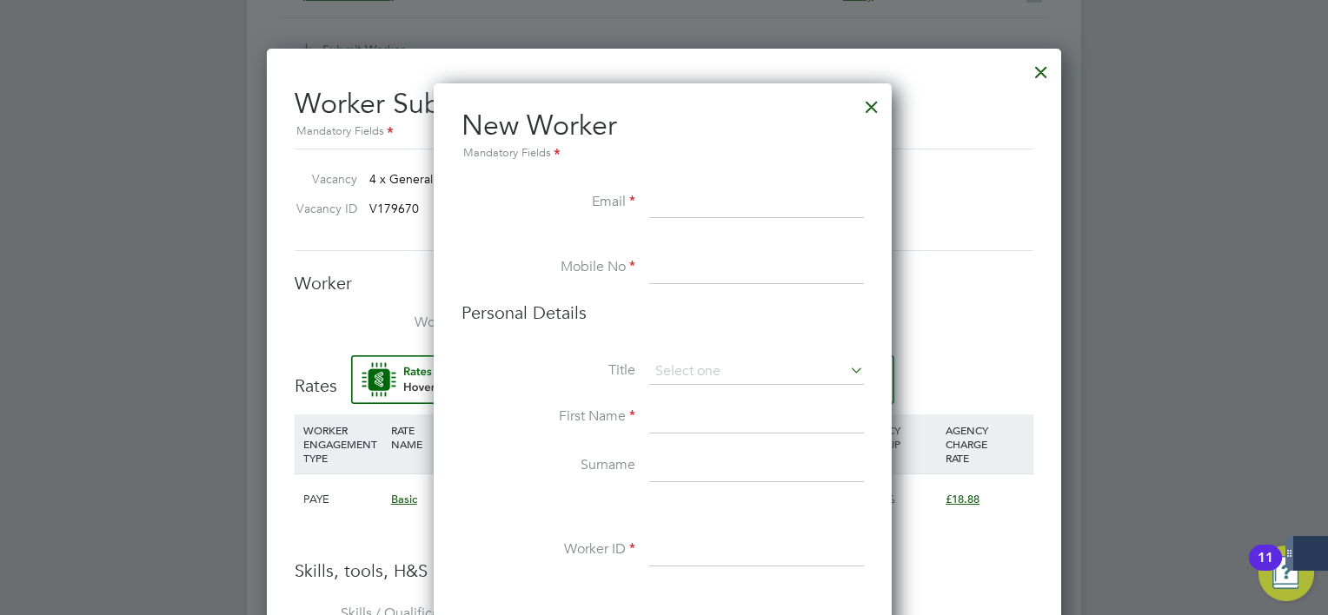
click at [735, 203] on input at bounding box center [756, 203] width 215 height 31
paste input "[EMAIL_ADDRESS][DOMAIN_NAME]"
type input "[EMAIL_ADDRESS][DOMAIN_NAME]"
click at [666, 263] on input at bounding box center [756, 268] width 215 height 31
type input "07384394965"
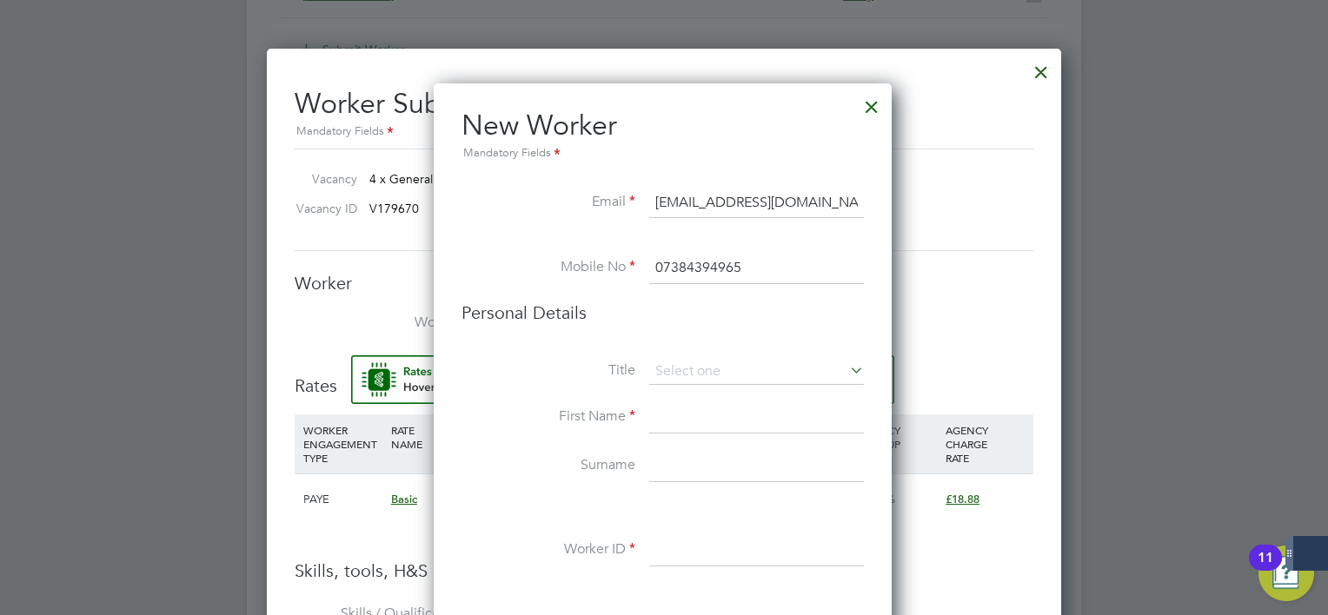
click at [695, 415] on input at bounding box center [756, 417] width 215 height 31
type input "[PERSON_NAME]"
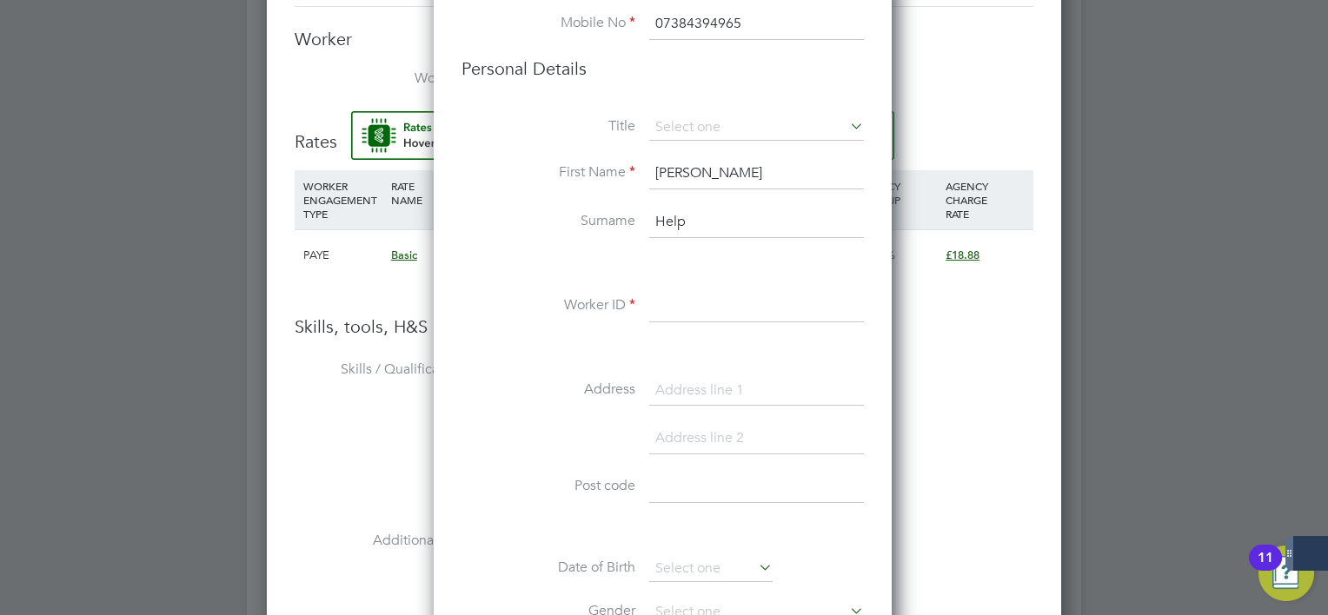
type input "Help"
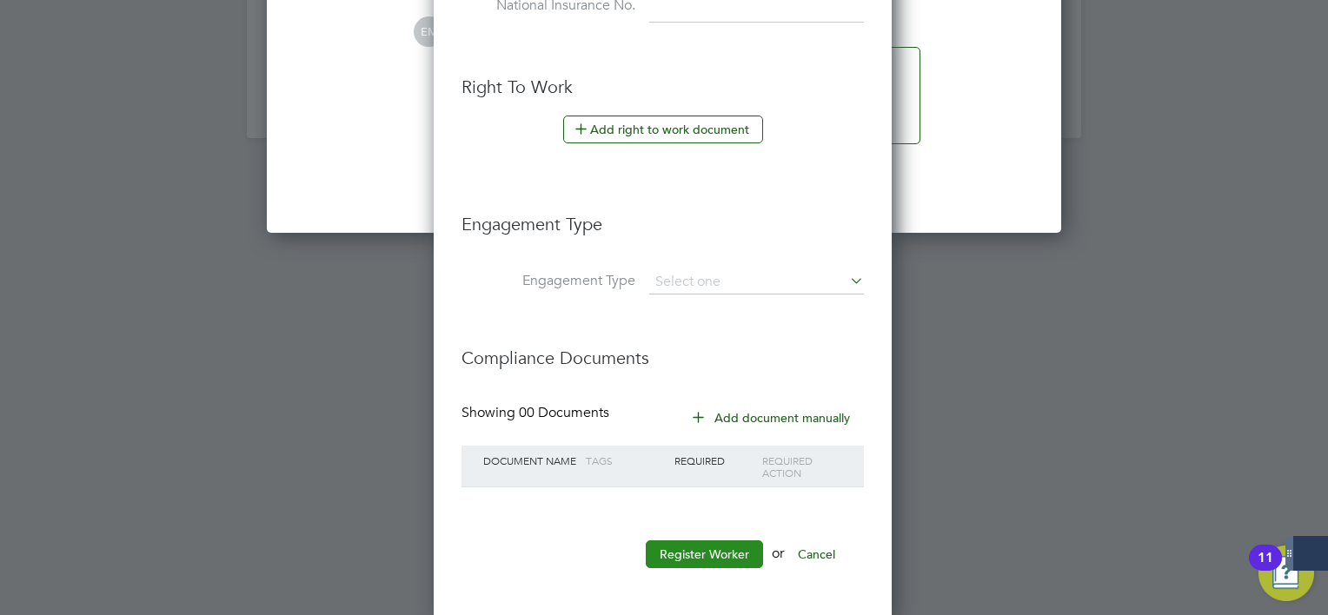
type input "120193"
click at [696, 560] on button "Register Worker" at bounding box center [704, 555] width 117 height 28
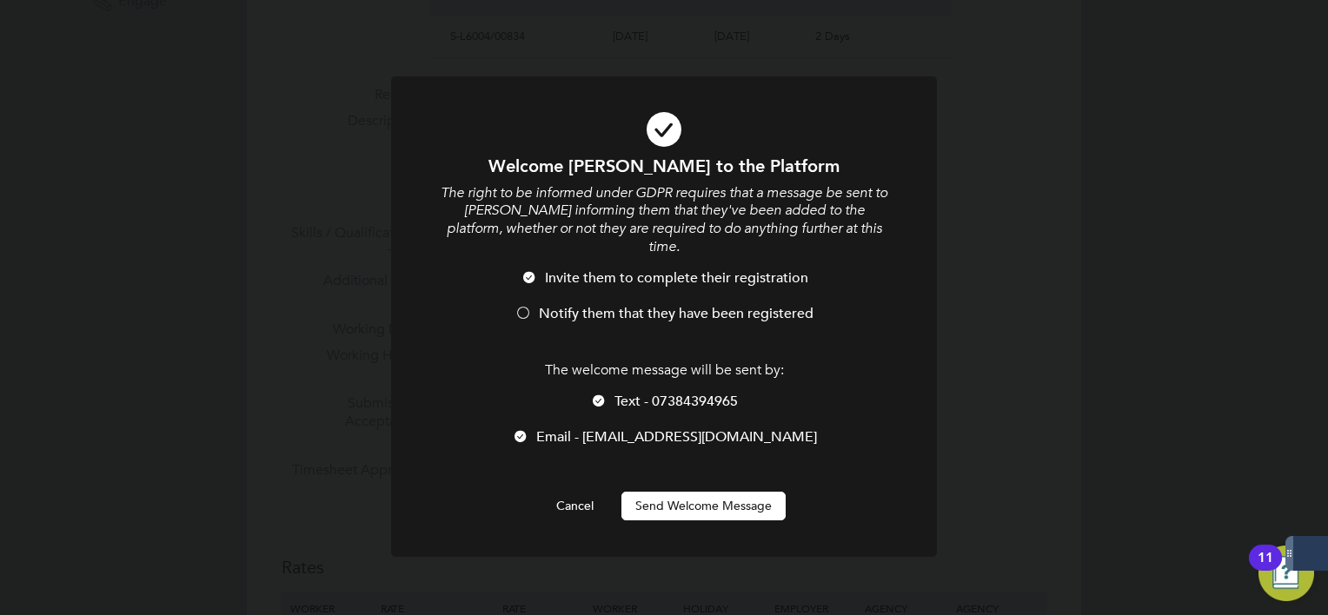
click at [674, 393] on span "Text - 07384394965" at bounding box center [675, 401] width 123 height 17
click at [613, 269] on span "Invite them to complete their registration" at bounding box center [676, 277] width 263 height 17
click at [705, 499] on button "Send Welcome Message" at bounding box center [703, 506] width 164 height 28
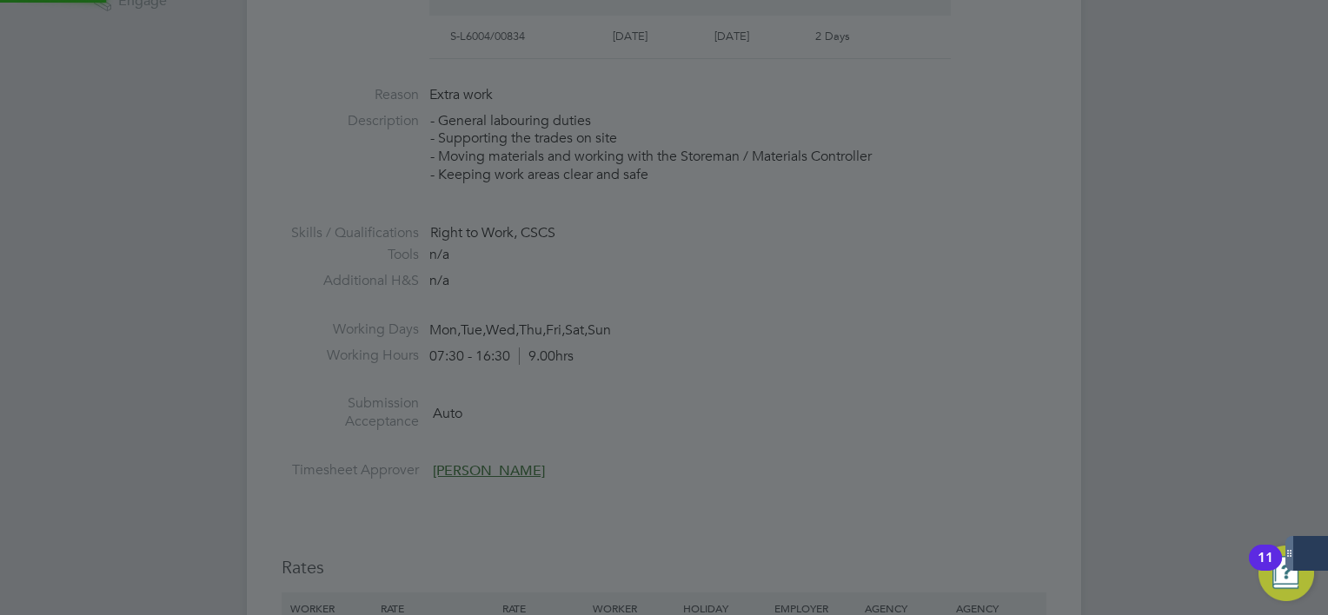
type input "[PERSON_NAME] Help (120193)"
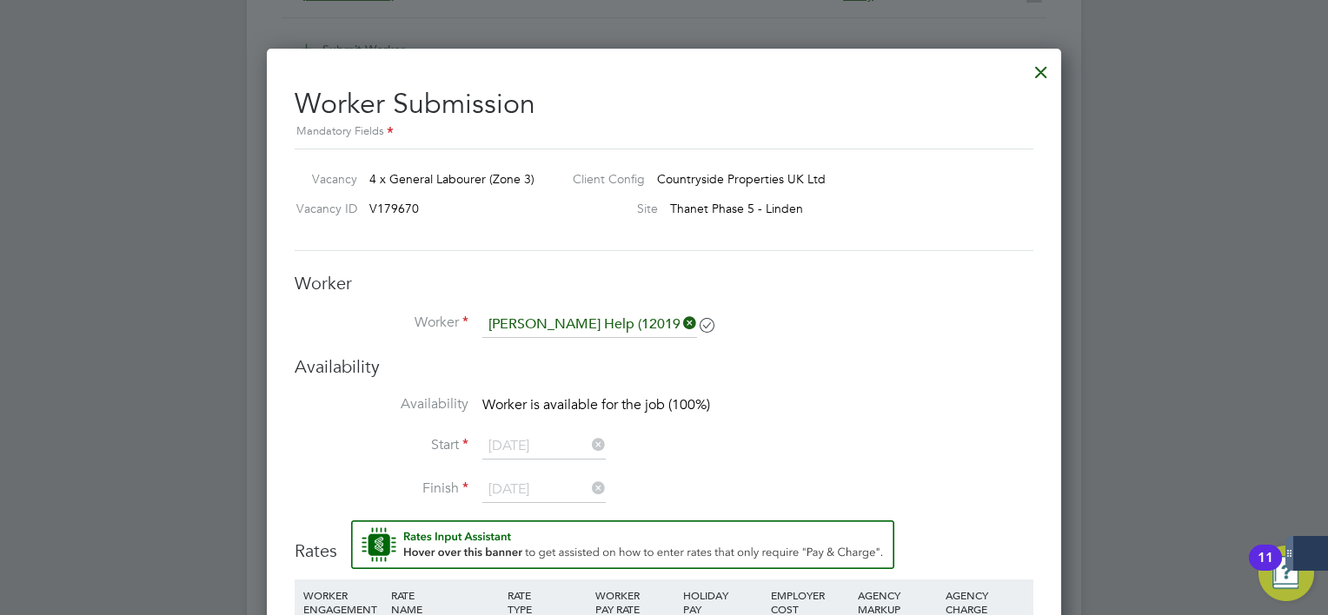
click at [650, 357] on h3 "Availability" at bounding box center [664, 366] width 739 height 23
click at [638, 306] on div "Worker Worker [PERSON_NAME] Help (120193) Worker Engagement Type" at bounding box center [664, 313] width 739 height 83
click at [635, 323] on input at bounding box center [589, 325] width 215 height 26
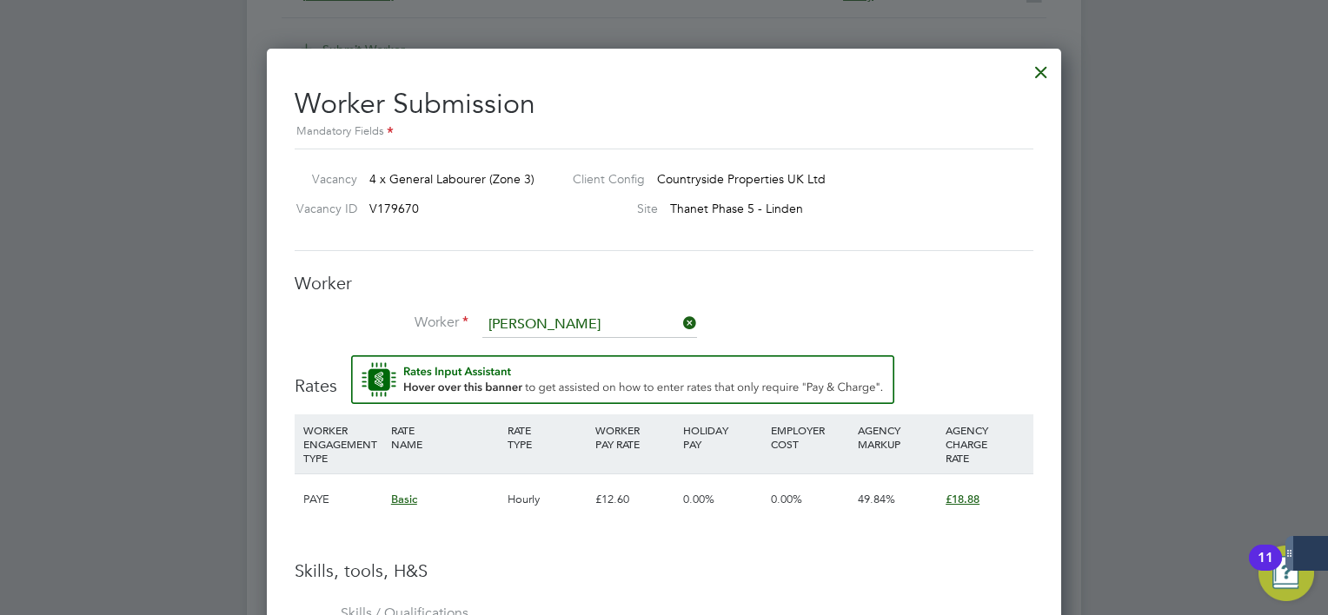
click at [574, 341] on li "[PERSON_NAME] lp (120193)" at bounding box center [590, 347] width 216 height 23
type input "[PERSON_NAME] Help (120193)"
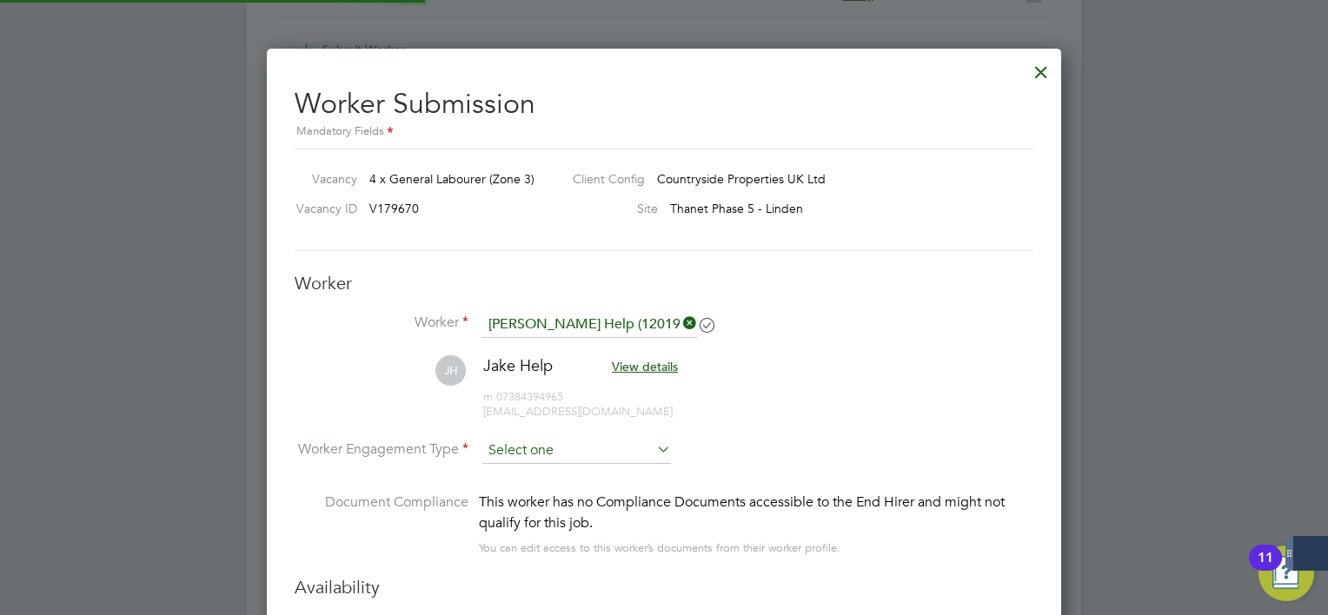
click at [605, 455] on input at bounding box center [576, 451] width 189 height 26
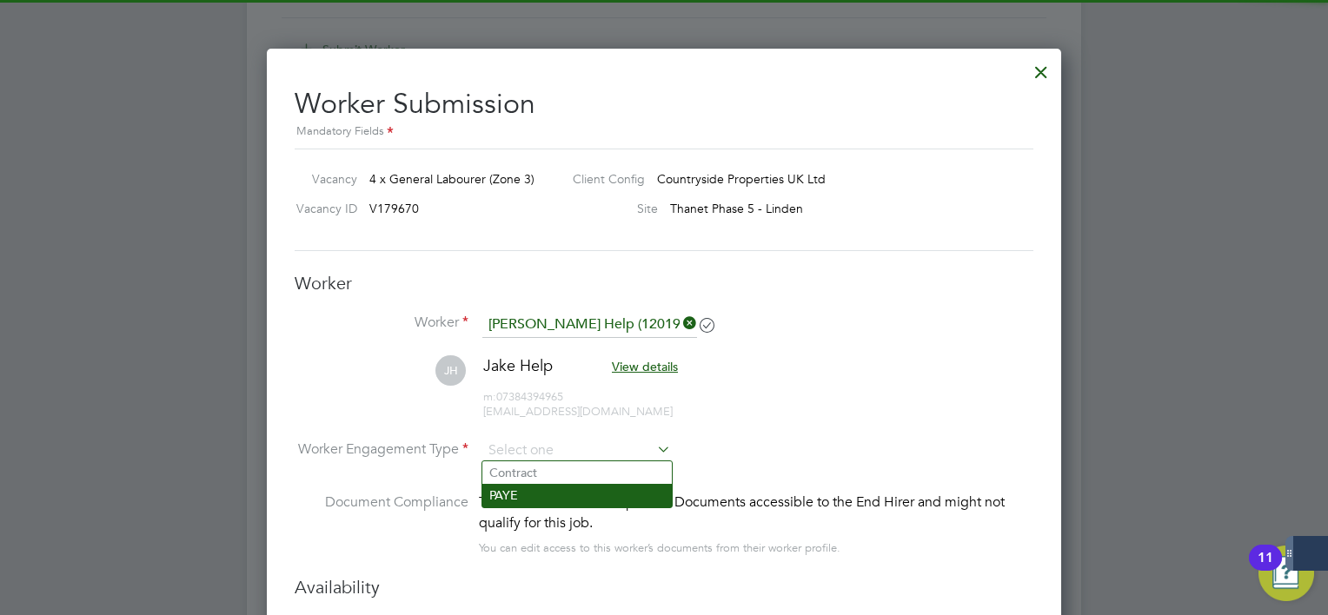
click at [560, 492] on li "PAYE" at bounding box center [576, 495] width 189 height 23
type input "PAYE"
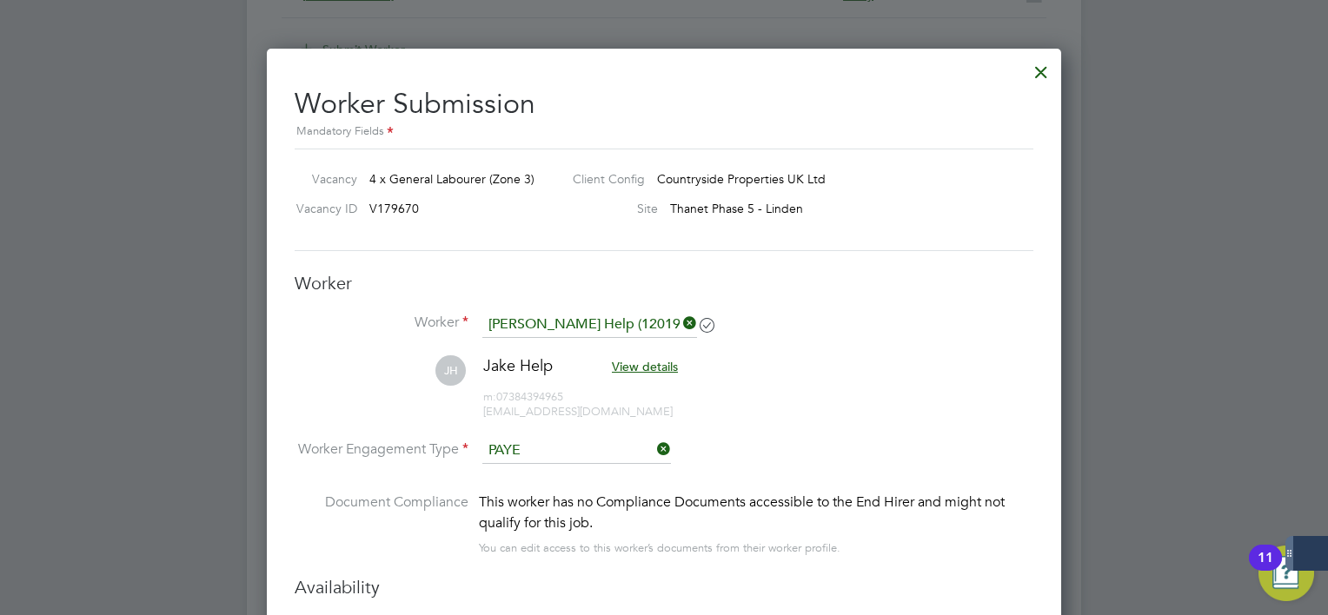
click at [598, 528] on div "This worker has no Compliance Documents accessible to the End Hirer and might n…" at bounding box center [756, 513] width 554 height 42
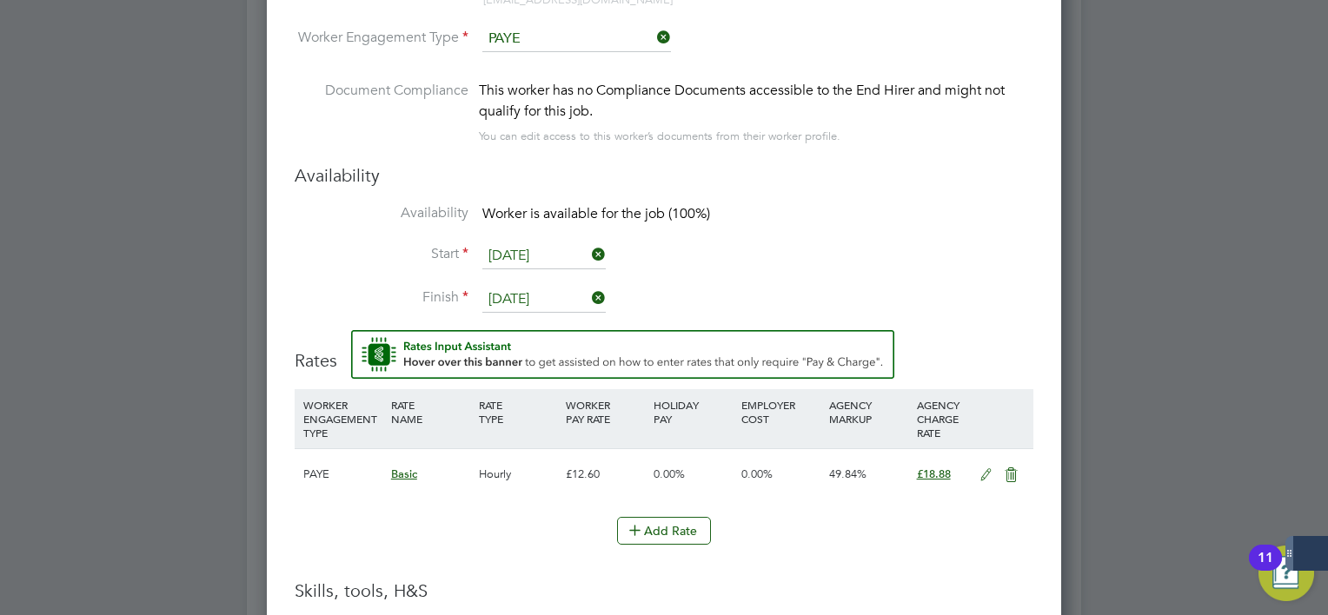
click at [543, 248] on input "[DATE]" at bounding box center [543, 256] width 123 height 26
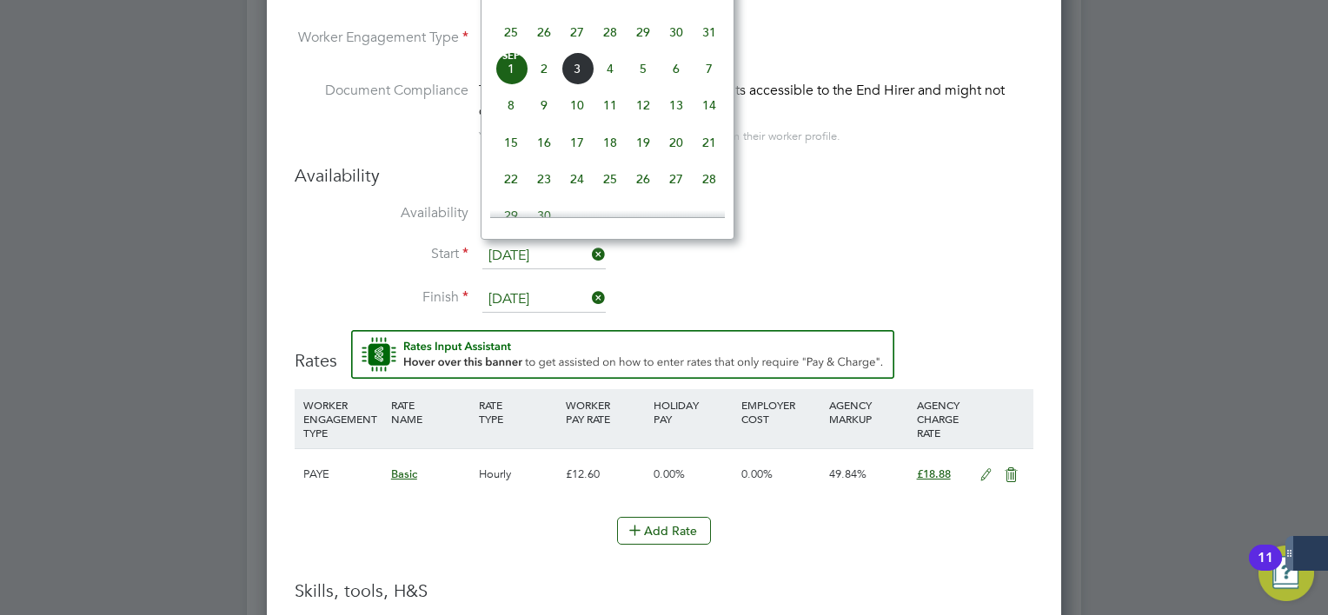
click at [544, 76] on span "2" at bounding box center [543, 68] width 33 height 33
type input "[DATE]"
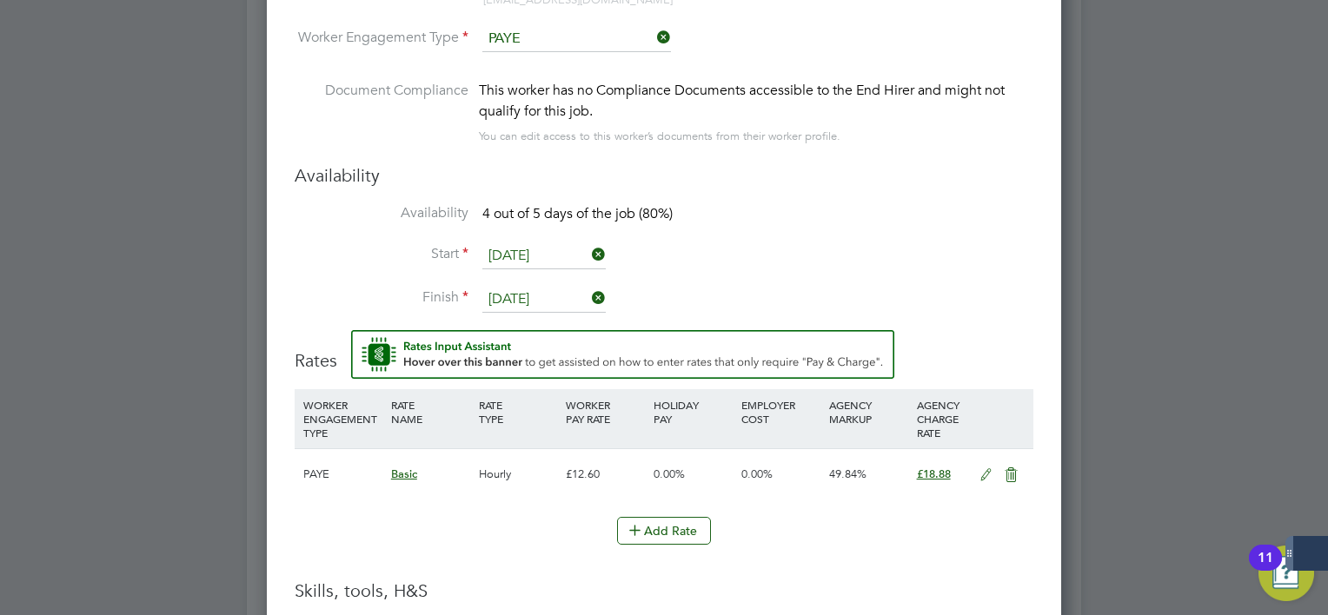
click at [836, 264] on li "Start [DATE]" at bounding box center [664, 264] width 739 height 43
click at [985, 476] on icon at bounding box center [986, 475] width 22 height 14
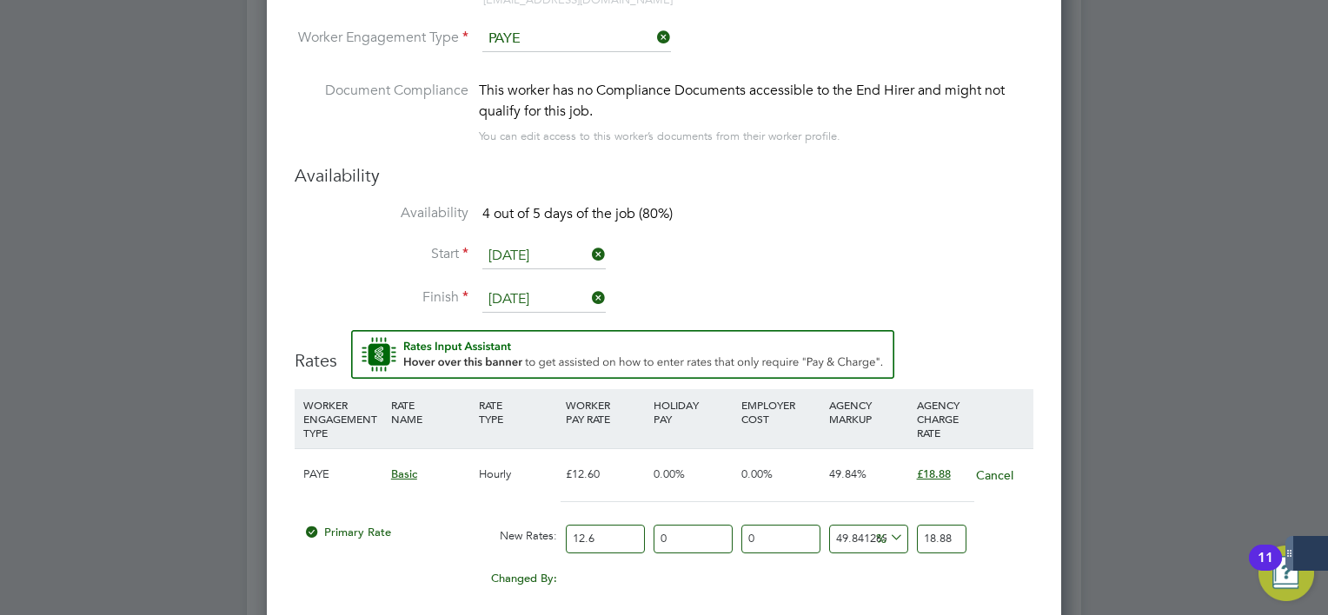
drag, startPoint x: 615, startPoint y: 535, endPoint x: 459, endPoint y: 545, distance: 156.7
click at [465, 542] on div "Primary Rate New Rates: 12.6 0 n/a 0 n/a 49.84126984126984 0 % 18.88" at bounding box center [664, 539] width 739 height 46
type input "1"
type input "1.4984126984126984"
type input "15"
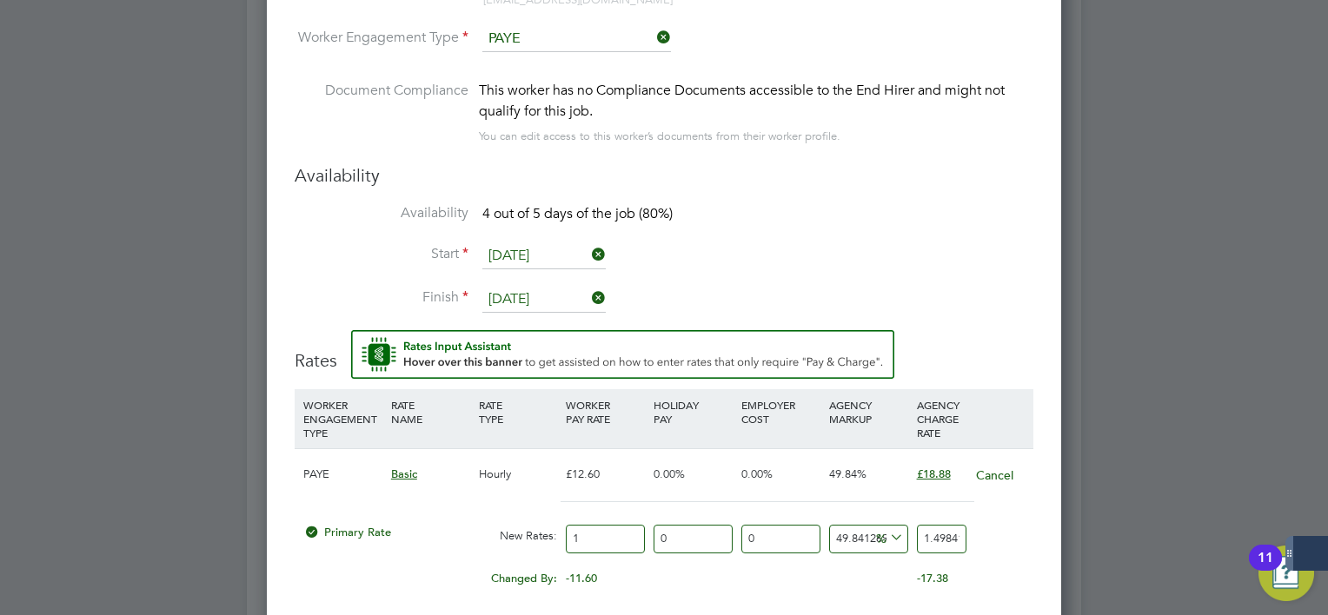
type input "22.476190476190474"
type input "15.9"
type input "23.824761904761903"
type input "15.90"
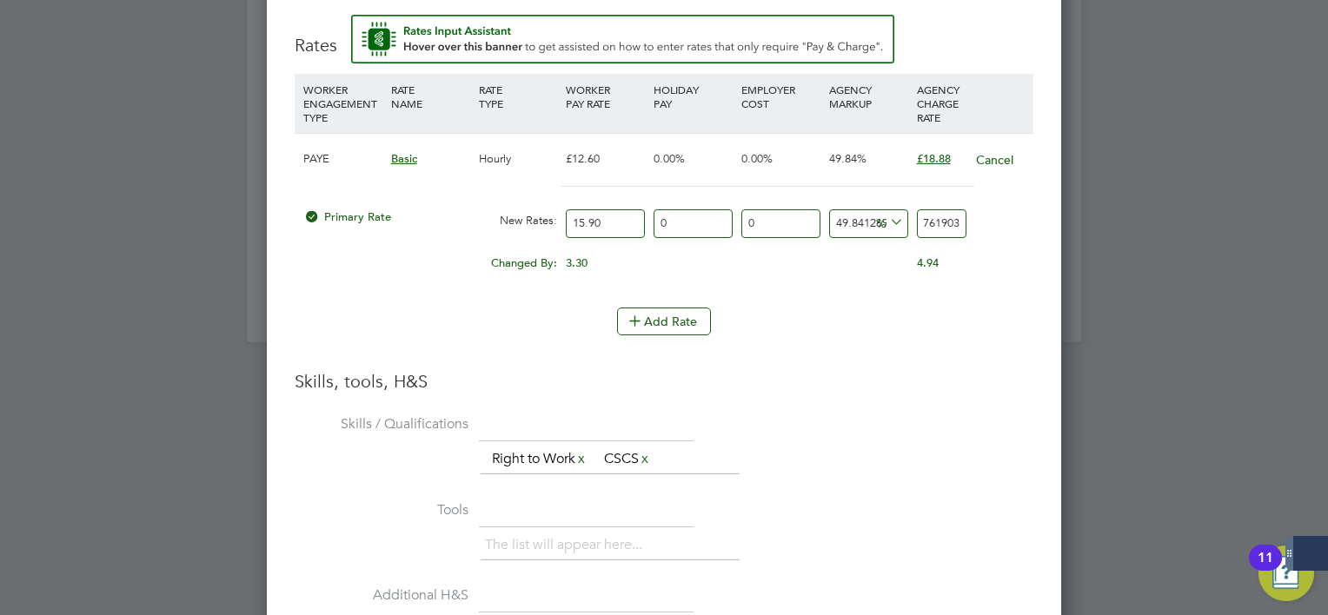
type input "-93.71069182389937"
type input "1"
type input "13.20754716981132"
type input "18"
type input "18.238993710691823"
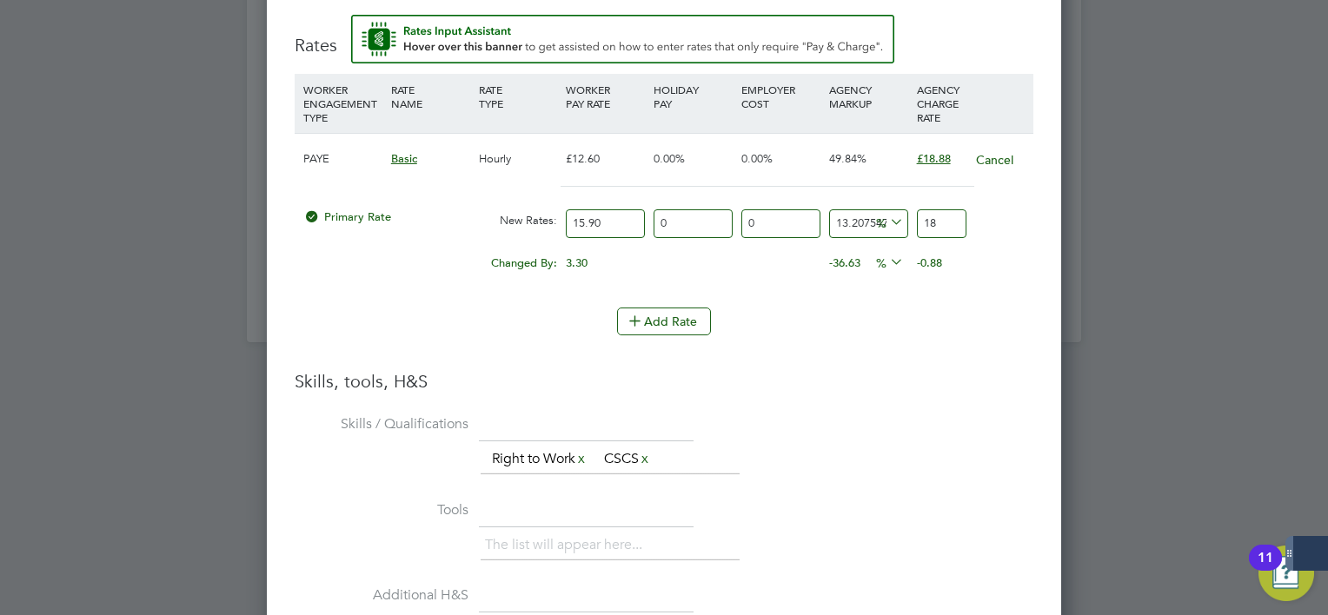
type input "18.8"
type input "18.742138364779873"
type input "18.88"
click at [799, 419] on li "Skills / Qualifications The list will appear here... Right to Work x CSCS x" at bounding box center [664, 453] width 739 height 86
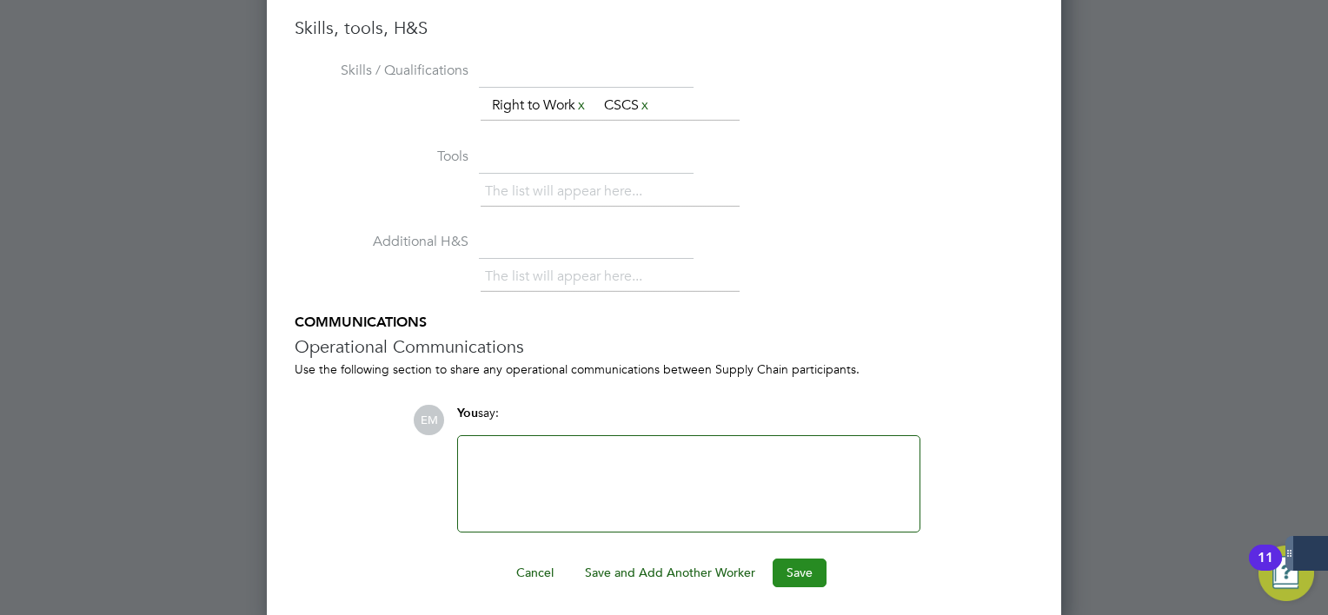
click at [790, 567] on button "Save" at bounding box center [800, 573] width 54 height 28
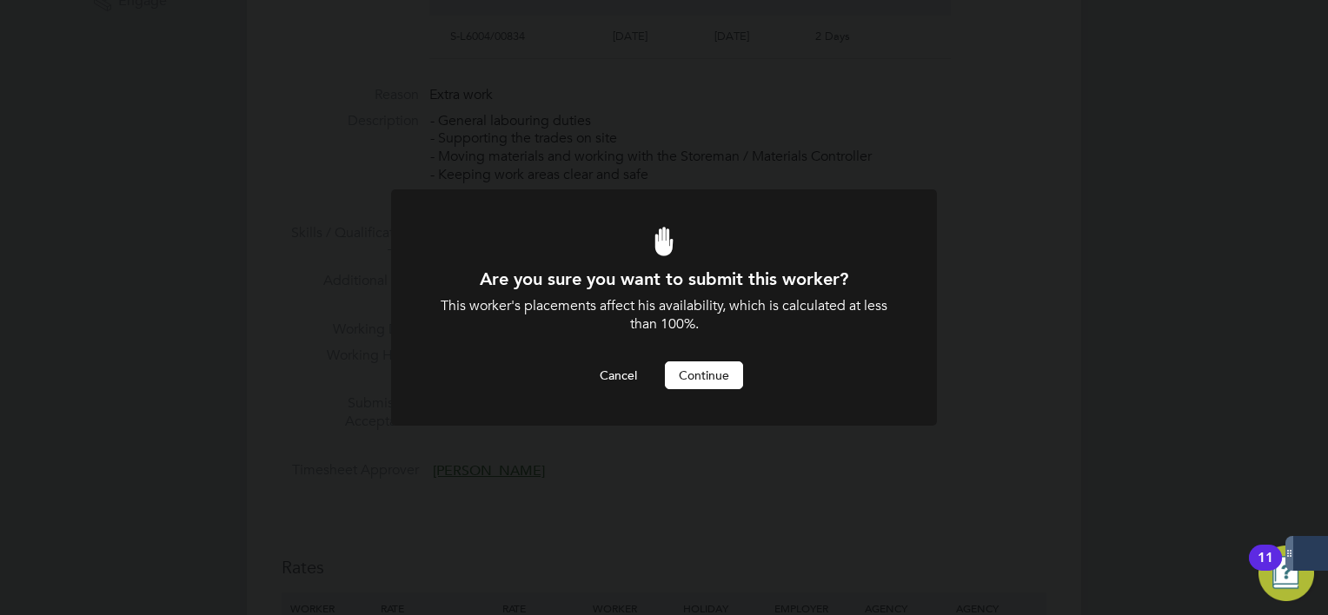
click at [692, 371] on button "Continue" at bounding box center [704, 375] width 78 height 28
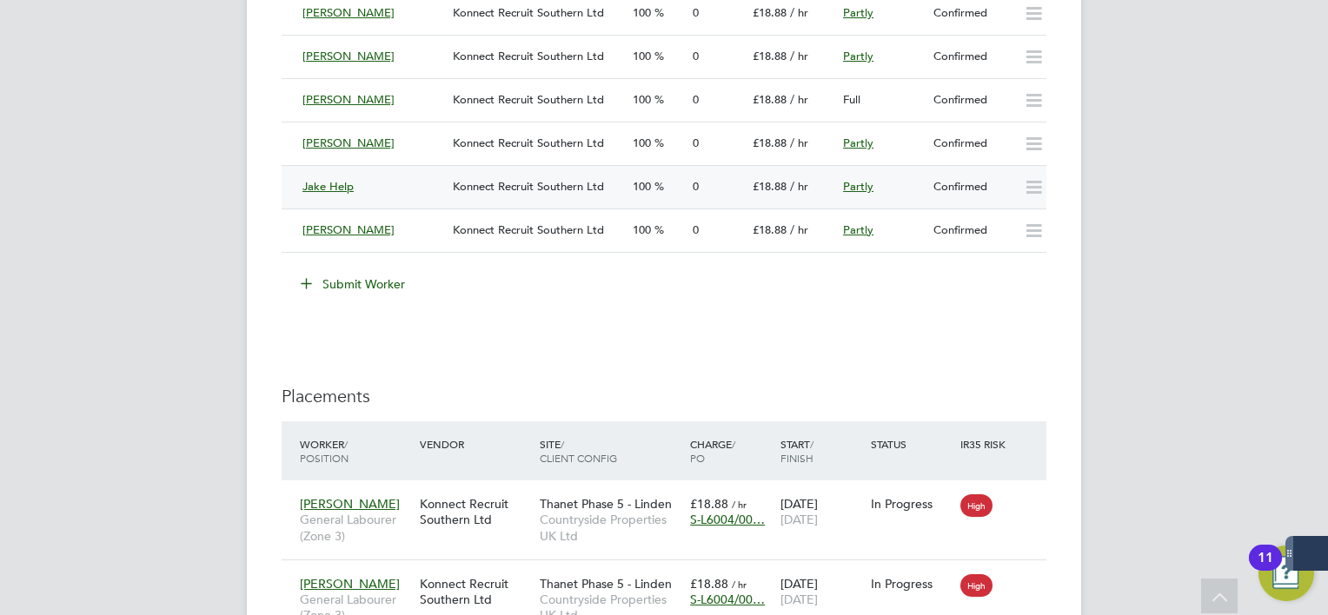
click at [998, 187] on div "Confirmed" at bounding box center [971, 187] width 90 height 29
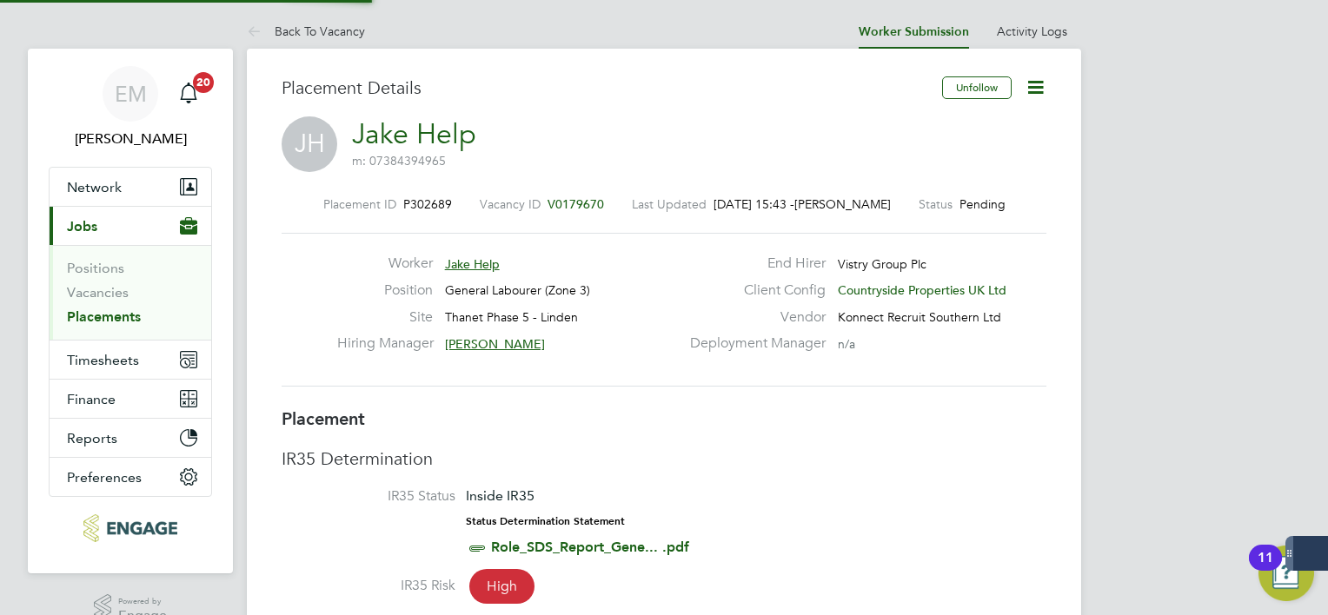
click at [1041, 90] on icon at bounding box center [1036, 87] width 22 height 22
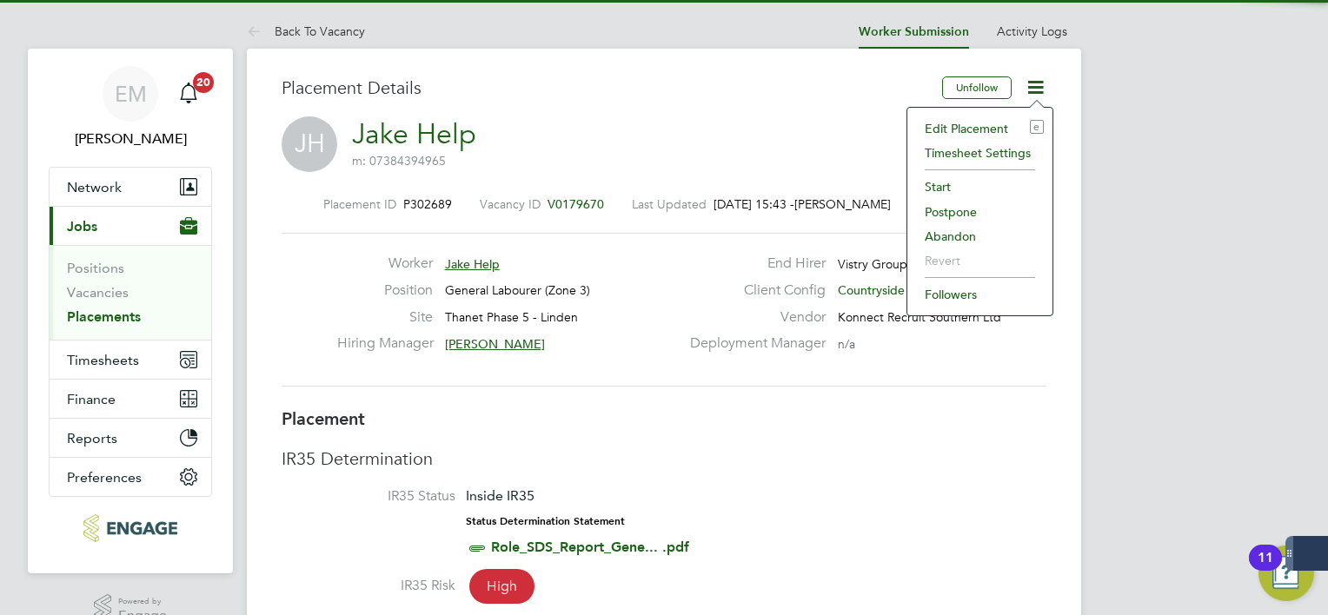
click at [934, 186] on li "Start" at bounding box center [980, 187] width 128 height 24
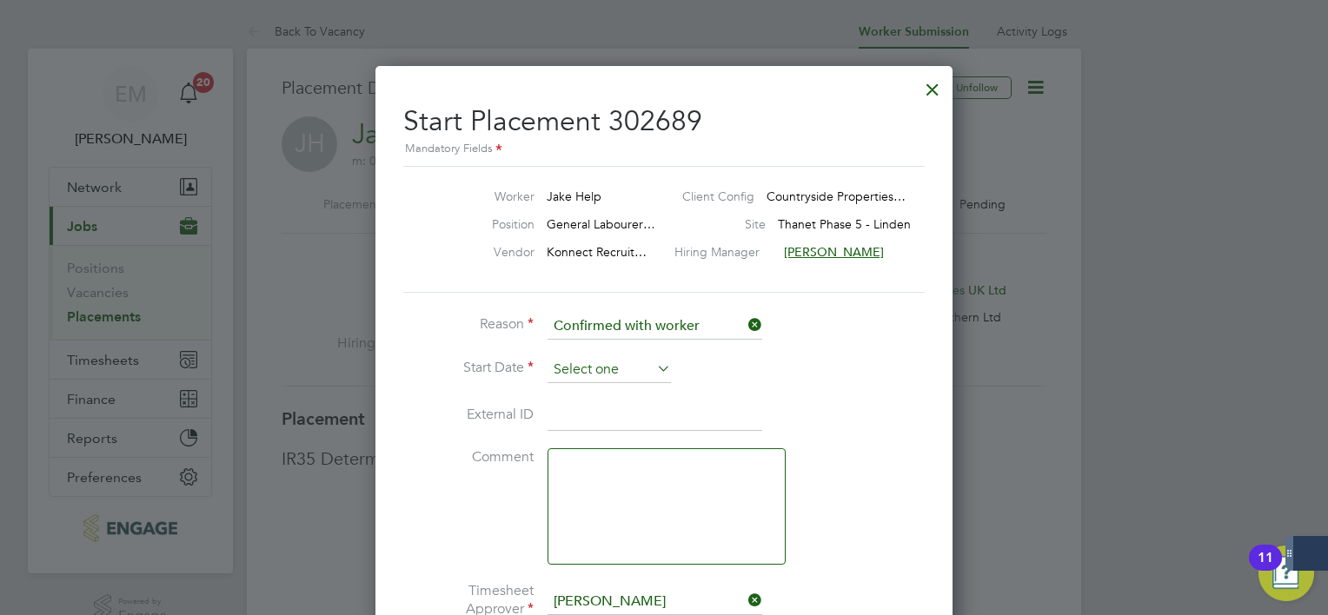
click at [634, 364] on input at bounding box center [608, 370] width 123 height 26
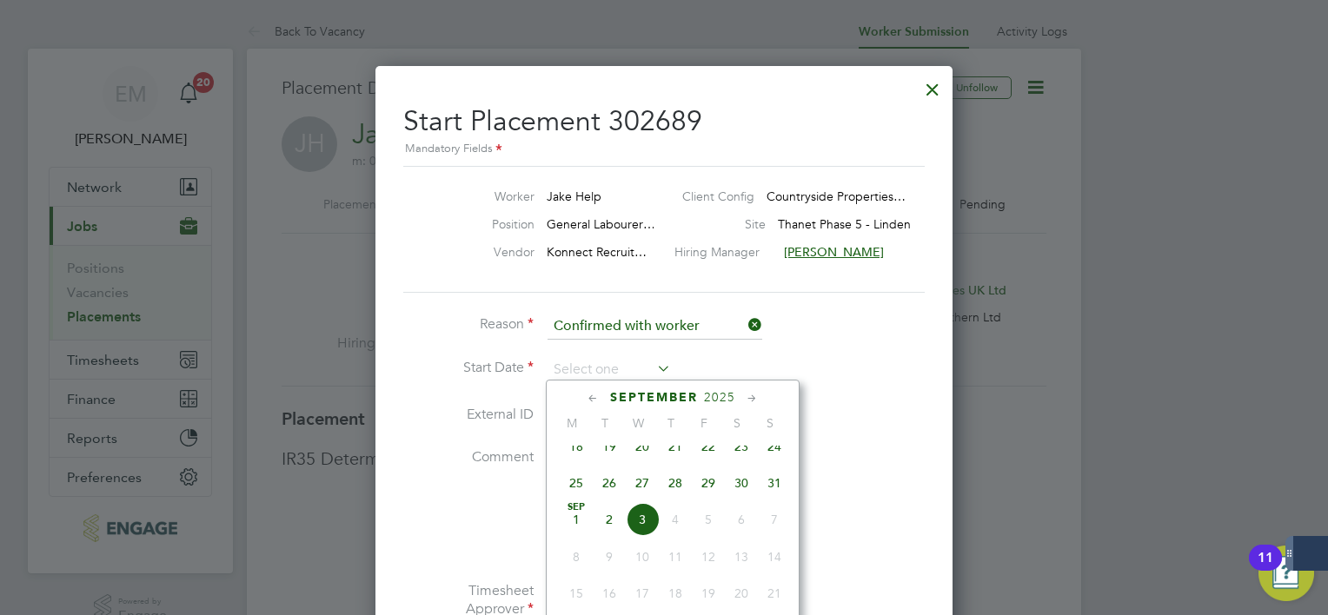
click at [610, 536] on span "2" at bounding box center [609, 519] width 33 height 33
type input "[DATE]"
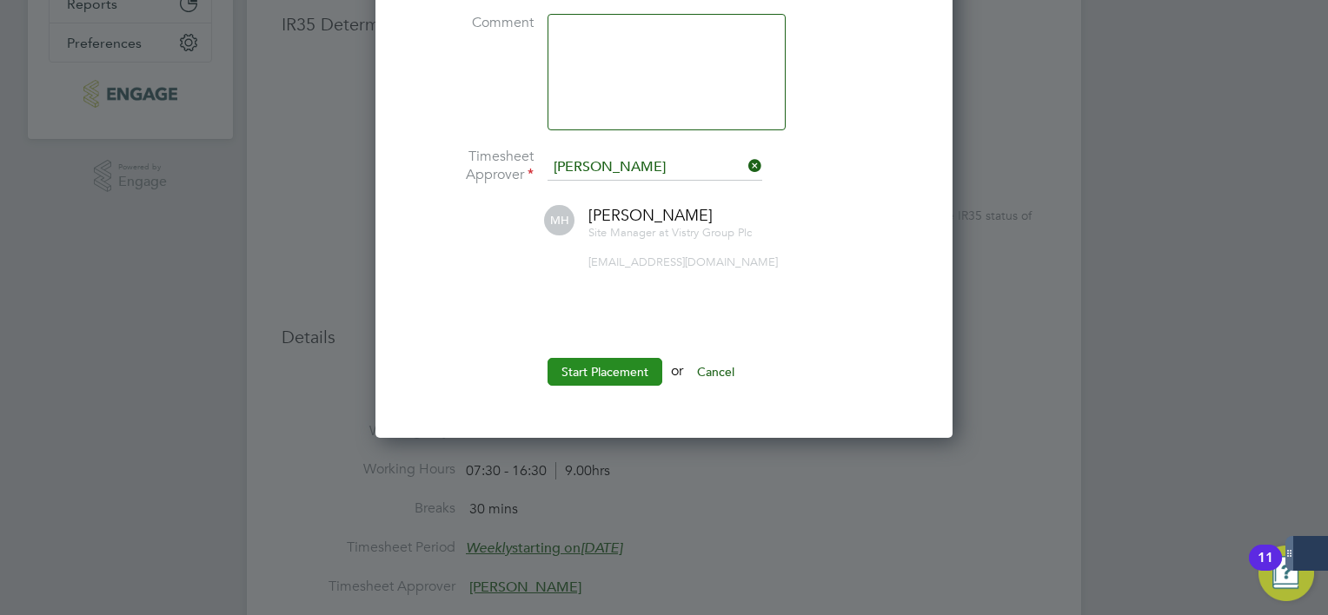
click at [637, 371] on button "Start Placement" at bounding box center [604, 372] width 115 height 28
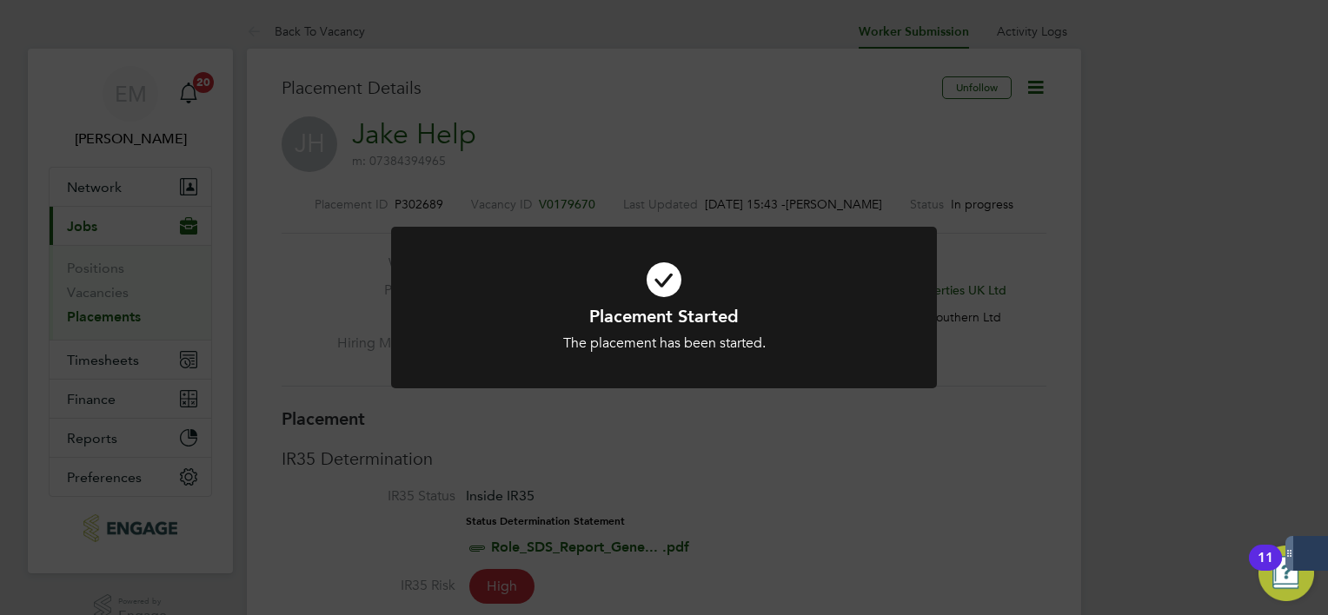
click at [508, 189] on div "Placement Started The placement has been started. Cancel Okay" at bounding box center [664, 307] width 1328 height 615
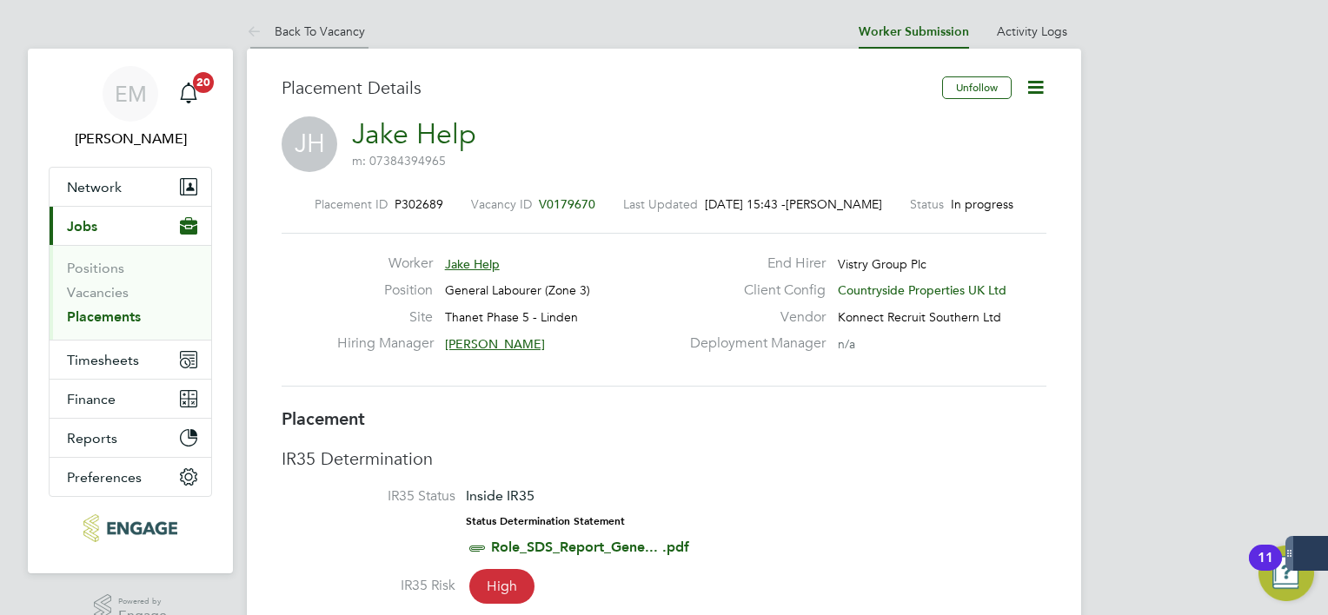
click at [293, 30] on link "Back To Vacancy" at bounding box center [306, 31] width 118 height 16
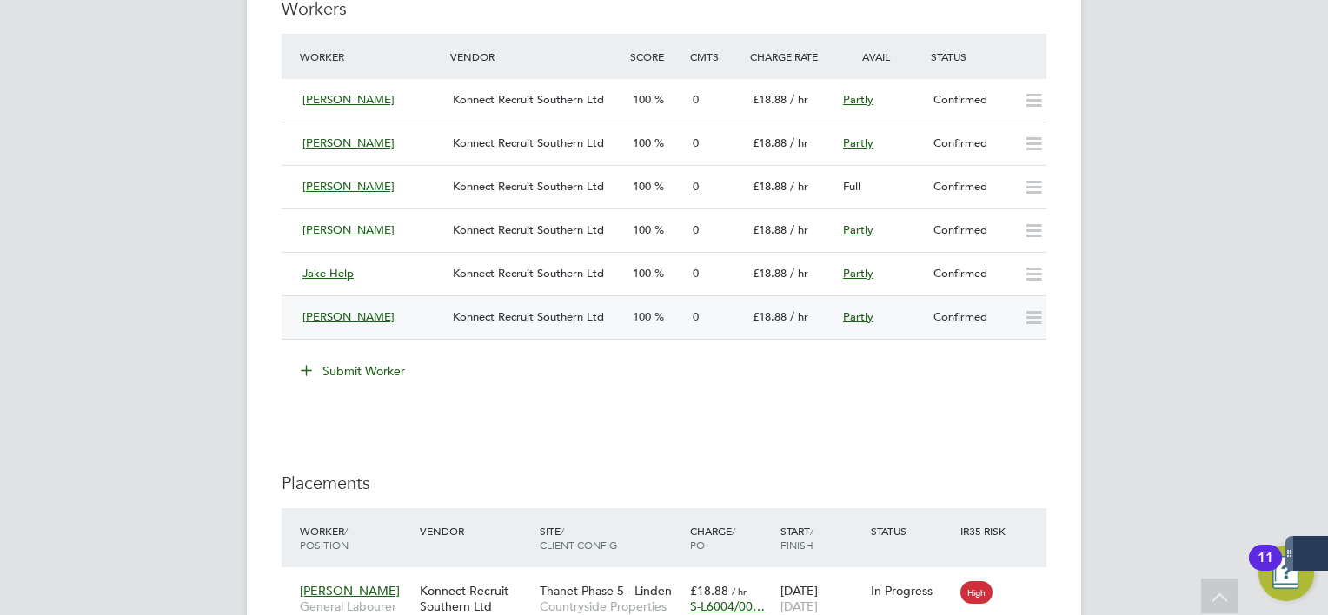
click at [736, 324] on div "0" at bounding box center [716, 317] width 60 height 29
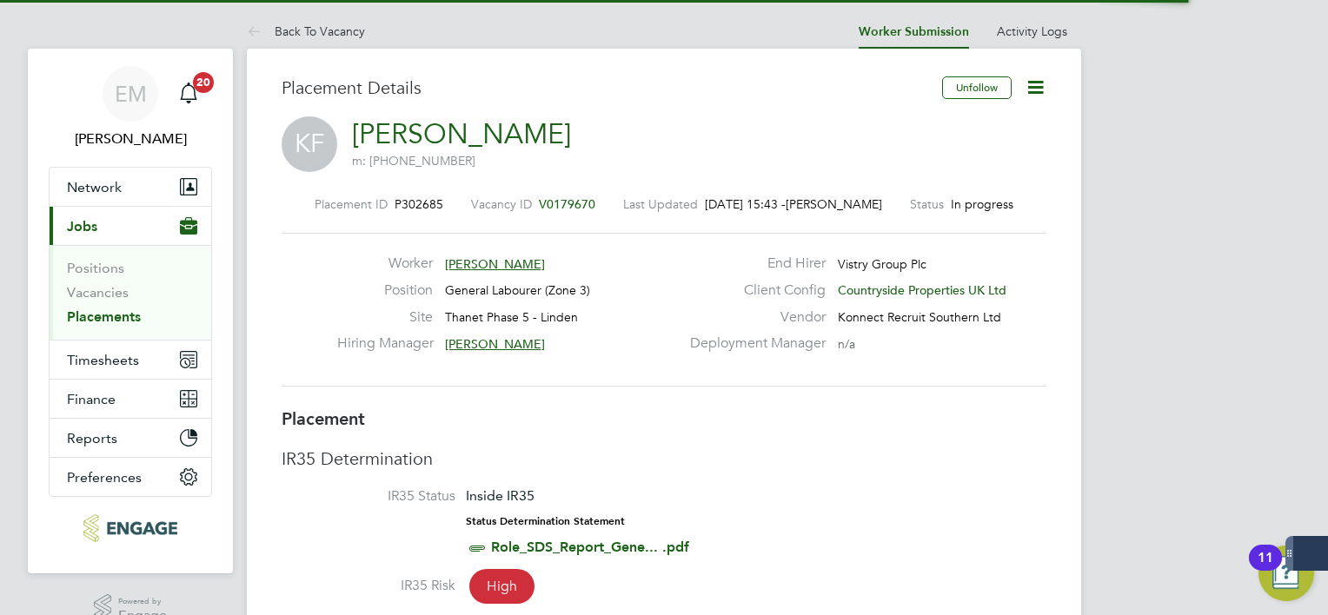
click at [1026, 98] on icon at bounding box center [1036, 87] width 22 height 22
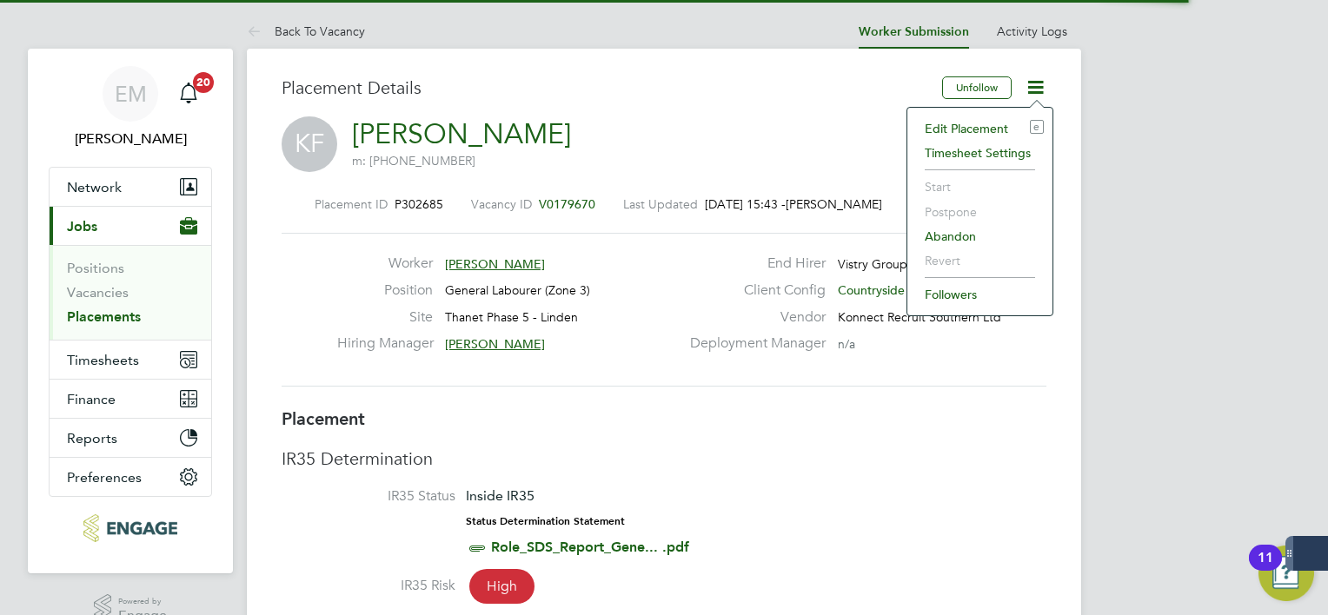
click at [1031, 96] on icon at bounding box center [1036, 87] width 22 height 22
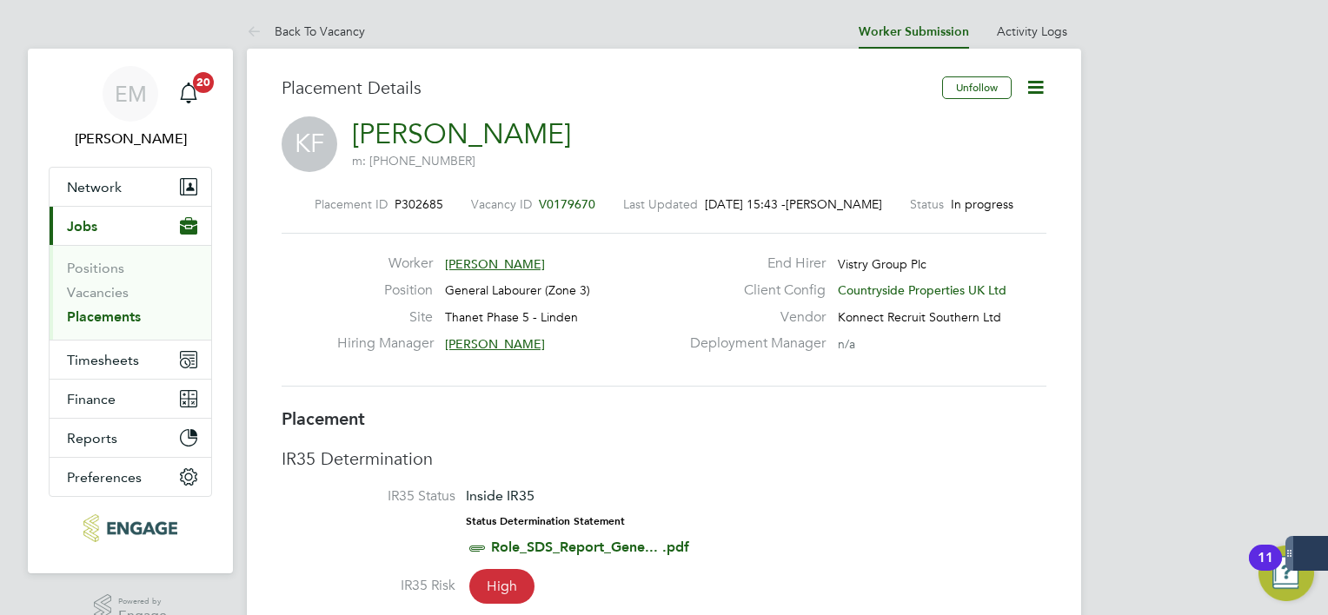
click at [1036, 81] on icon at bounding box center [1036, 87] width 22 height 22
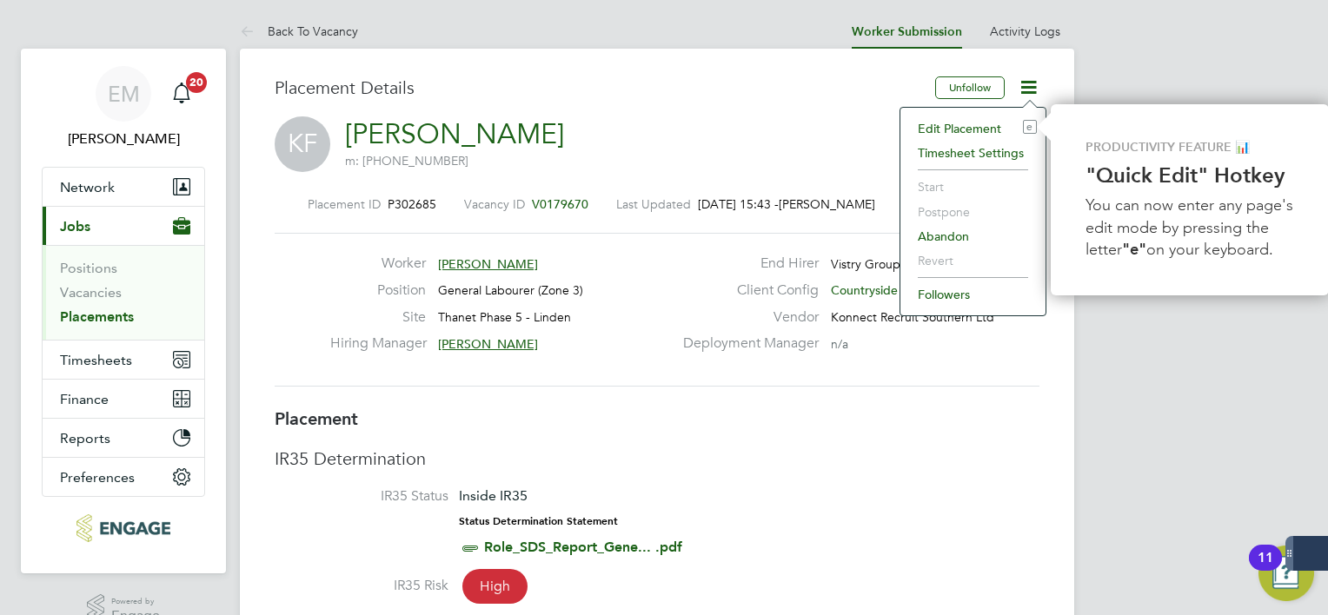
click at [488, 348] on span "[PERSON_NAME]" at bounding box center [488, 344] width 100 height 16
